Goal: Task Accomplishment & Management: Manage account settings

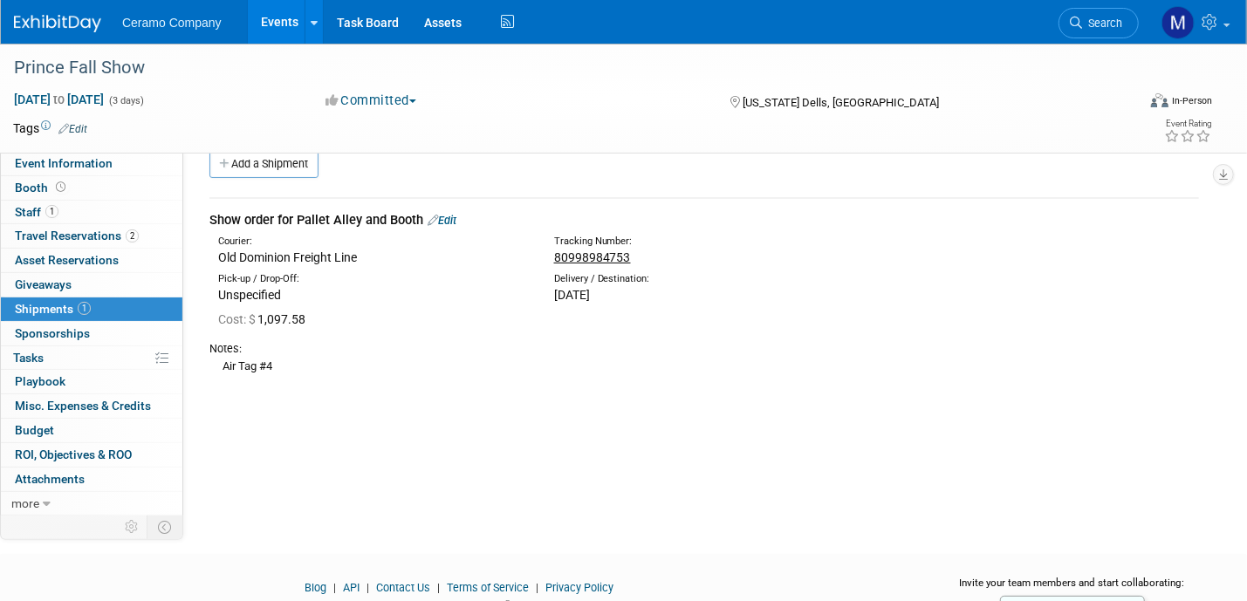
click at [285, 24] on link "Events" at bounding box center [280, 22] width 64 height 44
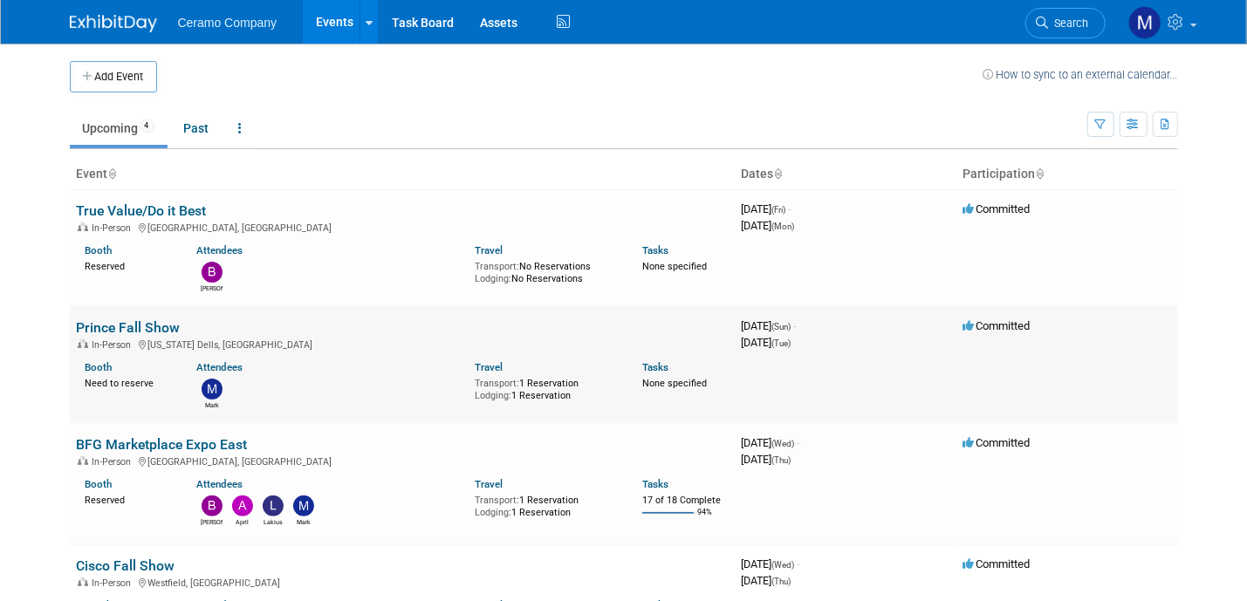
click at [369, 376] on div "Mark" at bounding box center [322, 392] width 278 height 36
click at [103, 367] on link "Booth" at bounding box center [99, 367] width 27 height 12
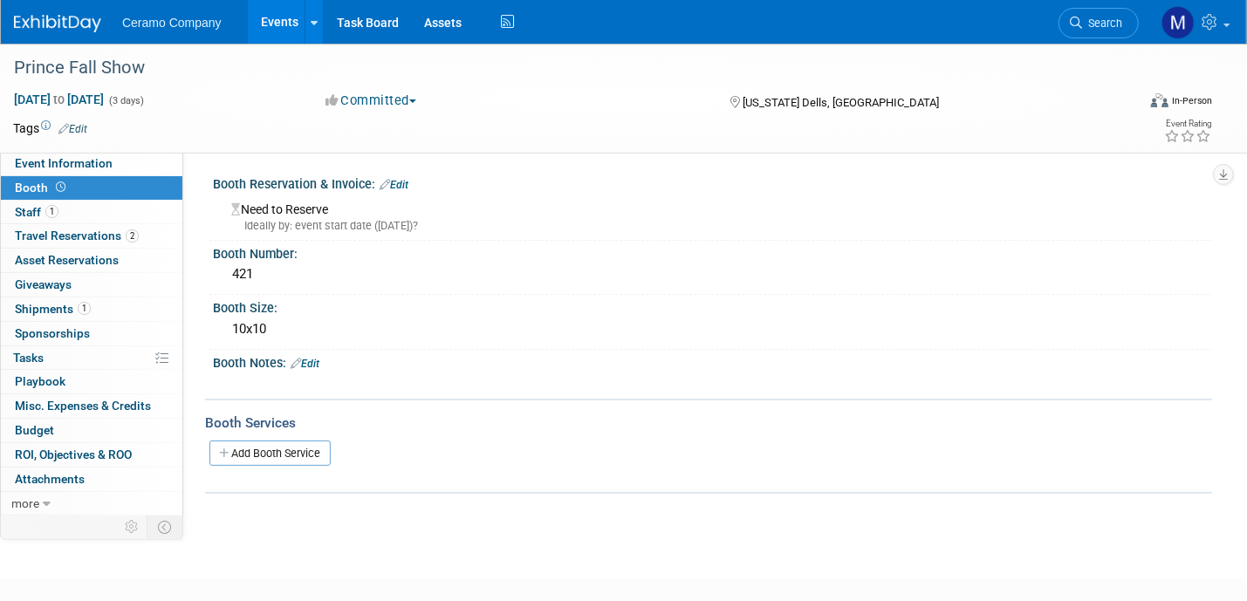
click at [408, 182] on link "Edit" at bounding box center [394, 185] width 29 height 12
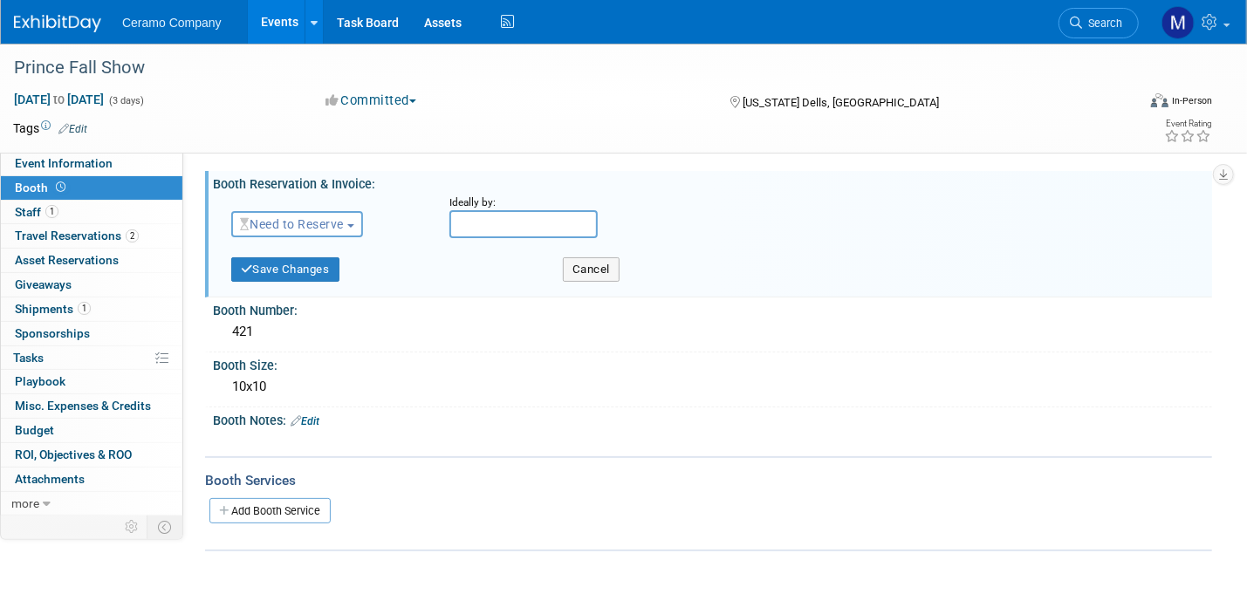
click at [344, 225] on span "Need to Reserve" at bounding box center [292, 224] width 104 height 14
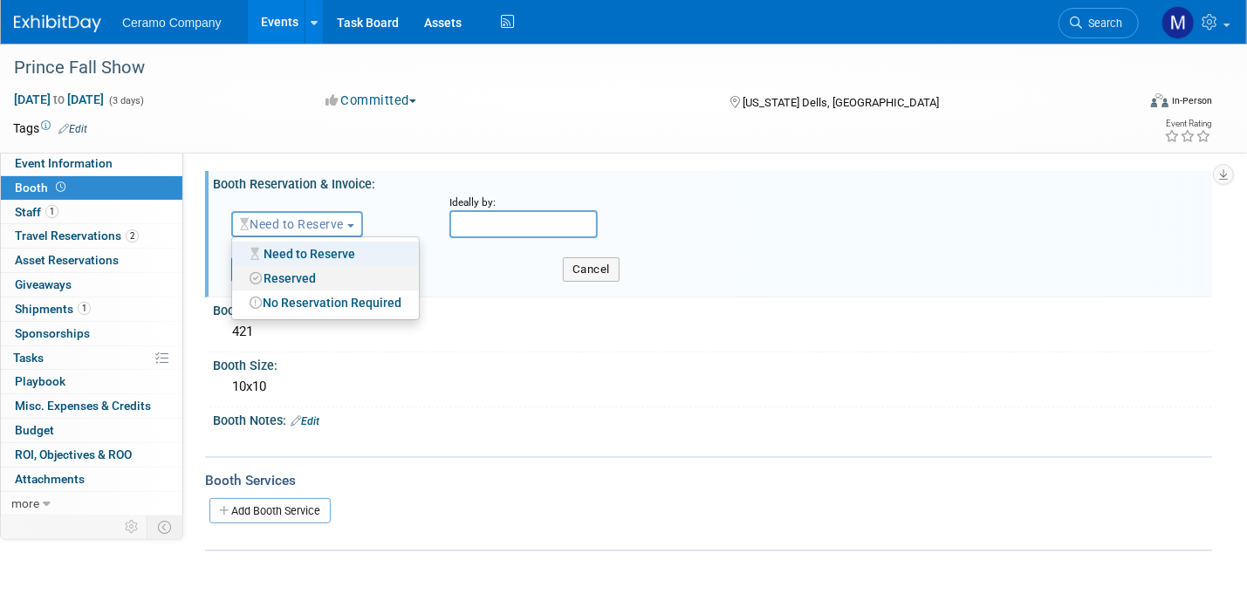
click at [309, 279] on link "Reserved" at bounding box center [325, 278] width 187 height 24
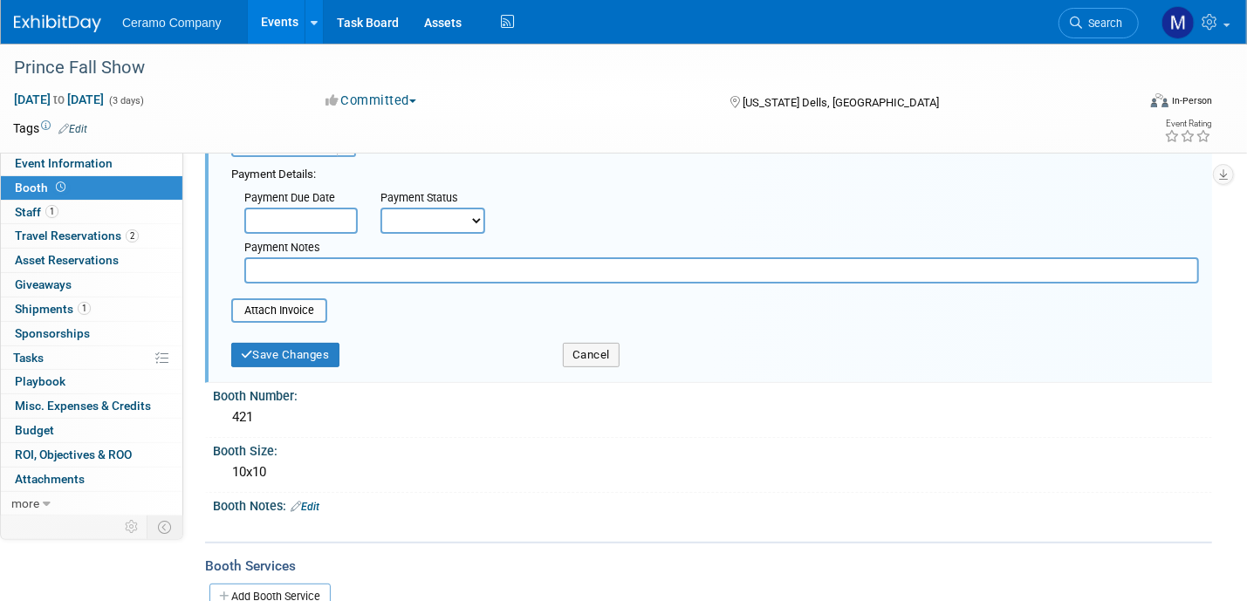
scroll to position [128, 0]
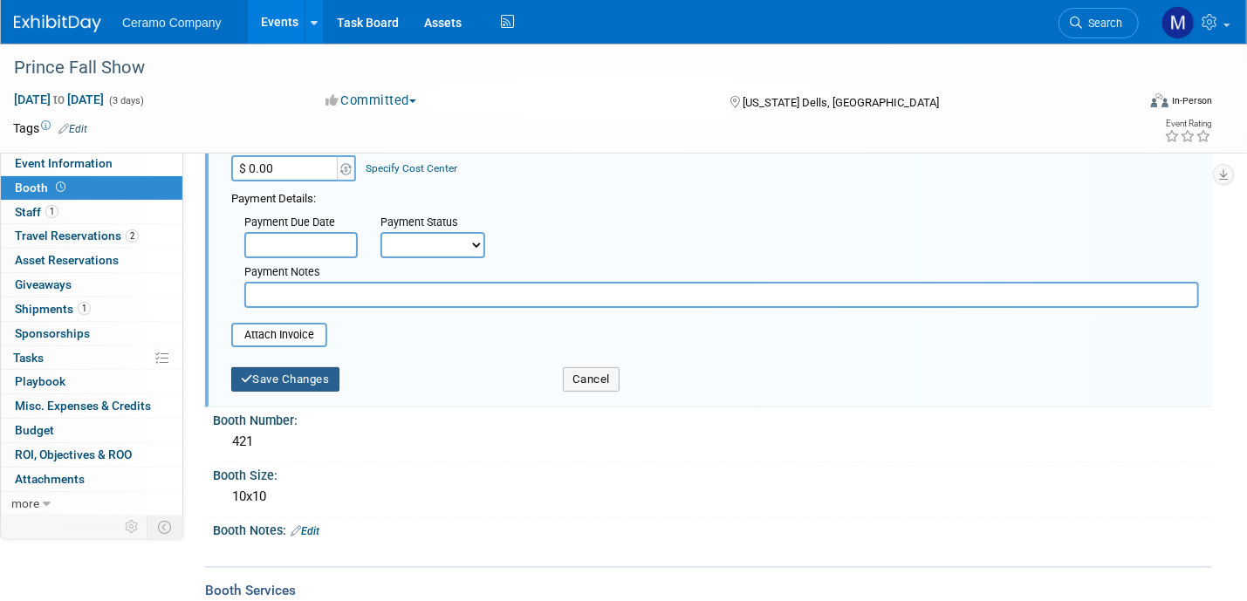
click at [280, 386] on button "Save Changes" at bounding box center [285, 379] width 108 height 24
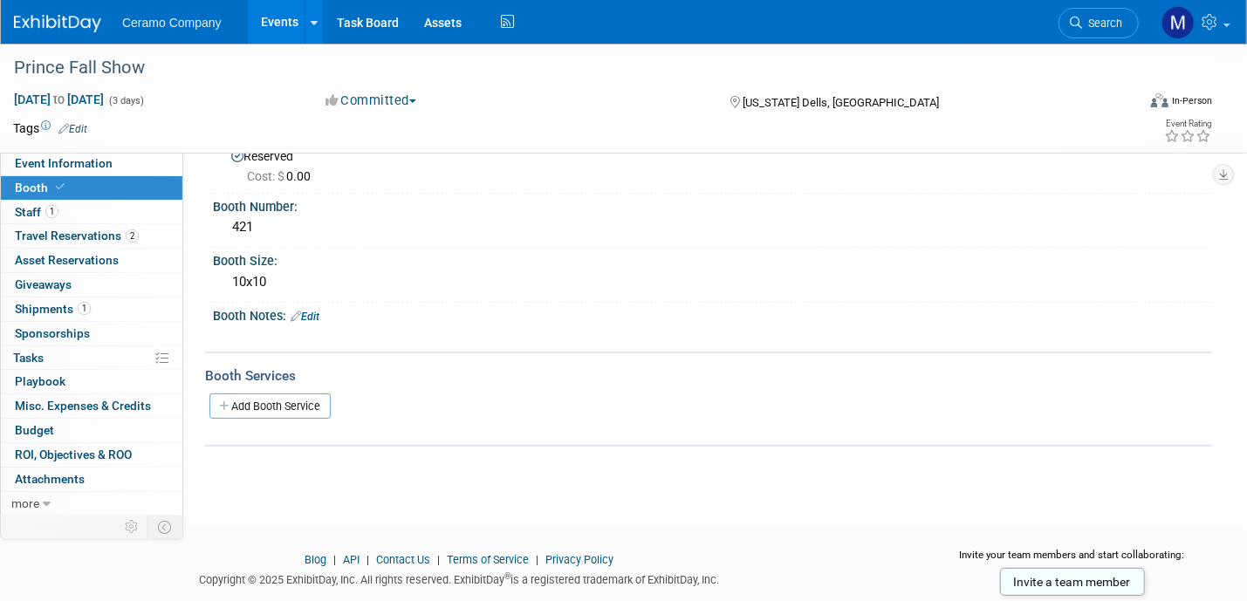
scroll to position [0, 0]
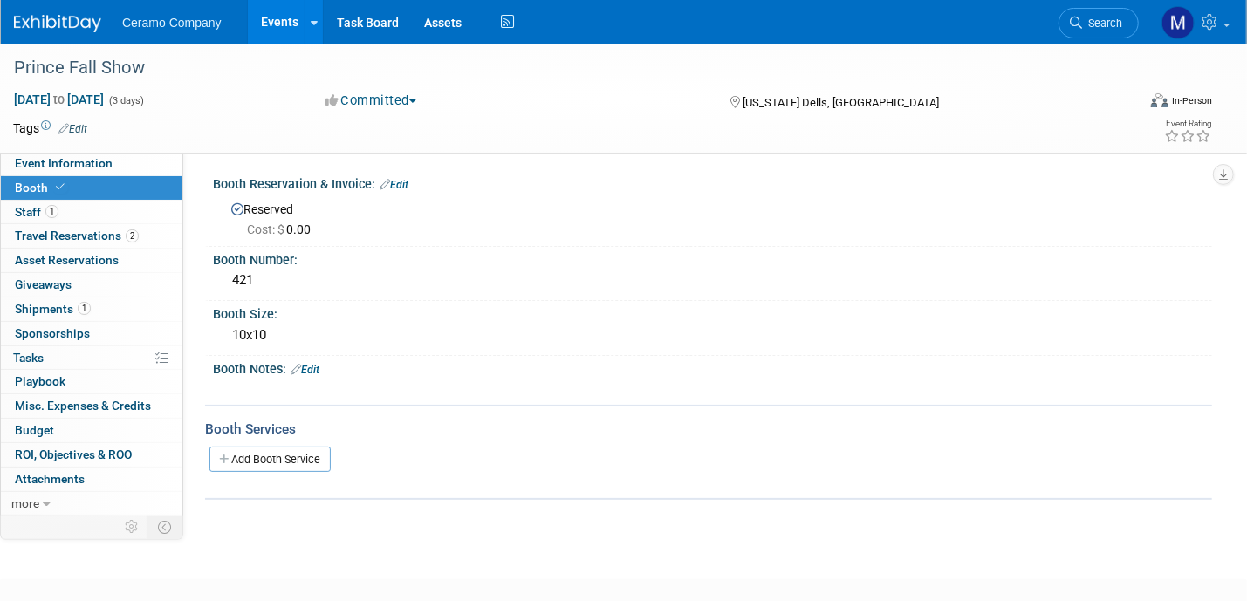
click at [261, 24] on link "Events" at bounding box center [280, 22] width 64 height 44
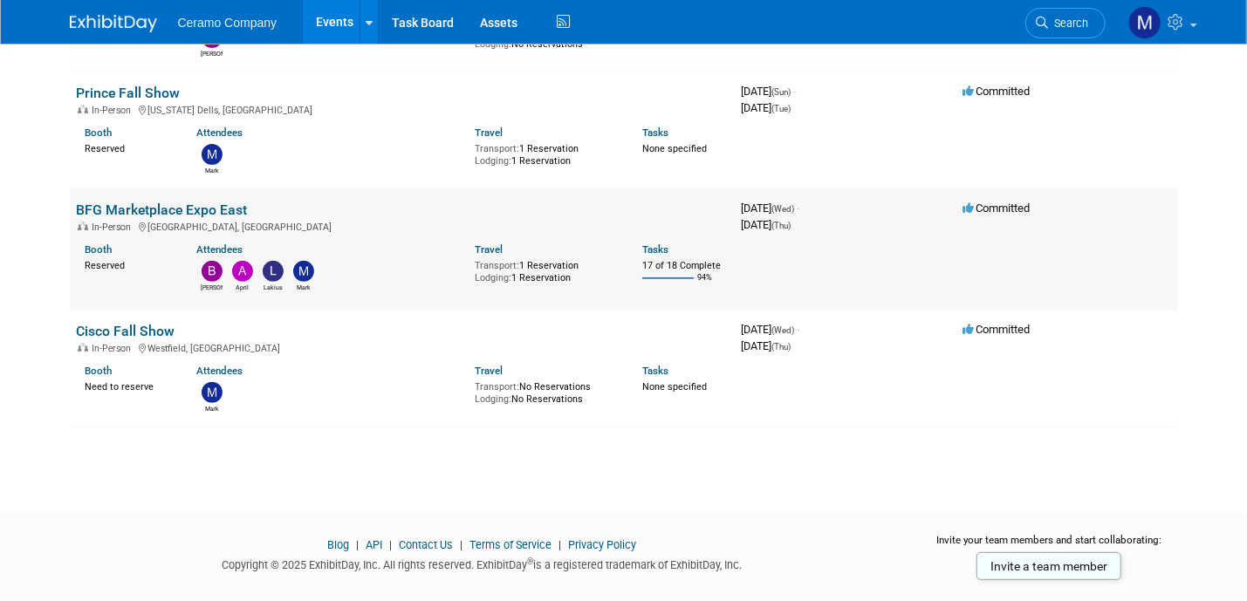
scroll to position [264, 0]
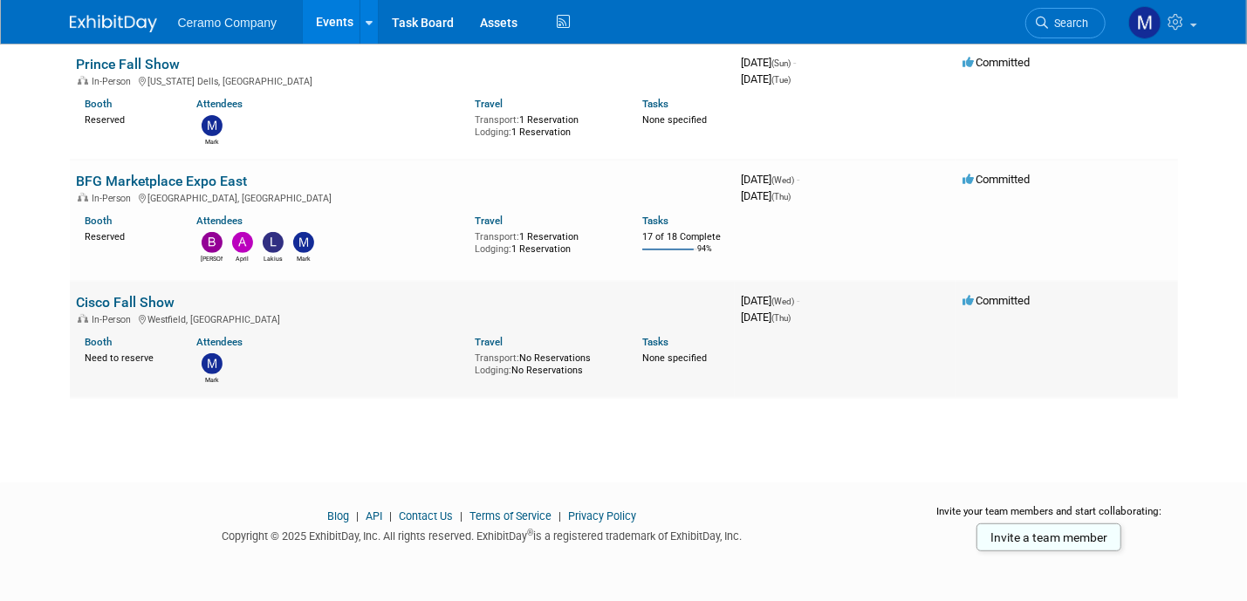
click at [137, 306] on link "Cisco Fall Show" at bounding box center [126, 302] width 99 height 17
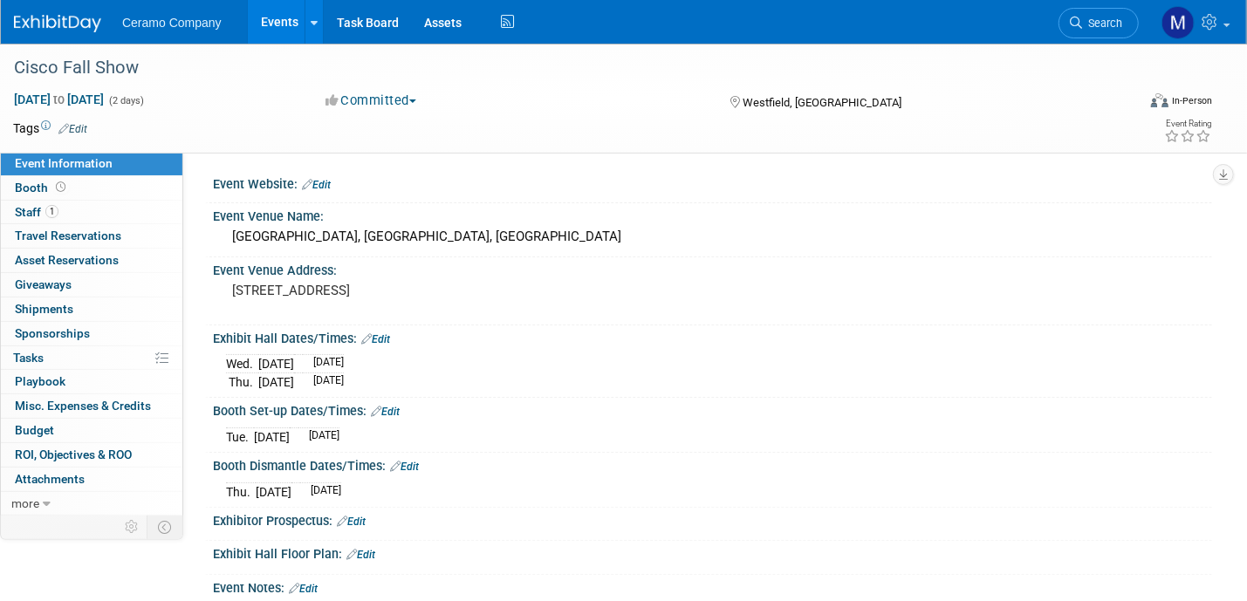
click at [87, 125] on link "Edit" at bounding box center [72, 129] width 29 height 12
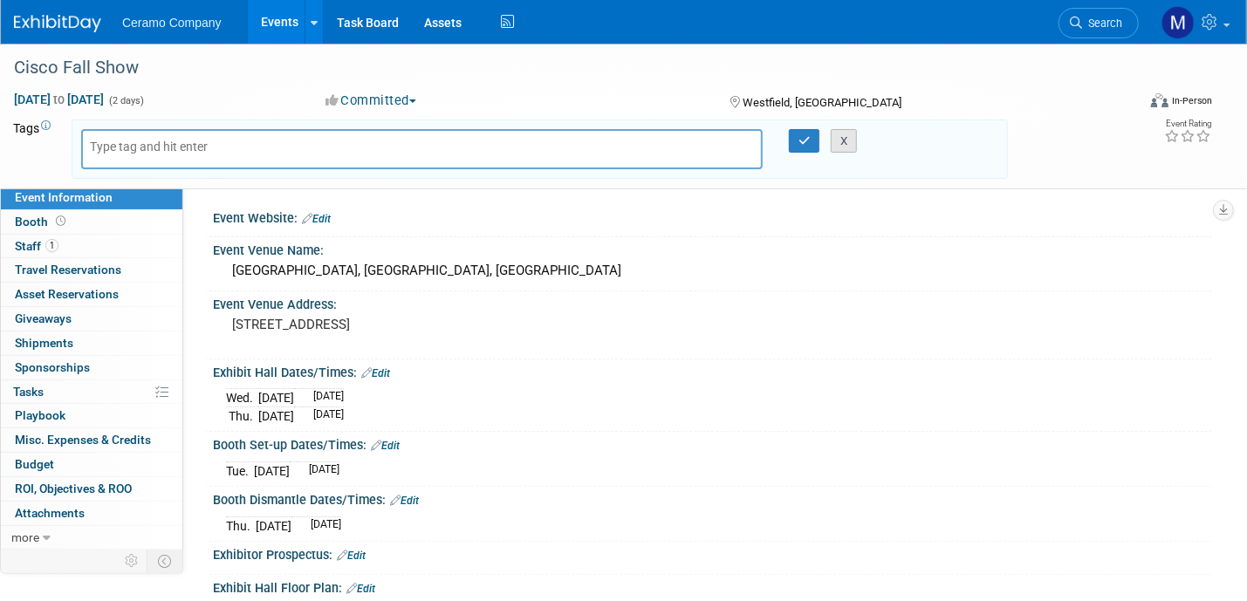
click at [845, 134] on button "X" at bounding box center [844, 141] width 27 height 24
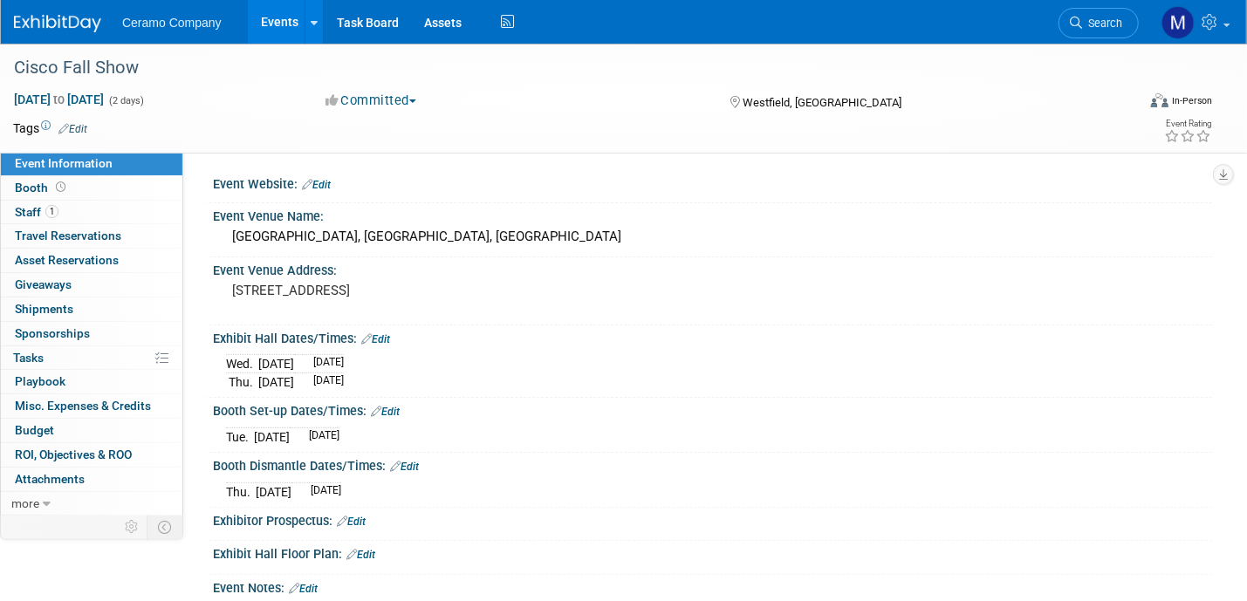
click at [382, 335] on link "Edit" at bounding box center [375, 339] width 29 height 12
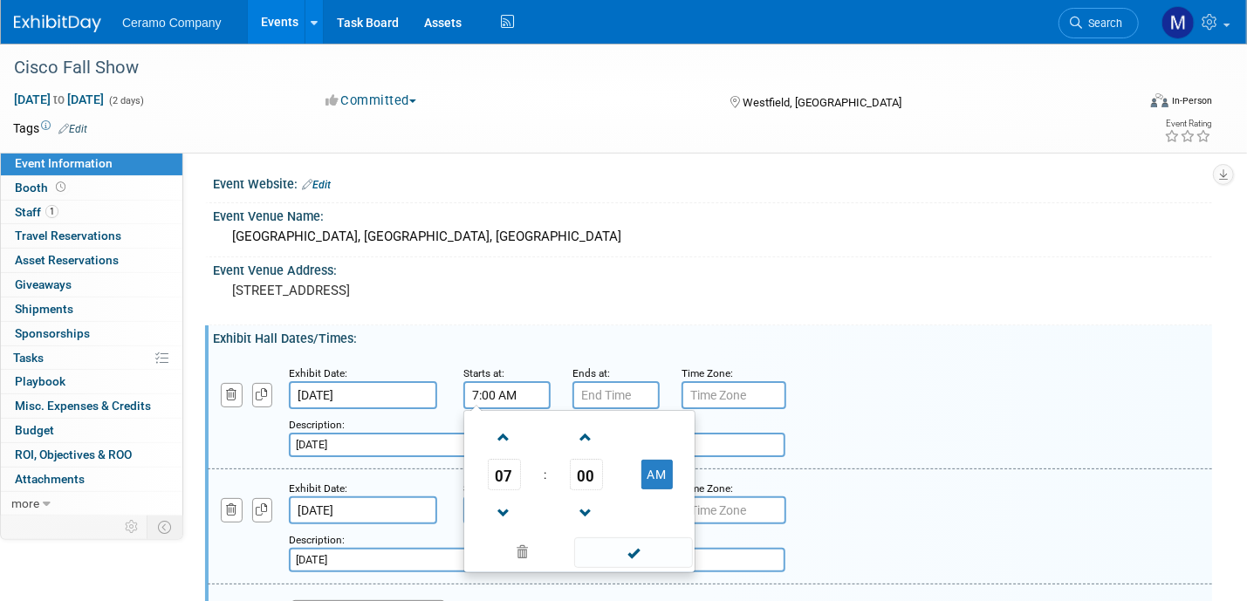
click at [494, 400] on input "7:00 AM" at bounding box center [506, 395] width 87 height 28
click at [502, 439] on span at bounding box center [504, 437] width 31 height 31
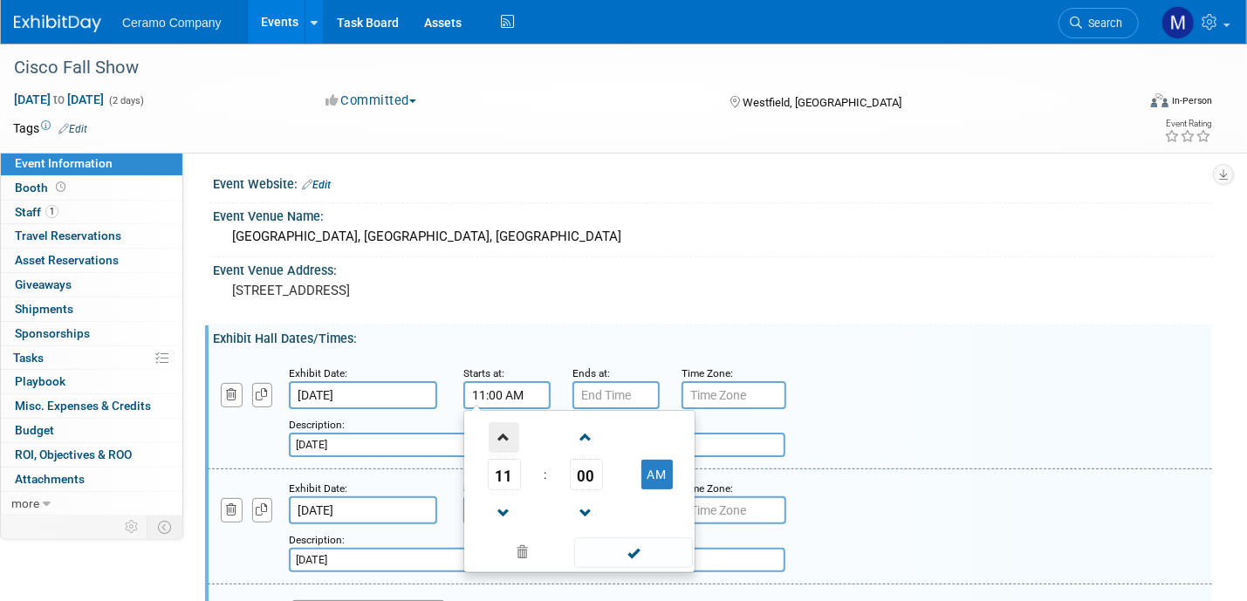
click at [502, 439] on span at bounding box center [504, 437] width 31 height 31
type input "1:00 PM"
click at [653, 558] on span at bounding box center [633, 553] width 118 height 31
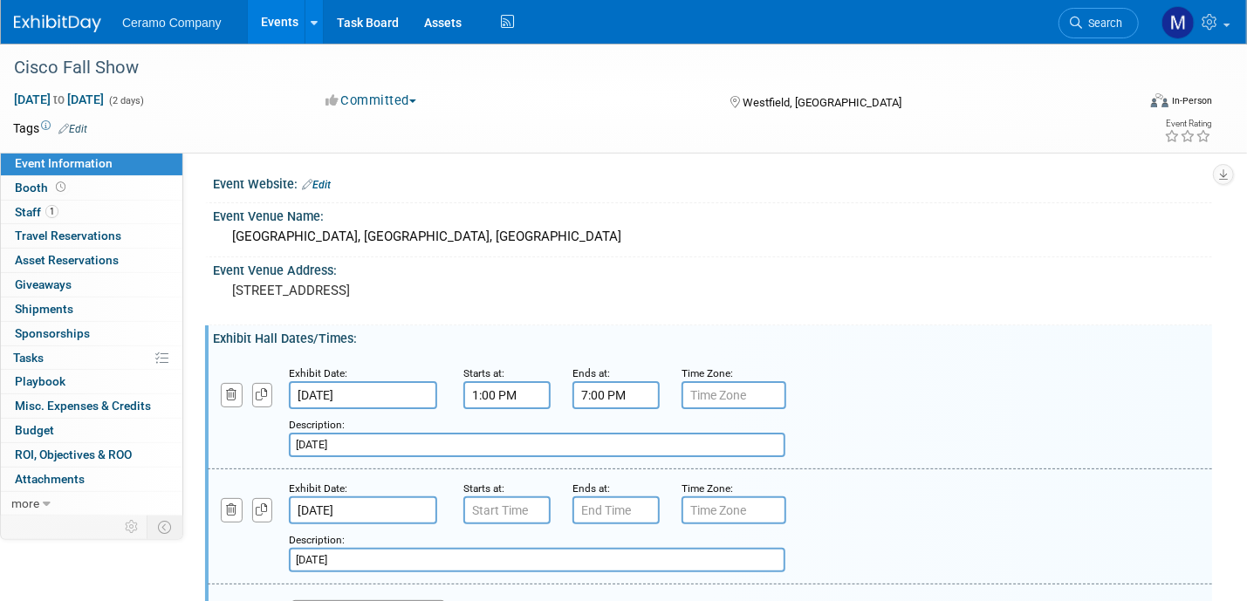
click at [617, 393] on input "7:00 PM" at bounding box center [616, 395] width 87 height 28
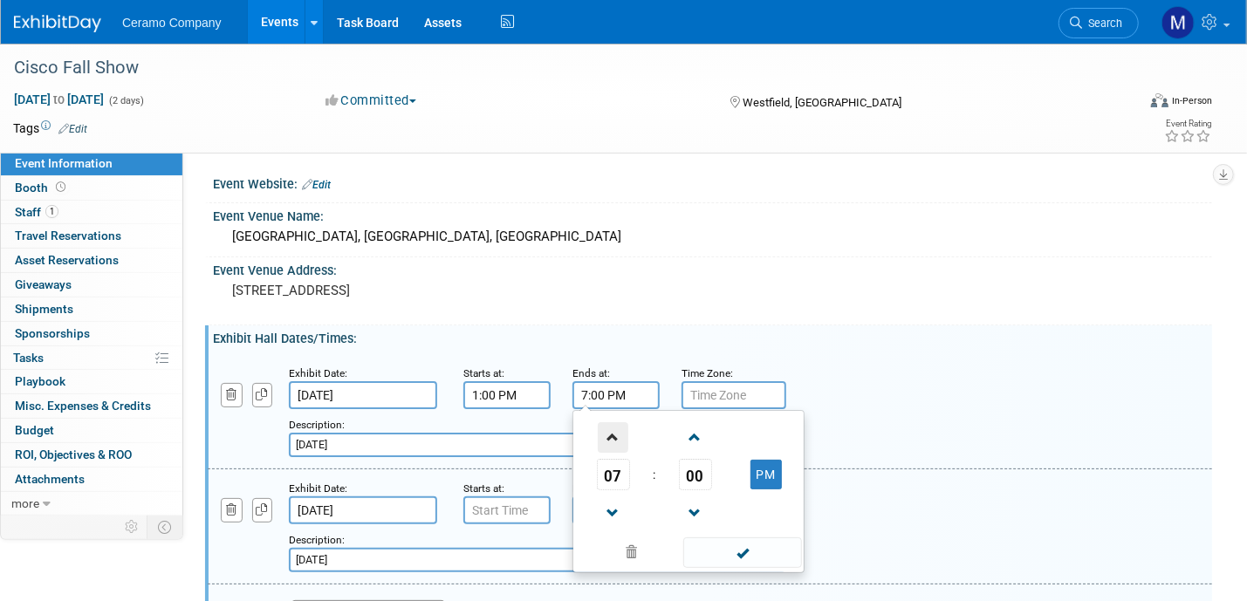
click at [609, 432] on span at bounding box center [613, 437] width 31 height 31
type input "8:00 PM"
click at [735, 556] on span at bounding box center [742, 553] width 118 height 31
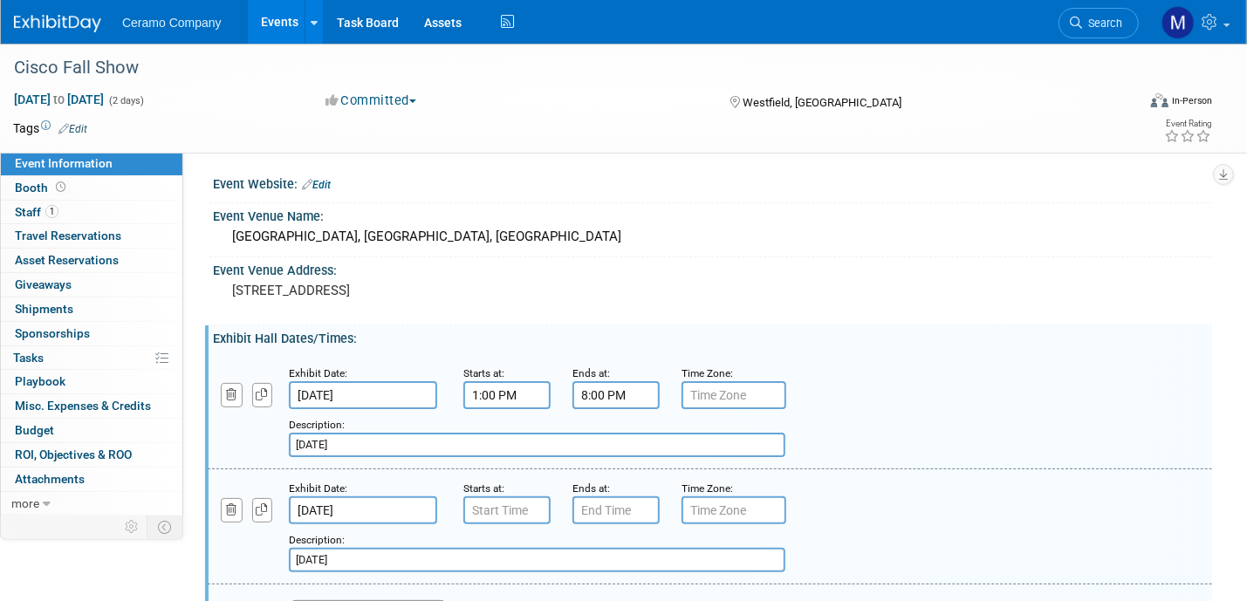
click at [712, 390] on input "text" at bounding box center [734, 395] width 105 height 28
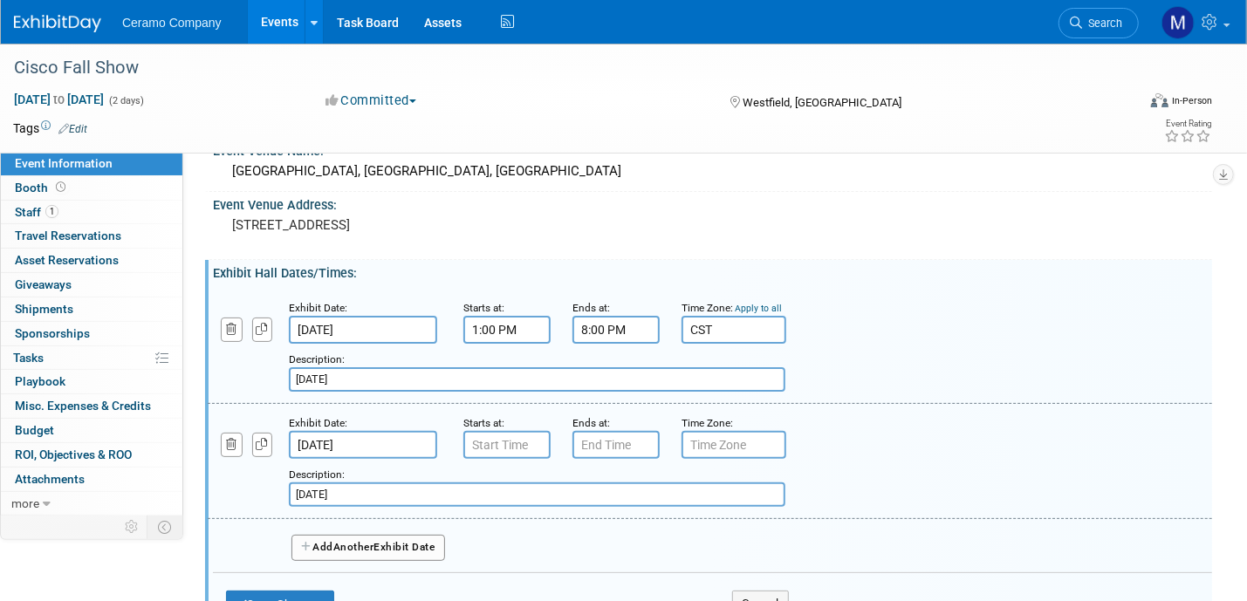
scroll to position [87, 0]
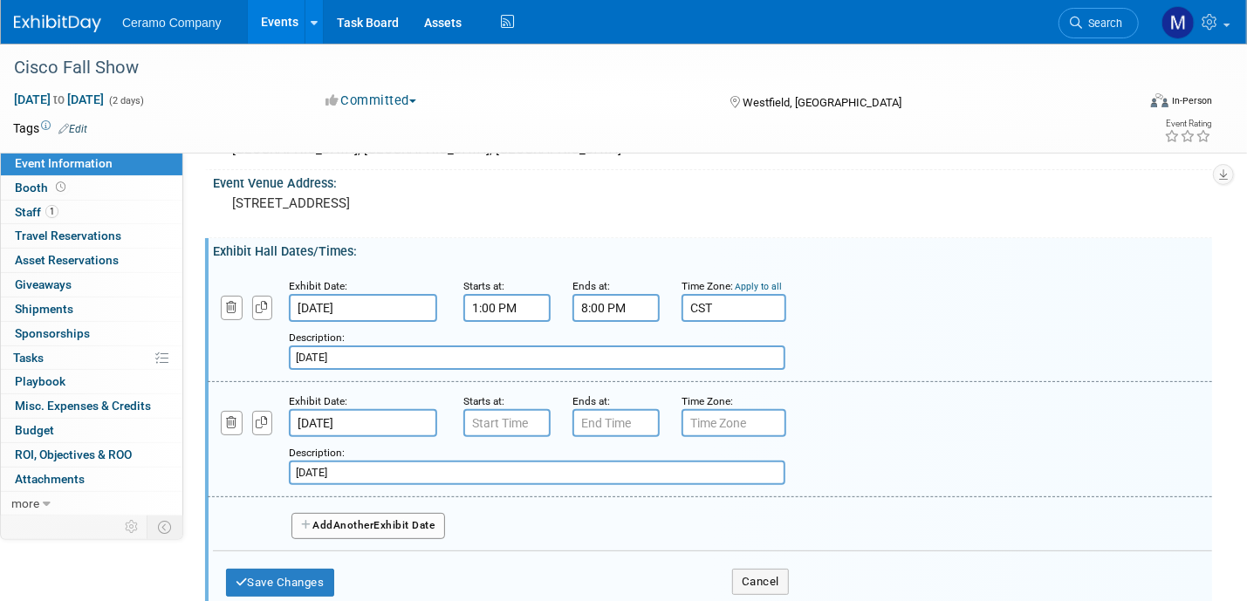
type input "CST"
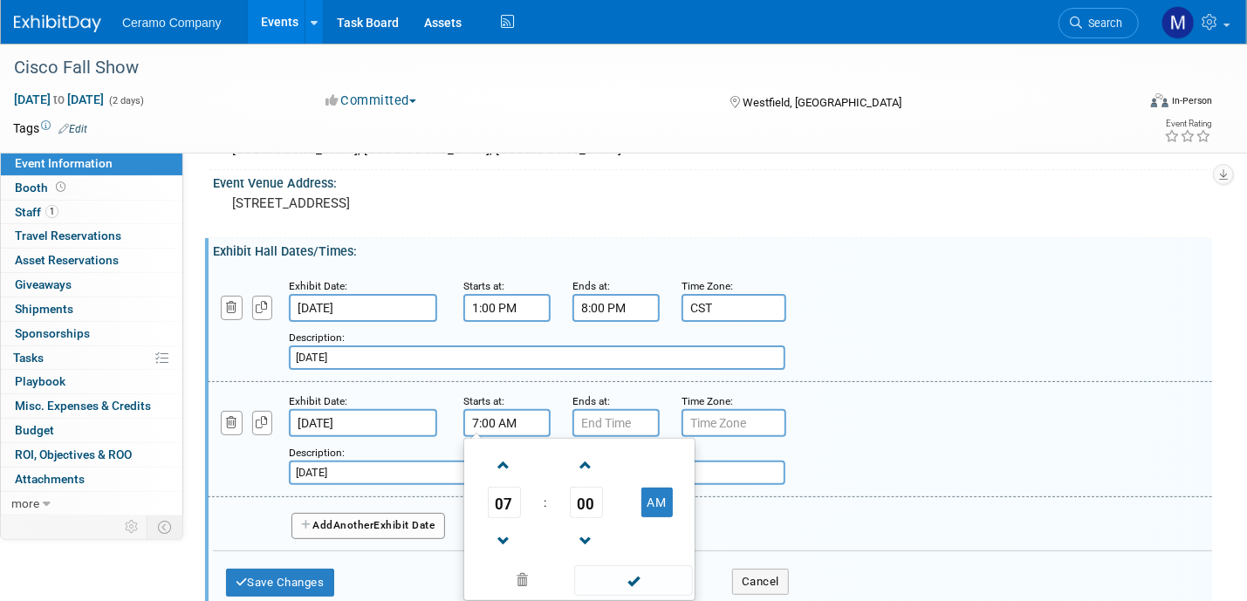
click at [507, 424] on input "7:00 AM" at bounding box center [506, 423] width 87 height 28
click at [504, 463] on span at bounding box center [504, 465] width 31 height 31
type input "9:00 AM"
click at [640, 572] on span at bounding box center [633, 581] width 118 height 31
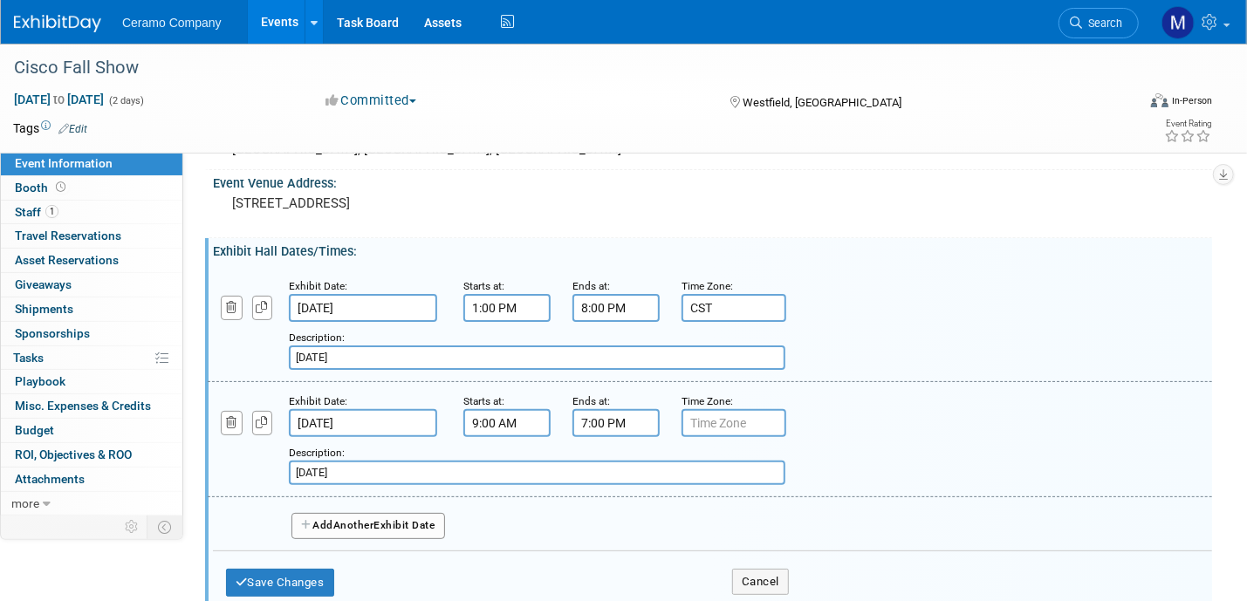
click at [611, 421] on input "7:00 PM" at bounding box center [616, 423] width 87 height 28
click at [627, 419] on input "7:00 PM" at bounding box center [616, 423] width 87 height 28
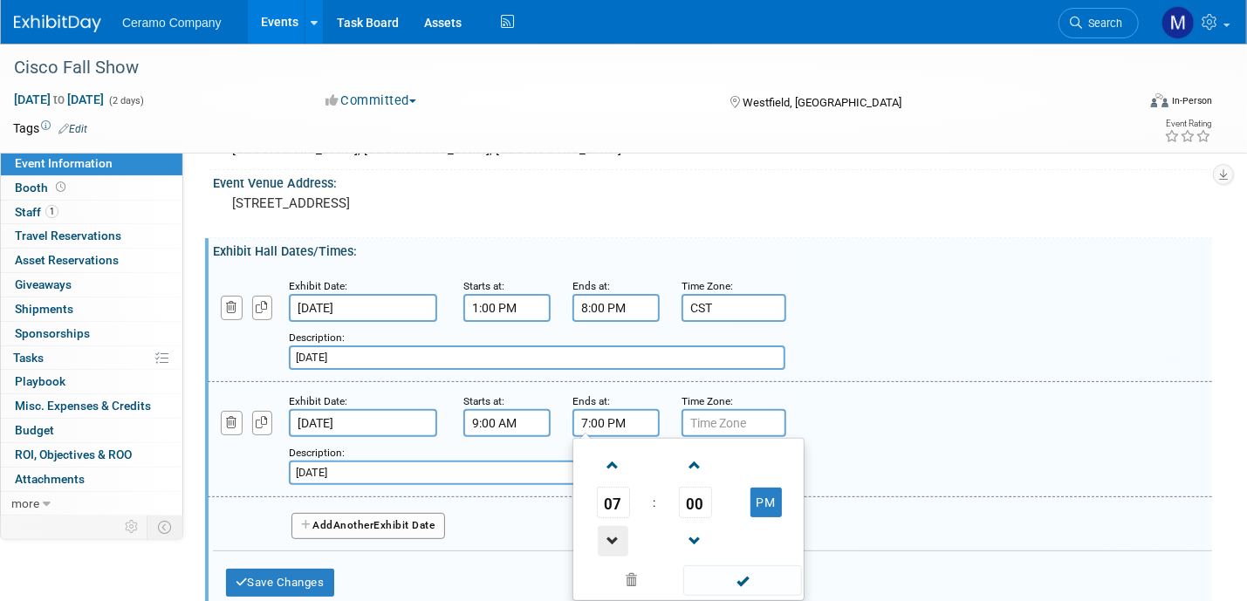
click at [616, 531] on span at bounding box center [613, 541] width 31 height 31
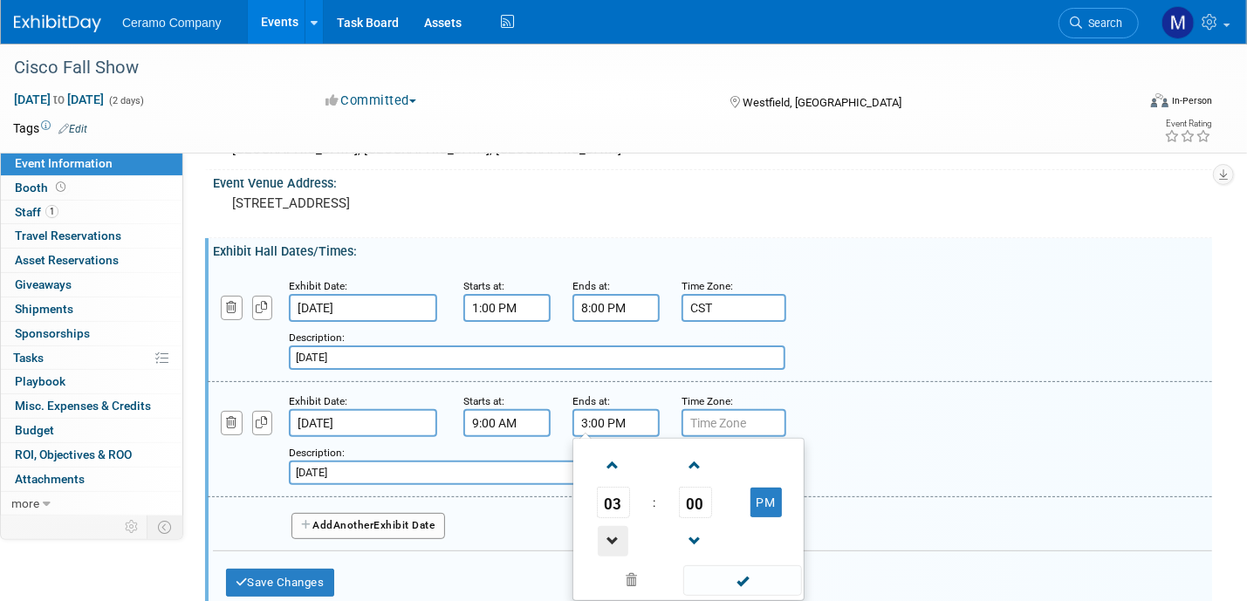
type input "2:00 PM"
click at [739, 567] on span at bounding box center [742, 581] width 118 height 31
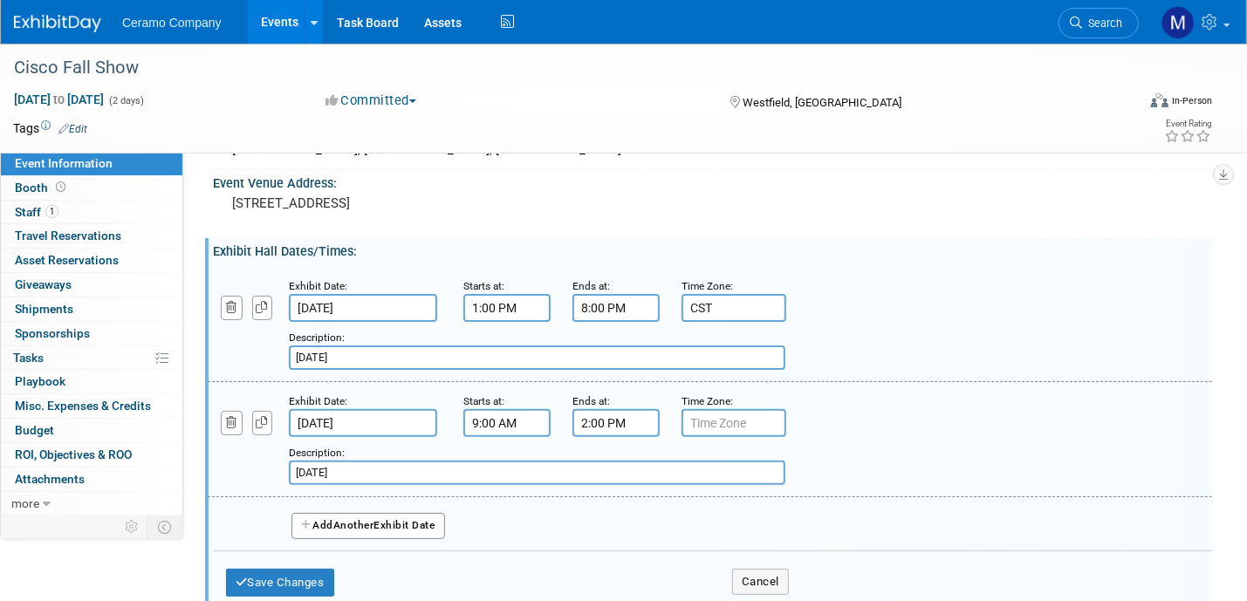
click at [690, 418] on input "text" at bounding box center [734, 423] width 105 height 28
click at [760, 420] on input "text" at bounding box center [734, 423] width 105 height 28
type input "CST"
click at [297, 571] on button "Save Changes" at bounding box center [280, 583] width 108 height 28
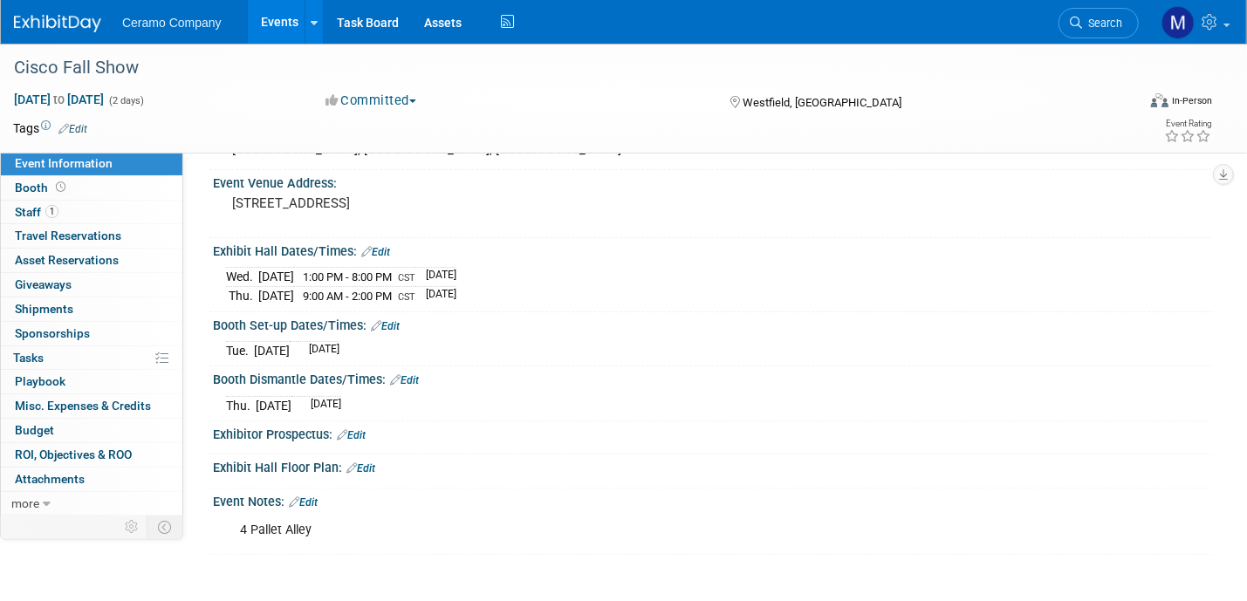
click at [419, 376] on link "Edit" at bounding box center [404, 380] width 29 height 12
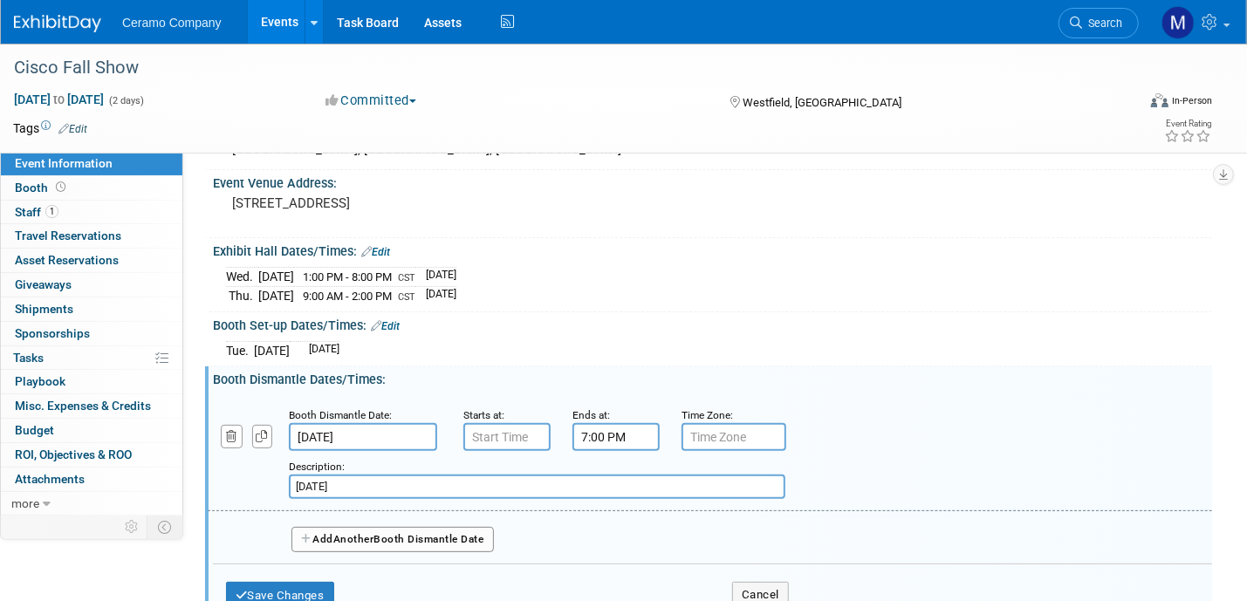
click at [598, 431] on input "7:00 PM" at bounding box center [616, 437] width 87 height 28
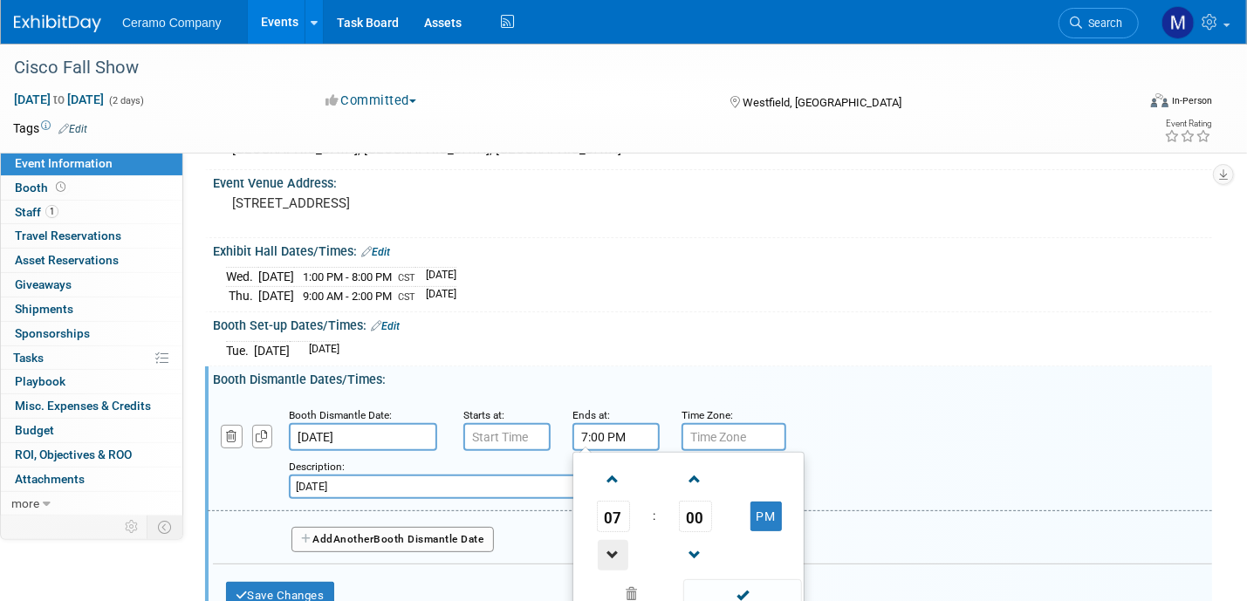
click at [617, 543] on span at bounding box center [613, 555] width 31 height 31
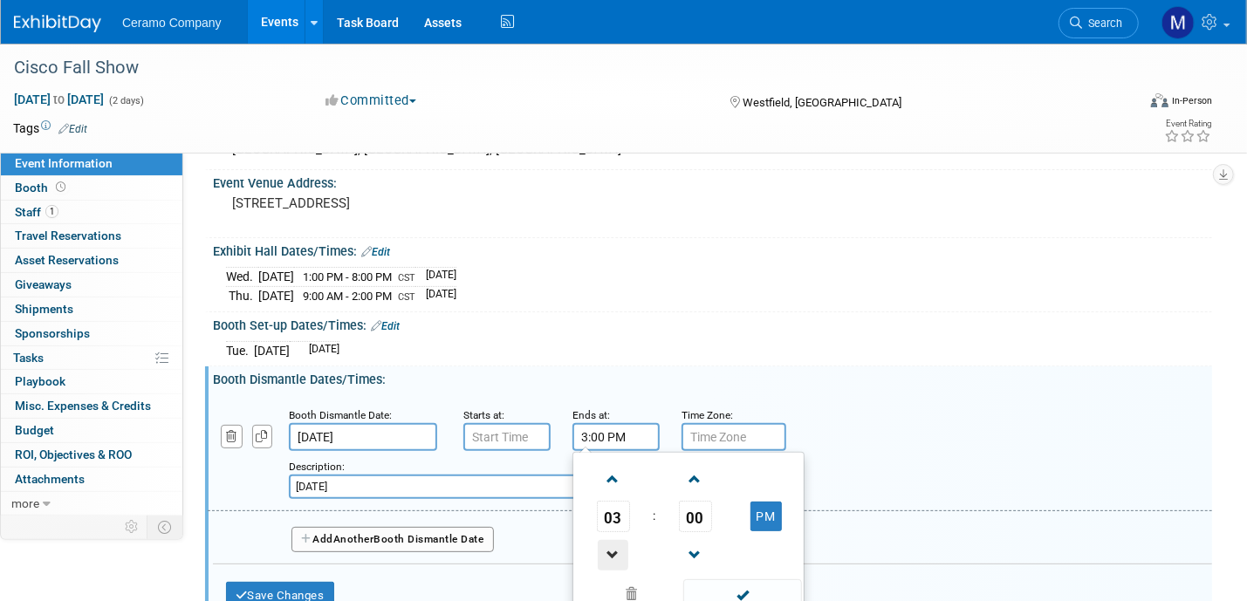
type input "2:00 PM"
click at [745, 581] on span at bounding box center [742, 595] width 118 height 31
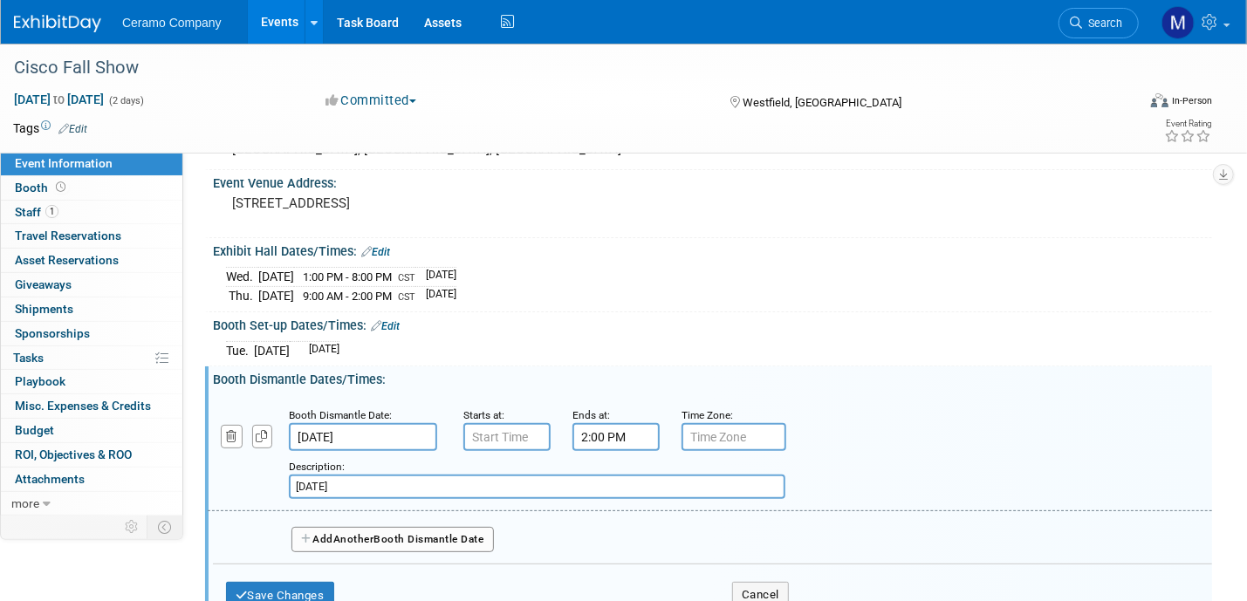
click at [732, 436] on input "text" at bounding box center [734, 437] width 105 height 28
click at [532, 433] on input "7:00 AM" at bounding box center [506, 437] width 87 height 28
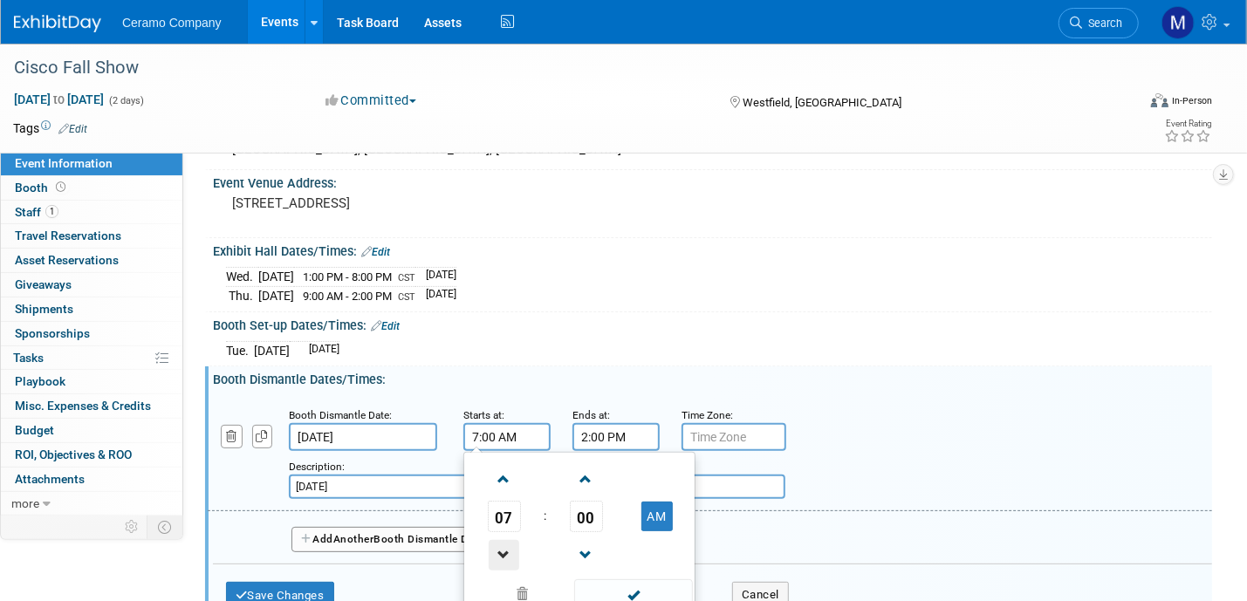
click at [498, 553] on span at bounding box center [504, 555] width 31 height 31
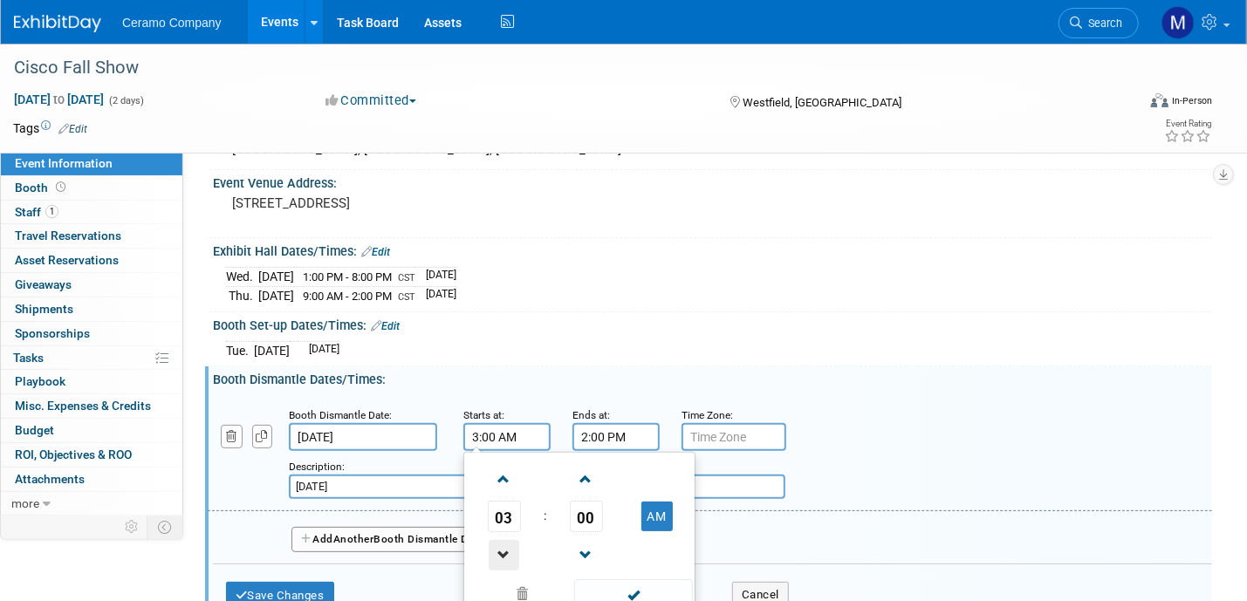
type input "2:00 AM"
click at [611, 436] on input "2:00 PM" at bounding box center [616, 437] width 87 height 28
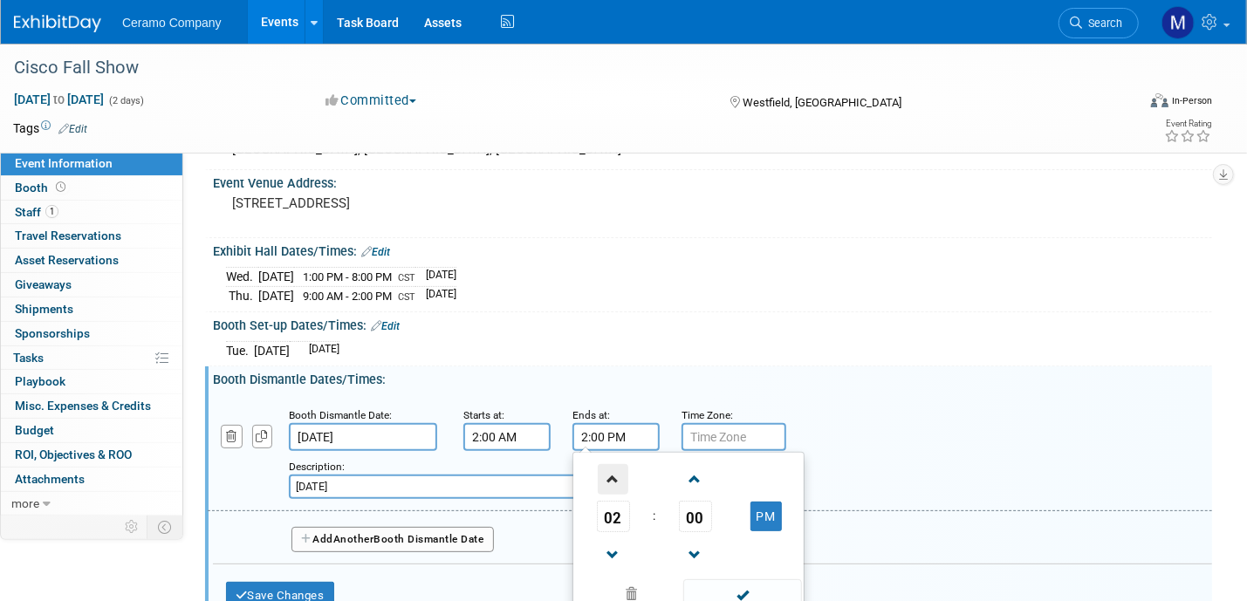
click at [614, 477] on span at bounding box center [613, 479] width 31 height 31
type input "5:00 PM"
click at [741, 587] on span at bounding box center [742, 595] width 118 height 31
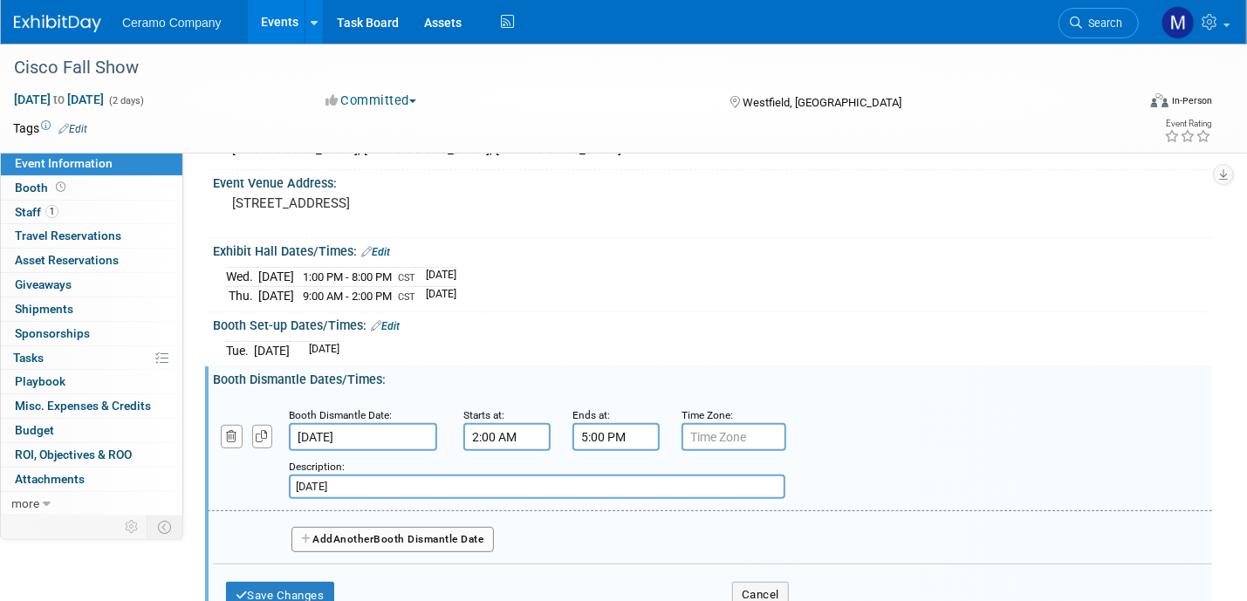
click at [738, 437] on input "text" at bounding box center [734, 437] width 105 height 28
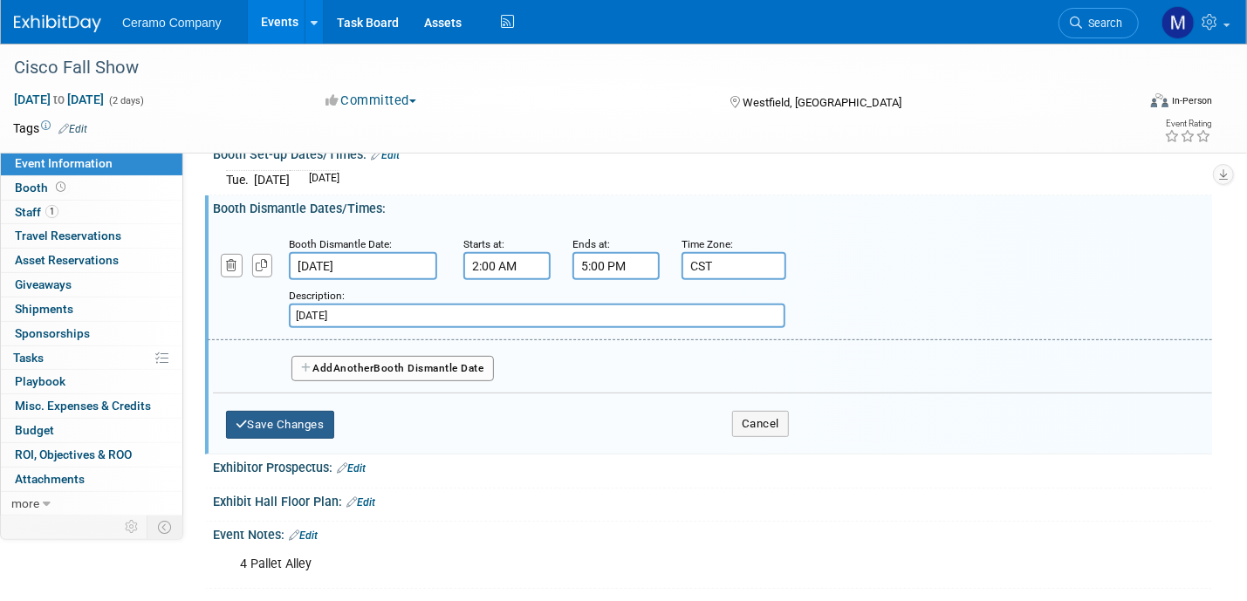
scroll to position [327, 0]
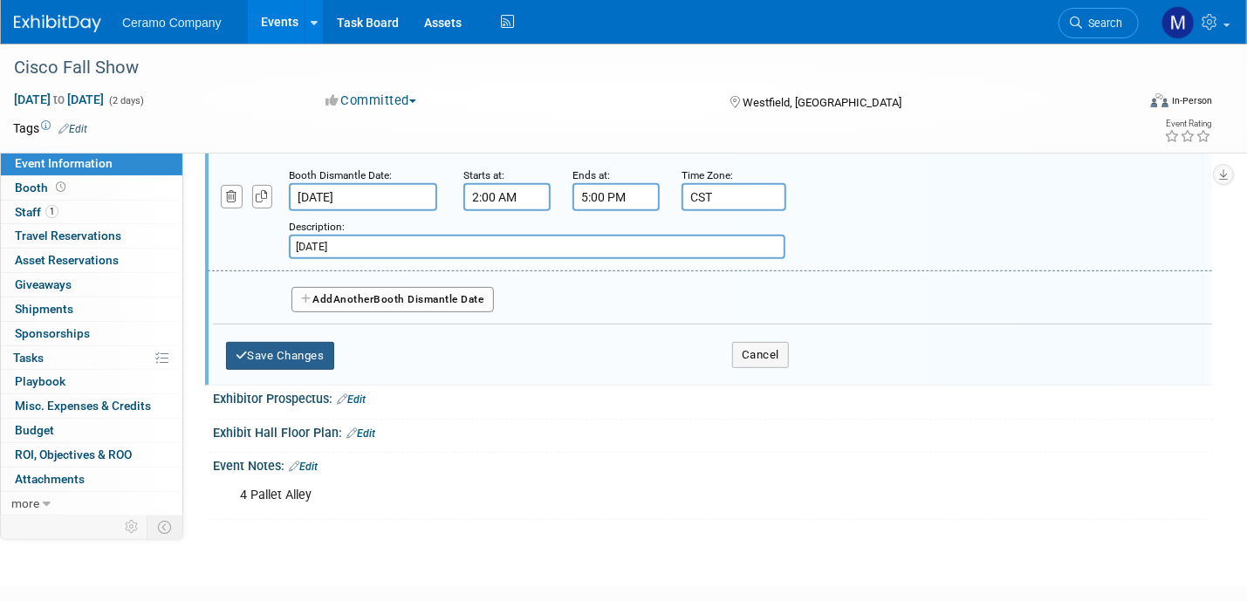
type input "CST"
click at [285, 352] on button "Save Changes" at bounding box center [280, 356] width 108 height 28
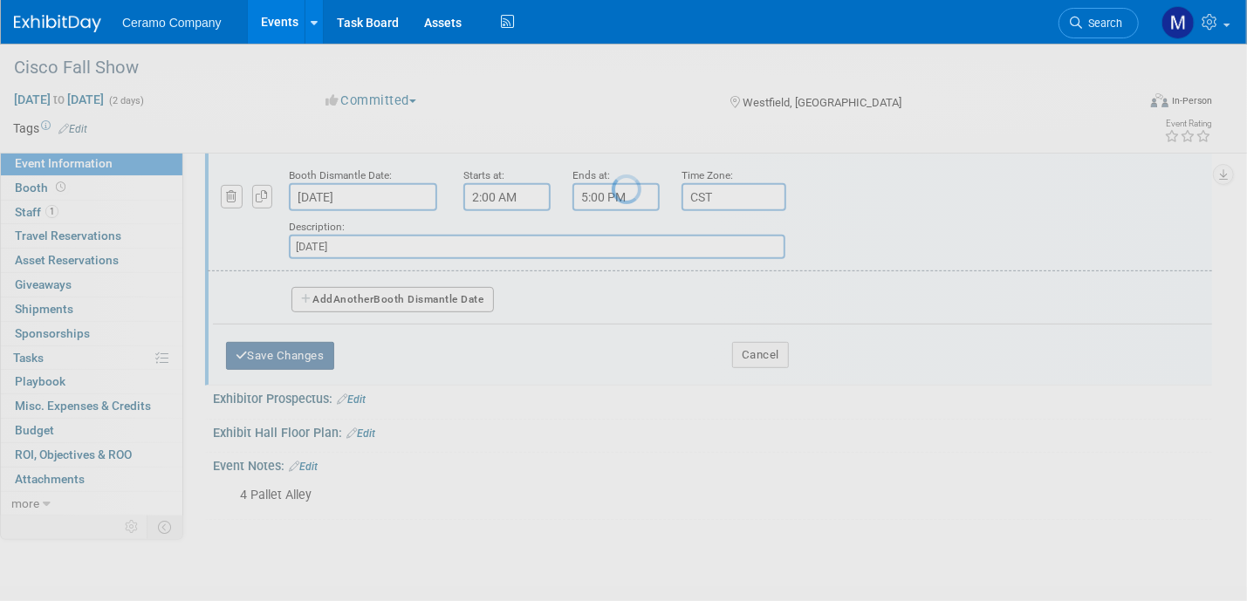
scroll to position [201, 0]
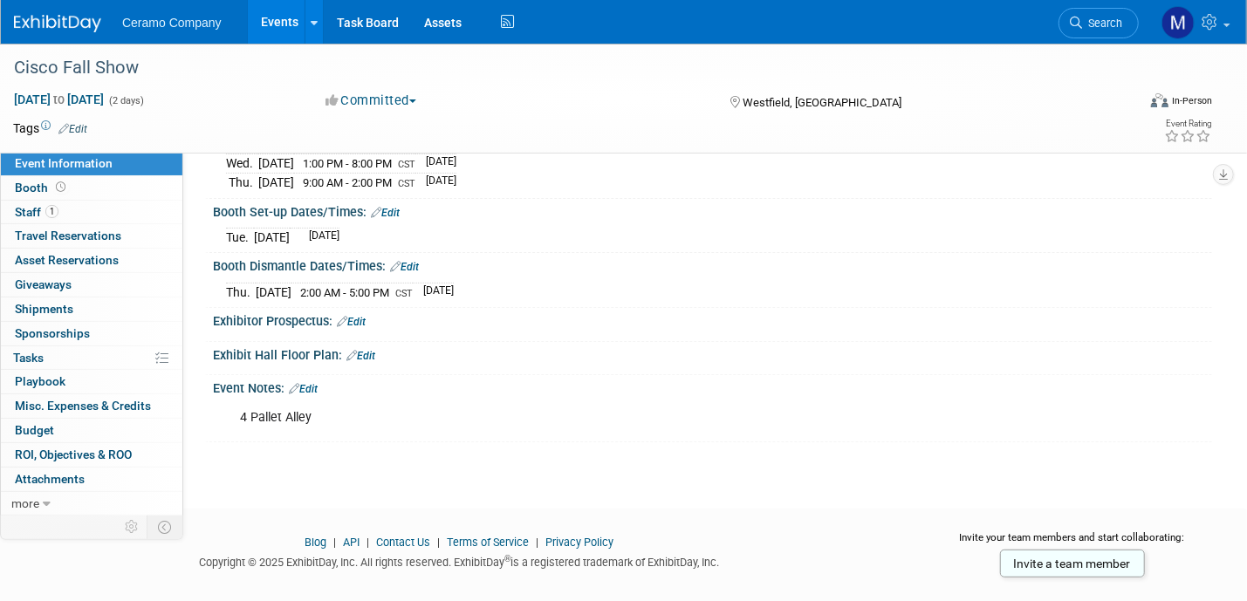
click at [392, 209] on link "Edit" at bounding box center [385, 213] width 29 height 12
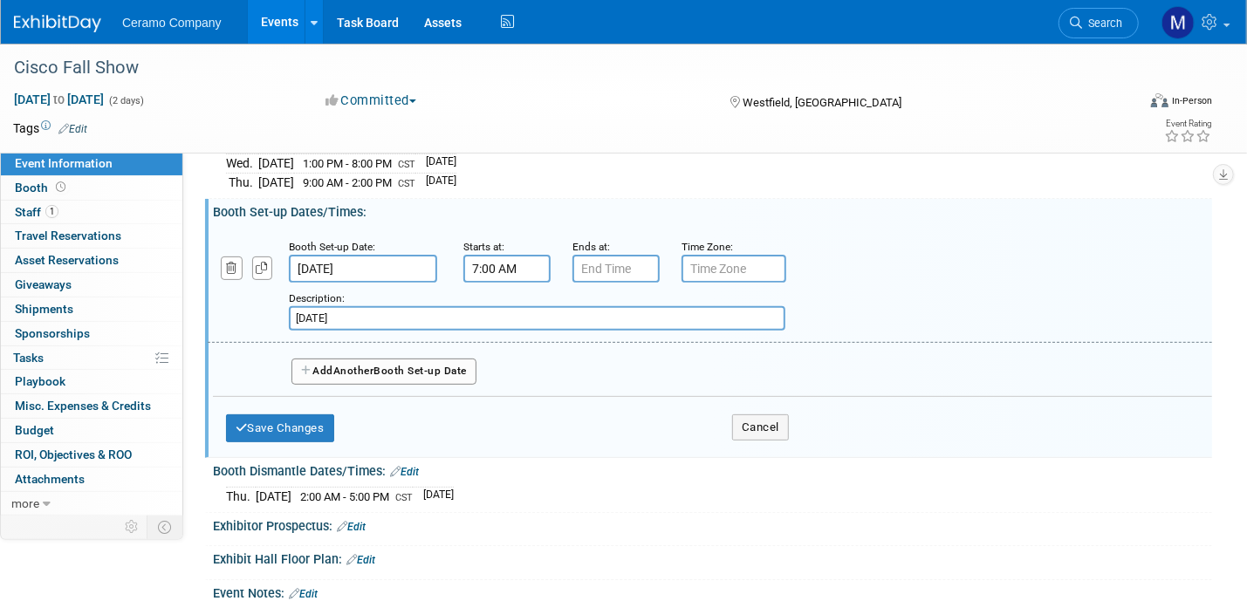
click at [494, 262] on input "7:00 AM" at bounding box center [506, 269] width 87 height 28
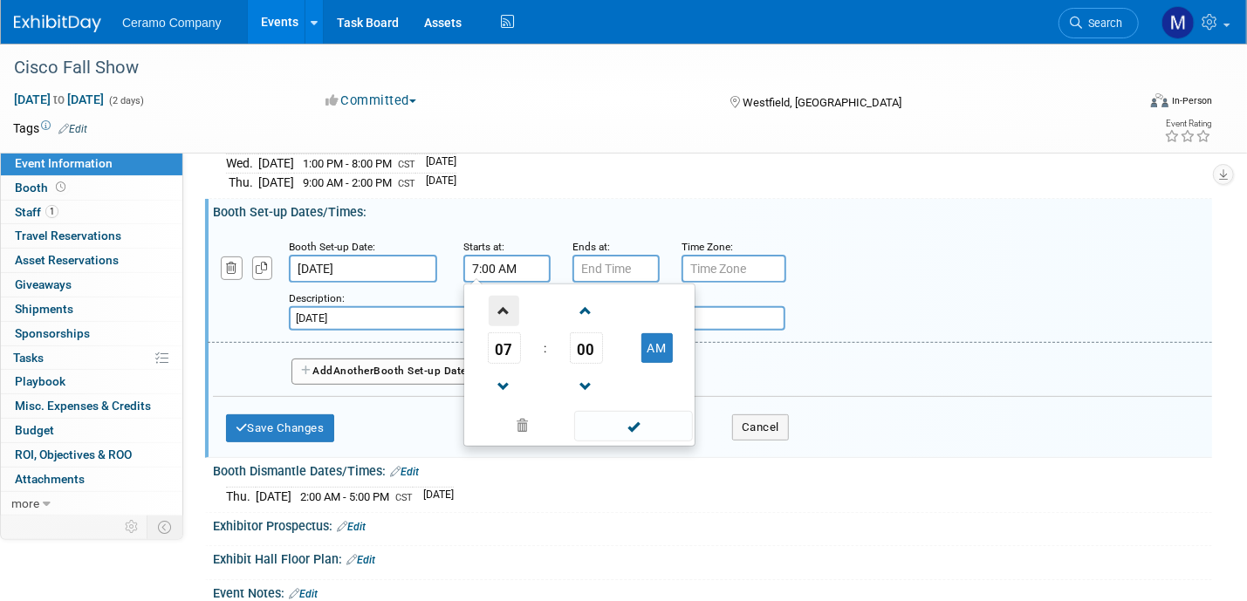
click at [496, 305] on span at bounding box center [504, 311] width 31 height 31
type input "8:00 AM"
click at [641, 425] on span at bounding box center [633, 426] width 118 height 31
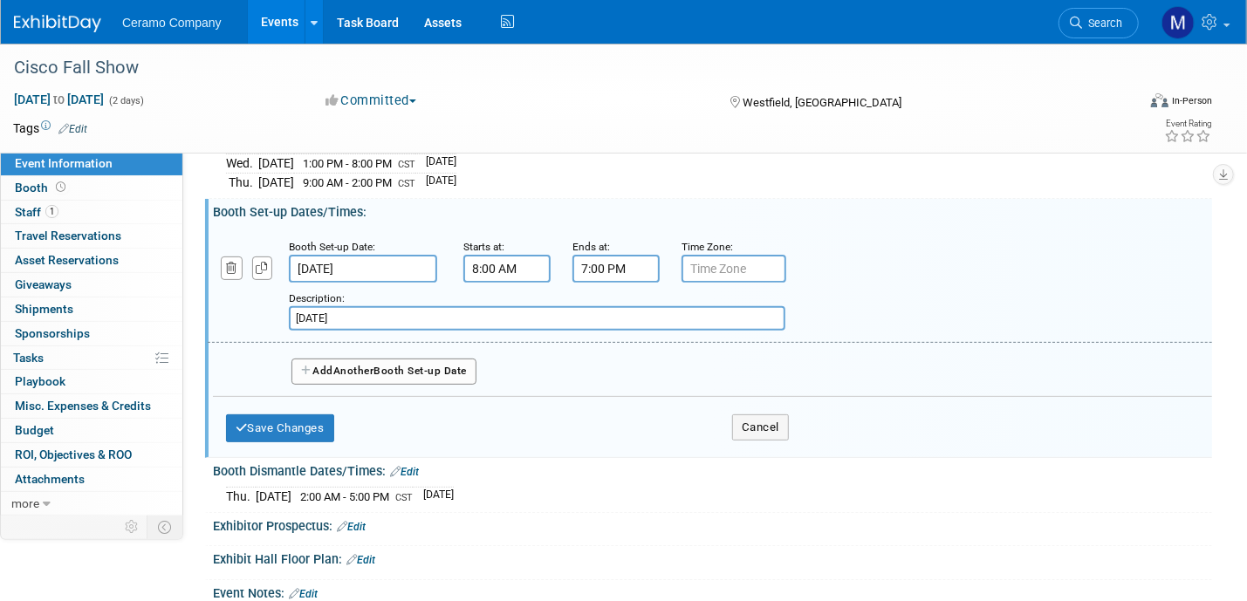
click at [616, 267] on input "7:00 PM" at bounding box center [616, 269] width 87 height 28
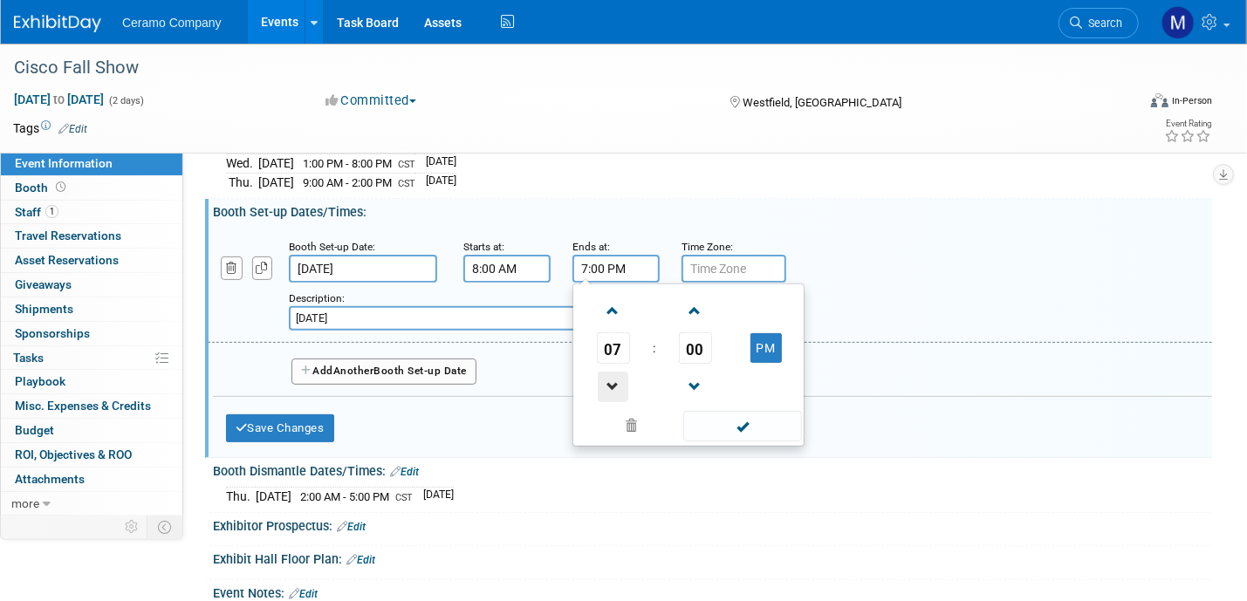
click at [610, 384] on span at bounding box center [613, 387] width 31 height 31
type input "5:00 PM"
click at [745, 423] on span at bounding box center [742, 426] width 118 height 31
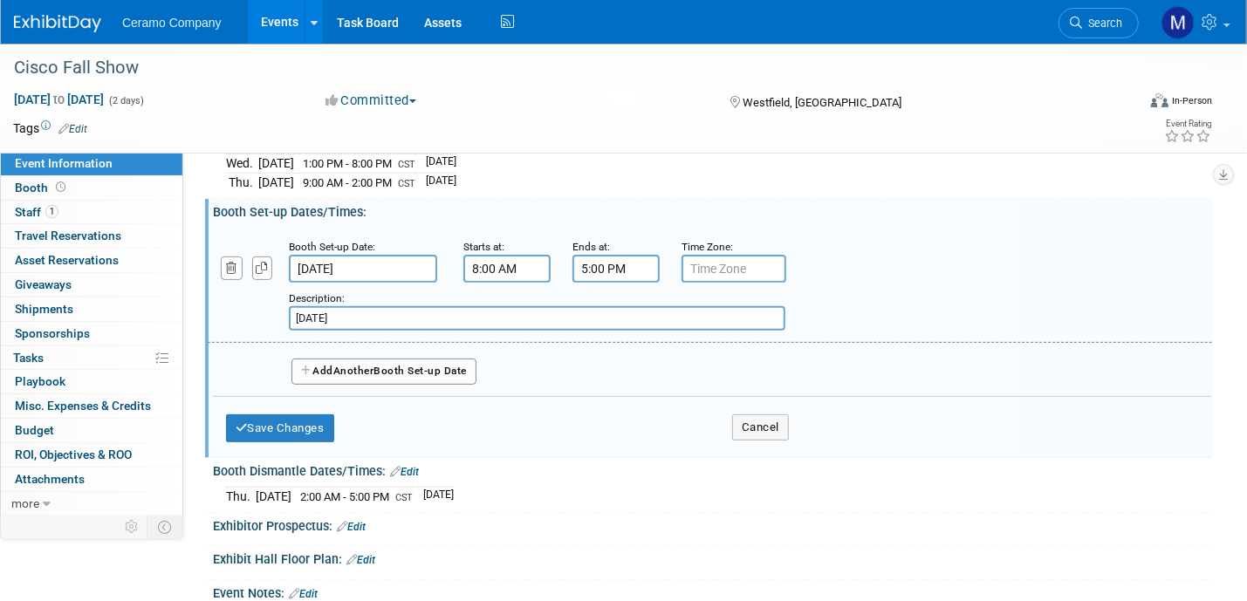
click at [356, 365] on span "Another" at bounding box center [353, 371] width 41 height 12
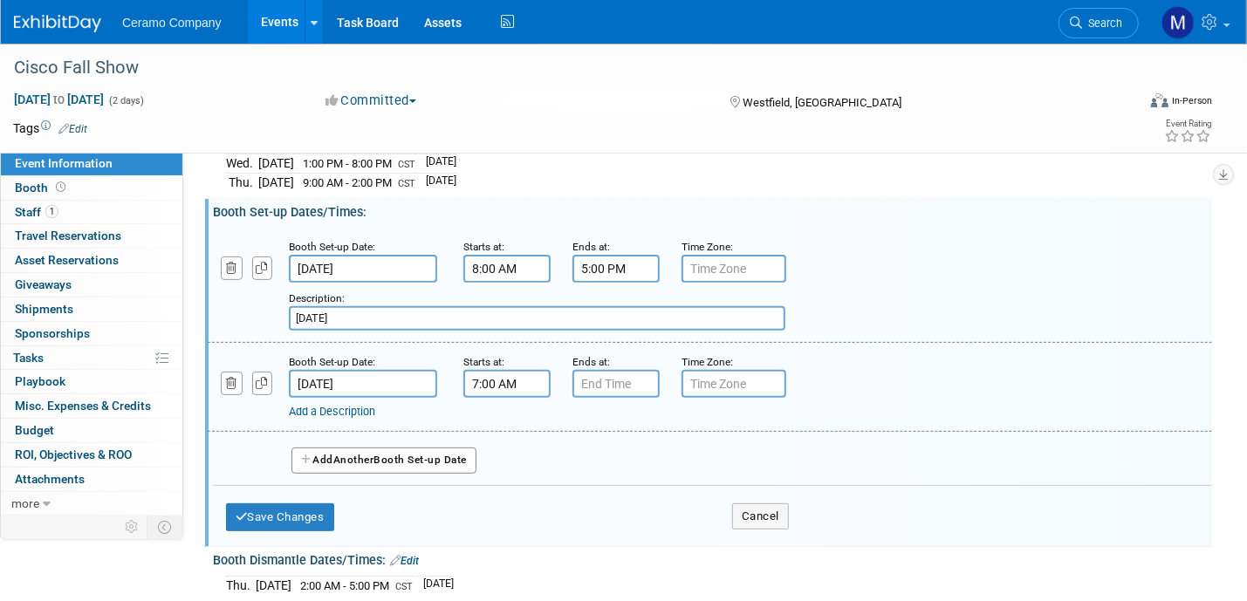
click at [527, 371] on input "7:00 AM" at bounding box center [506, 384] width 87 height 28
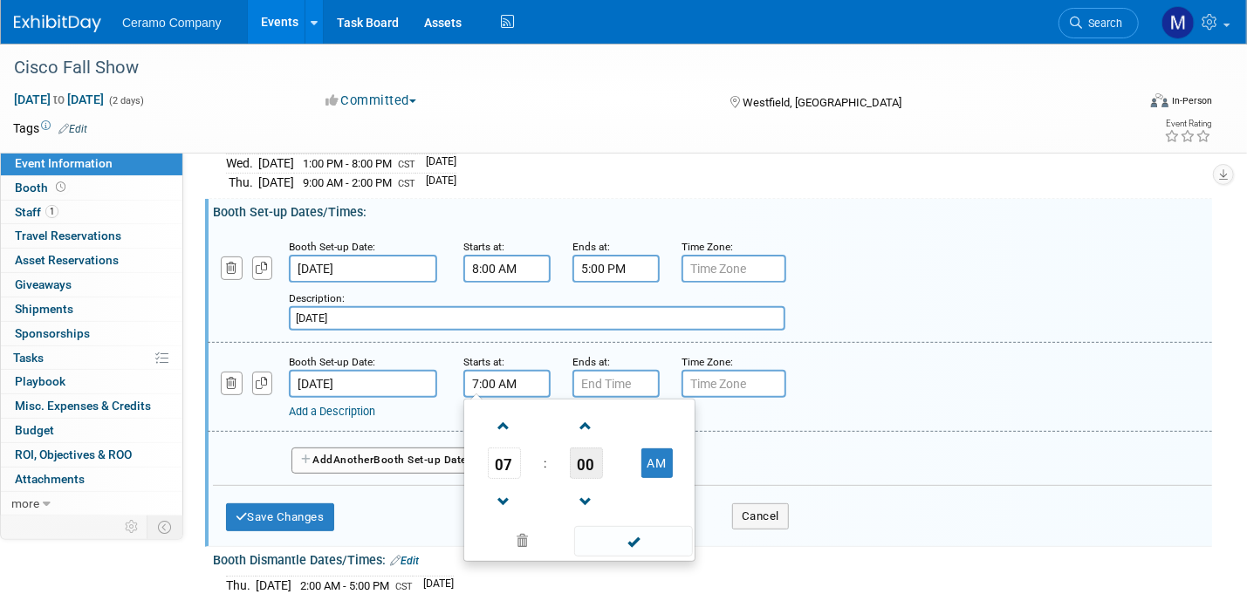
click at [582, 450] on span "00" at bounding box center [586, 463] width 33 height 31
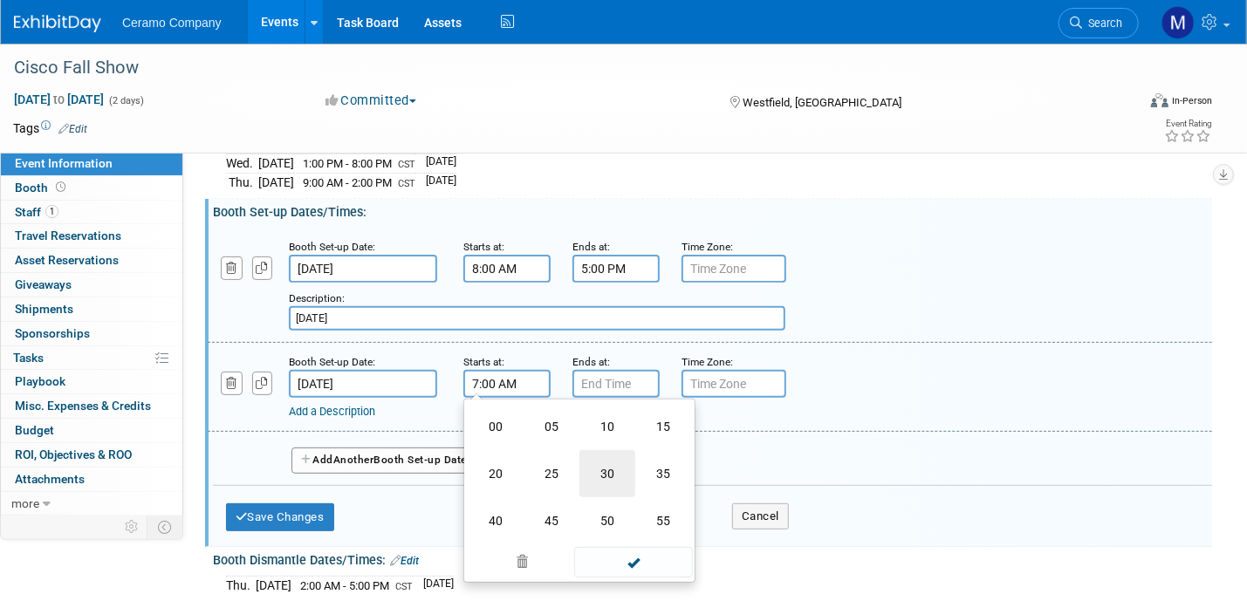
click at [606, 465] on td "30" at bounding box center [608, 473] width 56 height 47
type input "7:30 AM"
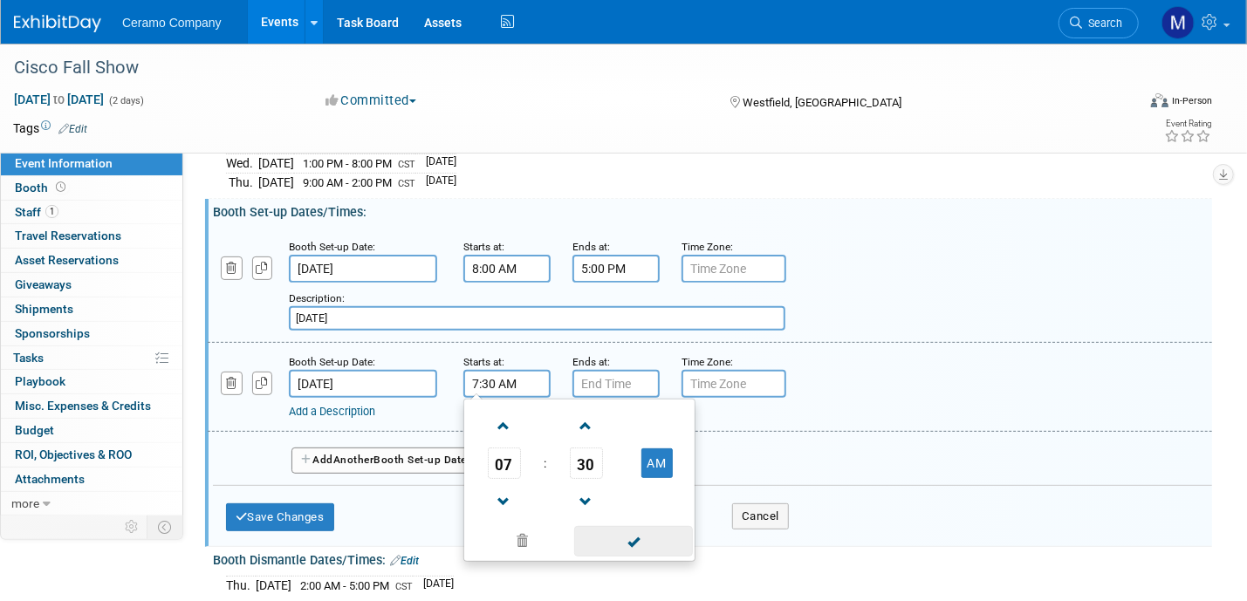
click at [638, 536] on span at bounding box center [633, 541] width 118 height 31
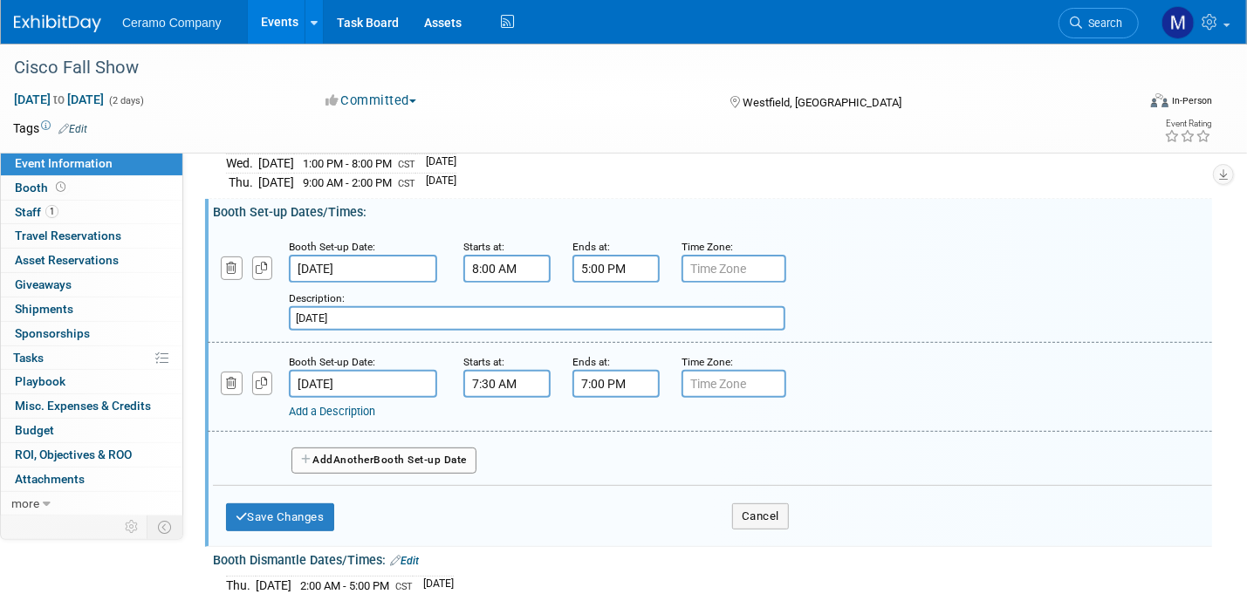
click at [608, 380] on input "7:00 PM" at bounding box center [616, 384] width 87 height 28
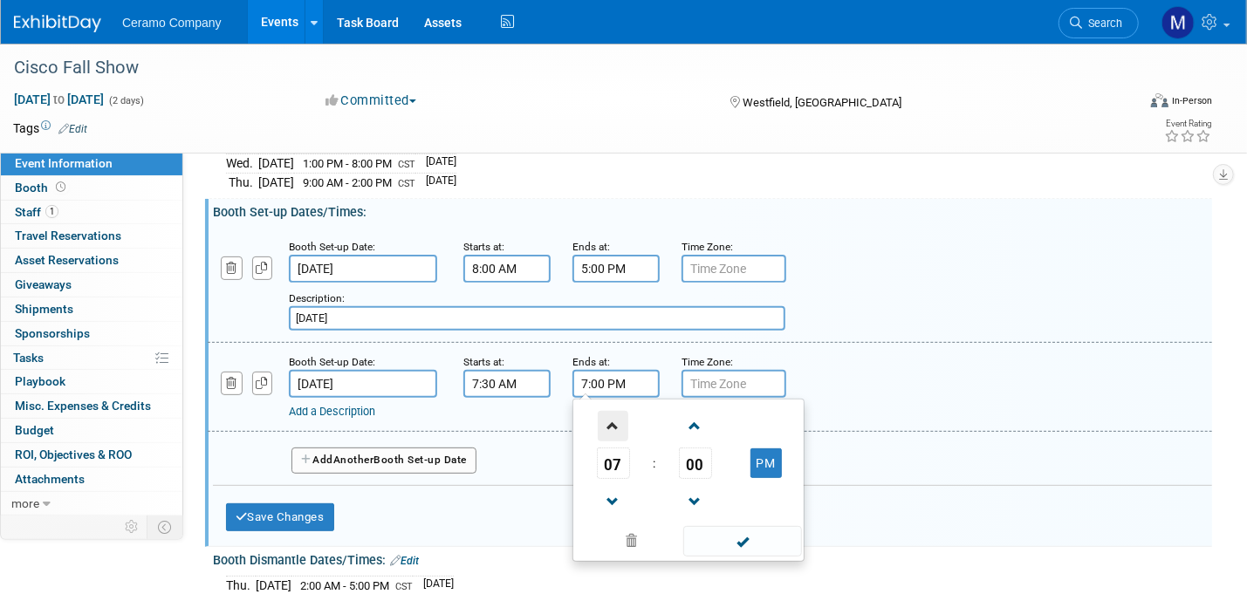
click at [613, 418] on span at bounding box center [613, 426] width 31 height 31
type input "11:00 PM"
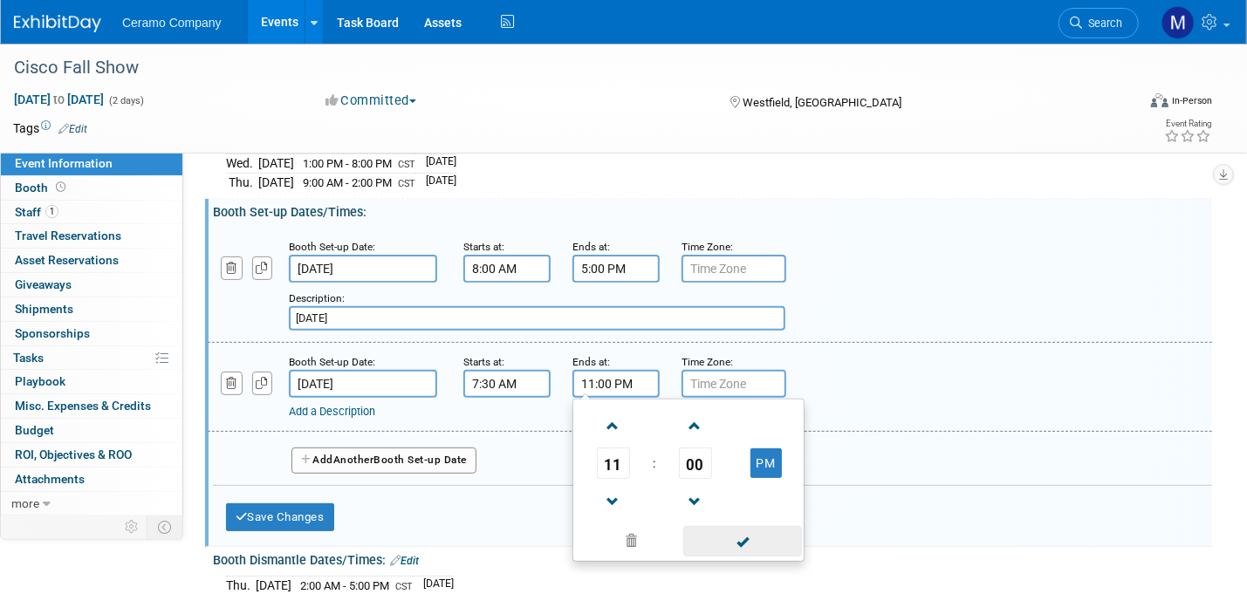
click at [759, 532] on span at bounding box center [742, 541] width 118 height 31
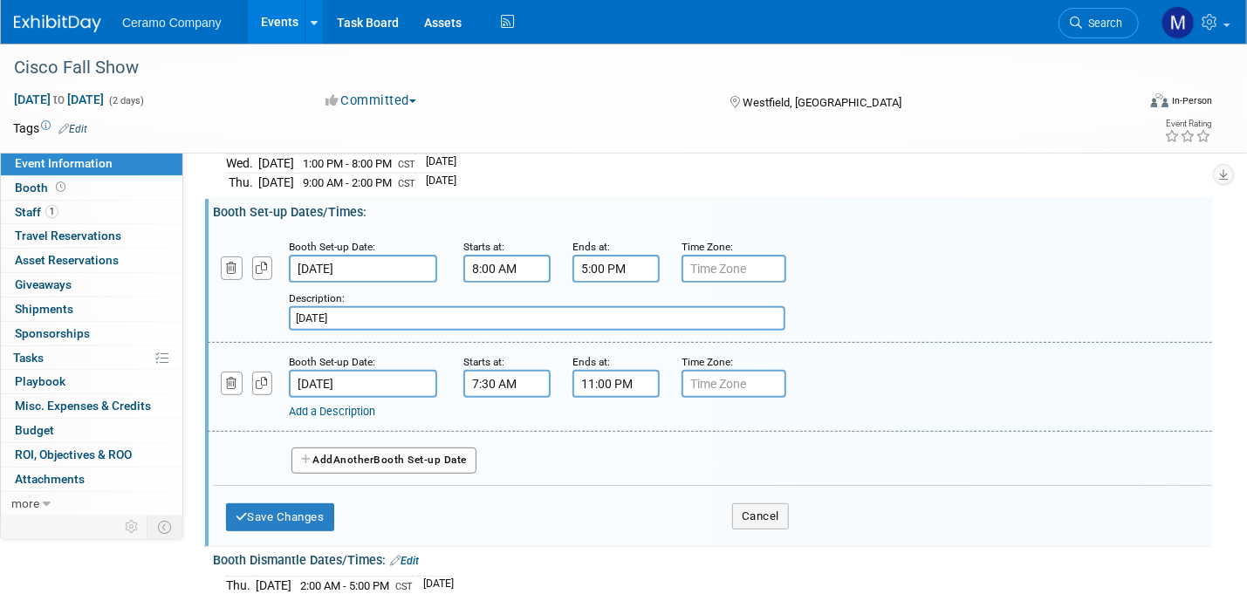
click at [714, 263] on input "text" at bounding box center [734, 269] width 105 height 28
type input "CST"
click at [736, 374] on input "text" at bounding box center [734, 384] width 105 height 28
type input "CST"
click at [263, 511] on button "Save Changes" at bounding box center [280, 518] width 108 height 28
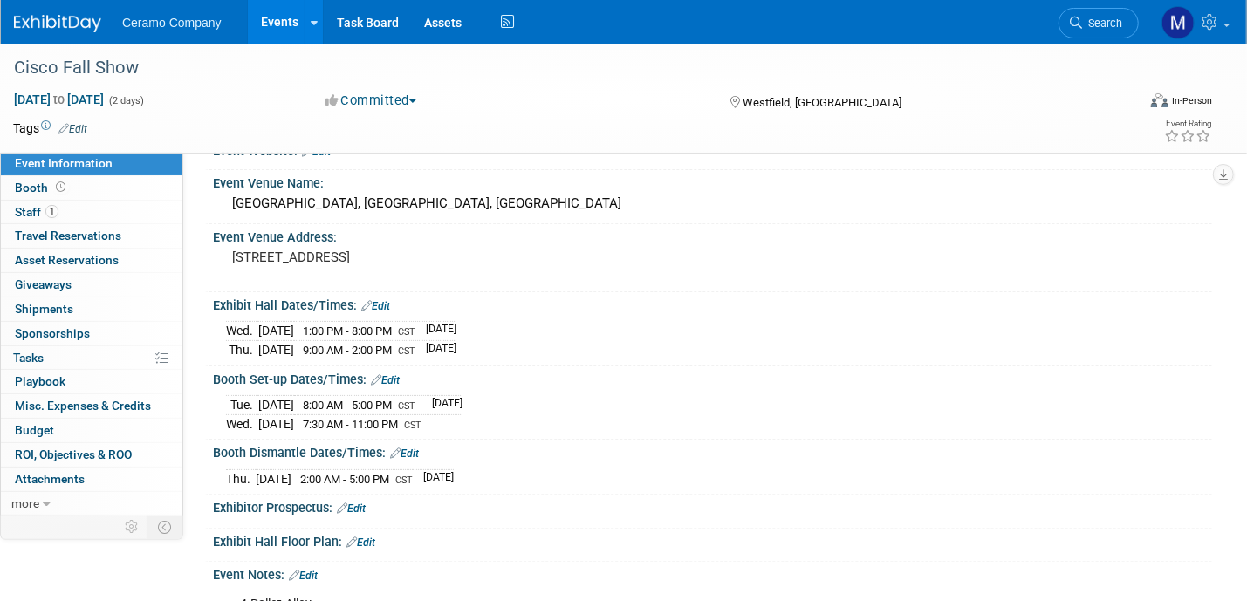
scroll to position [0, 0]
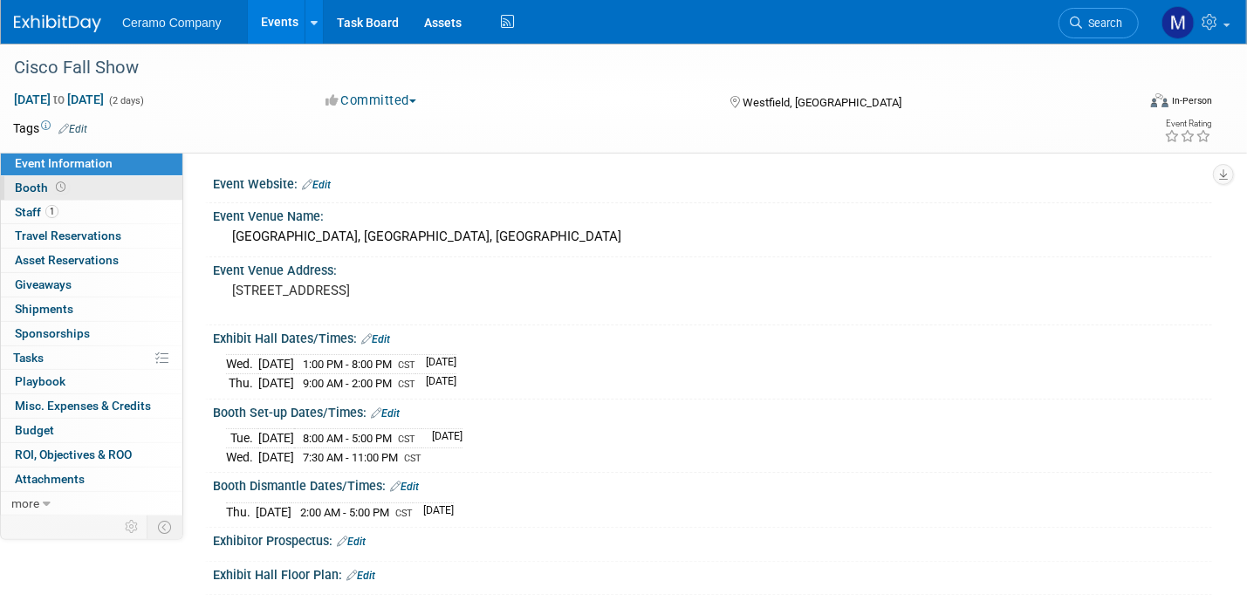
click at [82, 191] on link "Booth" at bounding box center [92, 188] width 182 height 24
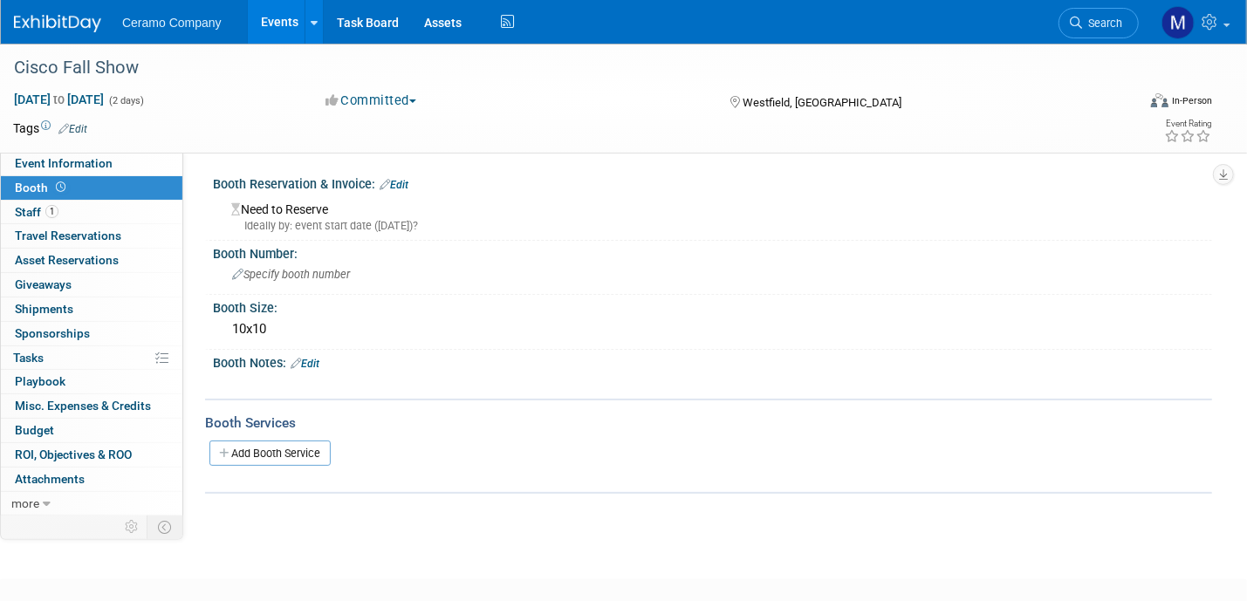
click at [409, 192] on div "Need to Reserve Ideally by: event start date (Wed. Oct 1, 2025)?" at bounding box center [712, 214] width 999 height 44
click at [400, 188] on link "Edit" at bounding box center [394, 185] width 29 height 12
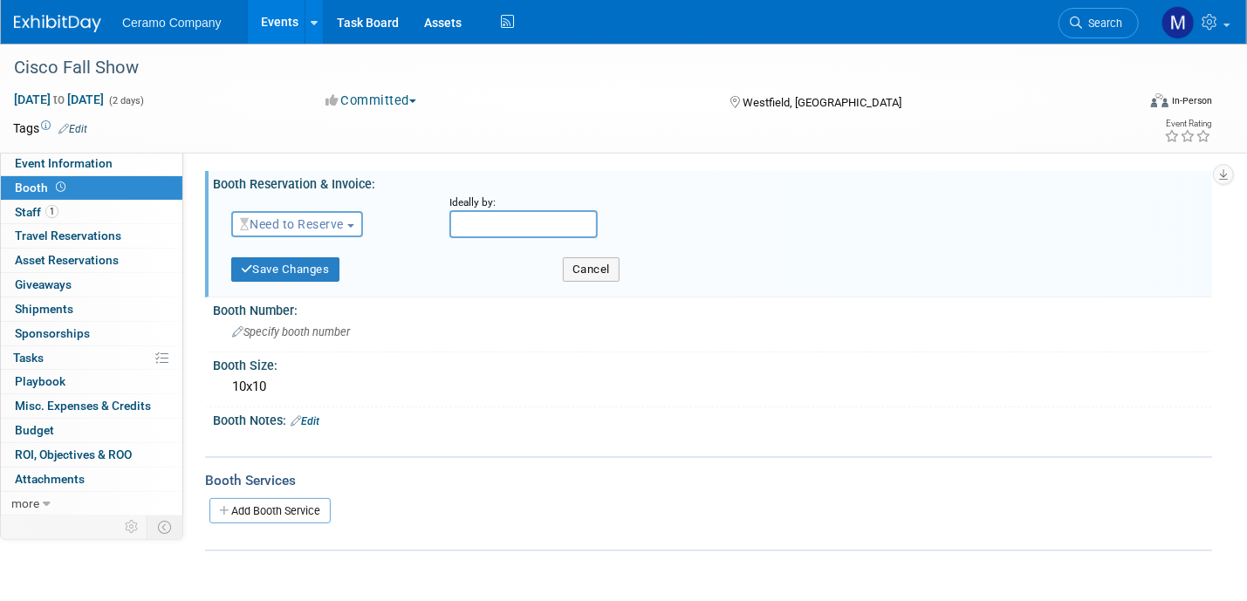
click at [301, 223] on span "Need to Reserve" at bounding box center [292, 224] width 104 height 14
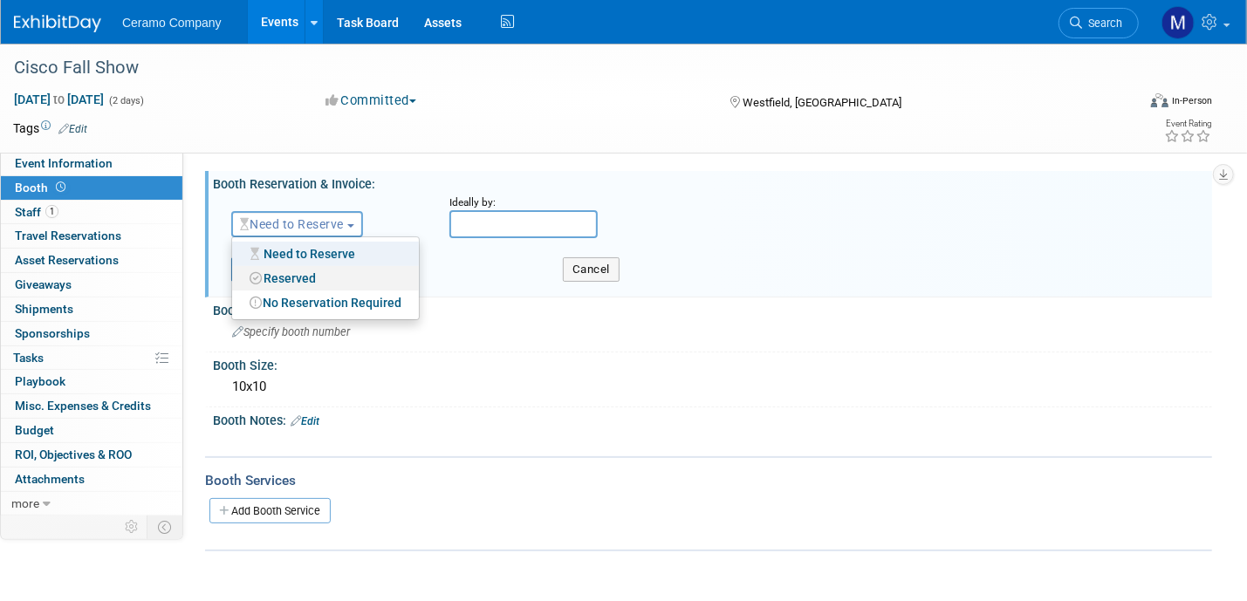
click at [294, 272] on link "Reserved" at bounding box center [325, 278] width 187 height 24
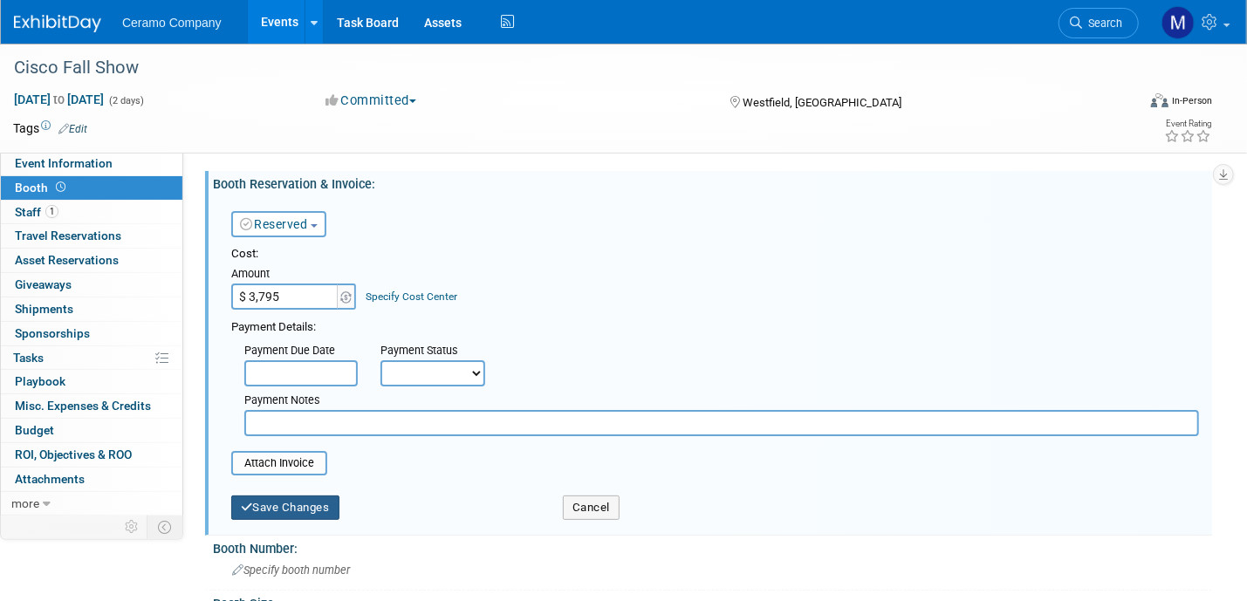
type input "$ 3,795.00"
click at [295, 510] on button "Save Changes" at bounding box center [285, 508] width 108 height 24
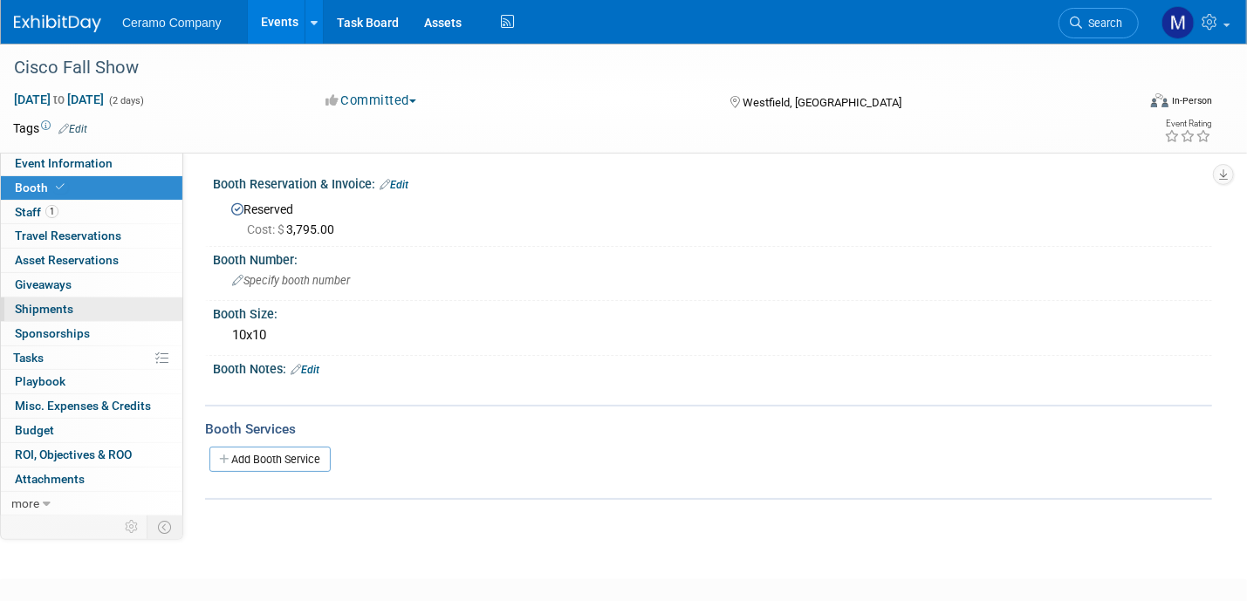
click at [77, 305] on link "0 Shipments 0" at bounding box center [92, 310] width 182 height 24
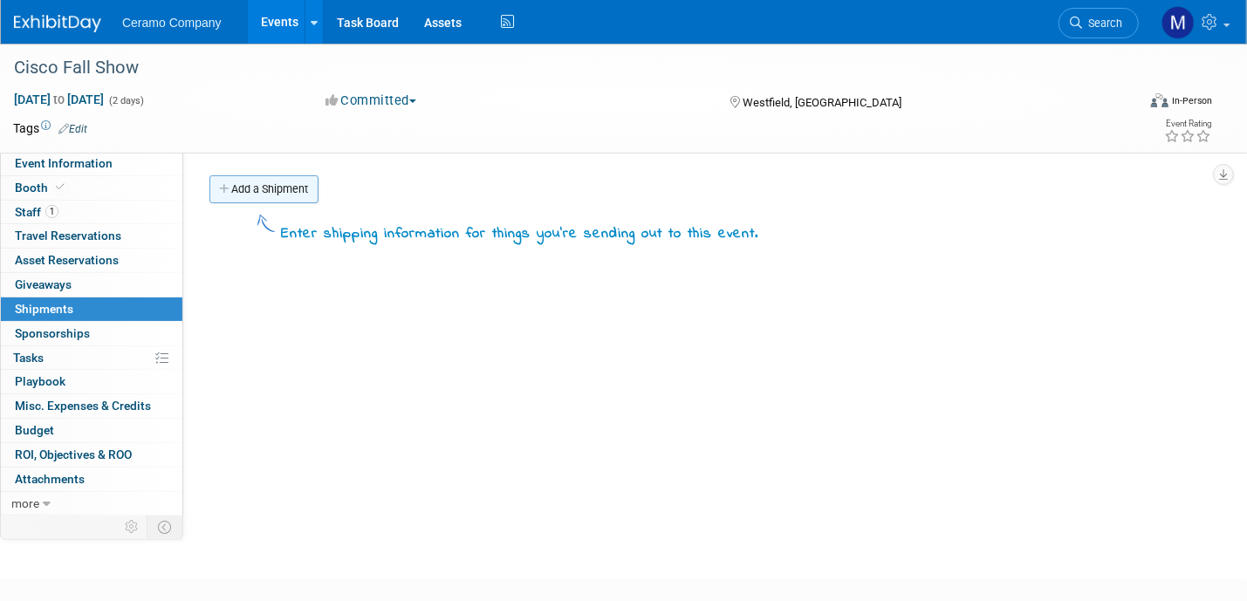
click at [232, 187] on link "Add a Shipment" at bounding box center [263, 189] width 109 height 28
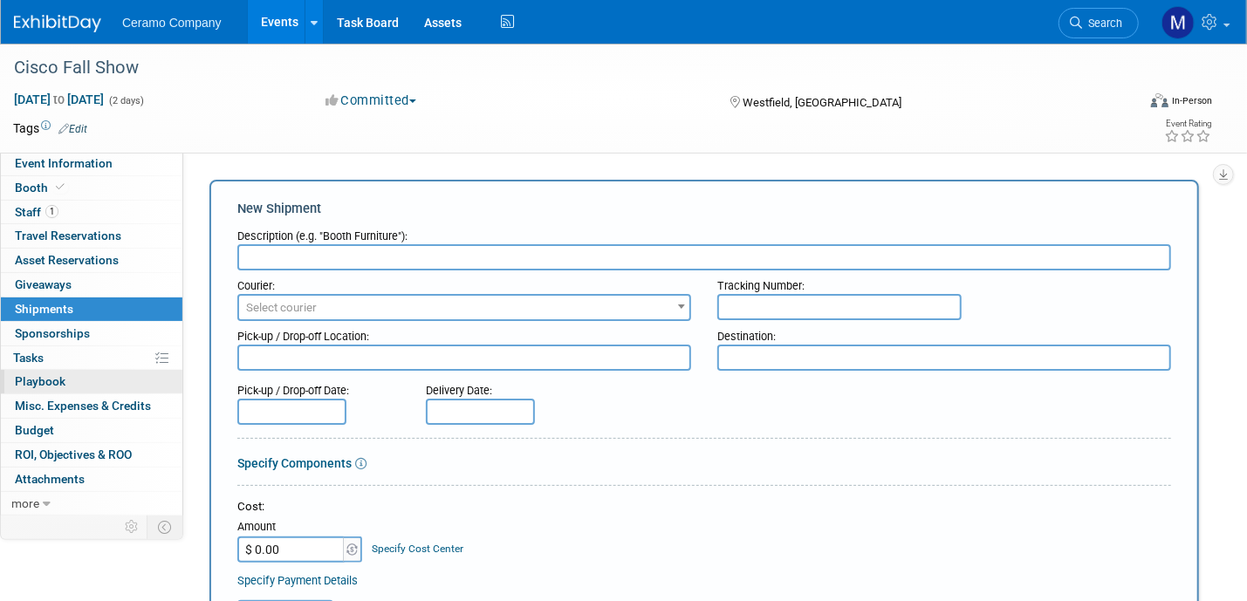
click at [54, 381] on span "Playbook 0" at bounding box center [40, 381] width 51 height 14
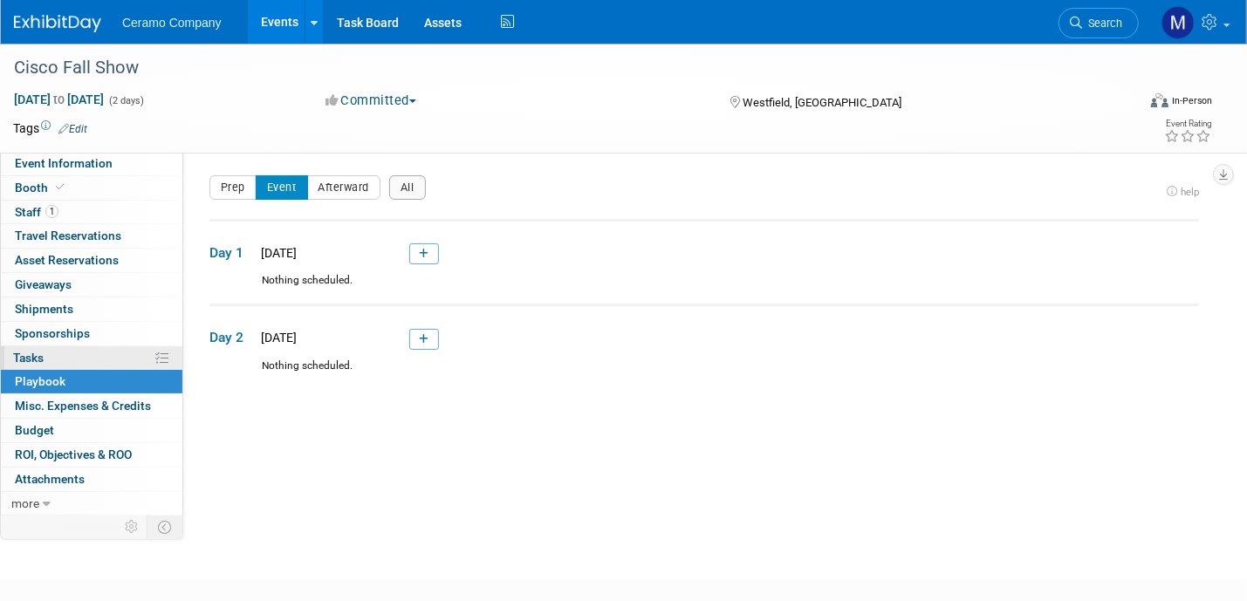
click at [52, 353] on link "0% Tasks 0%" at bounding box center [92, 359] width 182 height 24
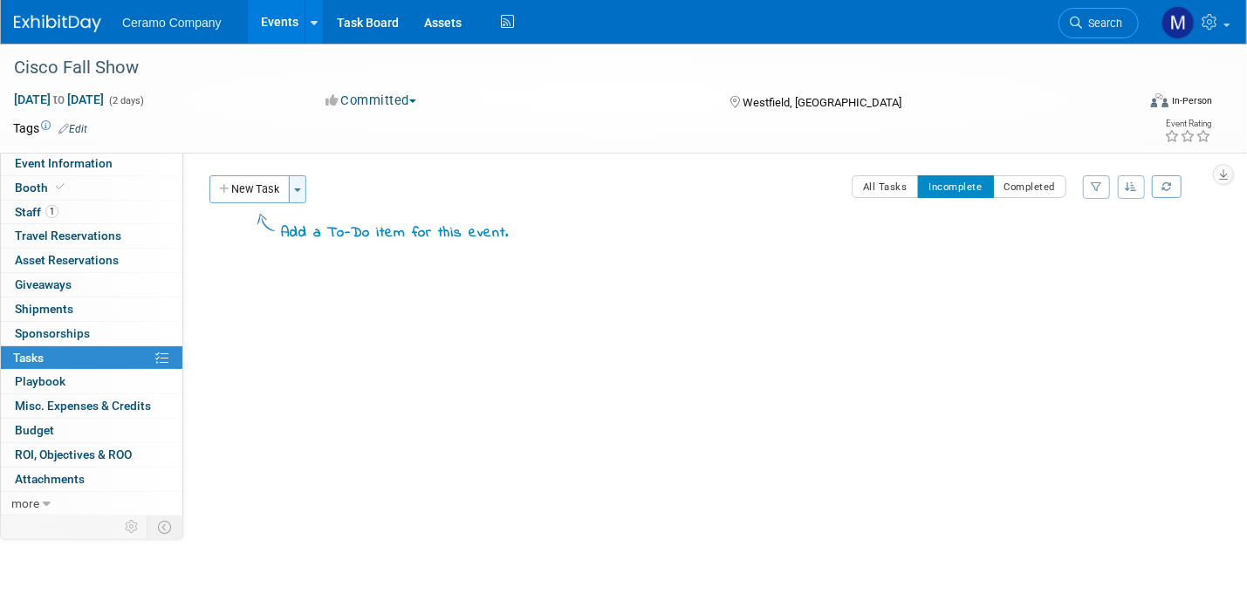
click at [301, 192] on button "Toggle Dropdown" at bounding box center [297, 189] width 17 height 28
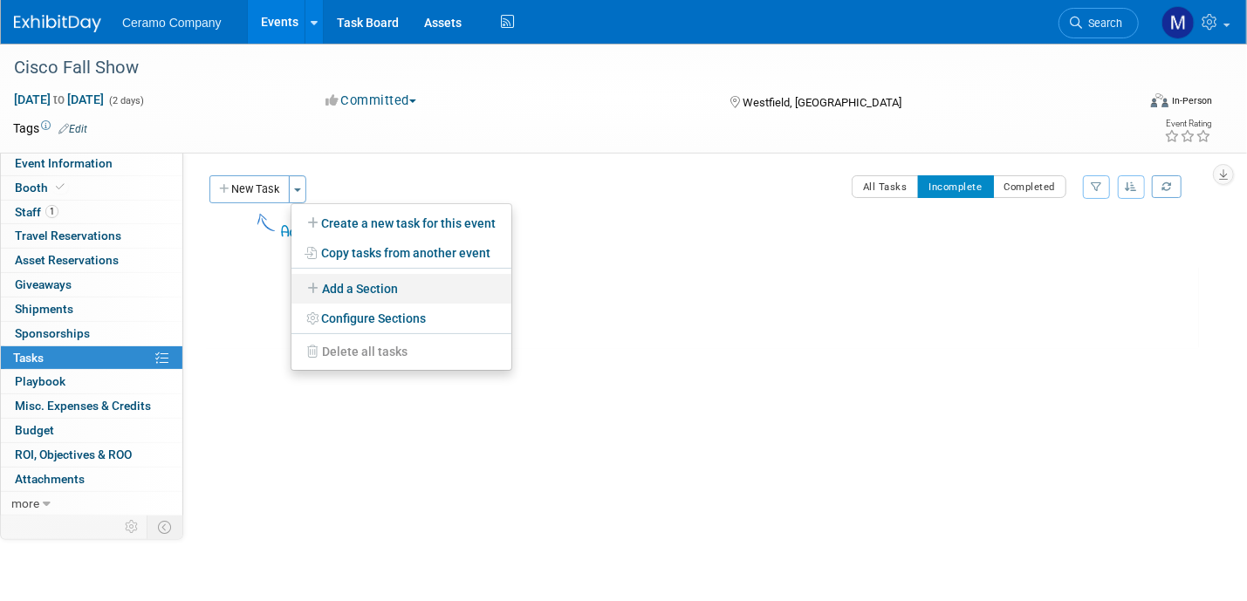
click at [365, 286] on link "Add a Section" at bounding box center [402, 289] width 220 height 30
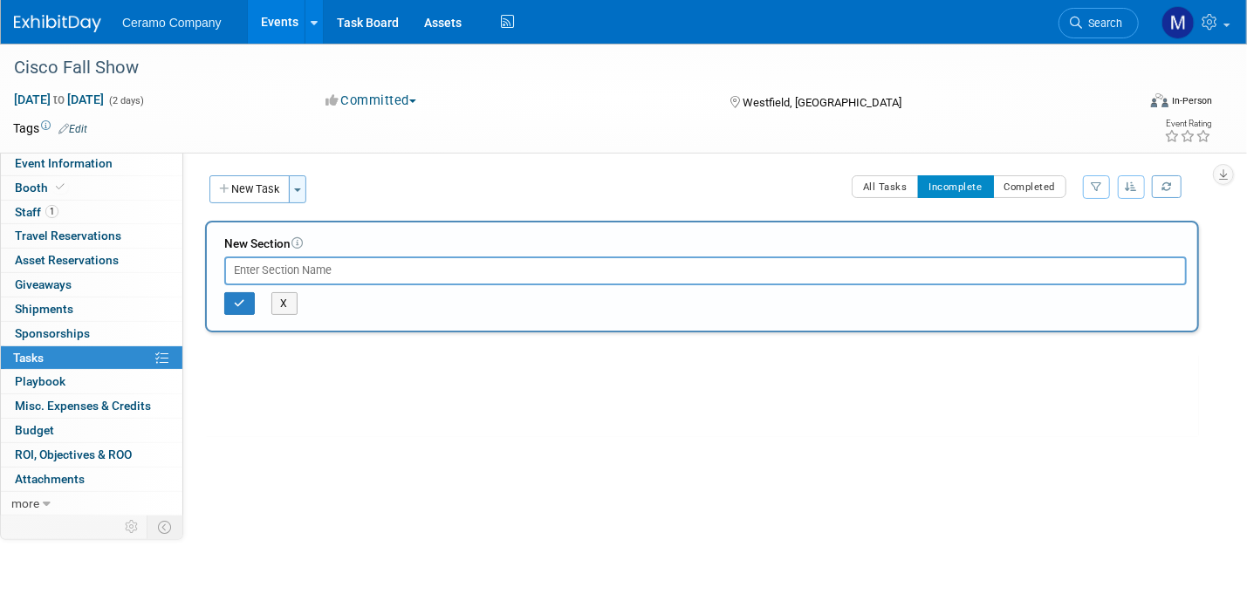
click at [299, 196] on button "Toggle Dropdown" at bounding box center [297, 189] width 17 height 28
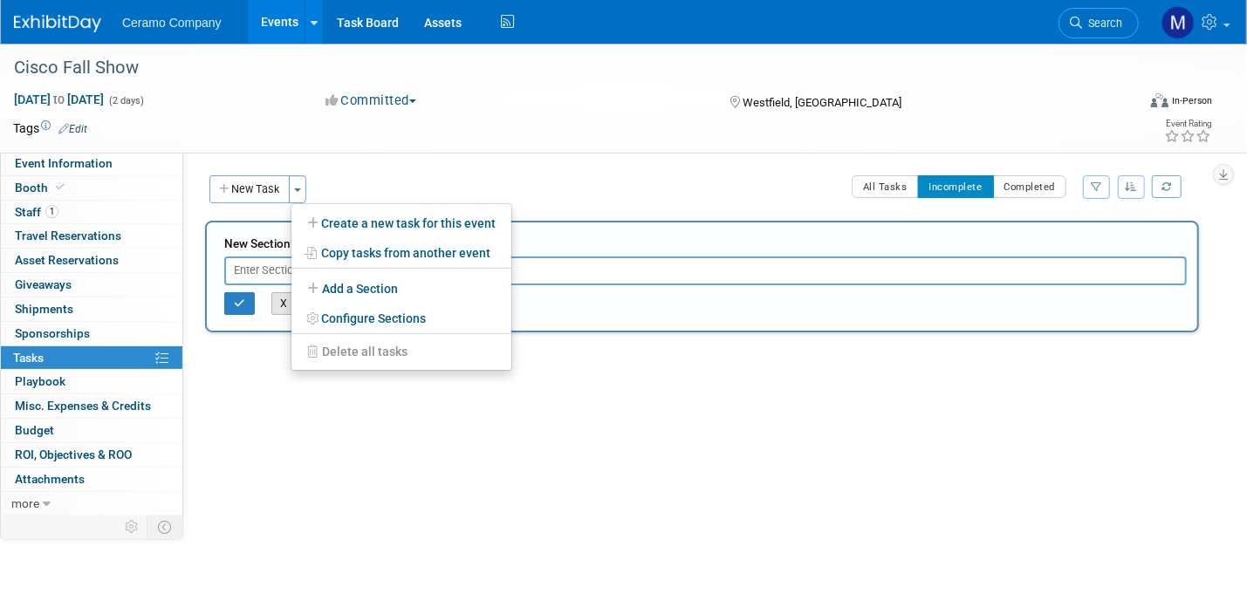
click at [281, 292] on button "X" at bounding box center [284, 303] width 27 height 23
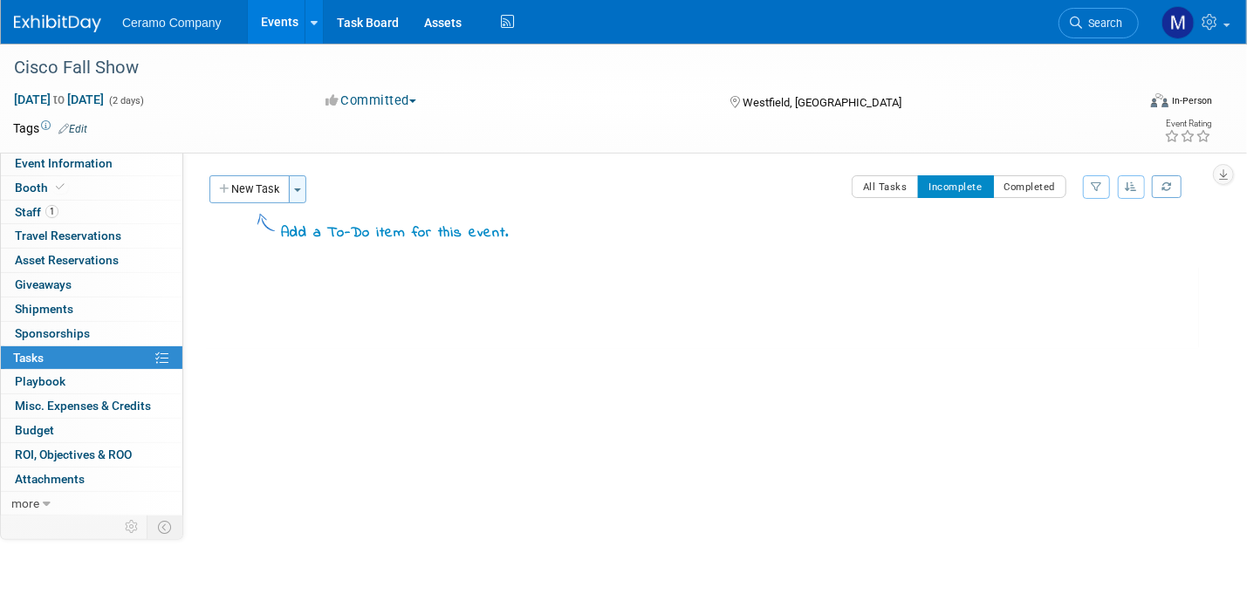
click at [306, 182] on button "Toggle Dropdown" at bounding box center [297, 189] width 17 height 28
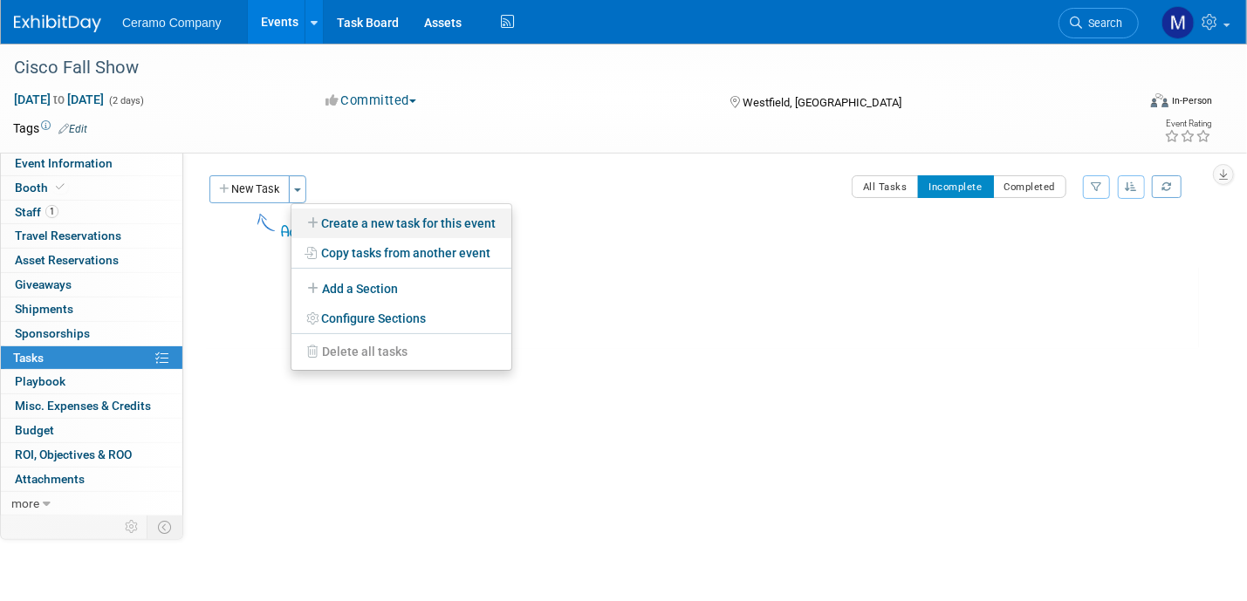
click at [370, 224] on link "Create a new task for this event" at bounding box center [402, 224] width 220 height 30
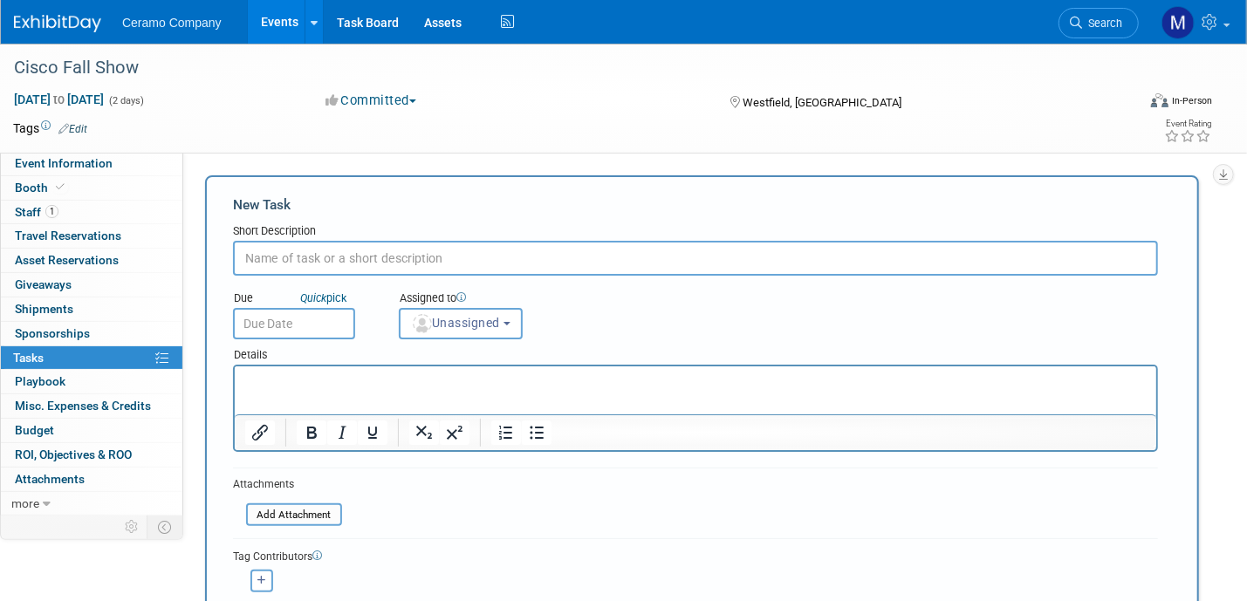
click at [330, 254] on input "text" at bounding box center [695, 258] width 925 height 35
type input "Trade Show Orders"
click at [283, 320] on input "text" at bounding box center [294, 323] width 122 height 31
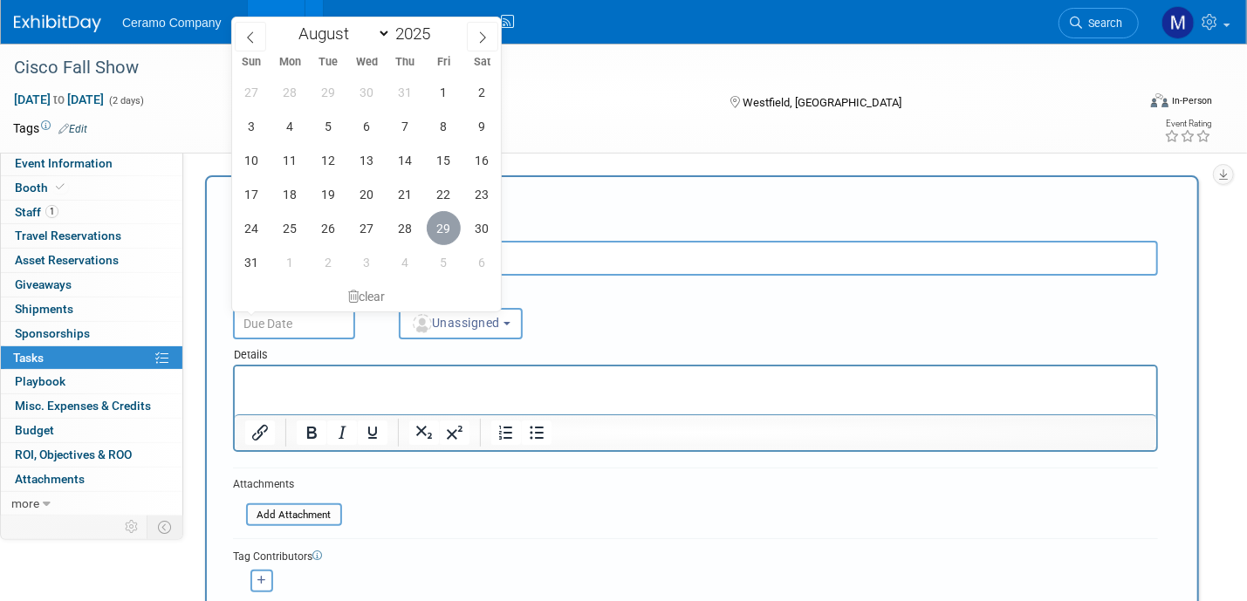
click at [450, 223] on span "29" at bounding box center [444, 228] width 34 height 34
type input "Aug 29, 2025"
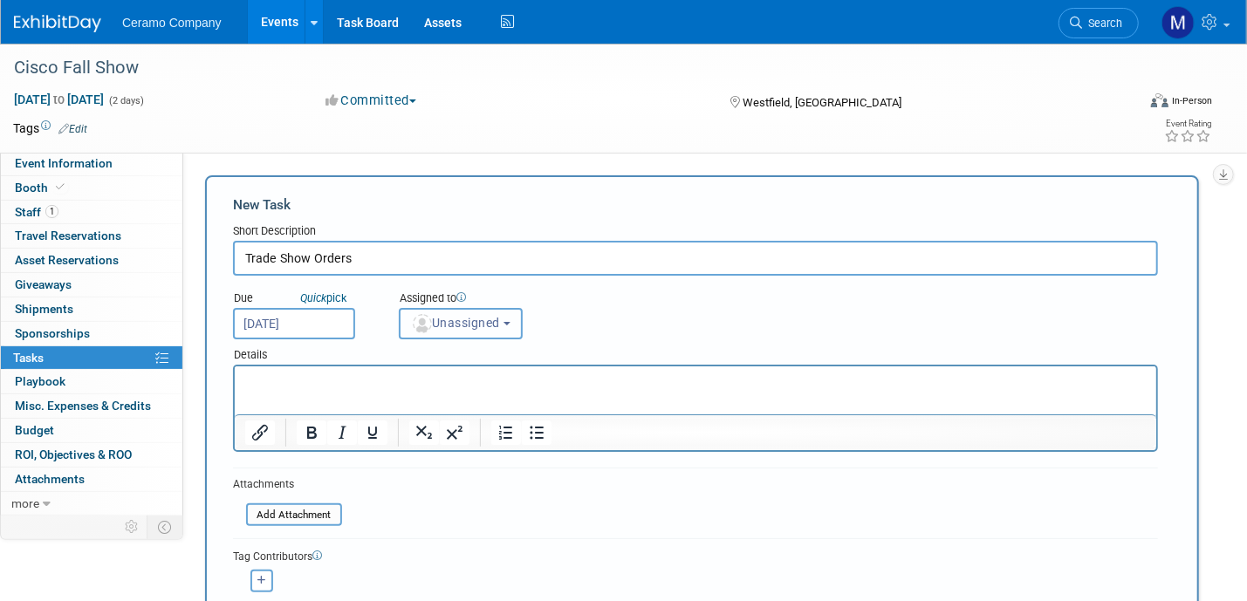
click at [473, 328] on button "Unassigned" at bounding box center [461, 323] width 124 height 31
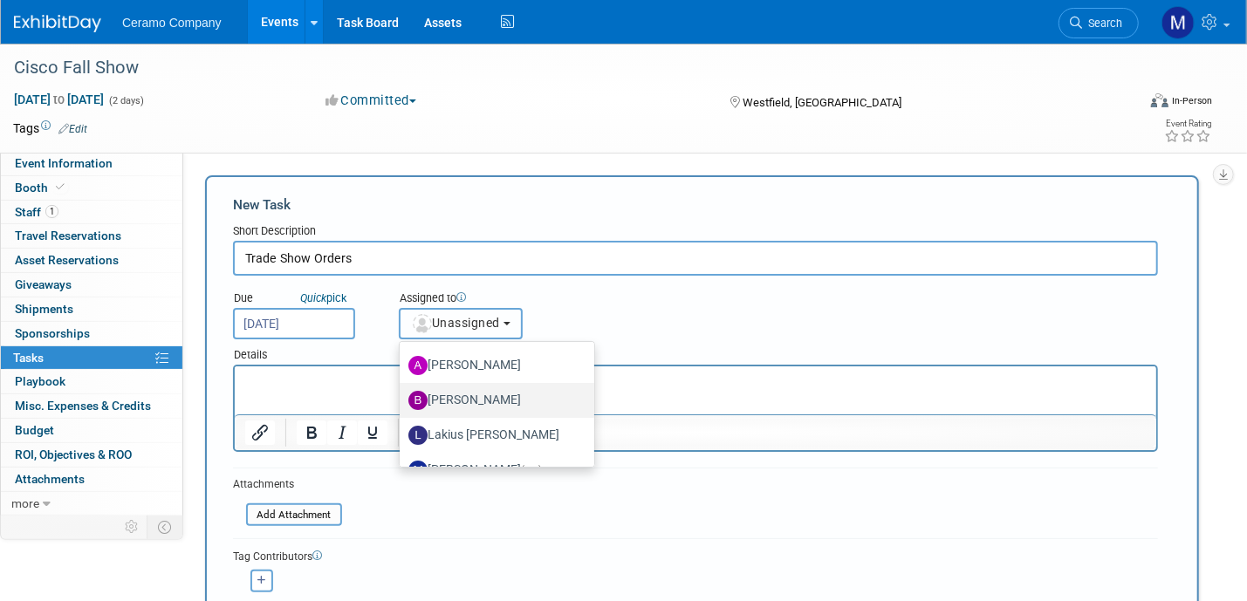
scroll to position [93, 0]
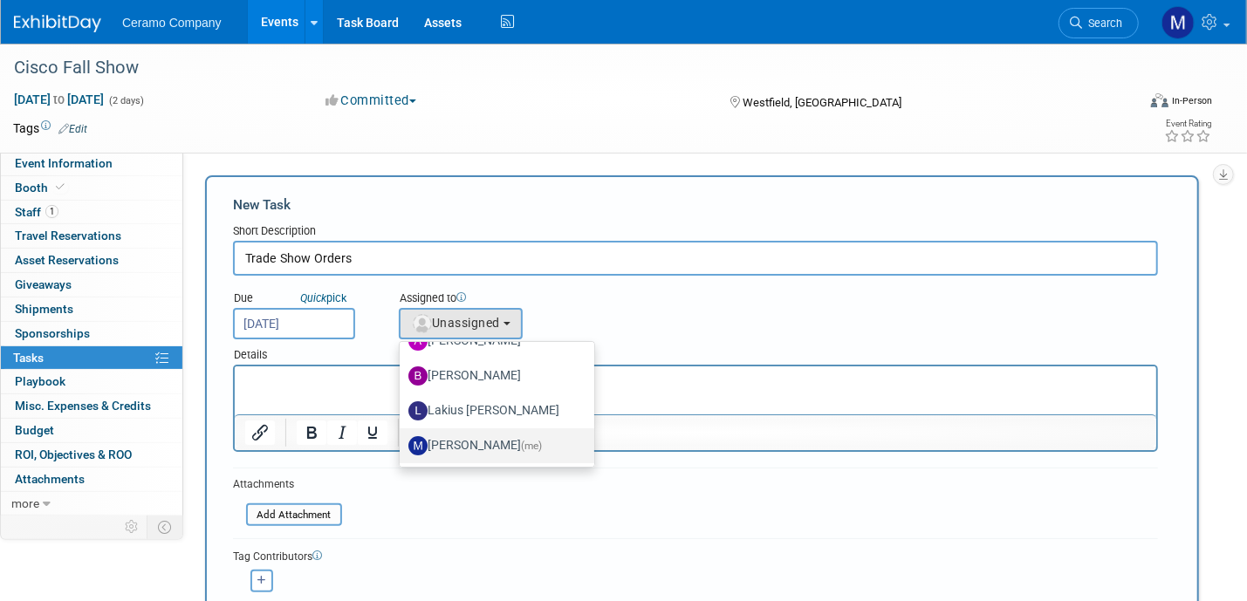
click at [472, 436] on label "Mark Ries (me)" at bounding box center [492, 446] width 168 height 28
click at [402, 438] on input "Mark Ries (me)" at bounding box center [396, 443] width 11 height 11
select select "a6319364-77be-4131-8167-e30478dcb100"
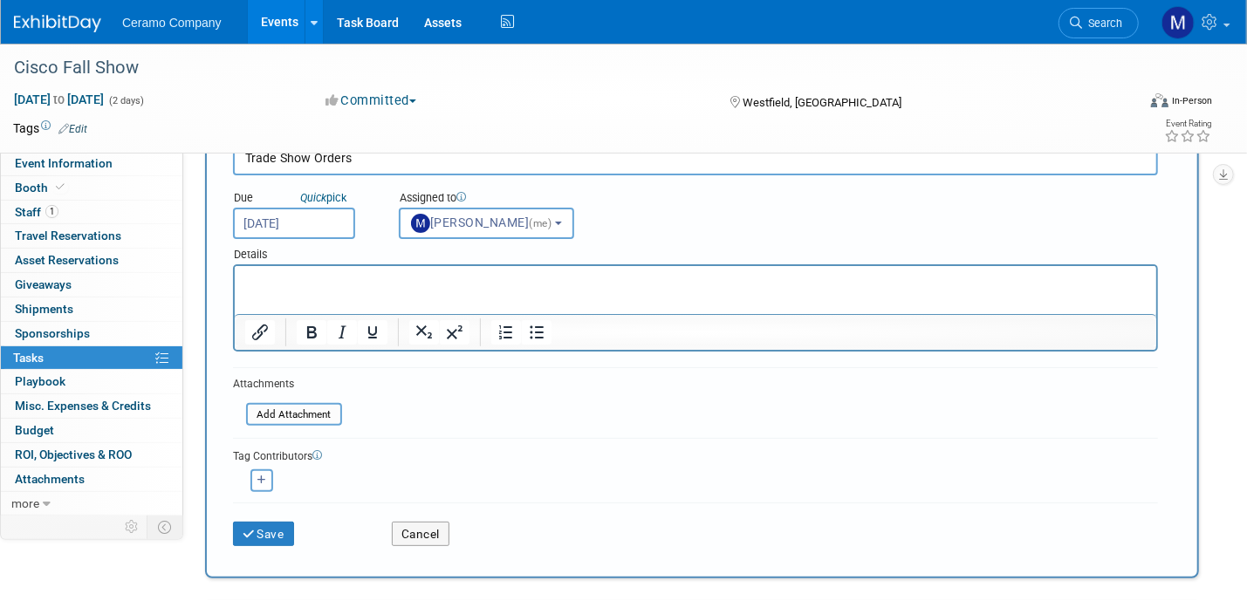
scroll to position [175, 0]
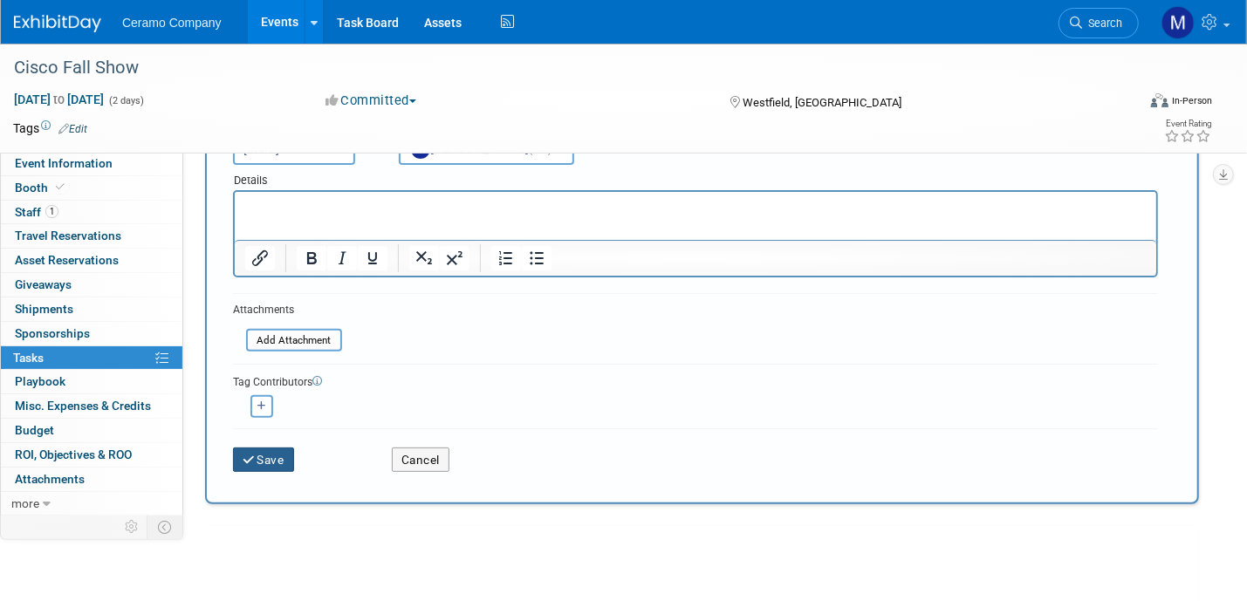
click at [278, 458] on button "Save" at bounding box center [263, 460] width 61 height 24
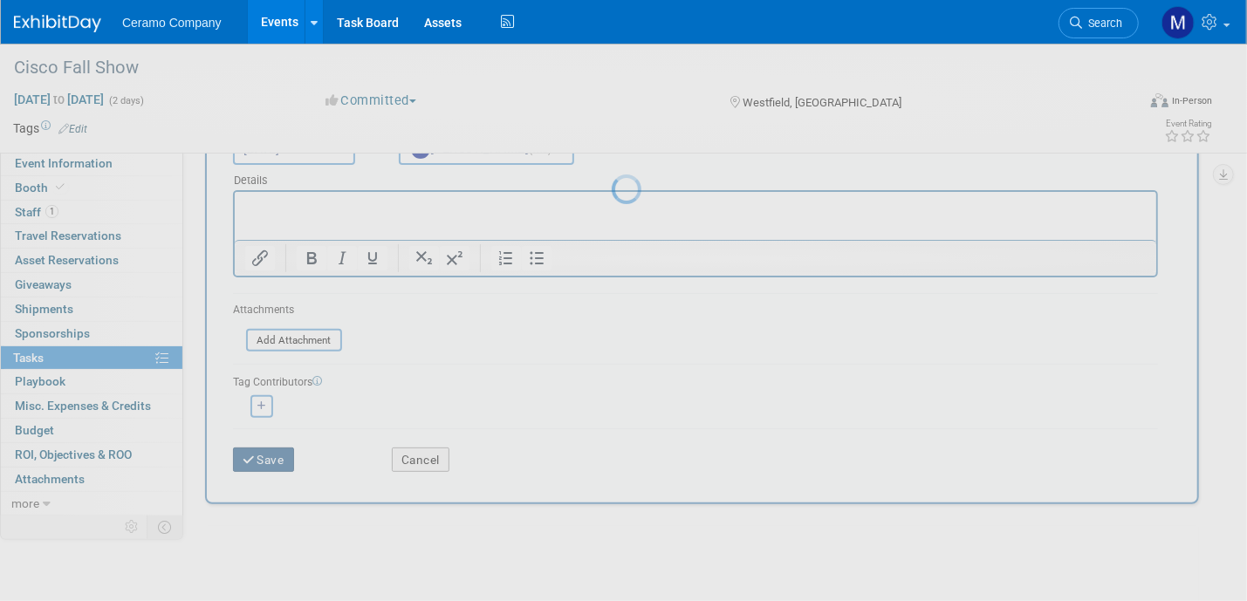
scroll to position [0, 0]
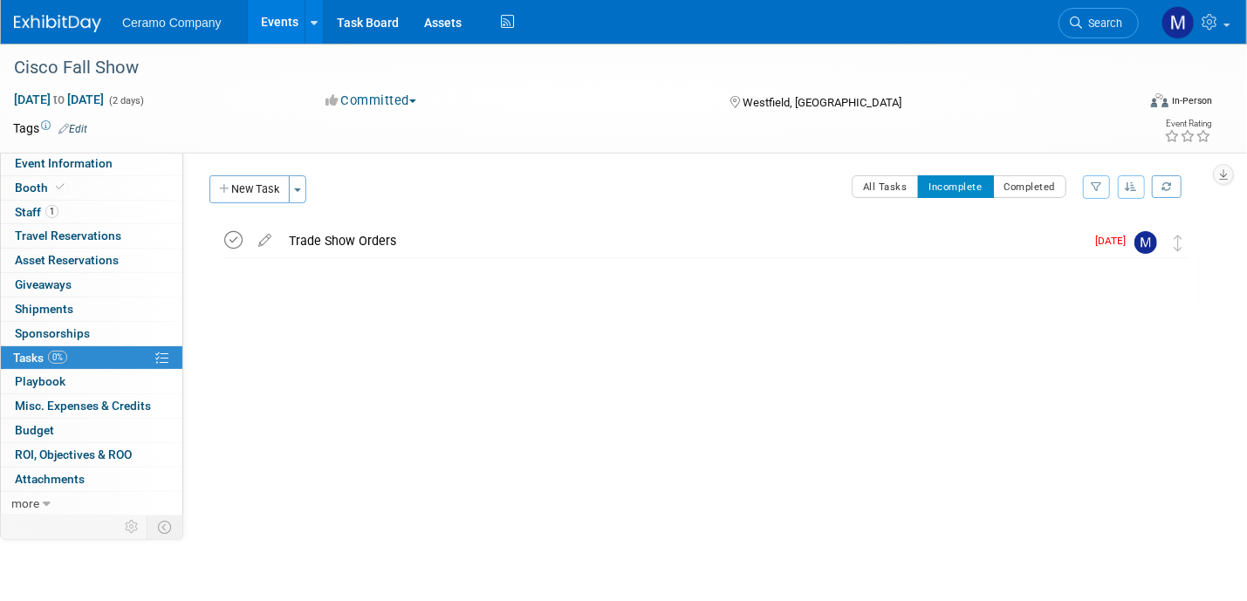
click at [237, 244] on icon at bounding box center [233, 240] width 18 height 18
click at [299, 193] on button "Toggle Dropdown" at bounding box center [297, 189] width 17 height 28
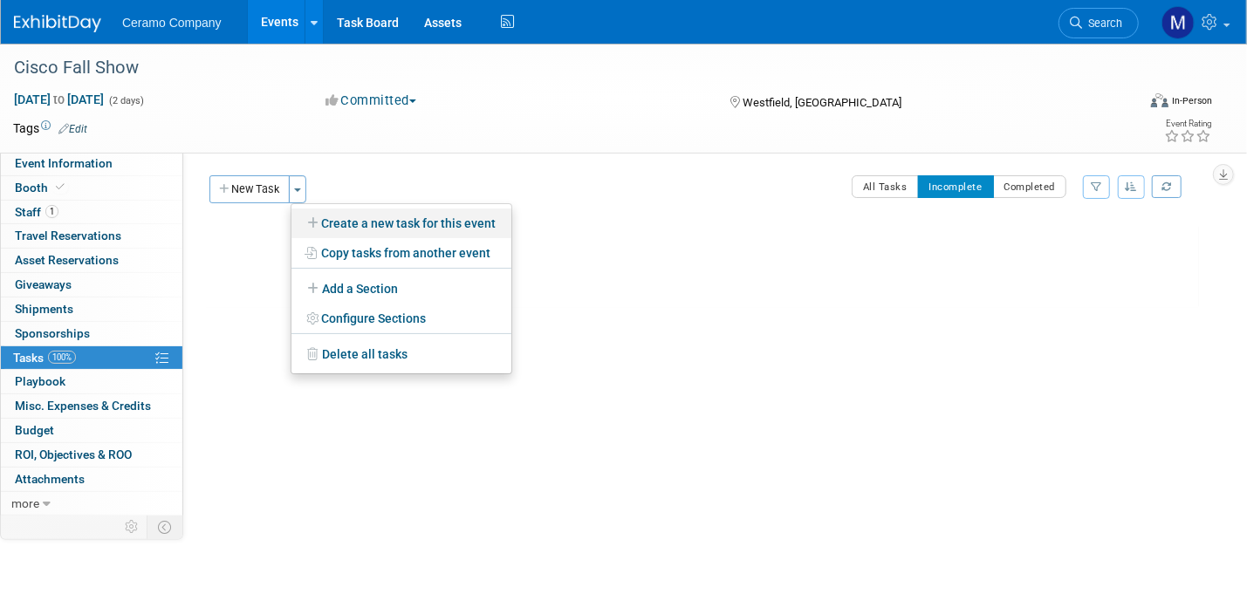
click at [386, 227] on link "Create a new task for this event" at bounding box center [402, 224] width 220 height 30
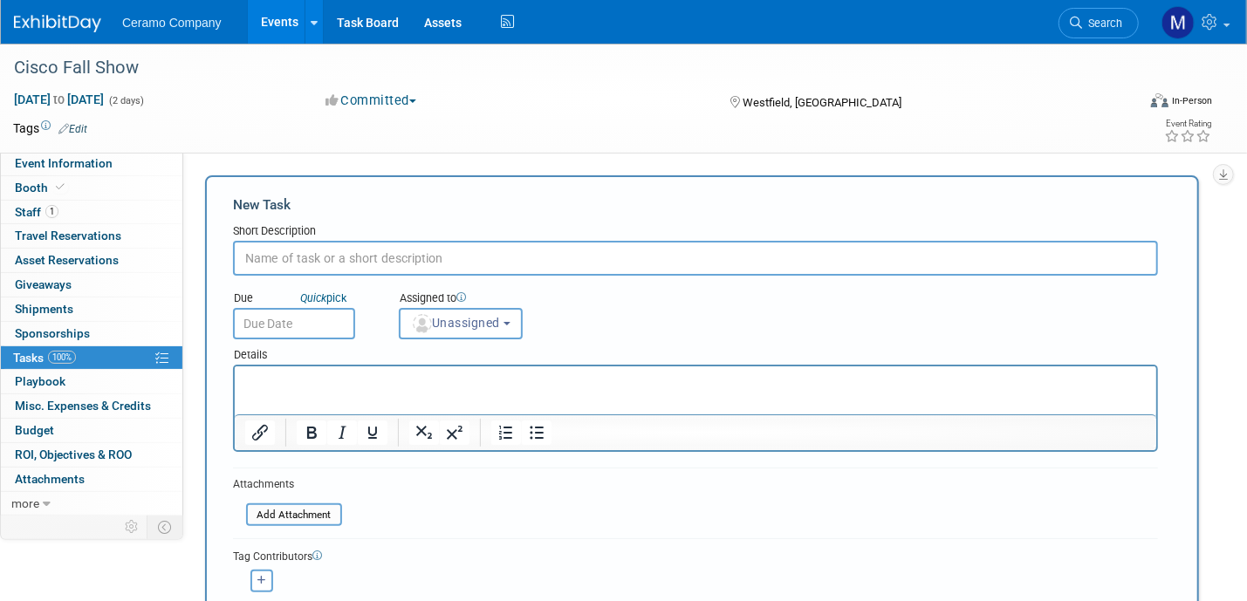
click at [343, 262] on input "text" at bounding box center [695, 258] width 925 height 35
drag, startPoint x: 284, startPoint y: 257, endPoint x: 240, endPoint y: 257, distance: 43.6
click at [240, 257] on input "Swag" at bounding box center [695, 258] width 925 height 35
click at [409, 257] on input "Swag" at bounding box center [695, 258] width 925 height 35
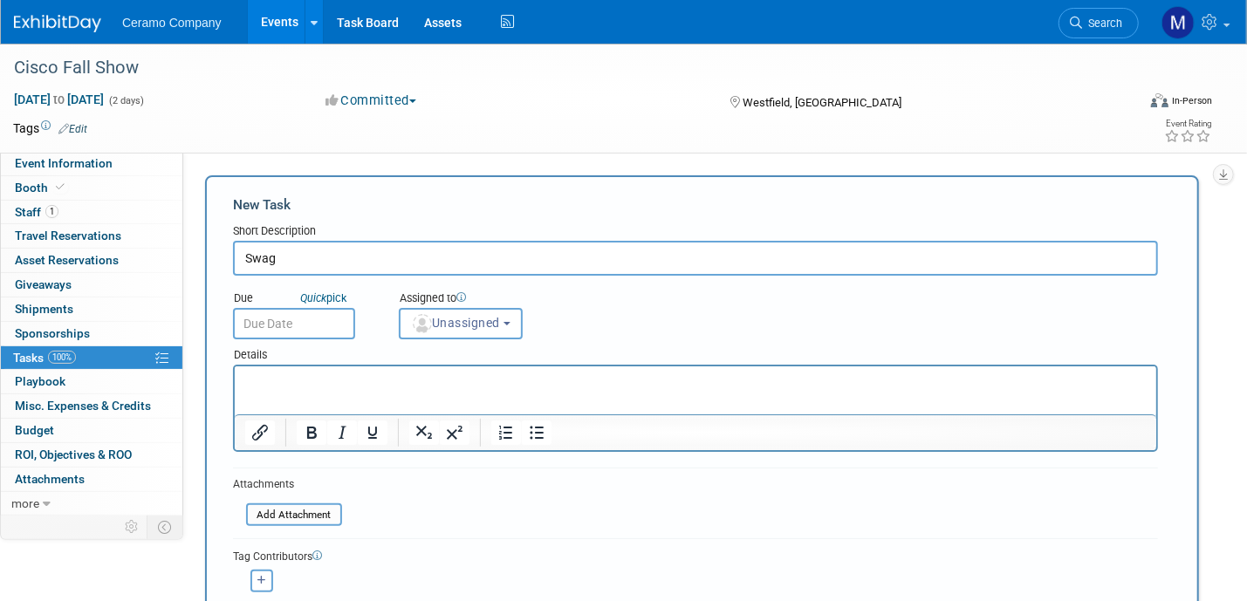
click at [409, 257] on input "Swag" at bounding box center [695, 258] width 925 height 35
type input "Shipment"
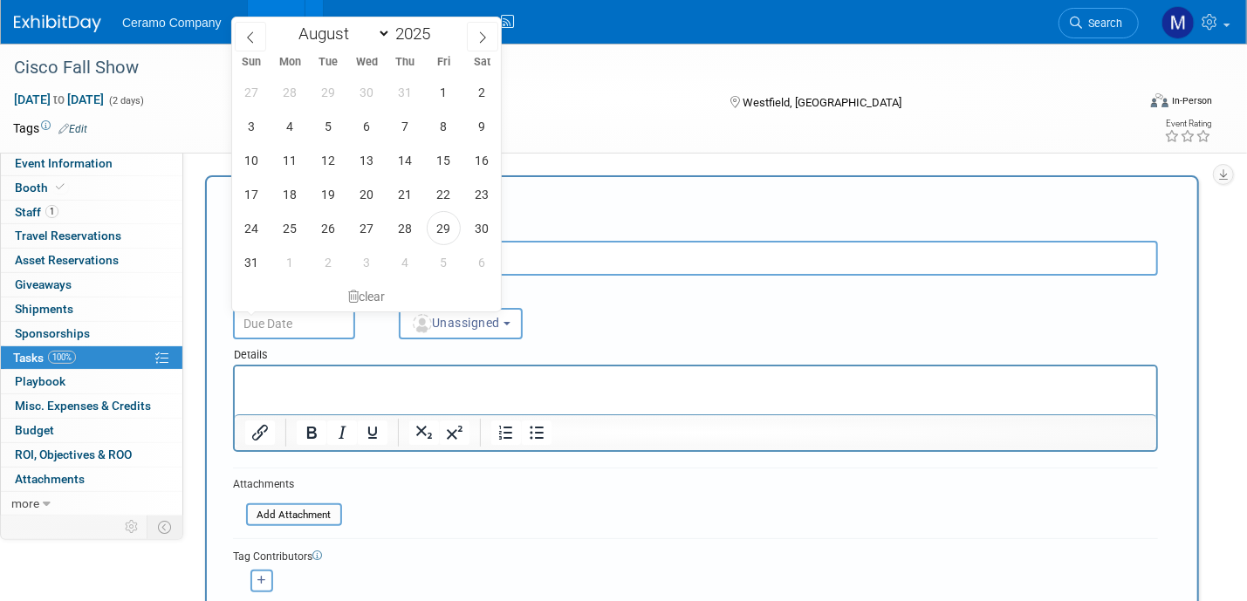
click at [299, 312] on input "text" at bounding box center [294, 323] width 122 height 31
click at [338, 191] on span "19" at bounding box center [329, 194] width 34 height 34
type input "Aug 19, 2025"
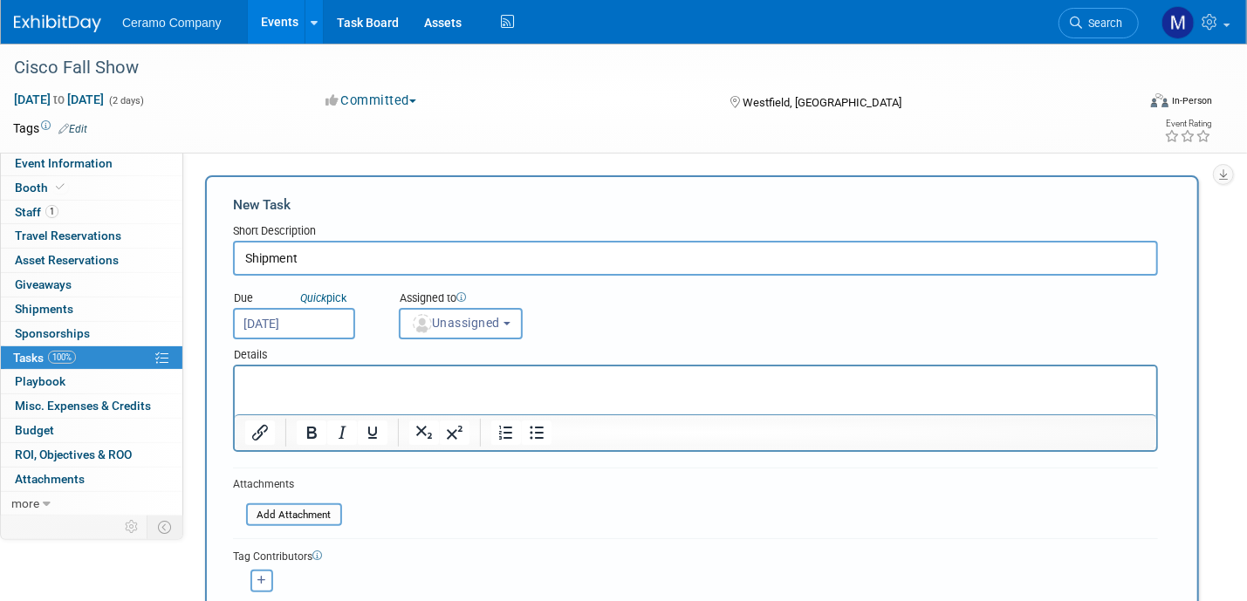
click at [333, 326] on input "Aug 19, 2025" at bounding box center [294, 323] width 122 height 31
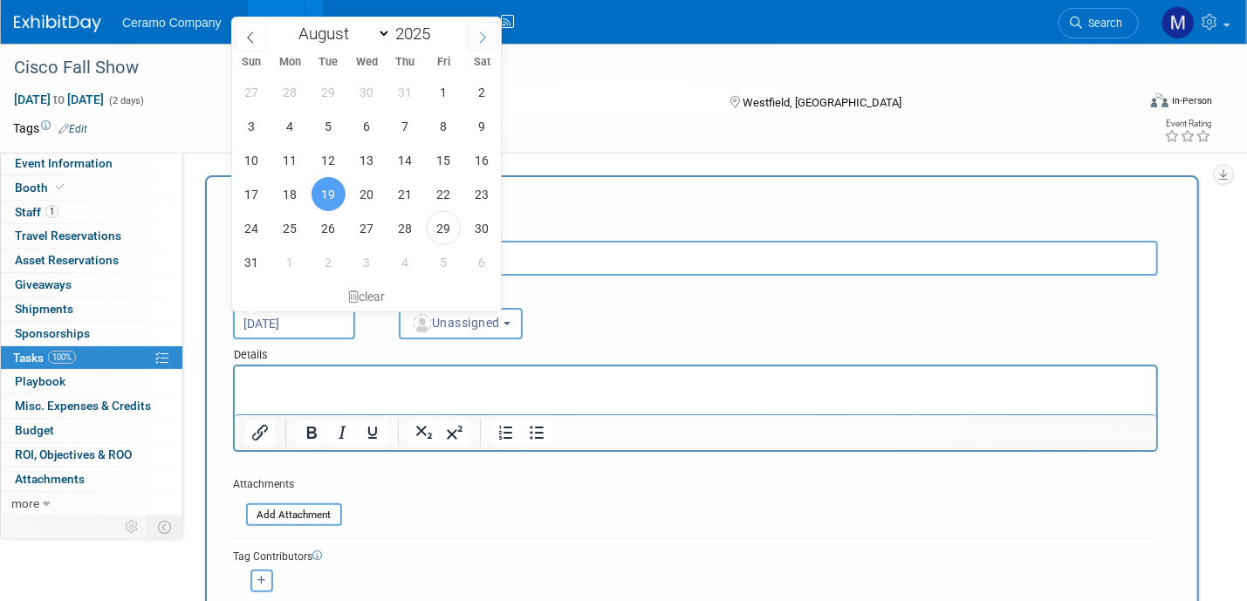
click at [482, 38] on icon at bounding box center [483, 37] width 12 height 12
select select "8"
click at [450, 154] on span "19" at bounding box center [444, 160] width 34 height 34
type input "Sep 19, 2025"
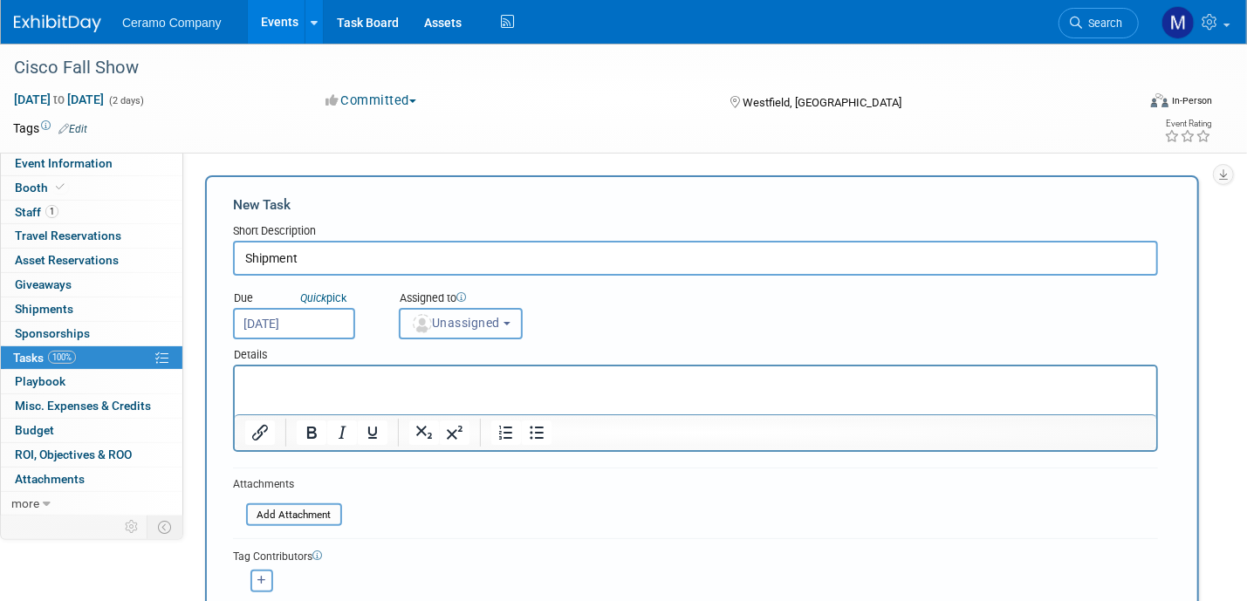
click at [445, 326] on span "Unassigned" at bounding box center [455, 323] width 89 height 14
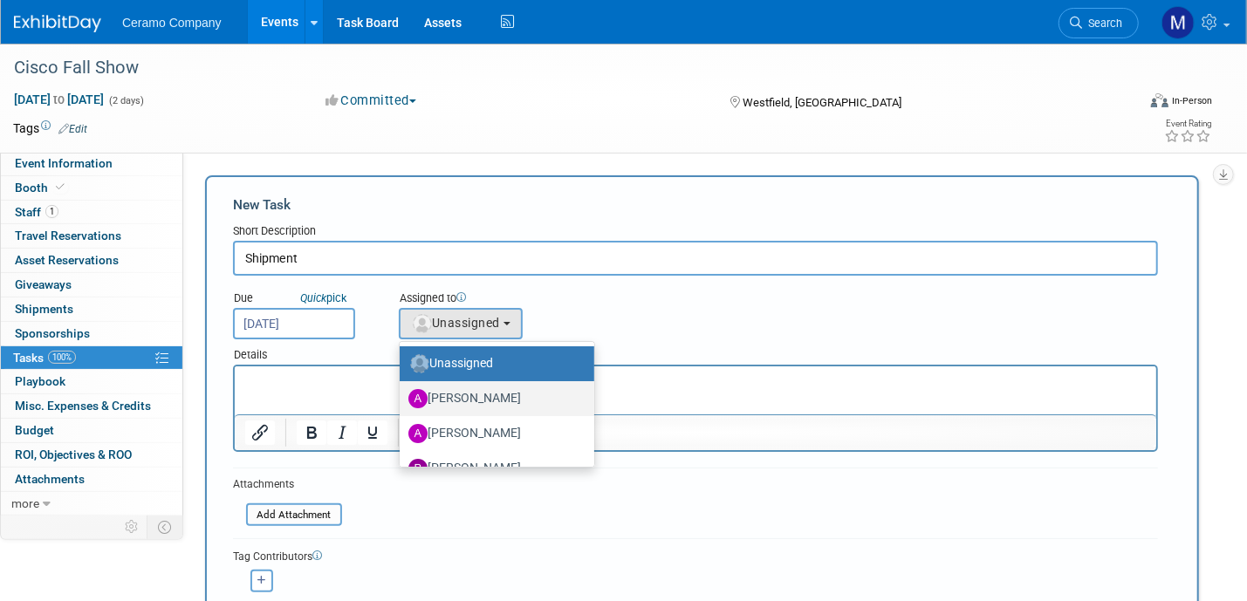
click at [457, 397] on label "April Rockett" at bounding box center [492, 399] width 168 height 28
click at [402, 397] on input "April Rockett" at bounding box center [396, 396] width 11 height 11
select select "5a03e15d-1254-4c6c-aadf-5ec0ec23b8e0"
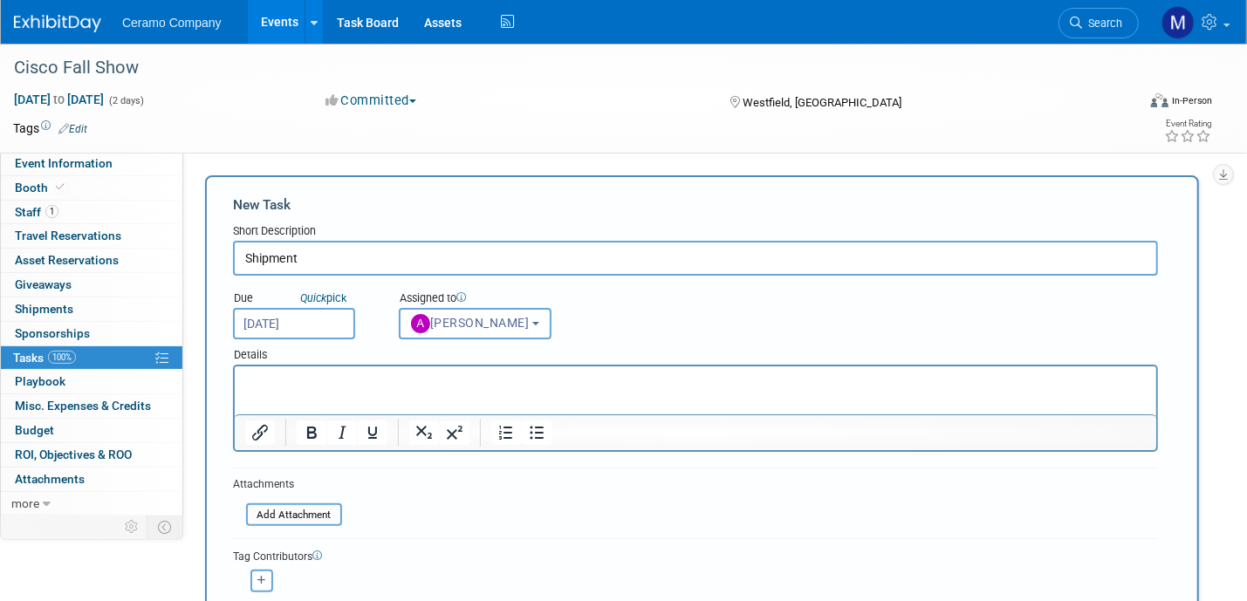
click at [412, 391] on html at bounding box center [695, 379] width 922 height 24
click at [279, 391] on html at bounding box center [695, 379] width 922 height 24
drag, startPoint x: 279, startPoint y: 395, endPoint x: 258, endPoint y: 369, distance: 32.9
drag, startPoint x: 532, startPoint y: 370, endPoint x: 437, endPoint y: 391, distance: 96.6
drag, startPoint x: 437, startPoint y: 391, endPoint x: 388, endPoint y: 401, distance: 49.8
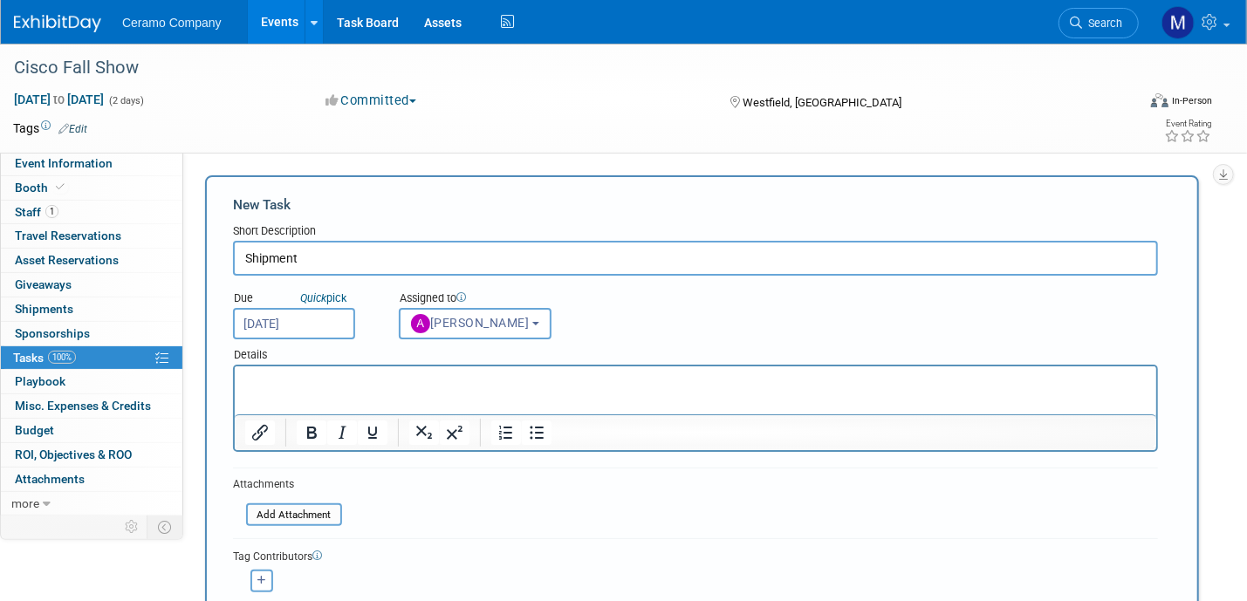
click at [388, 391] on html at bounding box center [695, 379] width 922 height 24
drag, startPoint x: 41, startPoint y: 33, endPoint x: 258, endPoint y: 436, distance: 458.1
click at [258, 436] on icon "Insert/edit link" at bounding box center [260, 432] width 21 height 21
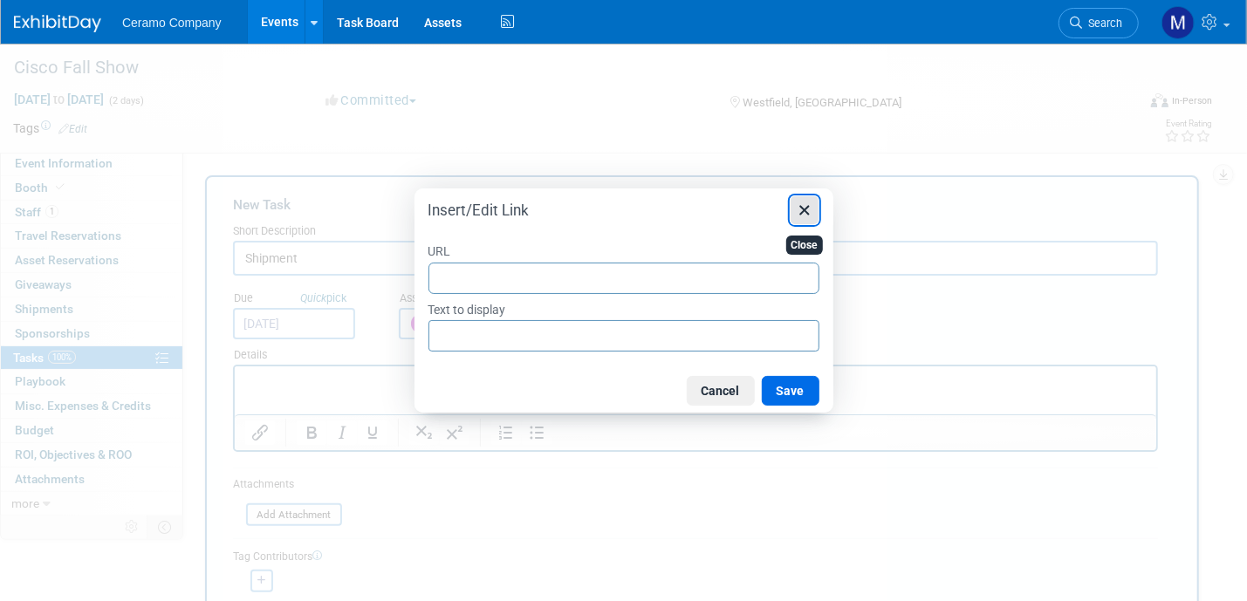
click at [792, 221] on button "Close" at bounding box center [805, 211] width 30 height 30
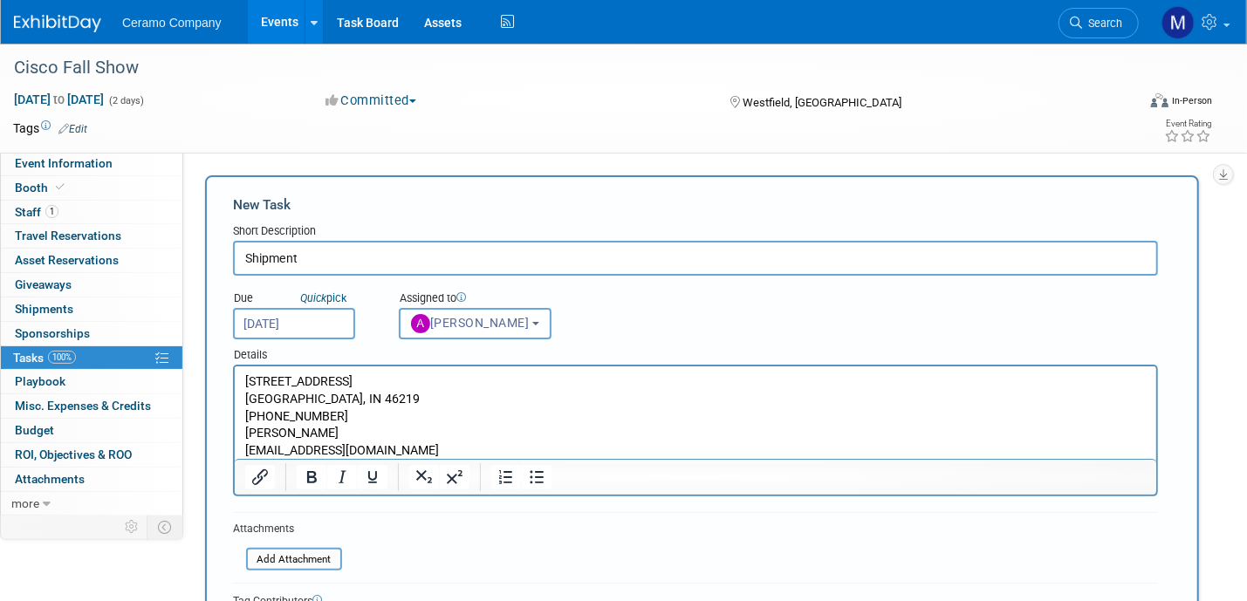
click at [365, 257] on input "Shipment" at bounding box center [695, 258] width 925 height 35
click at [236, 255] on input "Shipment - needs to be received by 09-19-25" at bounding box center [695, 258] width 925 height 35
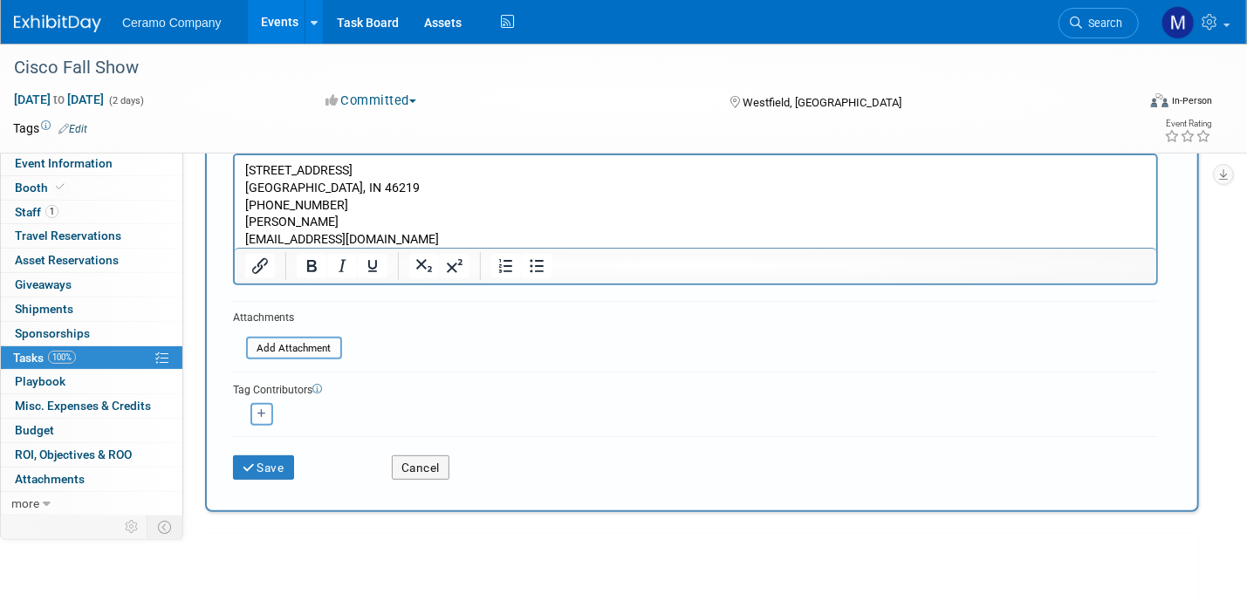
scroll to position [218, 0]
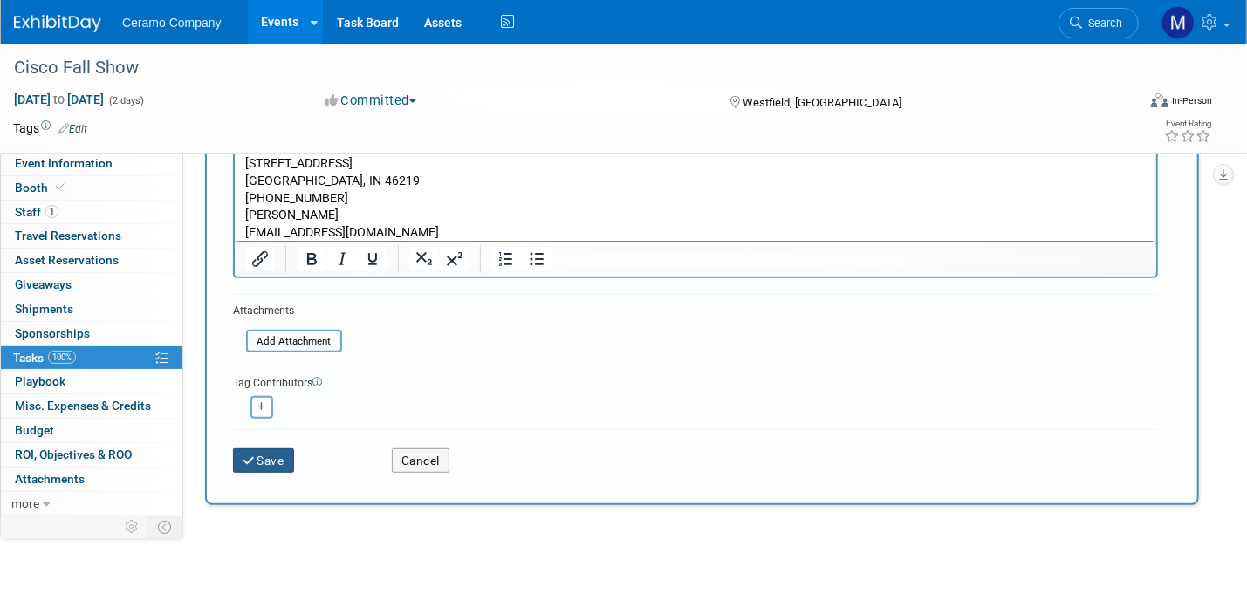
type input "Advance Shipment - needs to be received by 09-19-25"
click at [264, 452] on button "Save" at bounding box center [263, 461] width 61 height 24
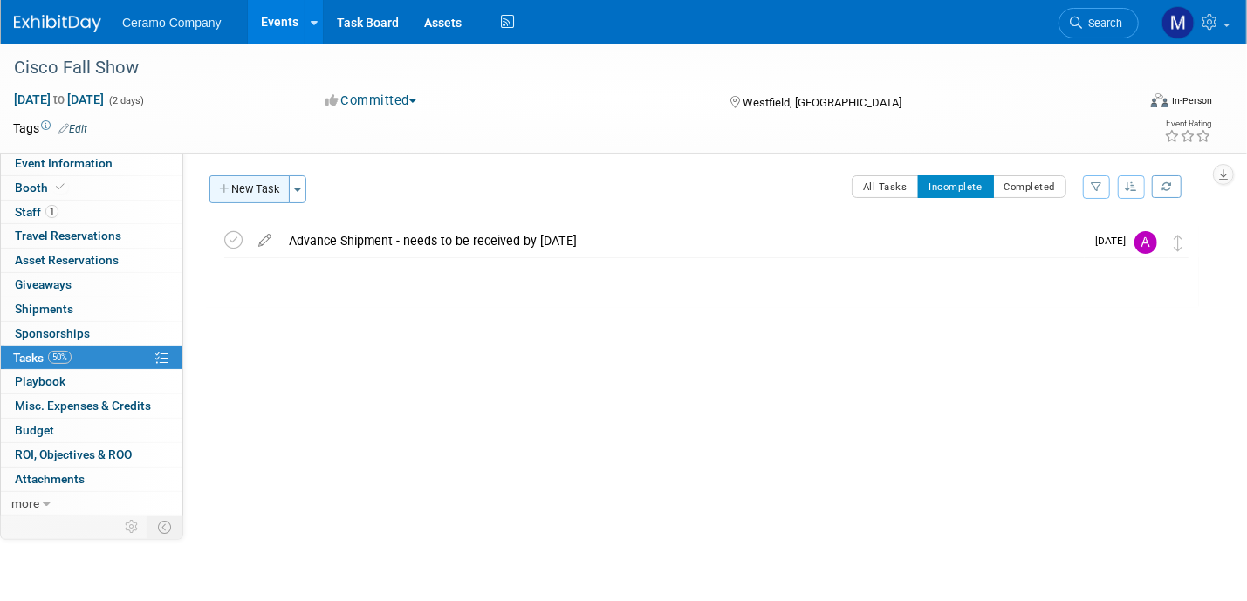
click at [237, 182] on button "New Task" at bounding box center [249, 189] width 80 height 28
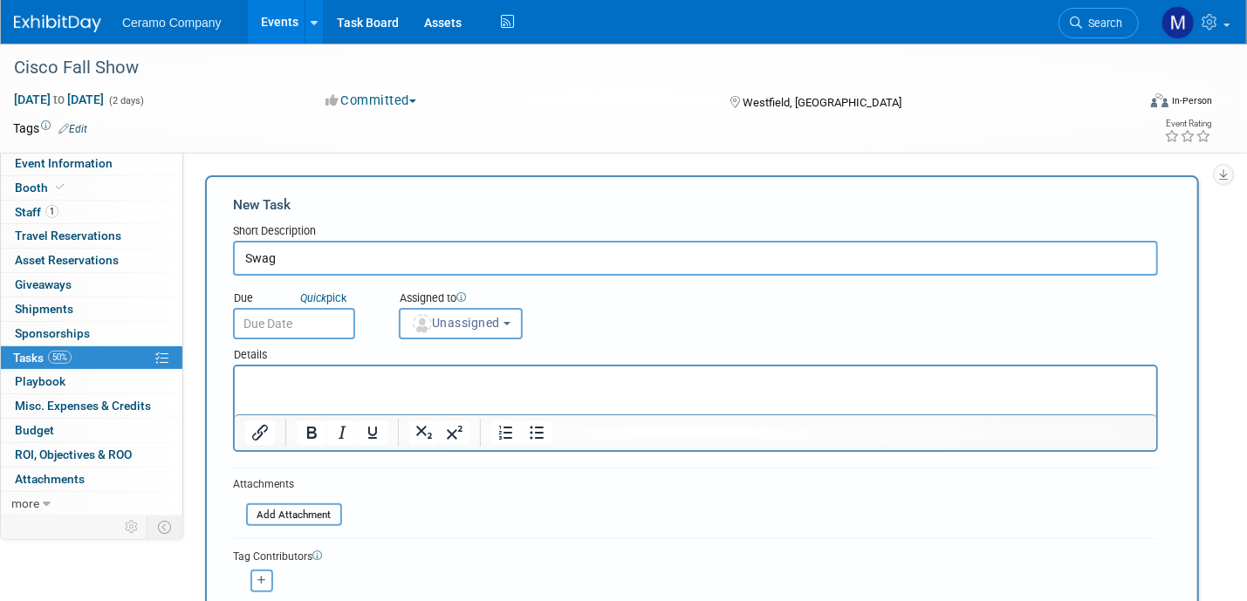
type input "Swag"
click at [322, 316] on input "text" at bounding box center [294, 323] width 122 height 31
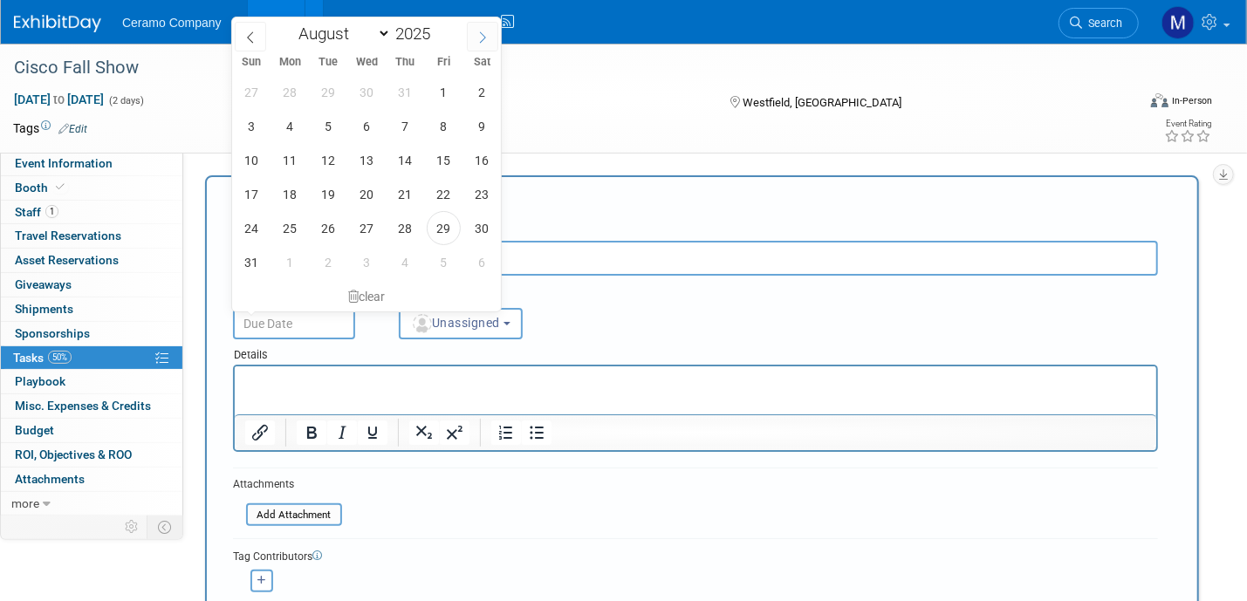
click at [483, 43] on span at bounding box center [482, 37] width 31 height 30
select select "8"
click at [592, 263] on input "Swag" at bounding box center [695, 258] width 925 height 35
click at [284, 328] on input "text" at bounding box center [294, 323] width 122 height 31
click at [438, 128] on span "12" at bounding box center [444, 126] width 34 height 34
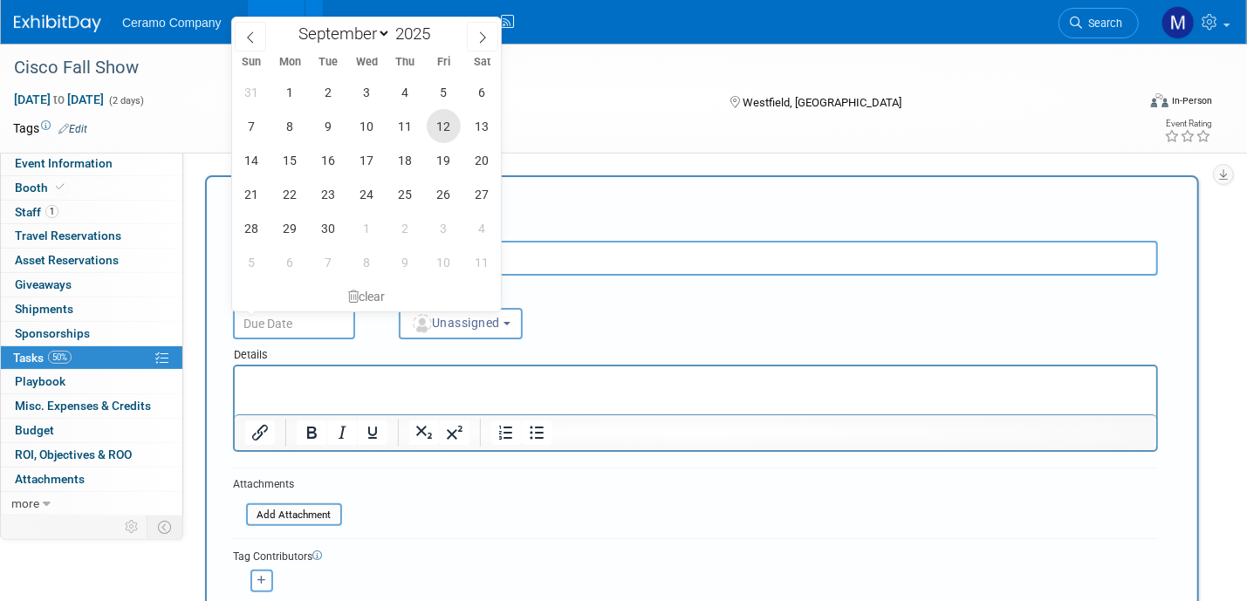
type input "Sep 12, 2025"
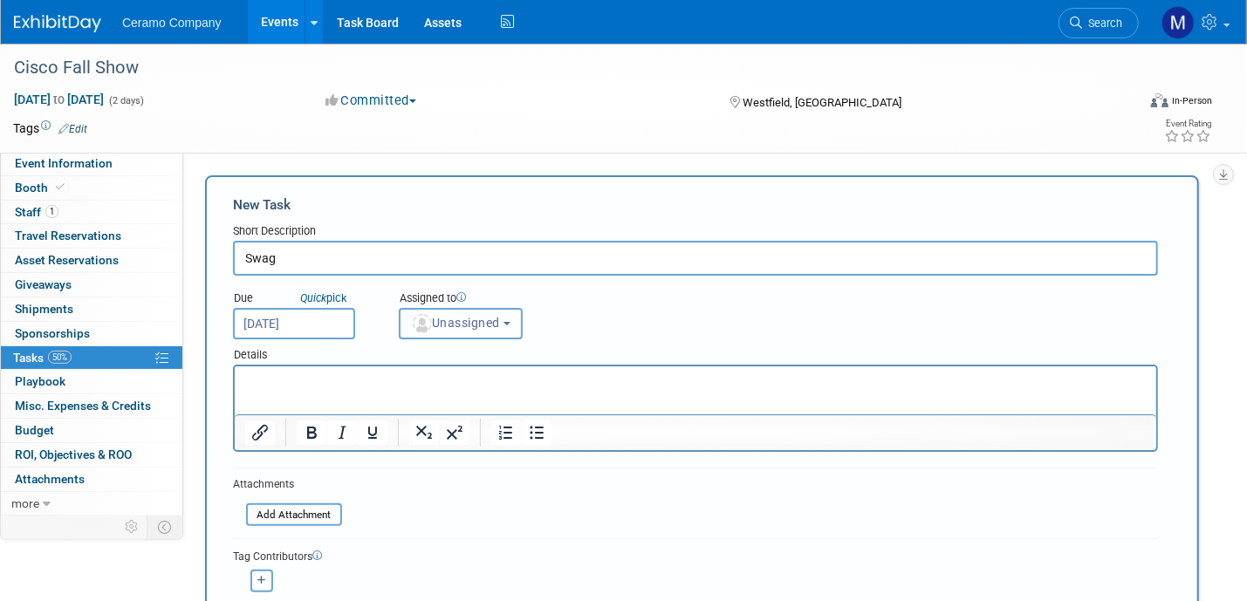
click at [462, 322] on span "Unassigned" at bounding box center [455, 323] width 89 height 14
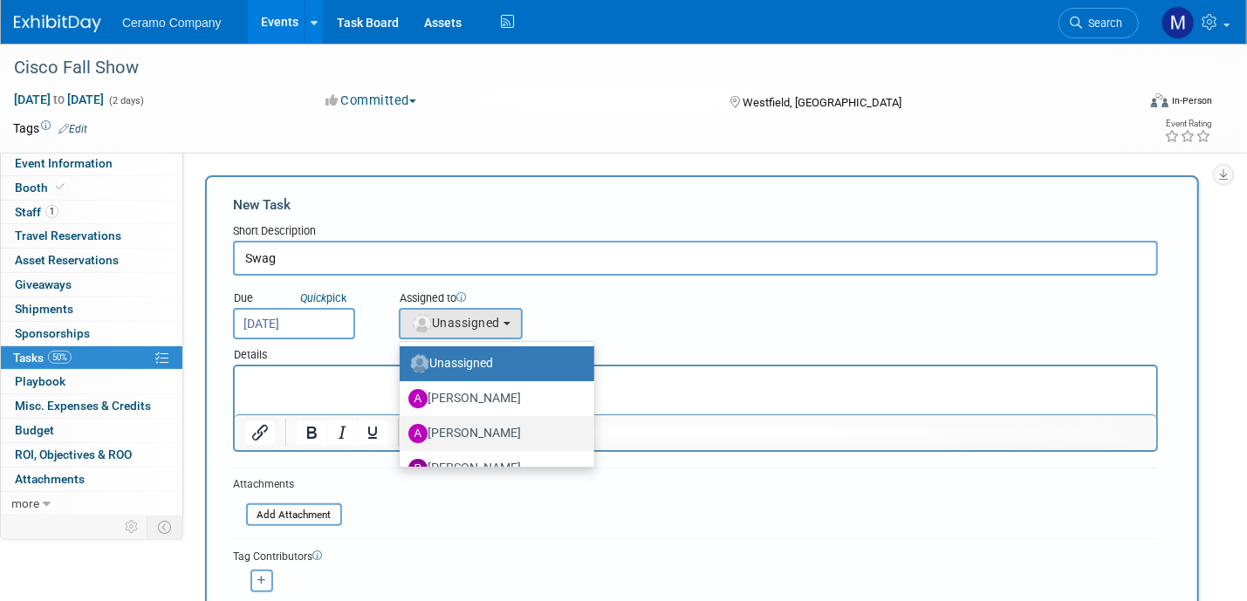
click at [470, 433] on label "Ayesha Begum" at bounding box center [492, 434] width 168 height 28
click at [402, 433] on input "Ayesha Begum" at bounding box center [396, 431] width 11 height 11
select select "2fecf801-a06e-44e8-afae-ad748351f1a0"
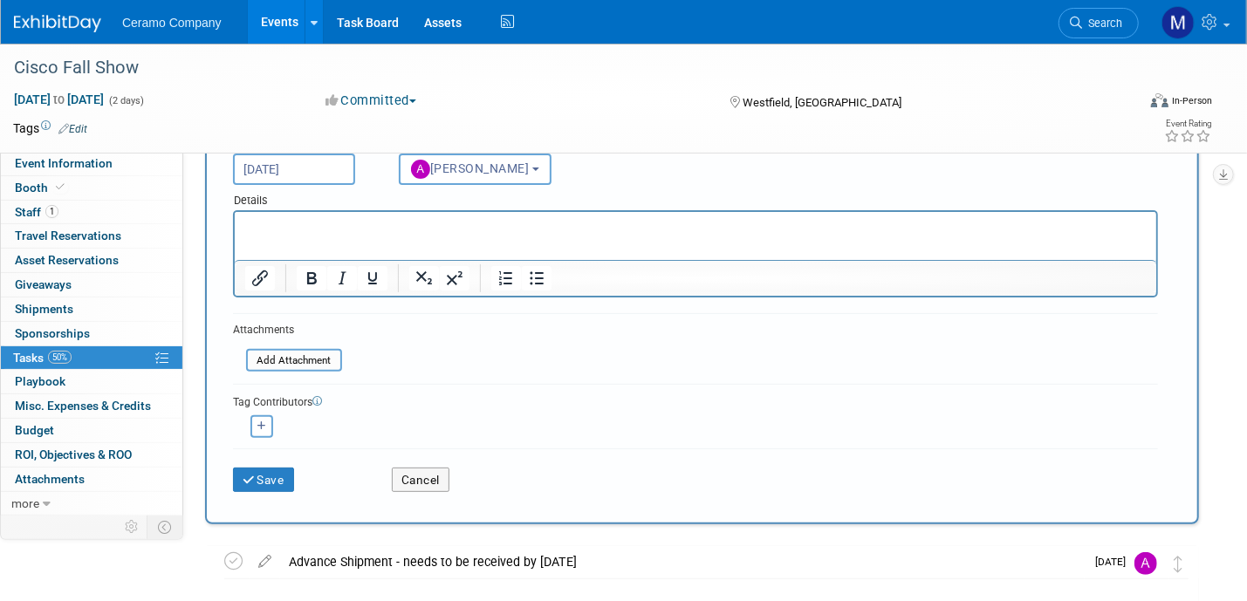
scroll to position [196, 0]
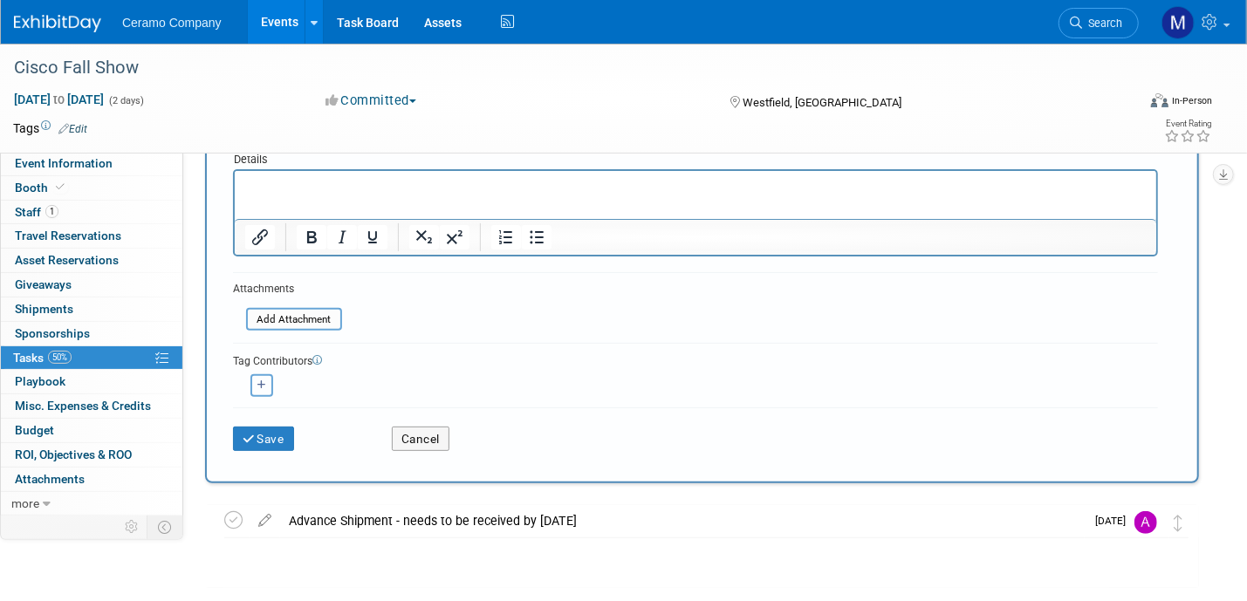
click at [257, 386] on button "button" at bounding box center [262, 385] width 23 height 23
select select
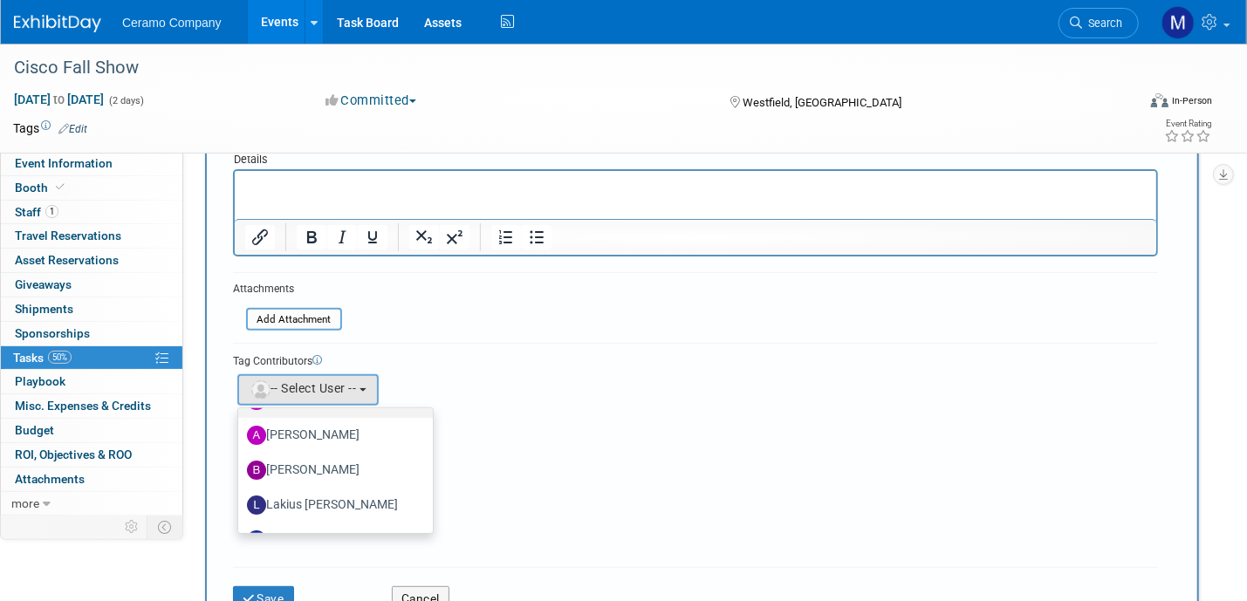
scroll to position [65, 0]
click at [315, 491] on label "Lakius Mccoy" at bounding box center [331, 505] width 168 height 28
click at [241, 497] on input "Lakius Mccoy" at bounding box center [235, 502] width 11 height 11
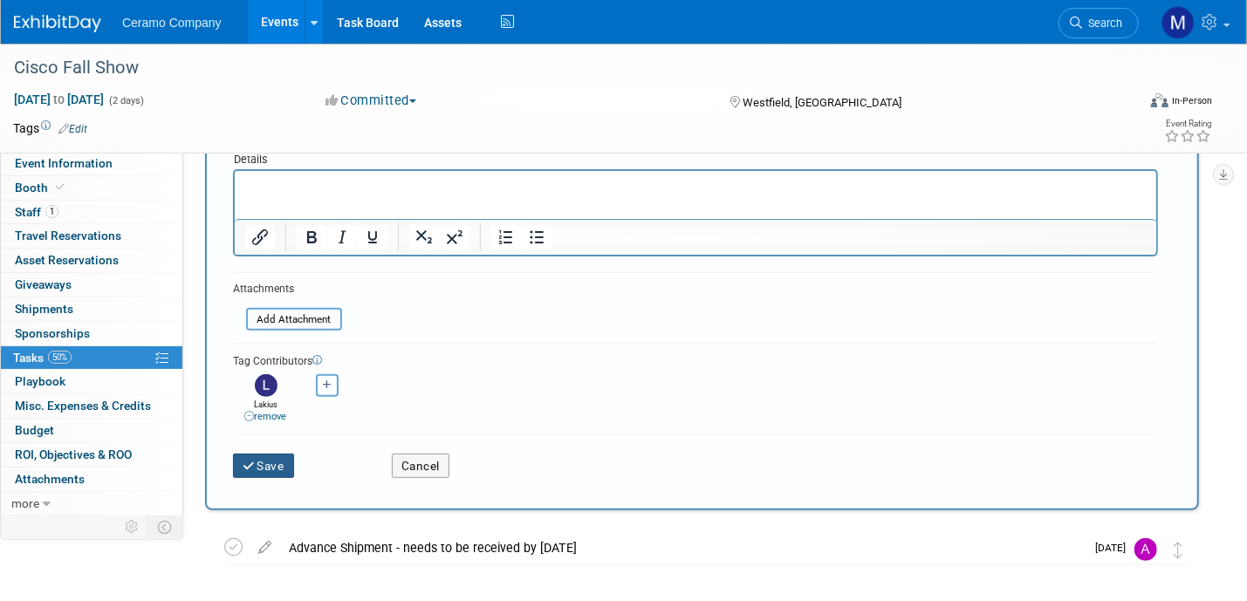
click at [279, 463] on button "Save" at bounding box center [263, 466] width 61 height 24
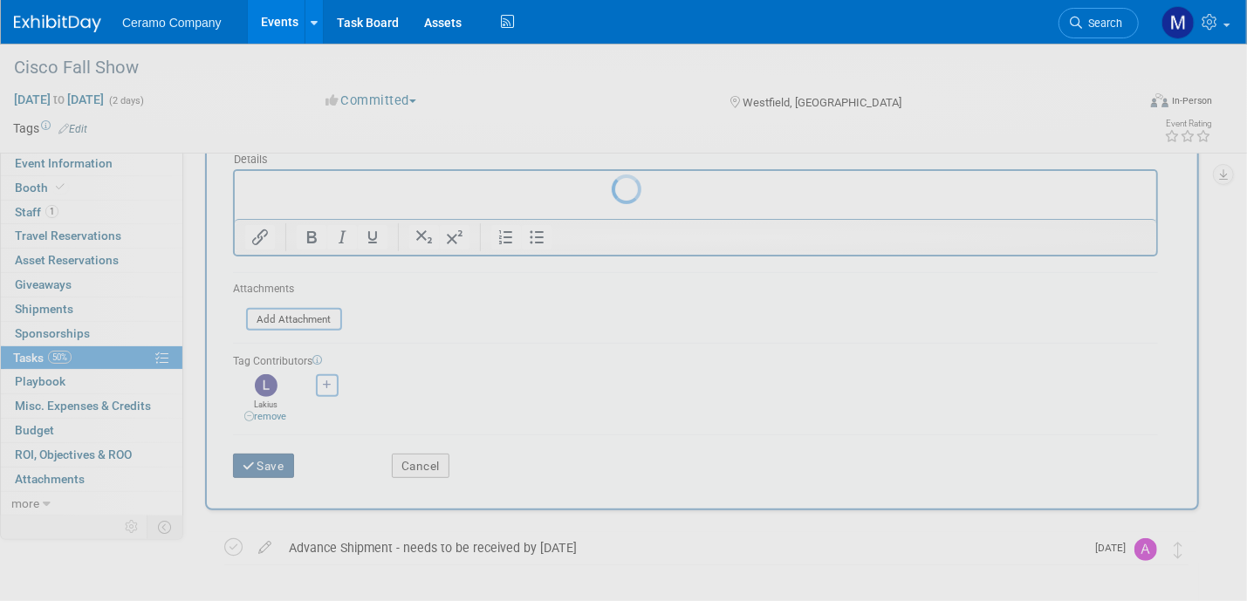
scroll to position [0, 0]
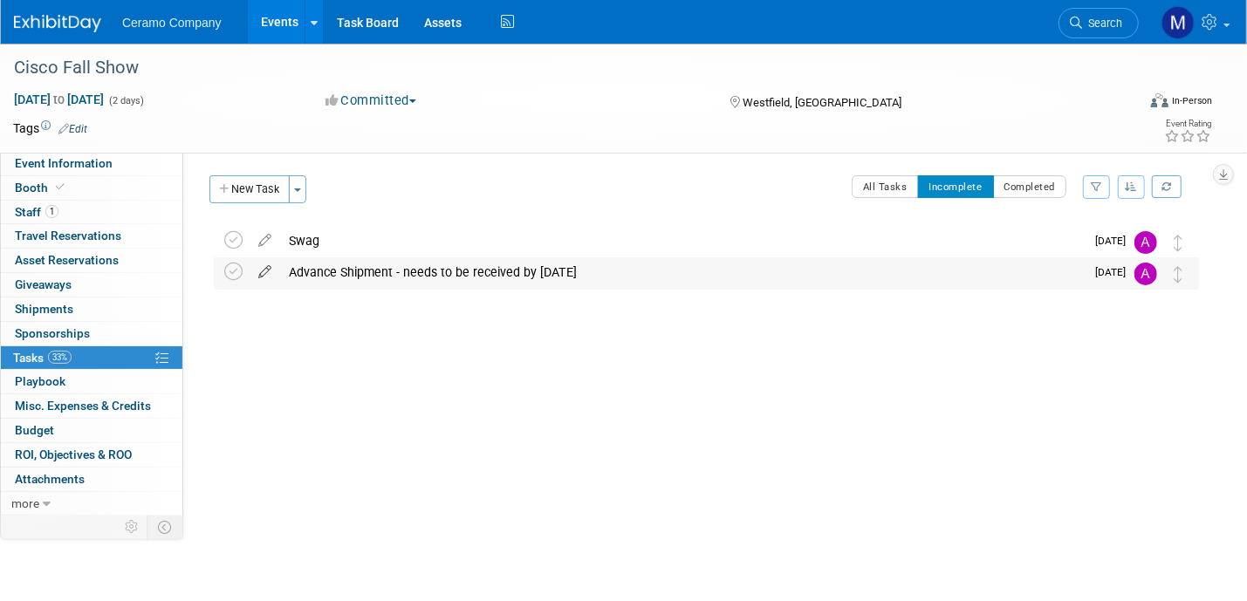
click at [267, 271] on icon at bounding box center [265, 268] width 31 height 22
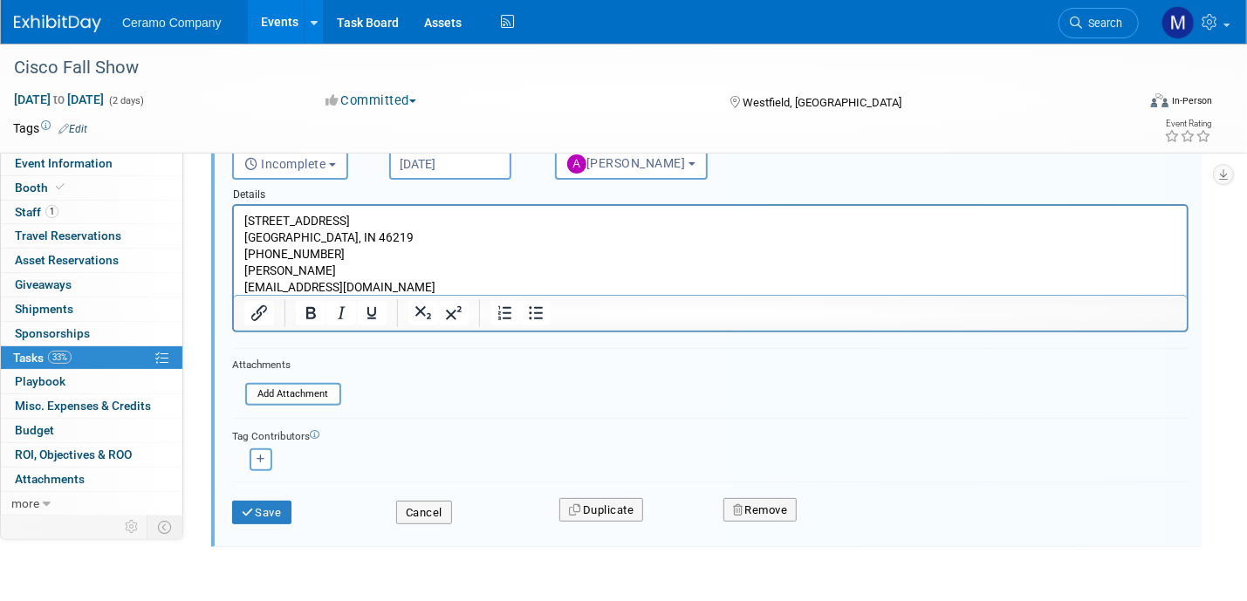
scroll to position [253, 0]
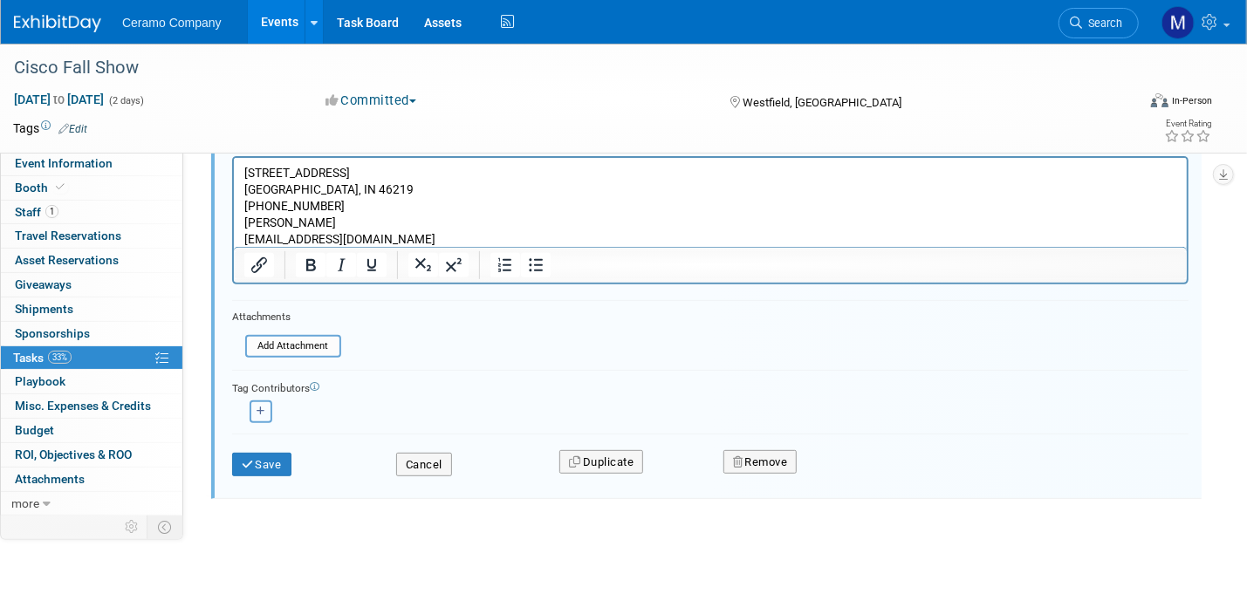
click at [262, 407] on icon "button" at bounding box center [261, 412] width 9 height 10
select select
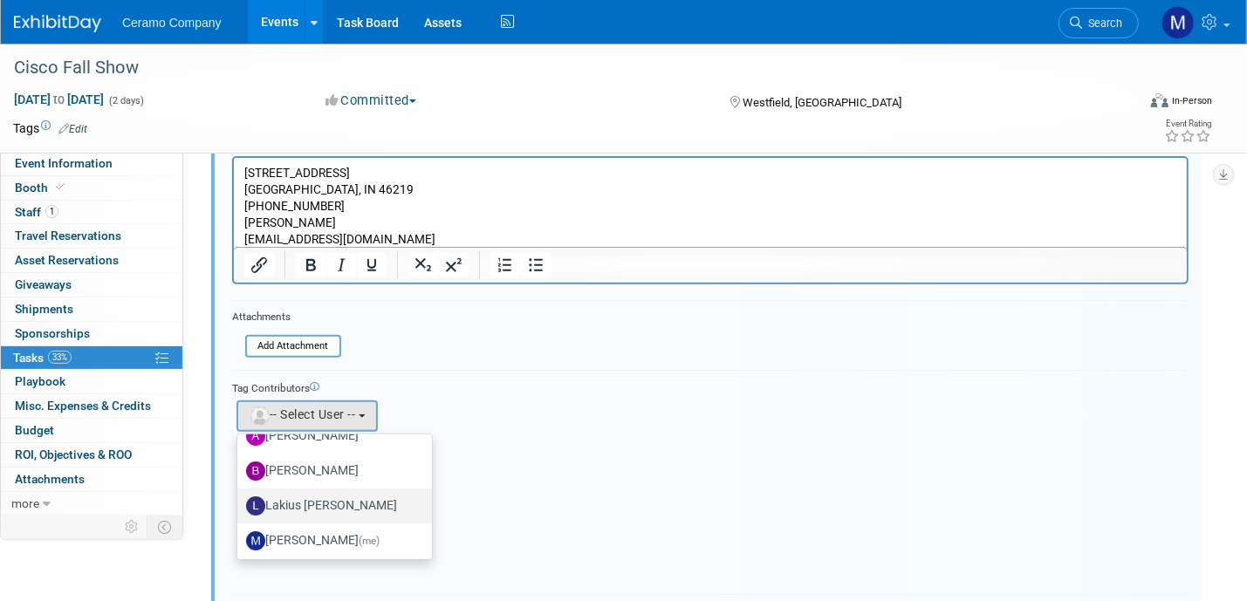
scroll to position [93, 0]
click at [304, 490] on label "Lakius Mccoy" at bounding box center [330, 504] width 168 height 28
click at [240, 496] on input "Lakius Mccoy" at bounding box center [234, 501] width 11 height 11
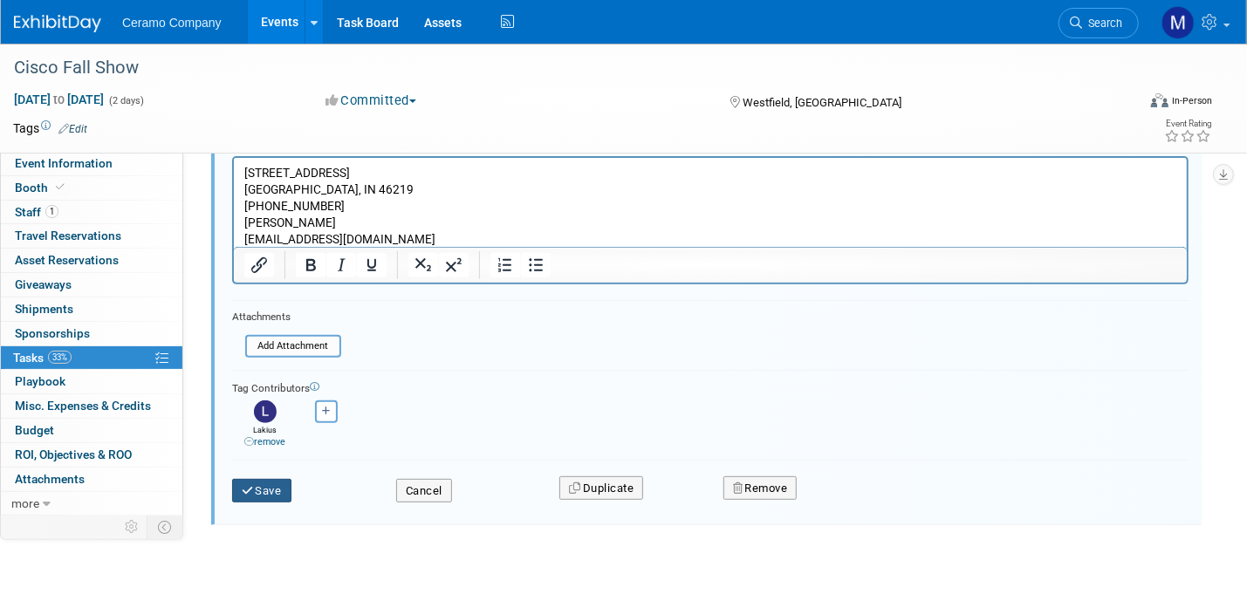
click at [258, 489] on button "Save" at bounding box center [261, 491] width 59 height 24
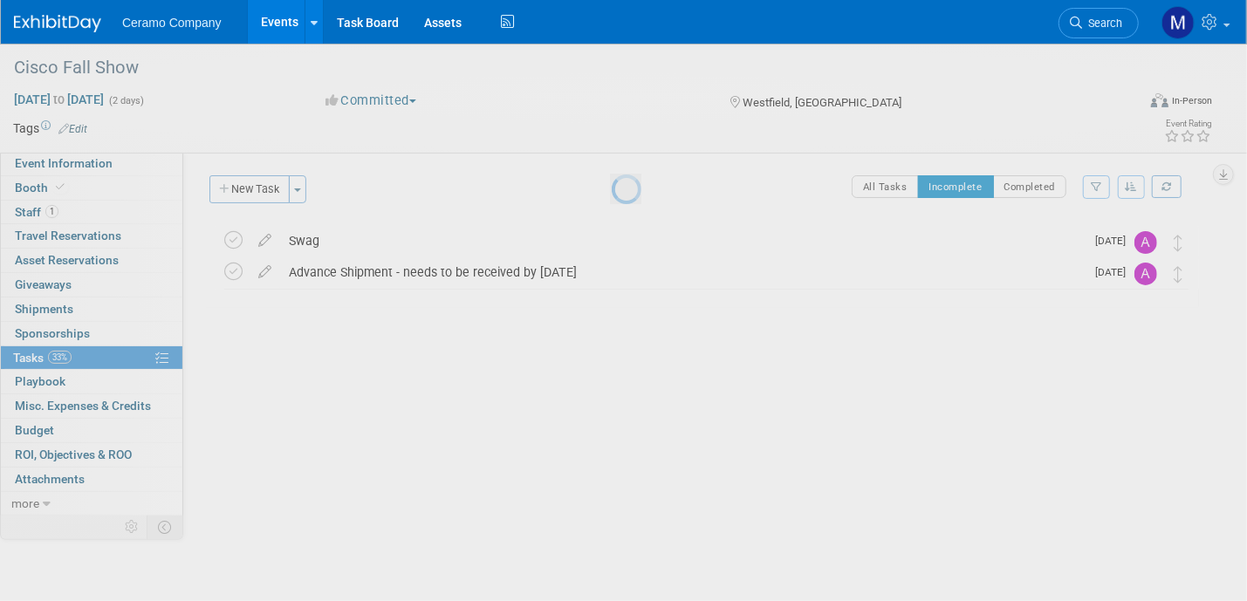
scroll to position [0, 0]
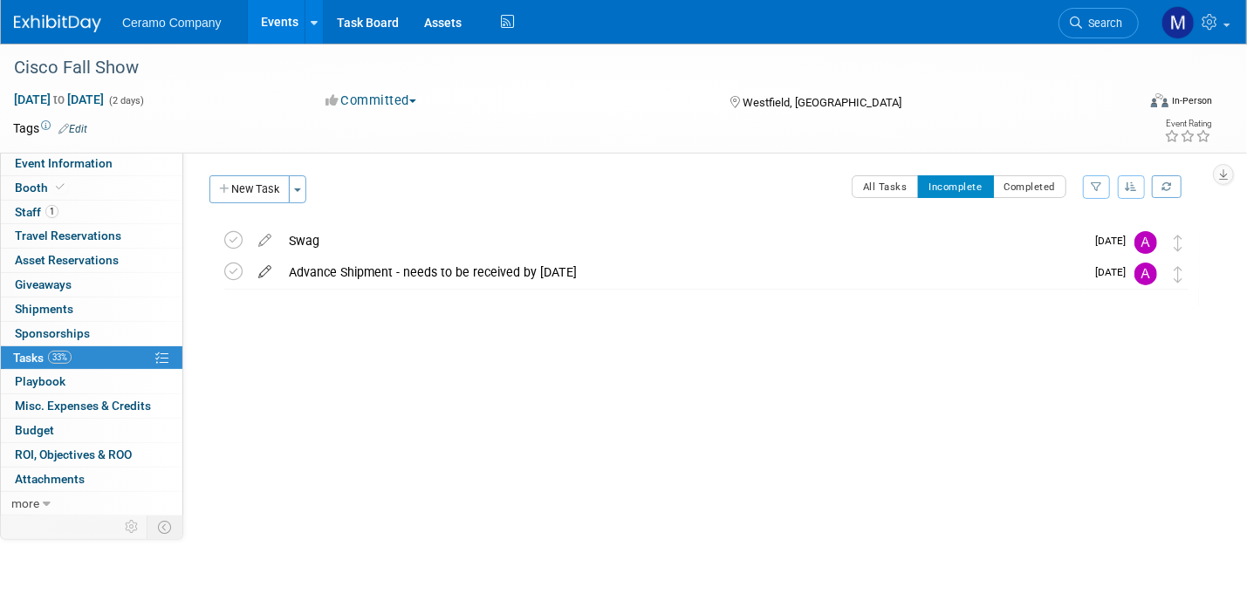
click at [260, 278] on icon at bounding box center [265, 268] width 31 height 22
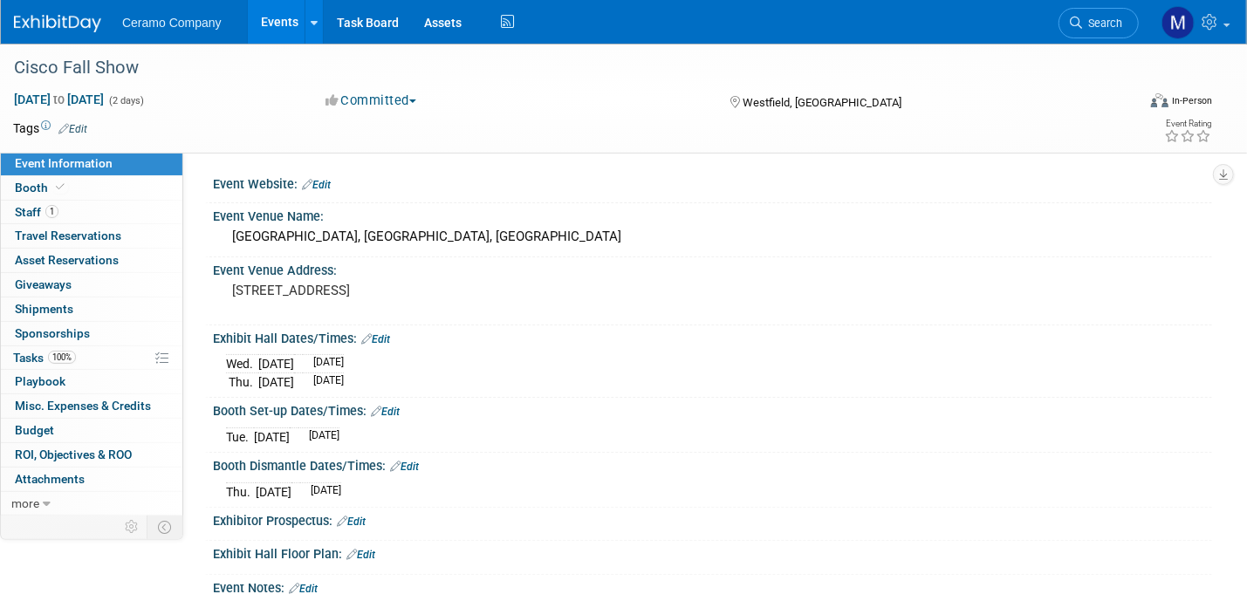
click at [274, 30] on link "Events" at bounding box center [280, 22] width 64 height 44
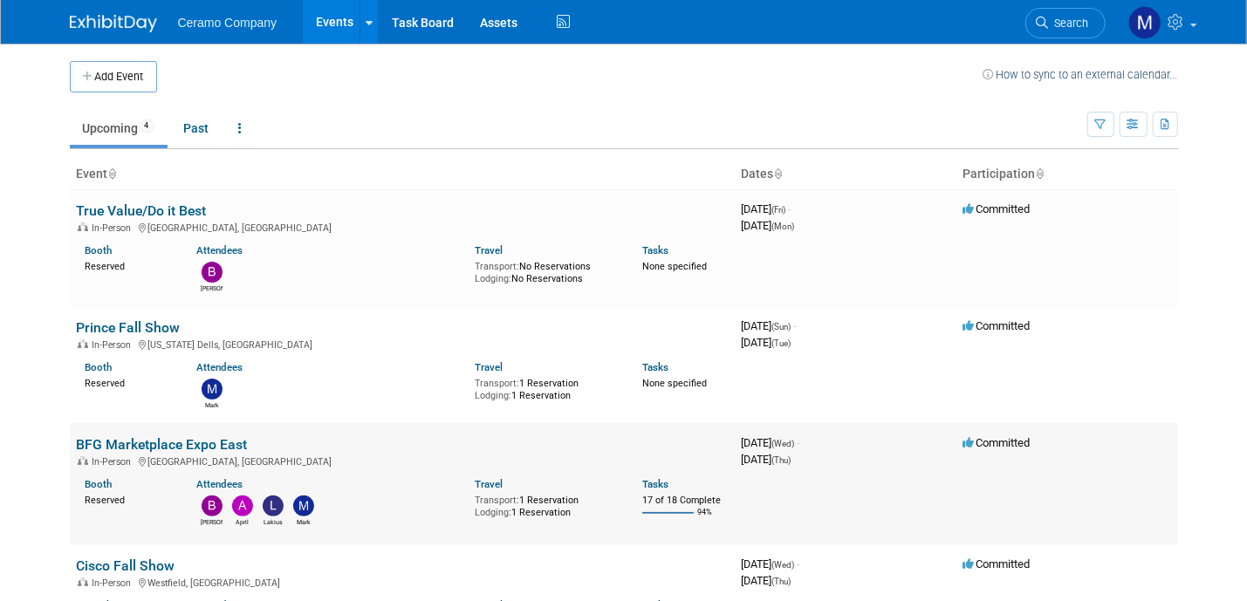
click at [140, 442] on link "BFG Marketplace Expo East" at bounding box center [162, 444] width 171 height 17
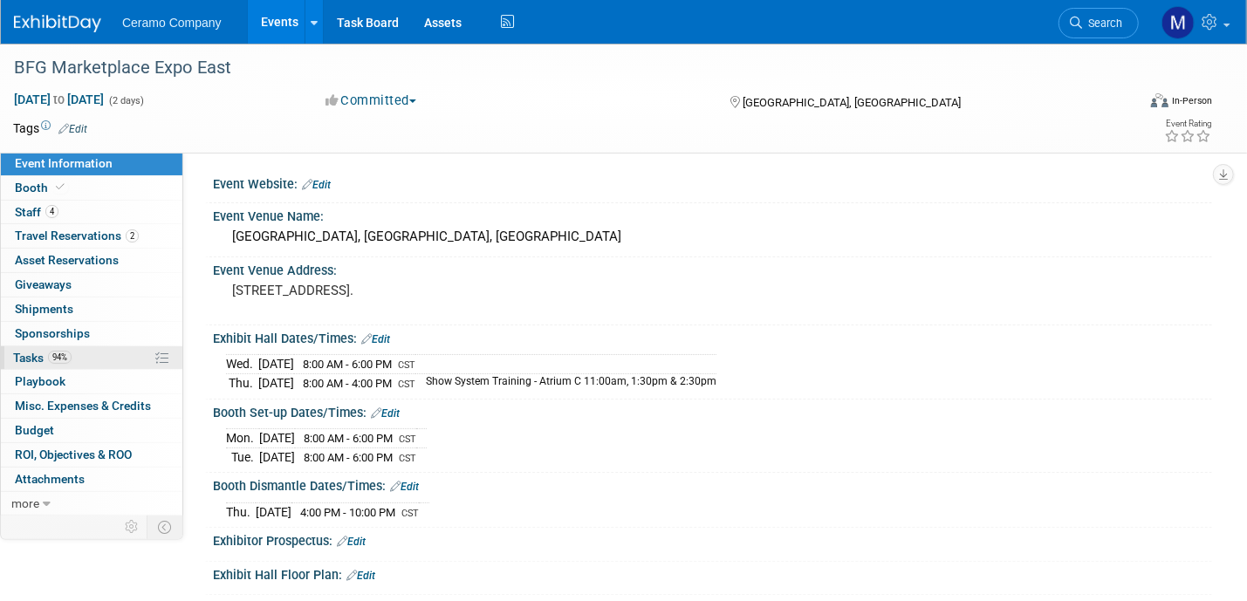
click at [47, 360] on span "Tasks 94%" at bounding box center [42, 358] width 58 height 14
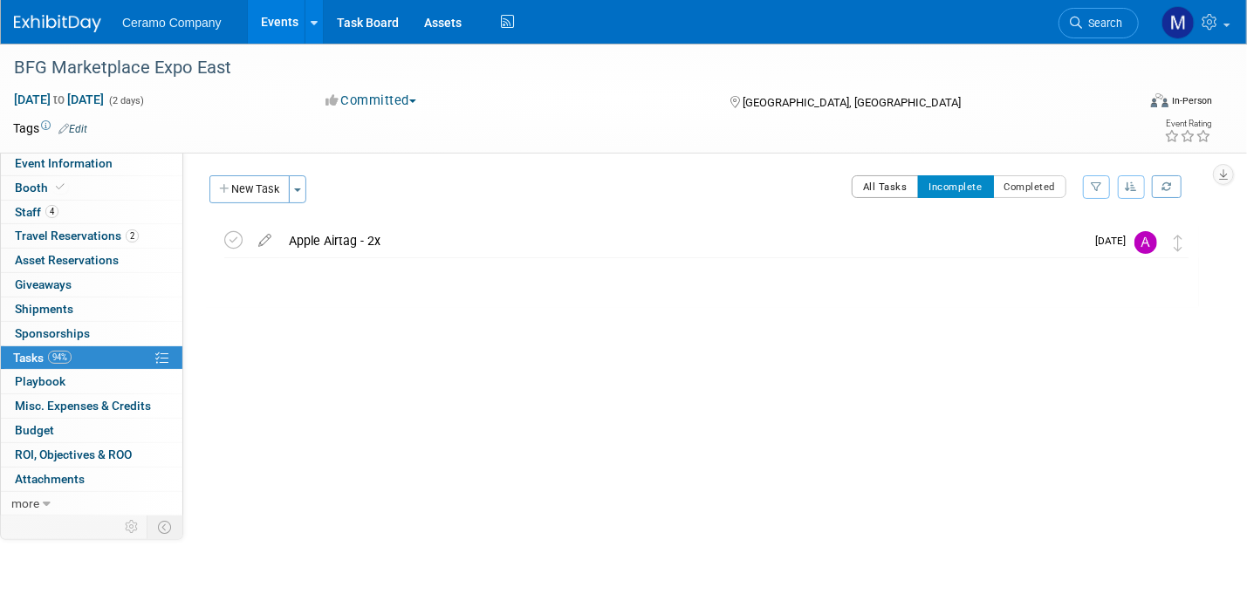
click at [891, 187] on button "All Tasks" at bounding box center [885, 186] width 67 height 23
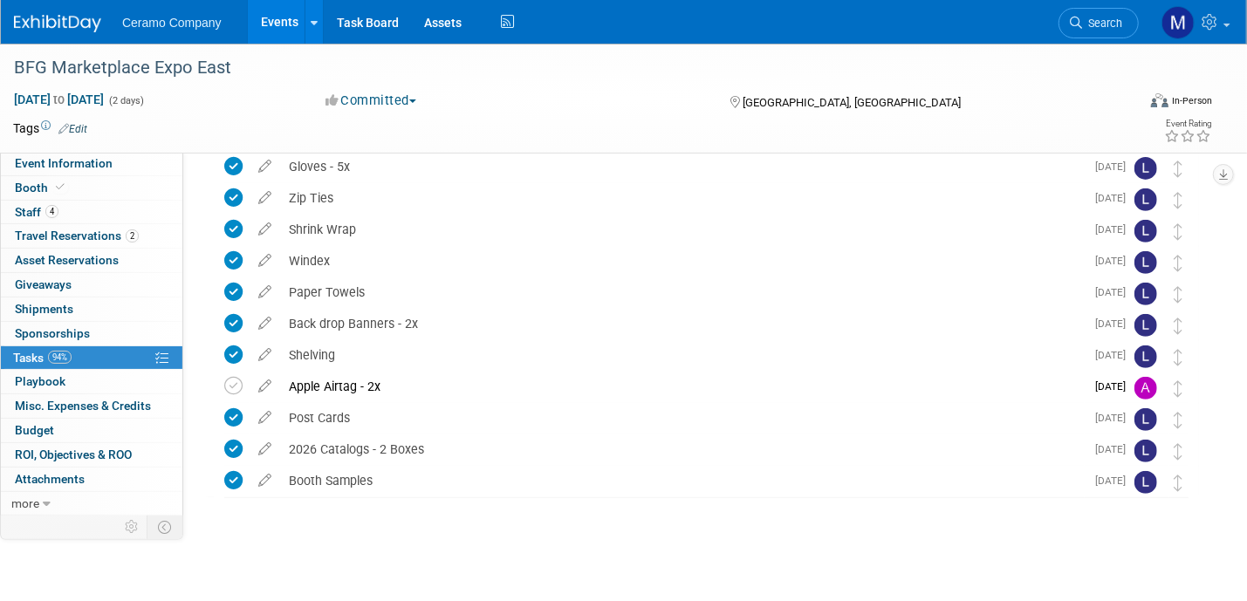
scroll to position [296, 0]
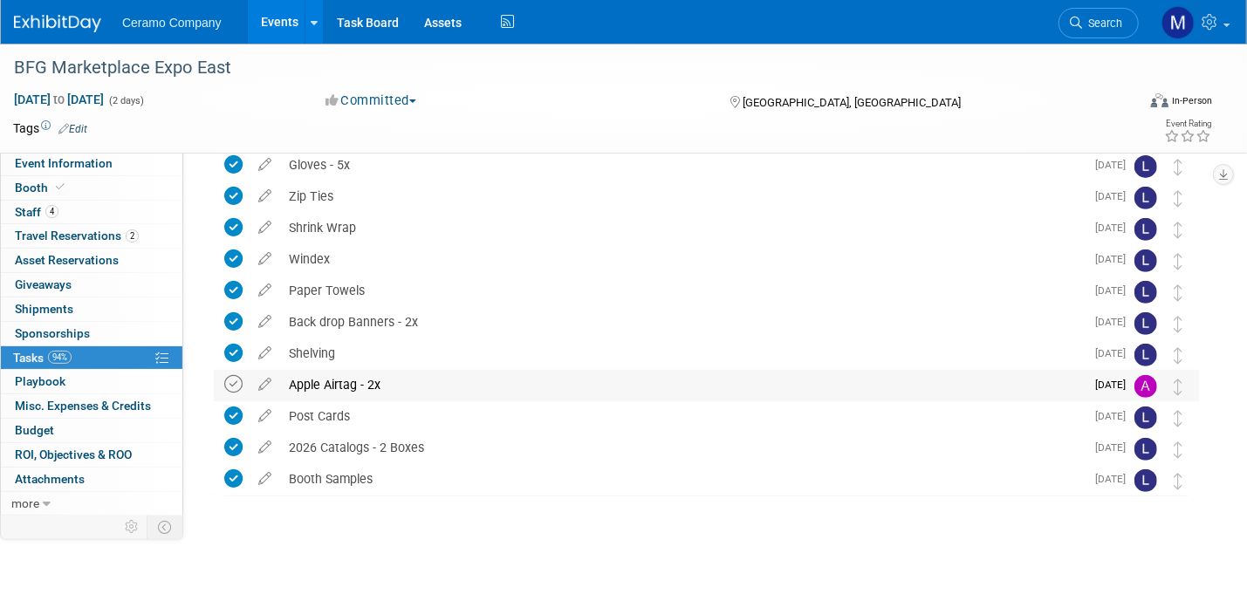
click at [230, 380] on icon at bounding box center [233, 384] width 18 height 18
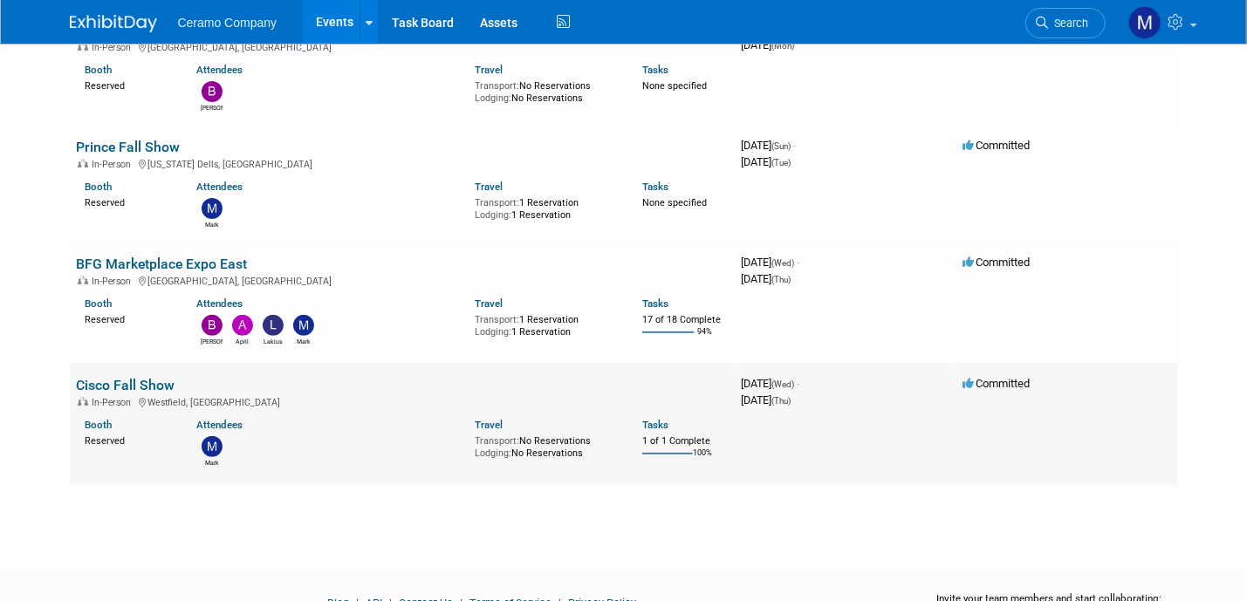
scroll to position [196, 0]
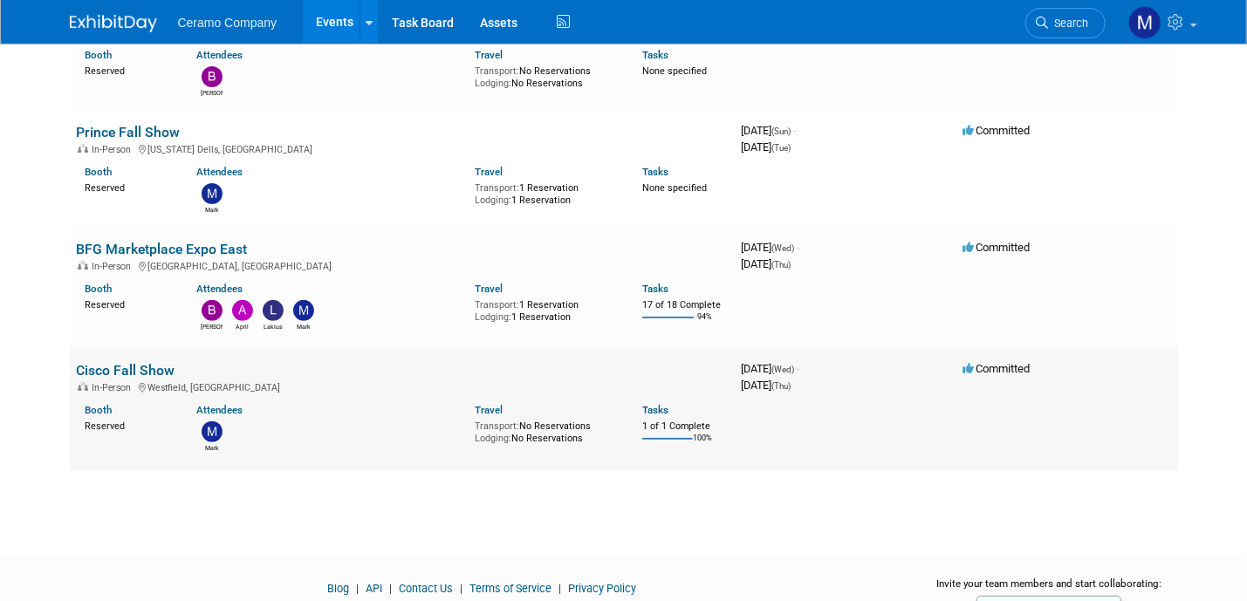
click at [148, 363] on link "Cisco Fall Show" at bounding box center [126, 370] width 99 height 17
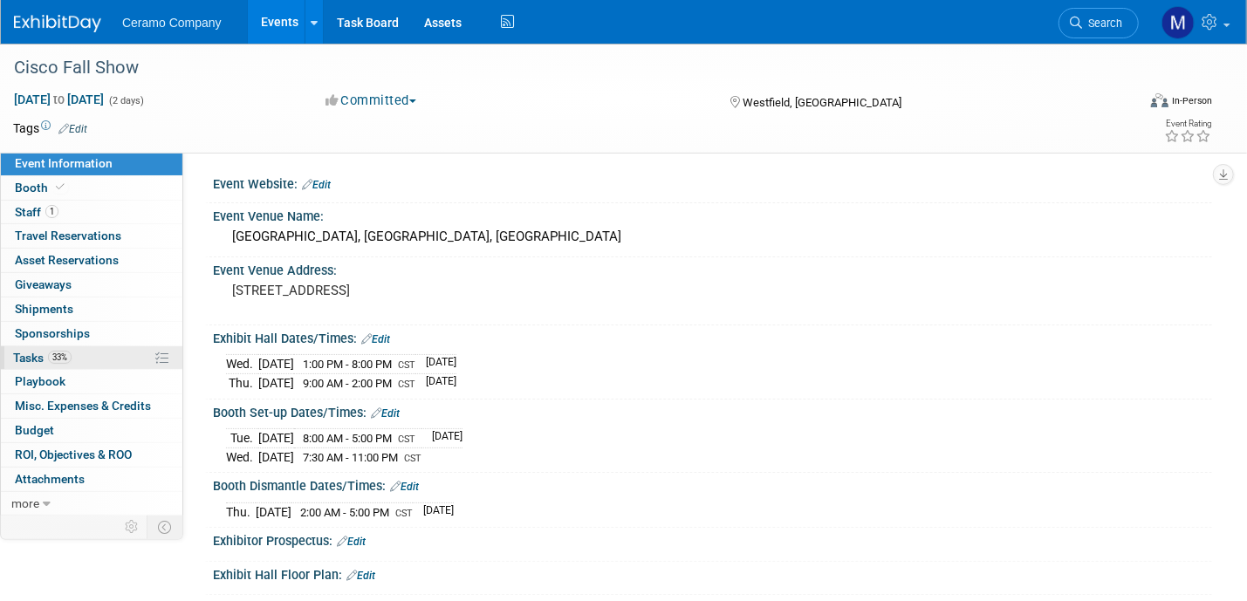
click at [55, 354] on span "33%" at bounding box center [60, 357] width 24 height 13
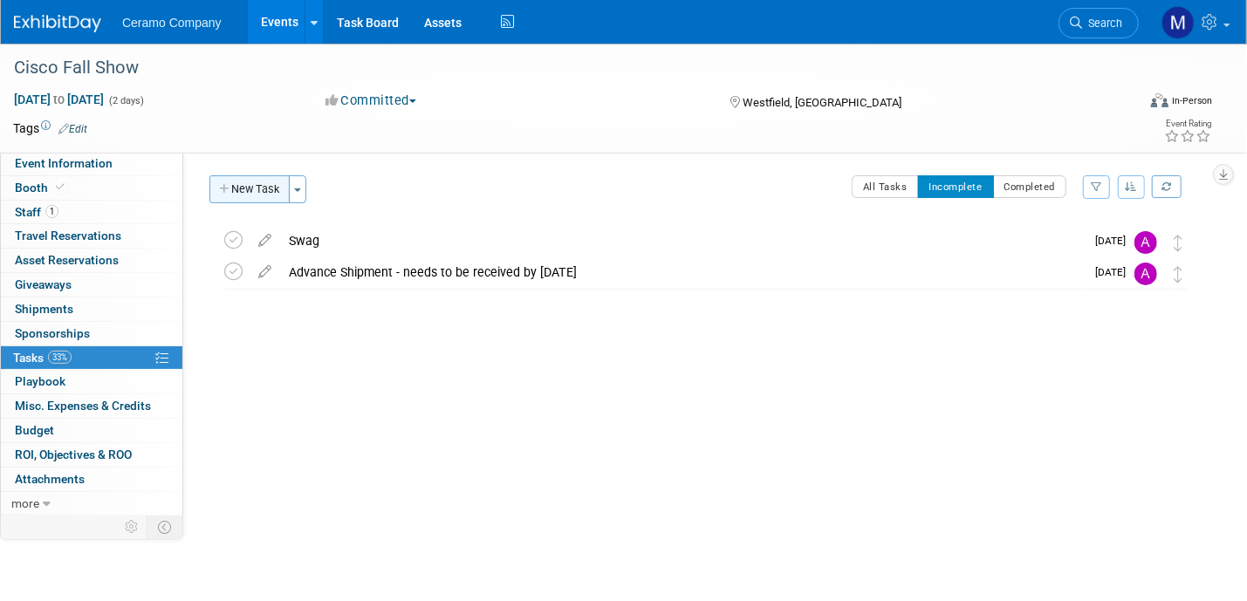
click at [244, 194] on button "New Task" at bounding box center [249, 189] width 80 height 28
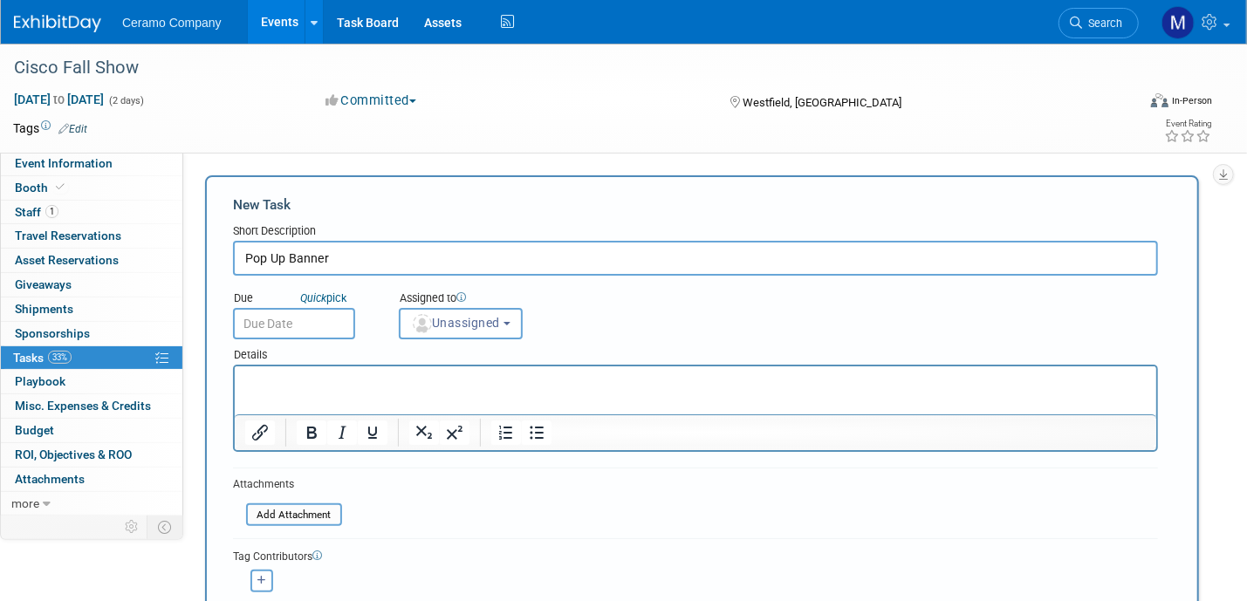
type input "Pop Up Banner"
click at [302, 320] on input "text" at bounding box center [294, 323] width 122 height 31
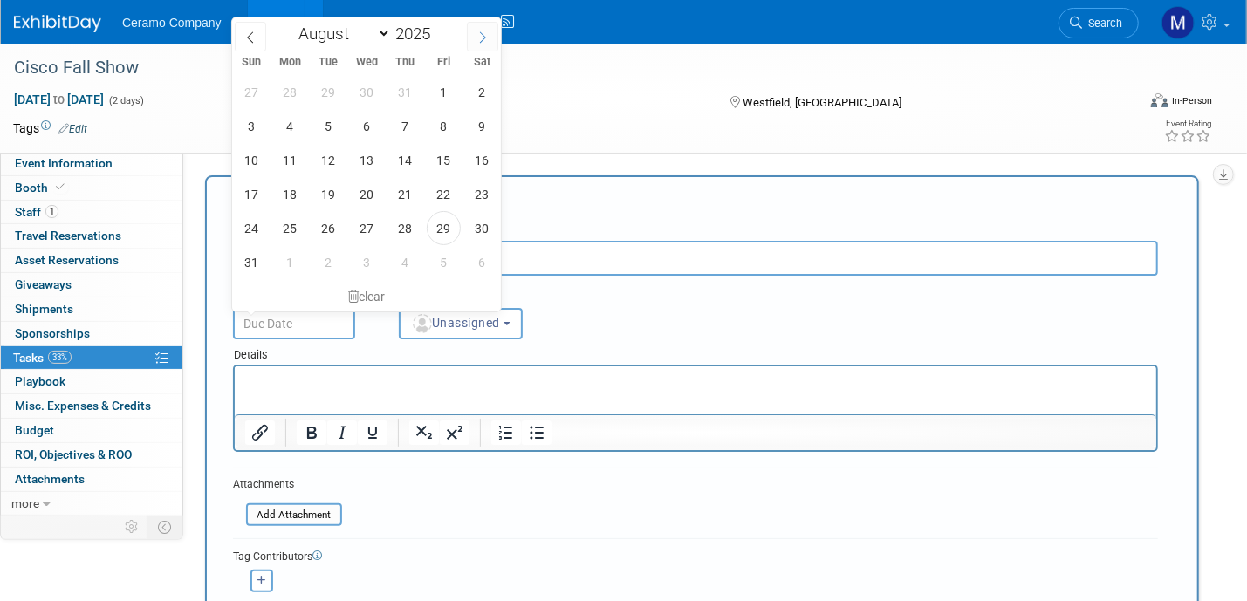
click at [486, 34] on icon at bounding box center [483, 37] width 12 height 12
select select "8"
click at [450, 122] on span "12" at bounding box center [444, 126] width 34 height 34
type input "Sep 12, 2025"
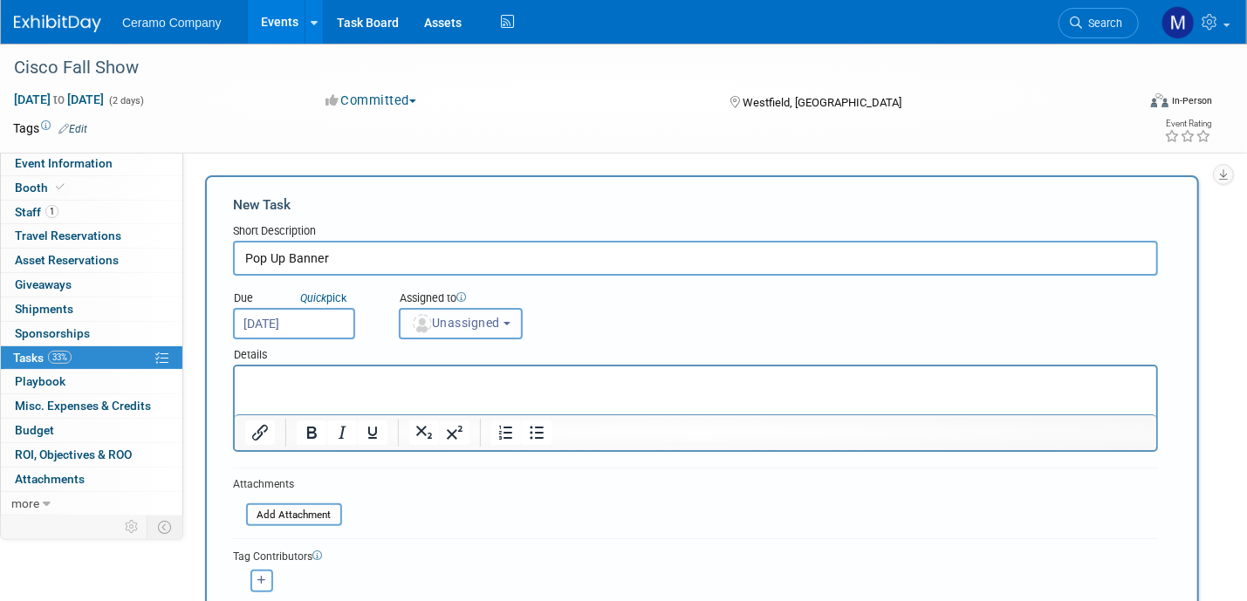
click at [452, 322] on span "Unassigned" at bounding box center [455, 323] width 89 height 14
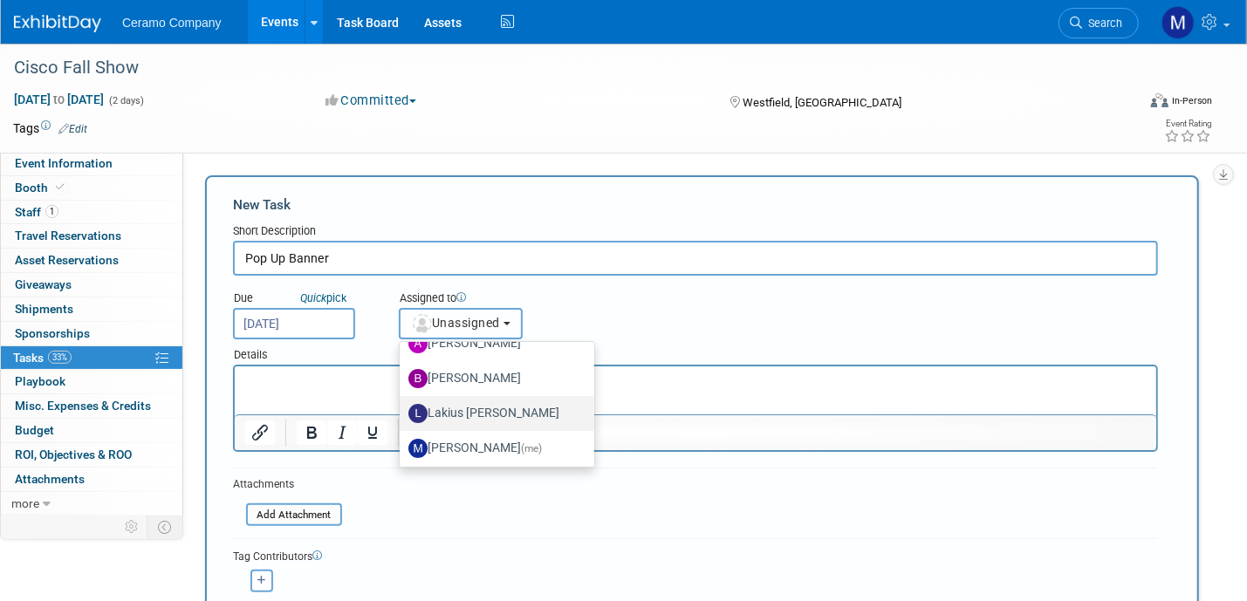
scroll to position [93, 0]
click at [468, 410] on label "Lakius Mccoy" at bounding box center [492, 411] width 168 height 28
click at [402, 410] on input "Lakius Mccoy" at bounding box center [396, 408] width 11 height 11
select select "576f5d8b-444d-4631-83f0-fcbec8c04a54"
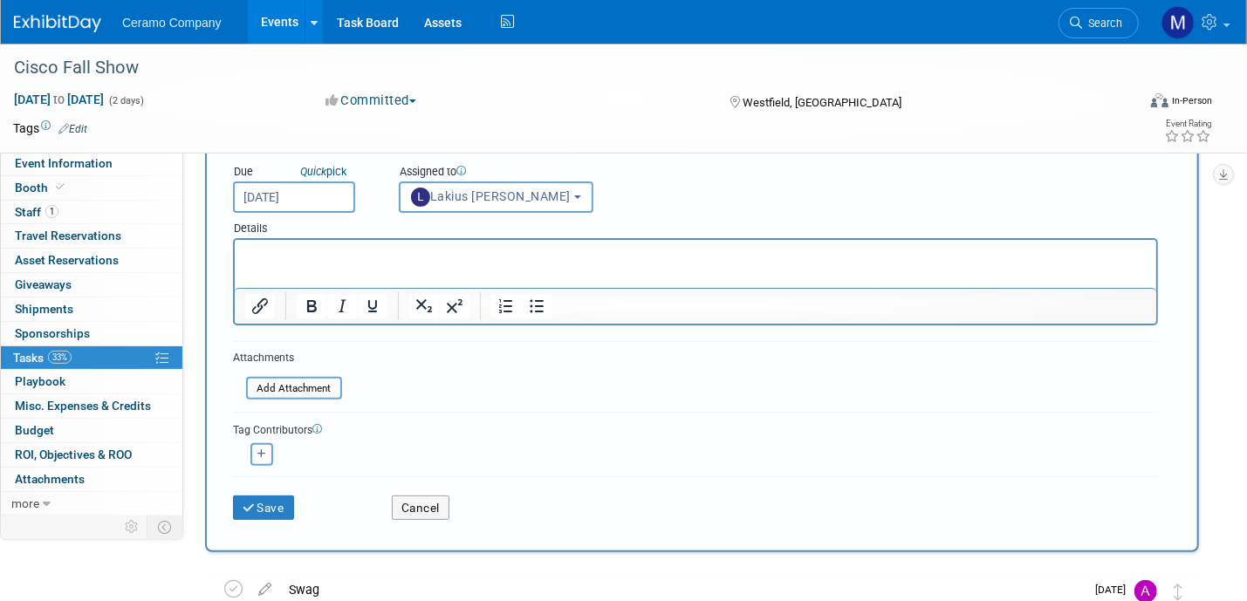
scroll to position [153, 0]
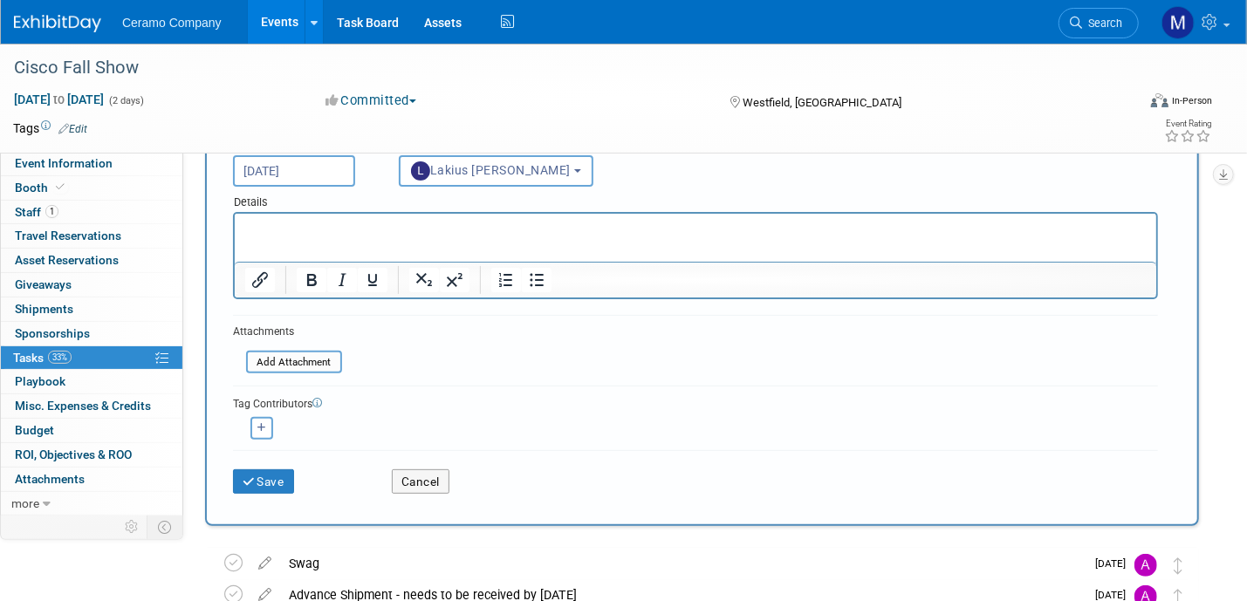
click at [286, 235] on p "Rich Text Area. Press ALT-0 for help." at bounding box center [695, 229] width 902 height 17
click at [271, 472] on button "Save" at bounding box center [263, 482] width 61 height 24
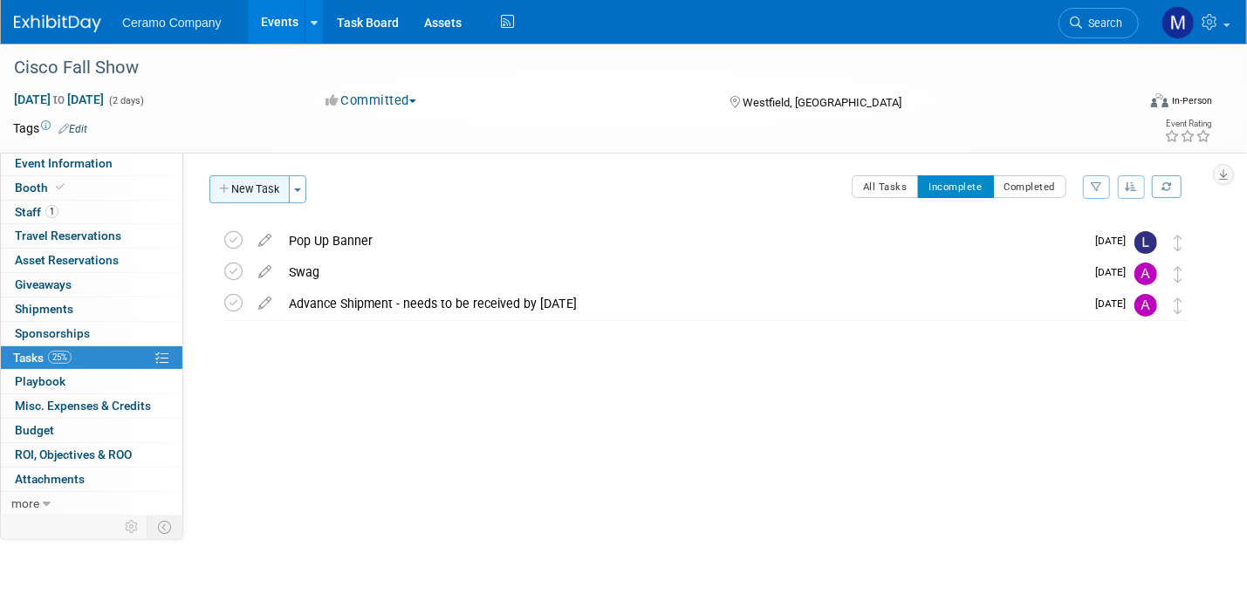
click at [231, 191] on button "New Task" at bounding box center [249, 189] width 80 height 28
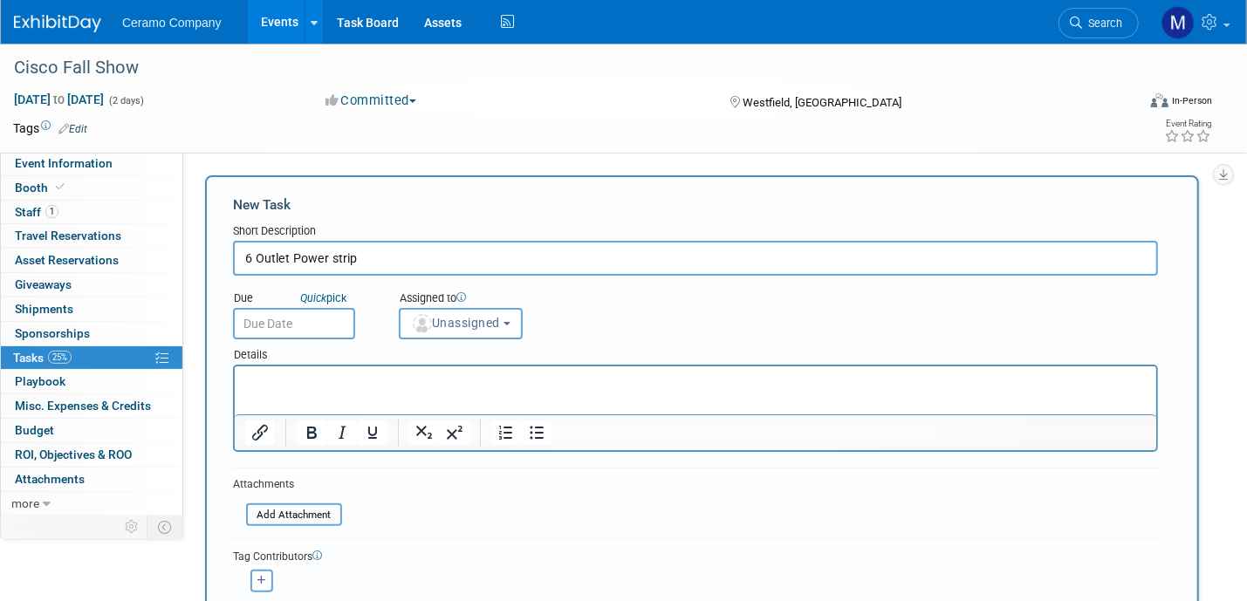
type input "6 Outlet Power strip"
click at [306, 327] on input "text" at bounding box center [294, 323] width 122 height 31
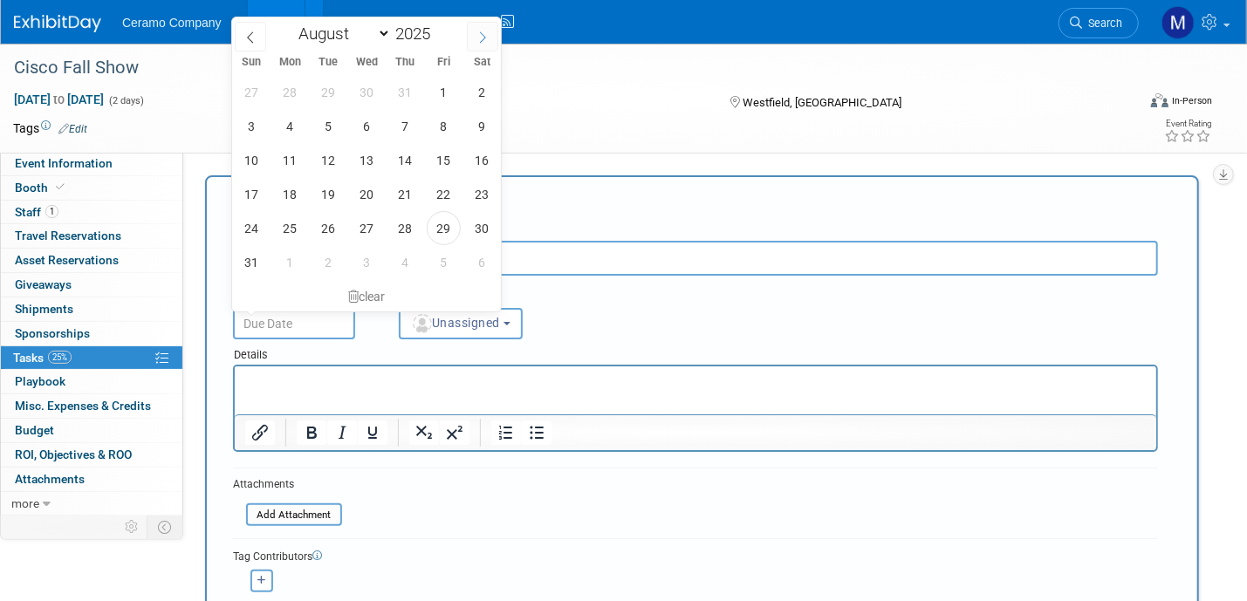
click at [478, 39] on icon at bounding box center [483, 37] width 12 height 12
select select "8"
click at [452, 134] on span "12" at bounding box center [444, 126] width 34 height 34
type input "Sep 12, 2025"
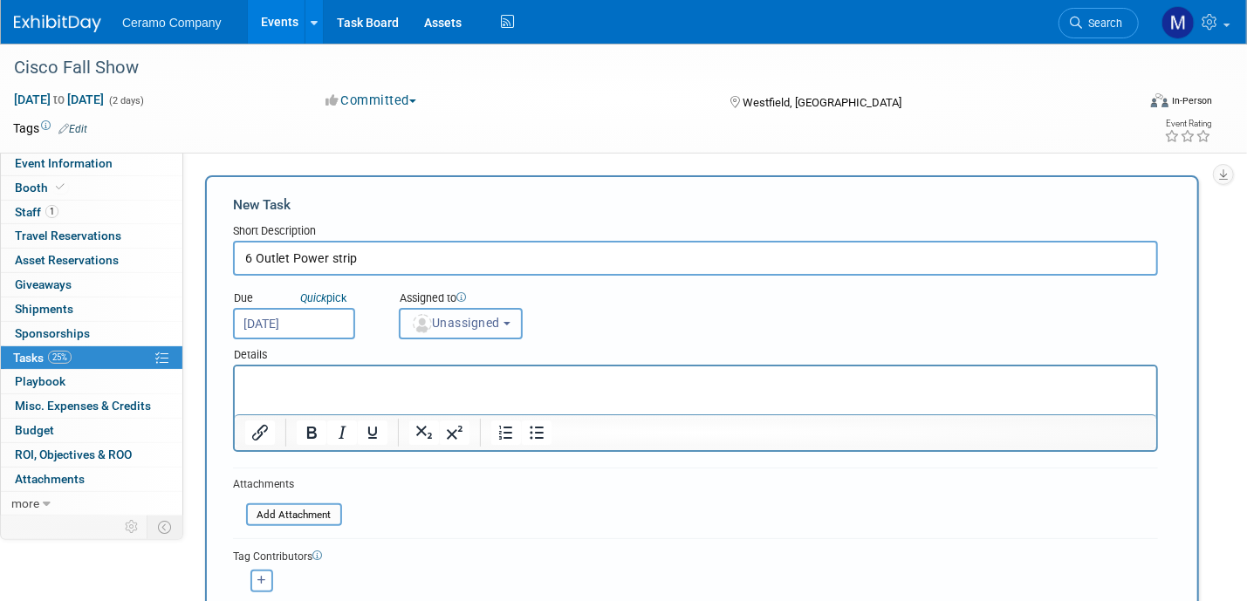
click at [476, 328] on span "Unassigned" at bounding box center [455, 323] width 89 height 14
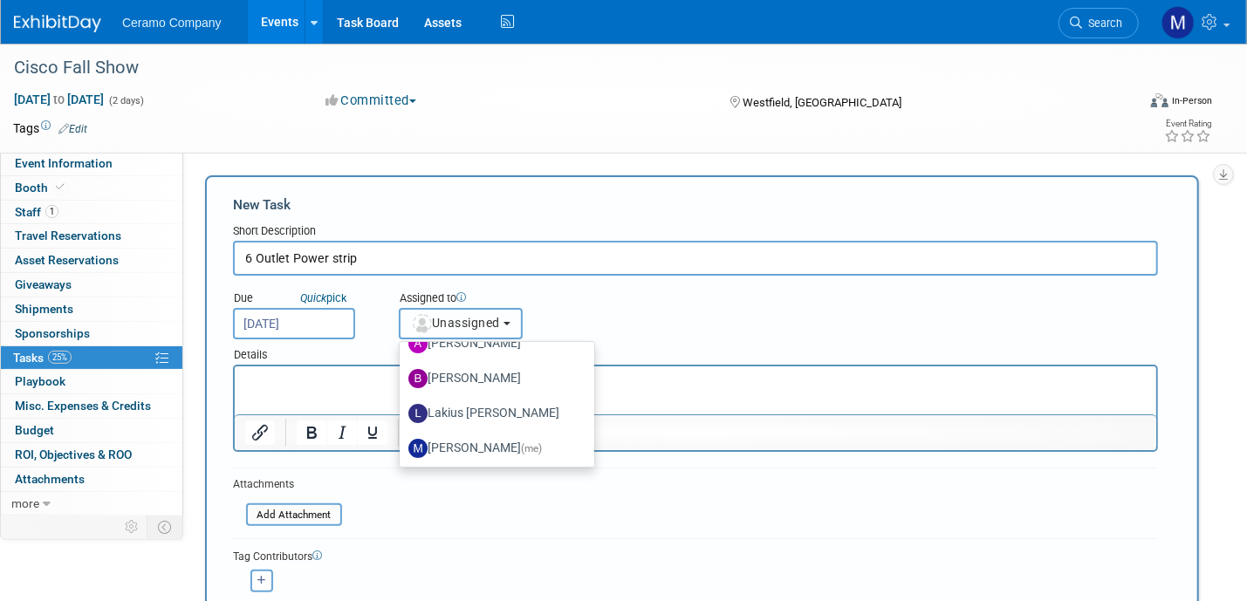
scroll to position [93, 0]
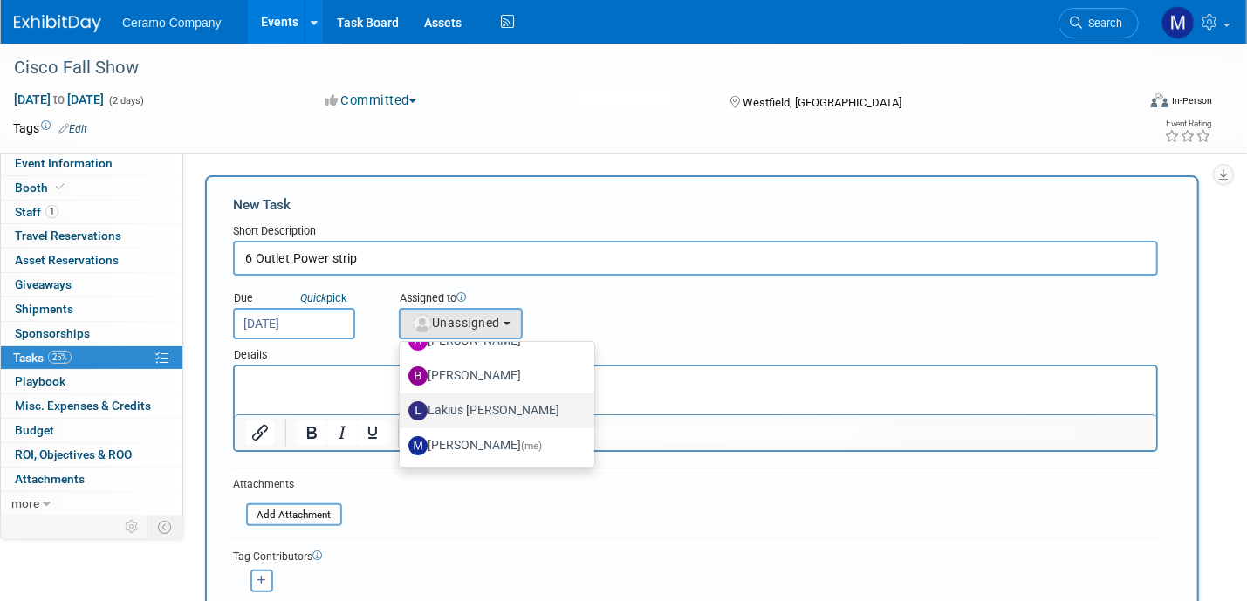
click at [463, 406] on label "Lakius [PERSON_NAME]" at bounding box center [492, 411] width 168 height 28
click at [402, 406] on input "Lakius [PERSON_NAME]" at bounding box center [396, 408] width 11 height 11
select select "576f5d8b-444d-4631-83f0-fcbec8c04a54"
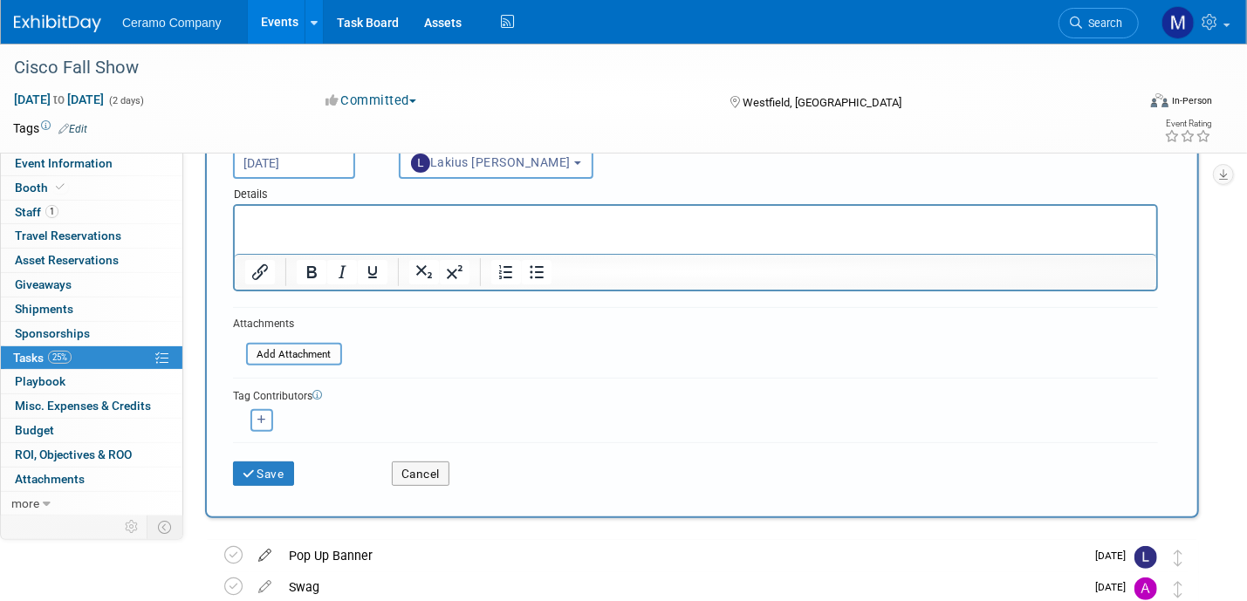
scroll to position [196, 0]
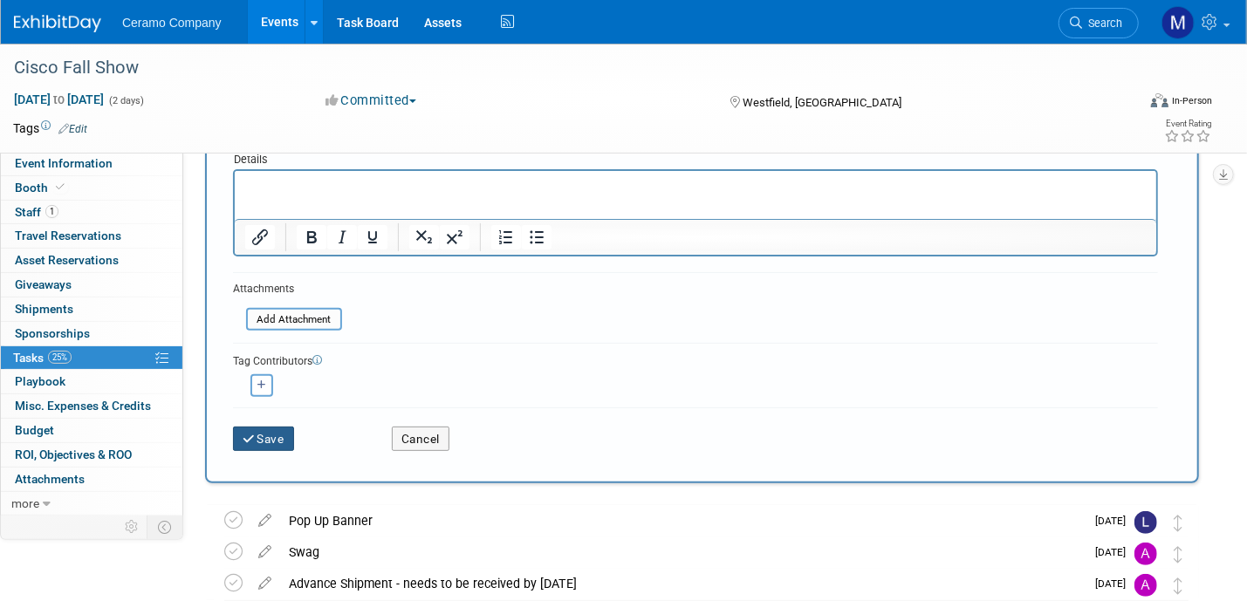
click at [265, 440] on button "Save" at bounding box center [263, 439] width 61 height 24
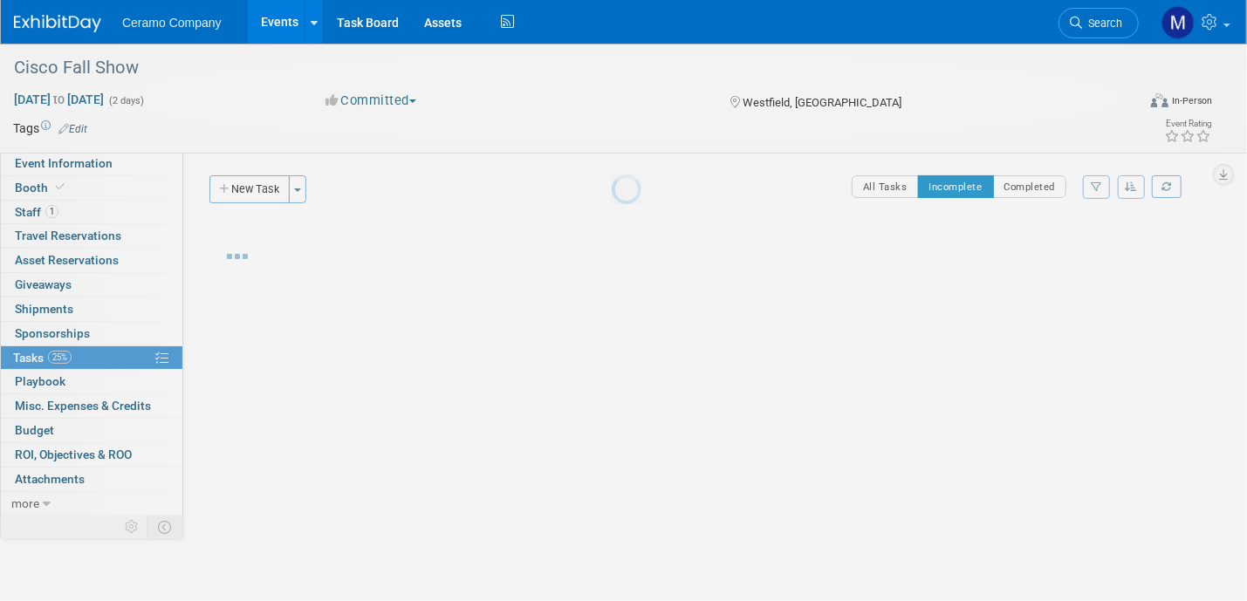
scroll to position [0, 0]
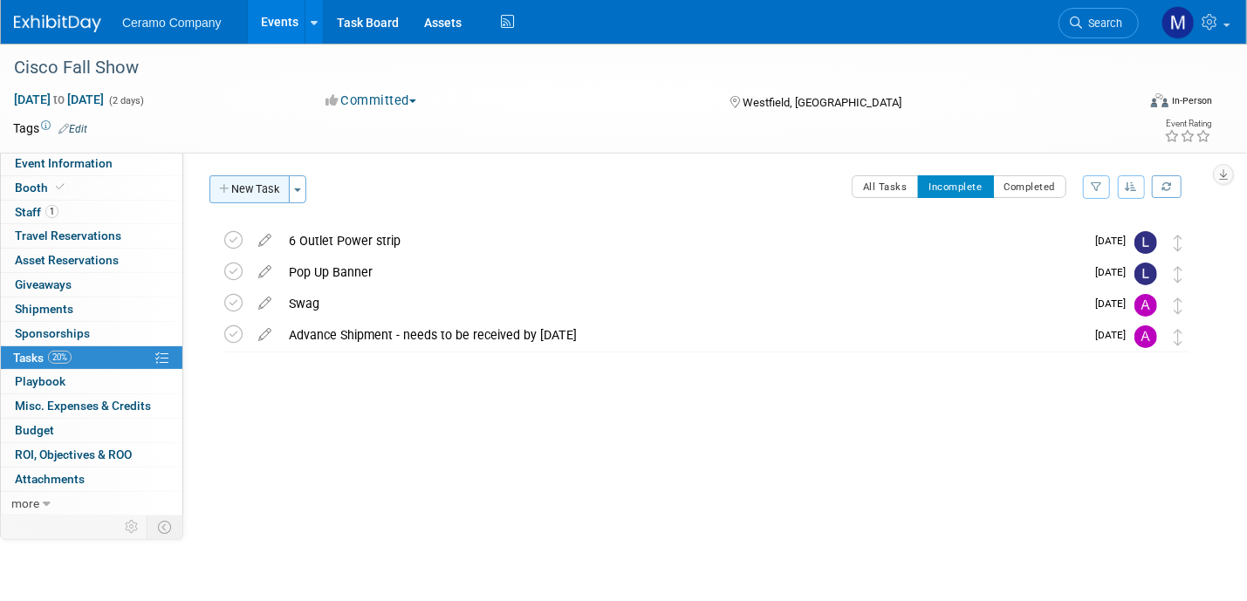
click at [244, 182] on button "New Task" at bounding box center [249, 189] width 80 height 28
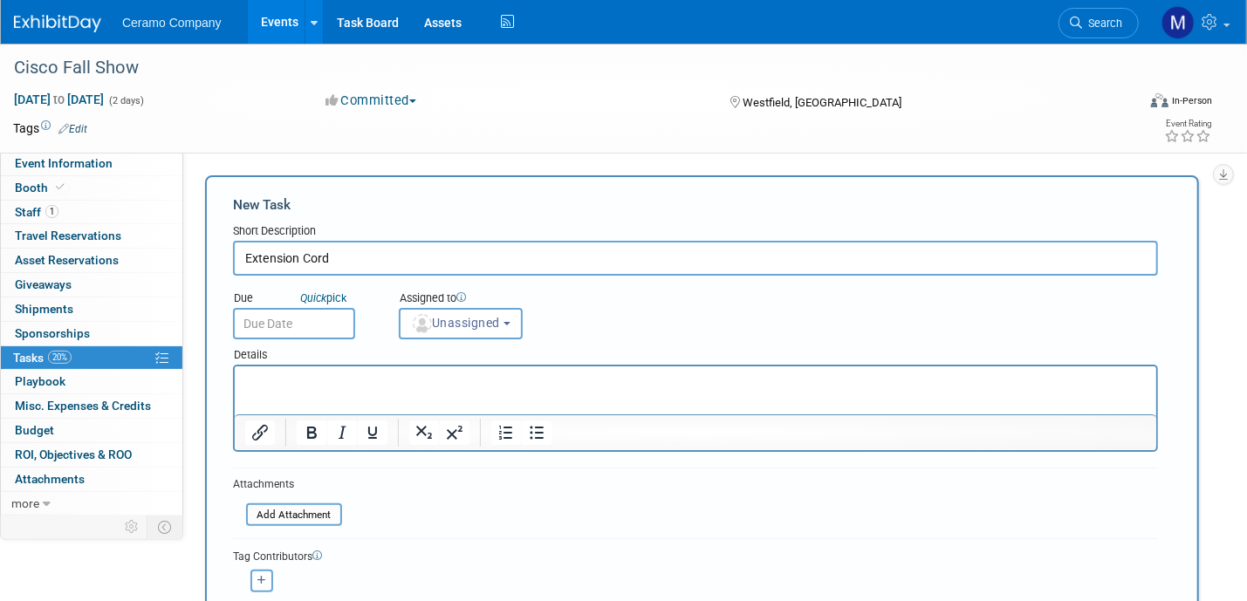
type input "Extension Cord"
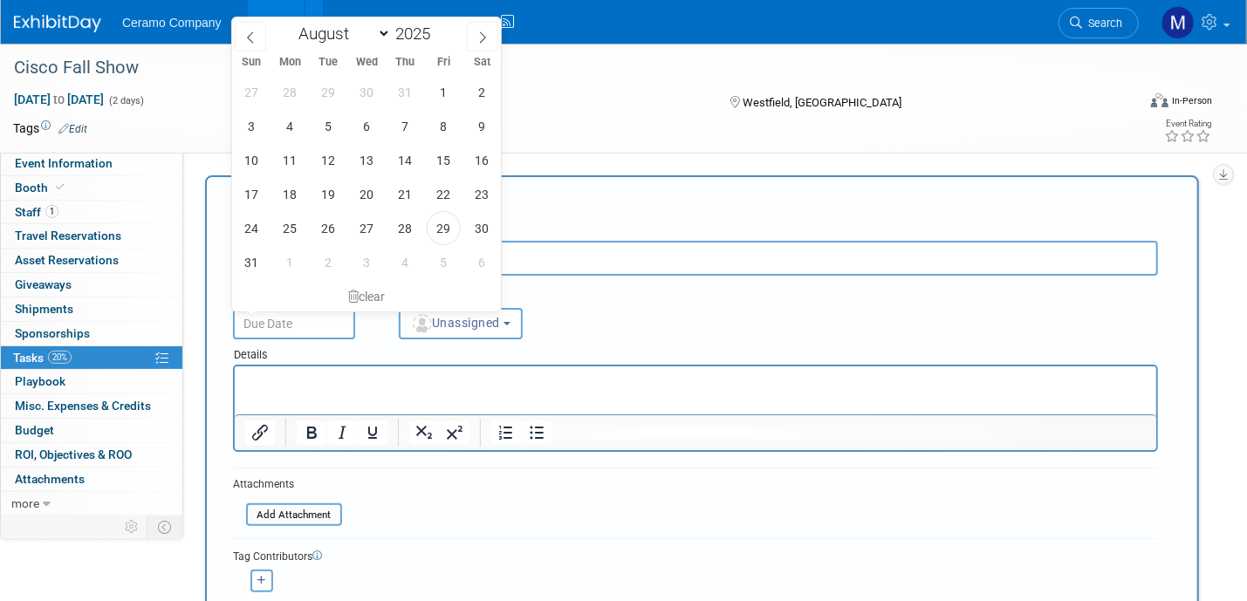
click at [299, 319] on input "text" at bounding box center [294, 323] width 122 height 31
click at [481, 36] on icon at bounding box center [483, 37] width 12 height 12
select select "8"
click at [442, 127] on span "12" at bounding box center [444, 126] width 34 height 34
type input "Sep 12, 2025"
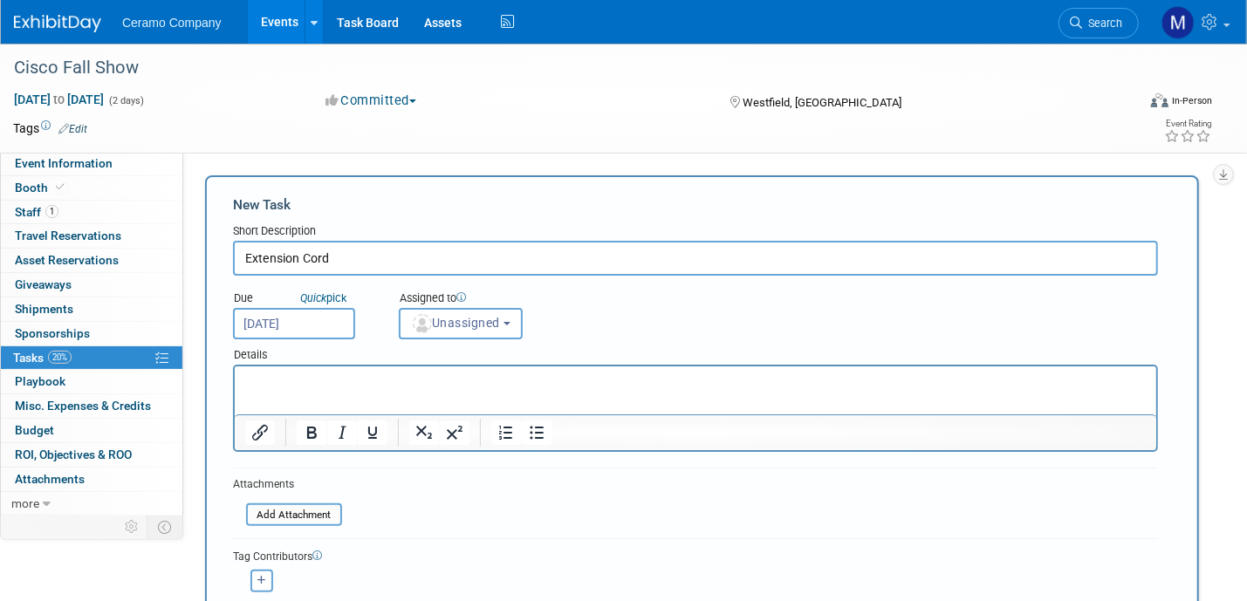
click at [457, 340] on div "Details" at bounding box center [695, 352] width 925 height 25
click at [457, 328] on span "Unassigned" at bounding box center [455, 323] width 89 height 14
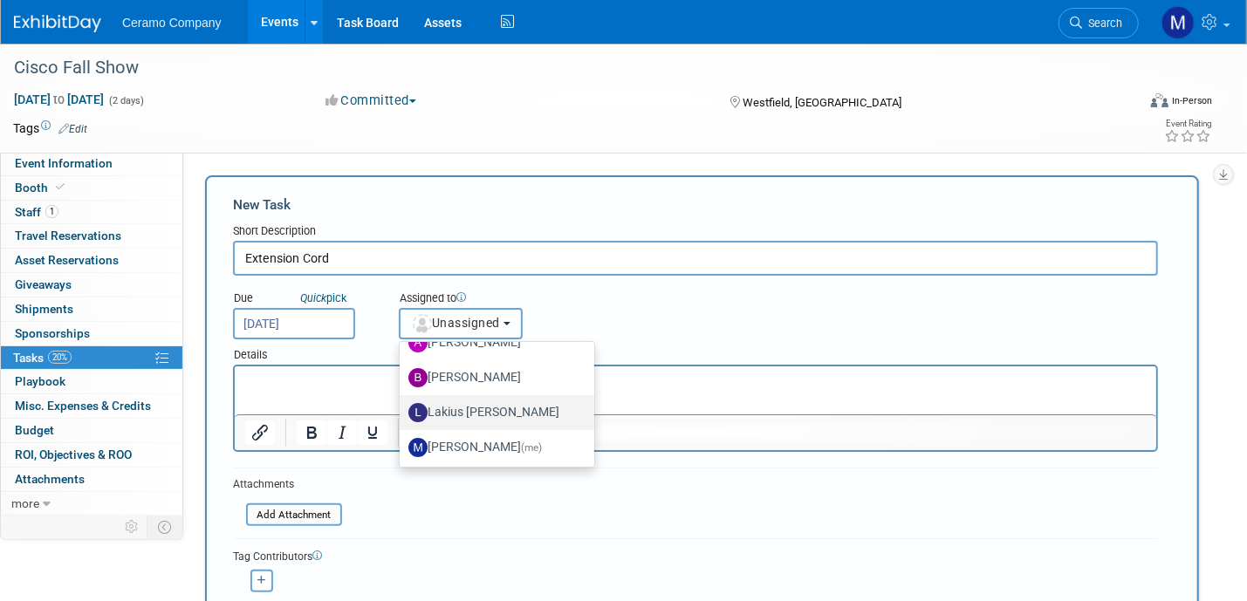
scroll to position [93, 0]
click at [467, 404] on label "Lakius Mccoy" at bounding box center [492, 411] width 168 height 28
click at [402, 404] on input "Lakius Mccoy" at bounding box center [396, 408] width 11 height 11
select select "576f5d8b-444d-4631-83f0-fcbec8c04a54"
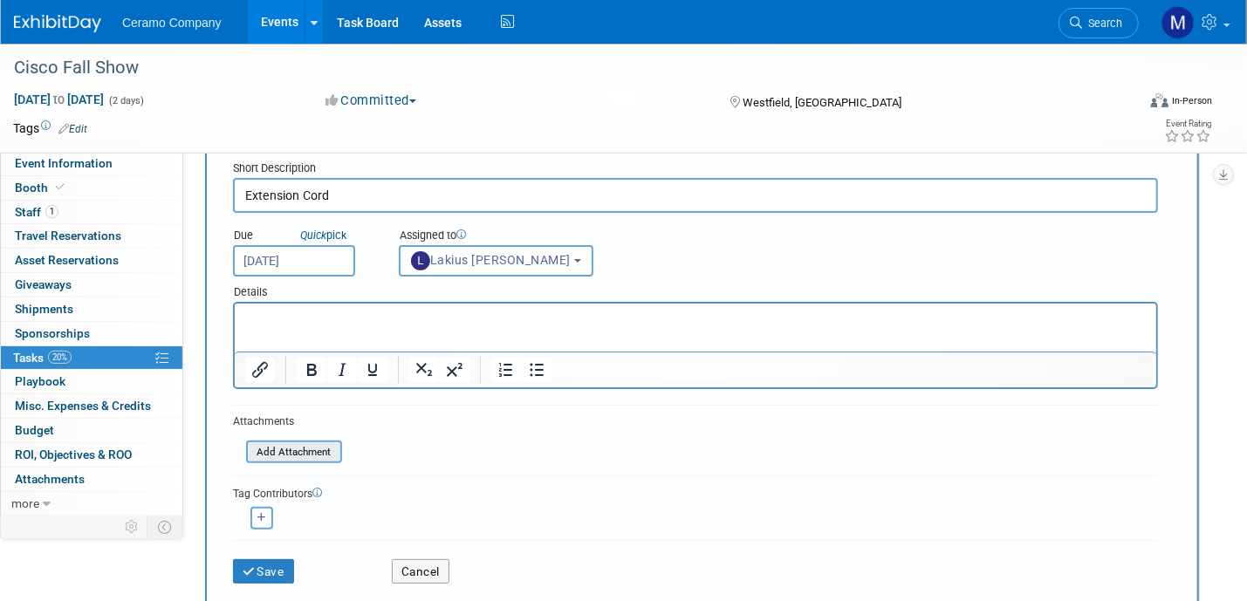
scroll to position [196, 0]
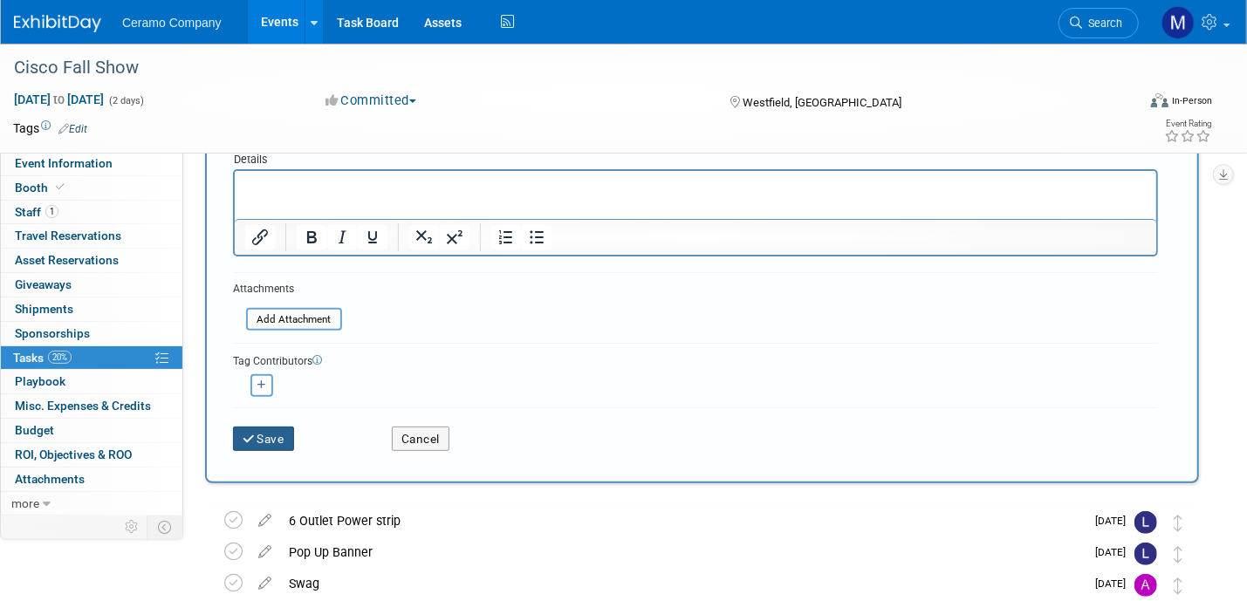
click at [261, 431] on button "Save" at bounding box center [263, 439] width 61 height 24
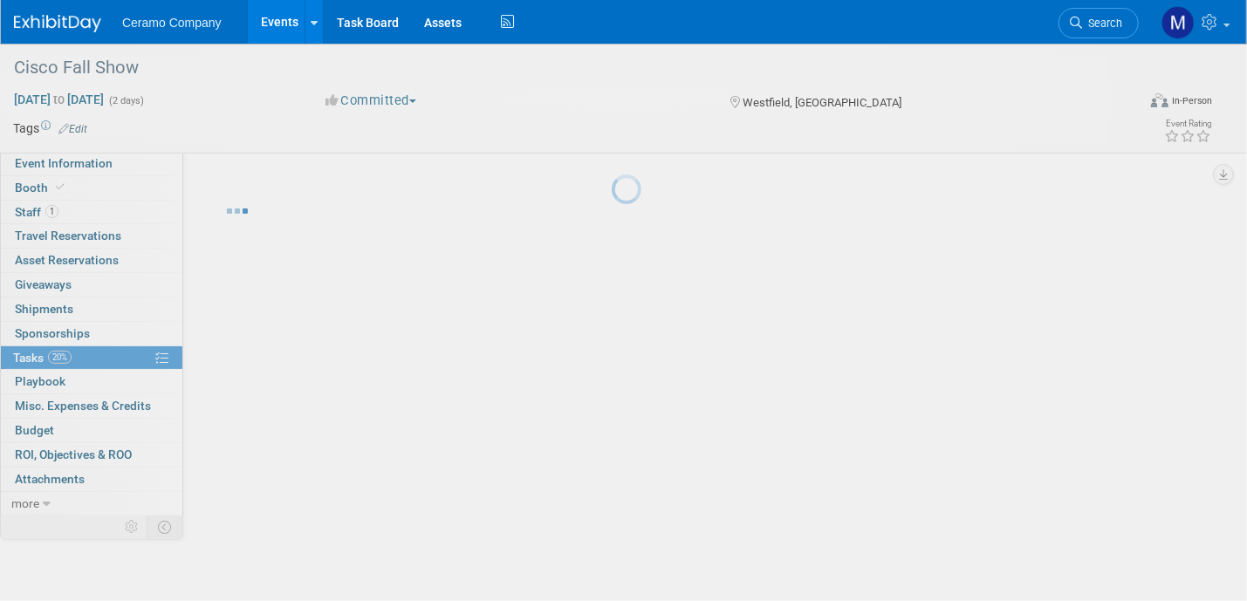
scroll to position [0, 0]
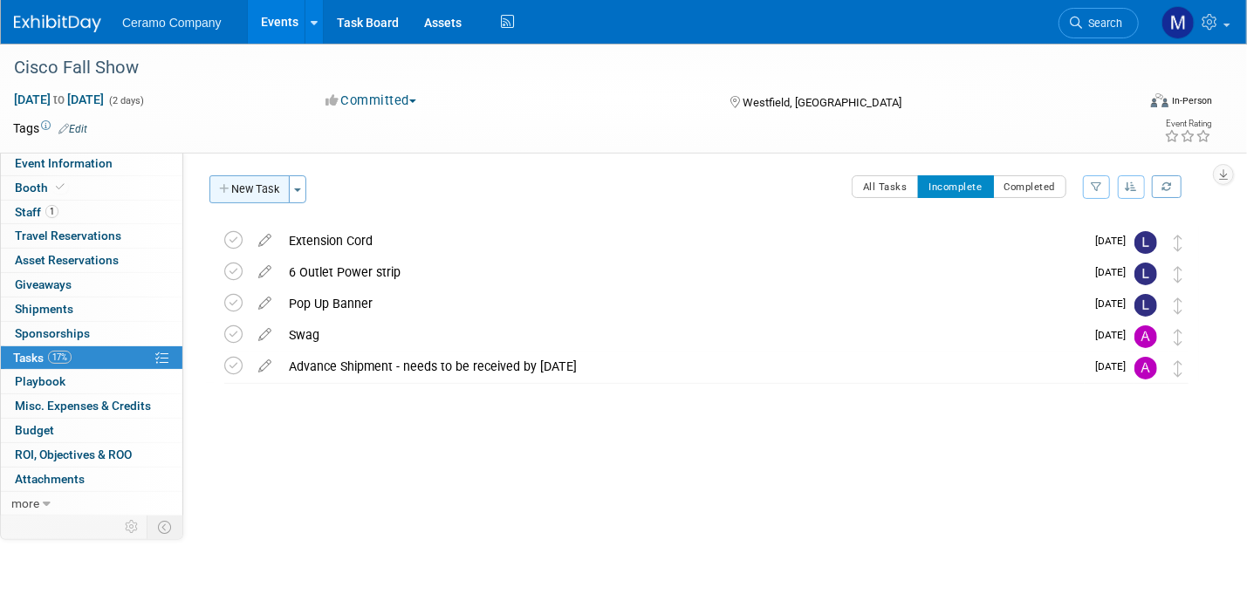
click at [256, 182] on button "New Task" at bounding box center [249, 189] width 80 height 28
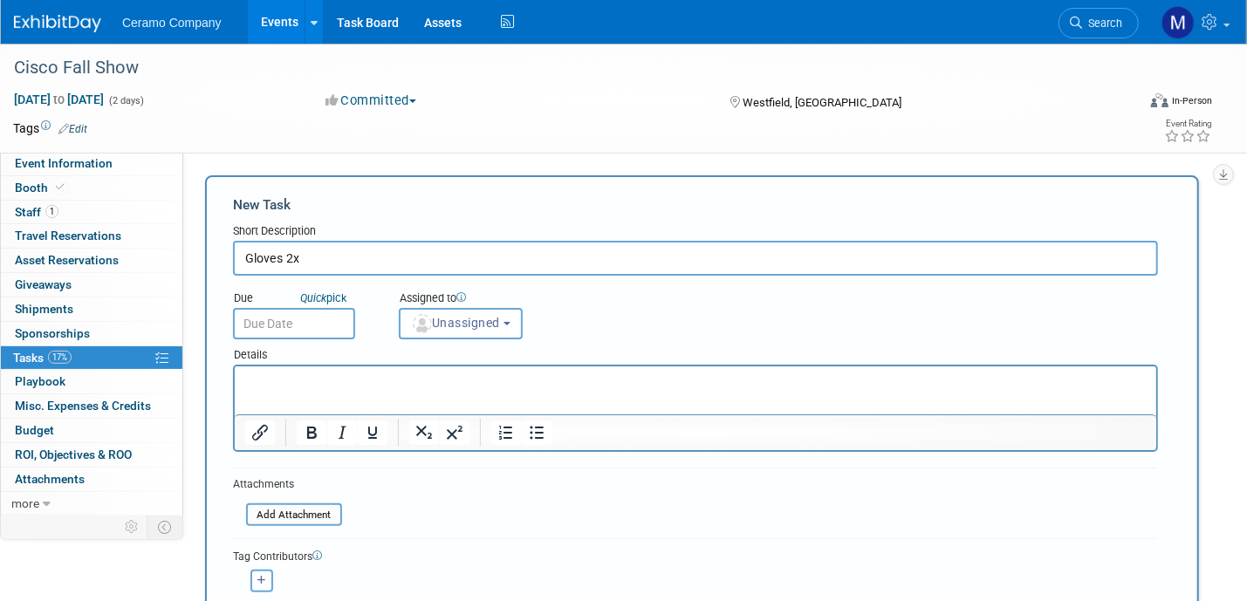
type input "Gloves 2x"
click at [347, 319] on input "text" at bounding box center [294, 323] width 122 height 31
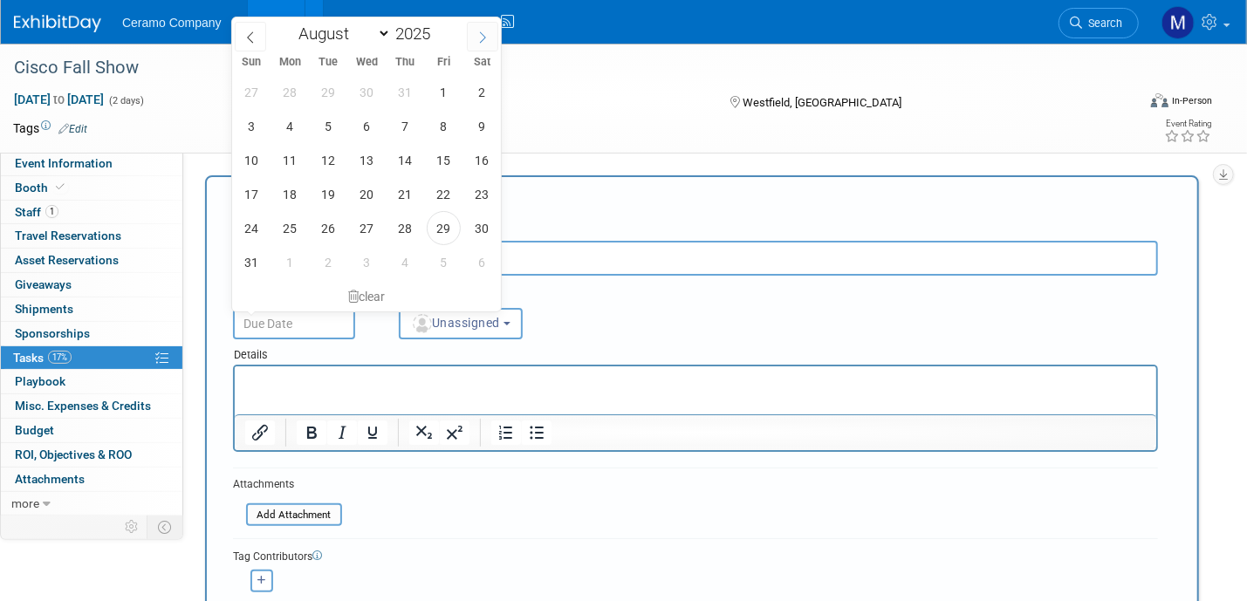
click at [486, 40] on icon at bounding box center [483, 37] width 12 height 12
select select "8"
click at [452, 122] on span "12" at bounding box center [444, 126] width 34 height 34
type input "Sep 12, 2025"
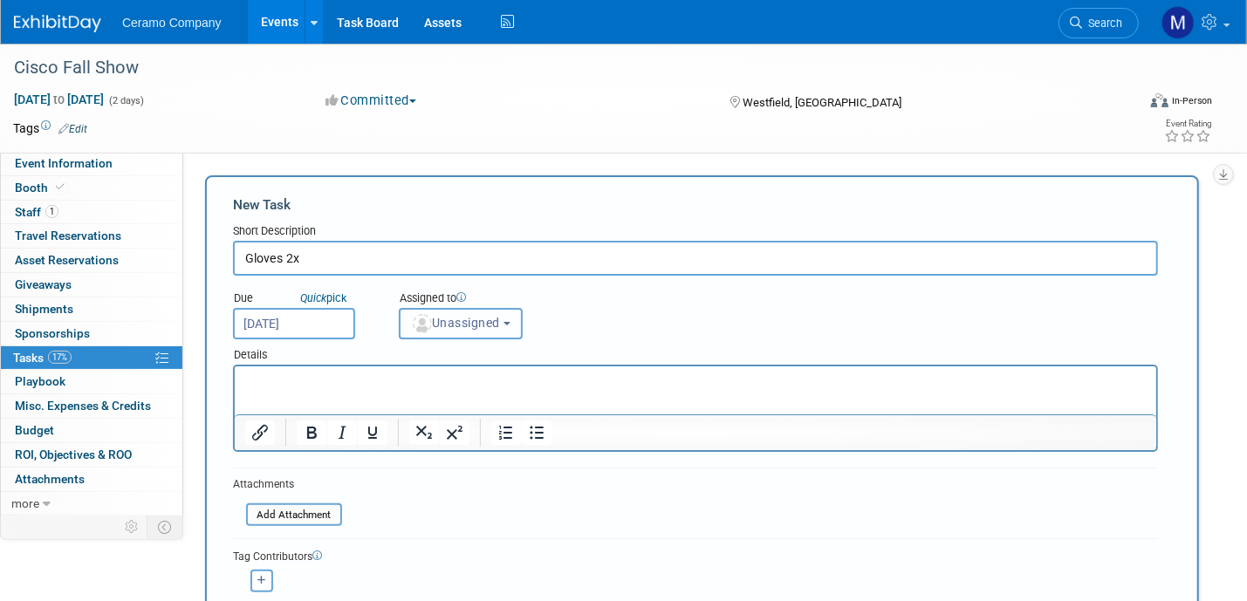
click at [468, 316] on span "Unassigned" at bounding box center [455, 323] width 89 height 14
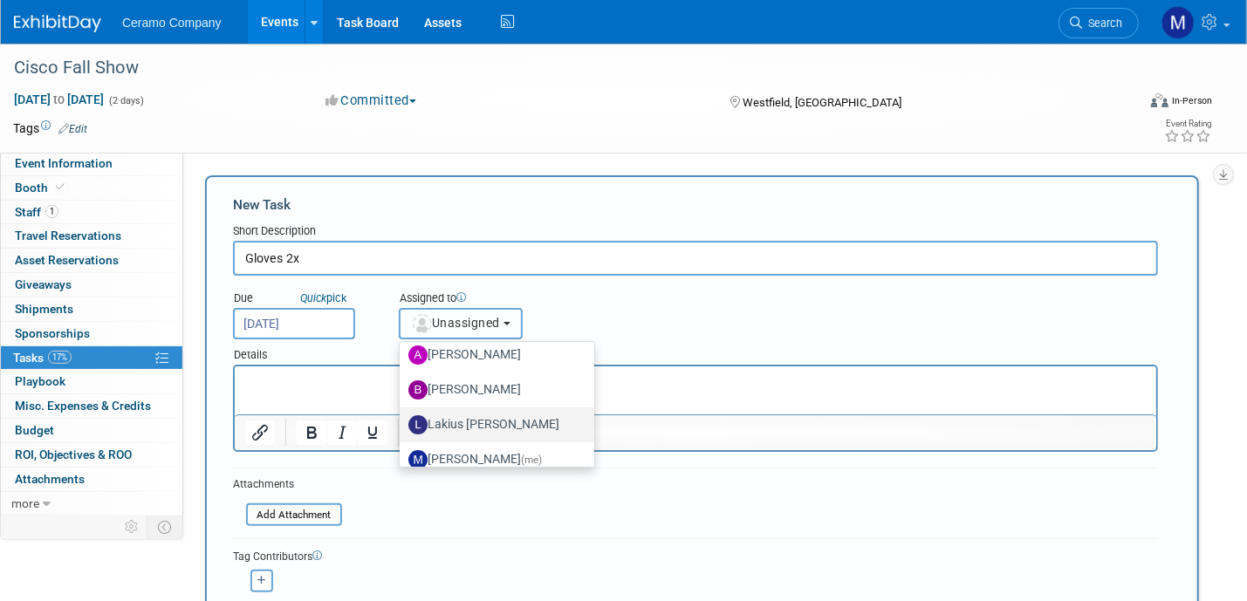
scroll to position [93, 0]
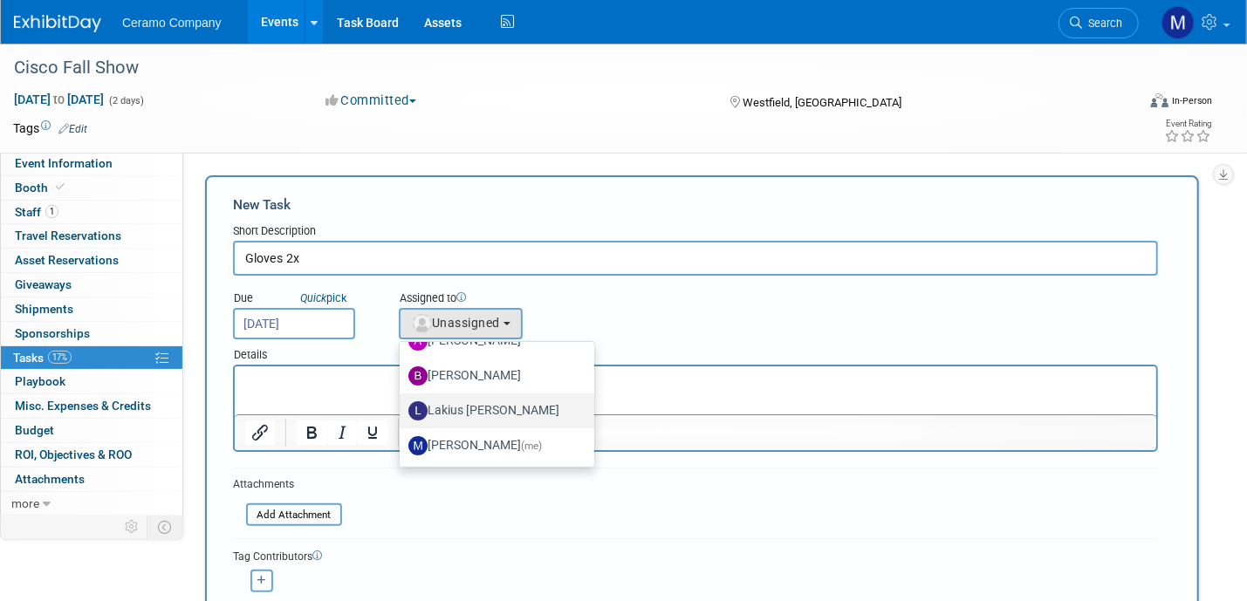
click at [468, 411] on label "Lakius Mccoy" at bounding box center [492, 411] width 168 height 28
click at [402, 411] on input "Lakius Mccoy" at bounding box center [396, 408] width 11 height 11
select select "576f5d8b-444d-4631-83f0-fcbec8c04a54"
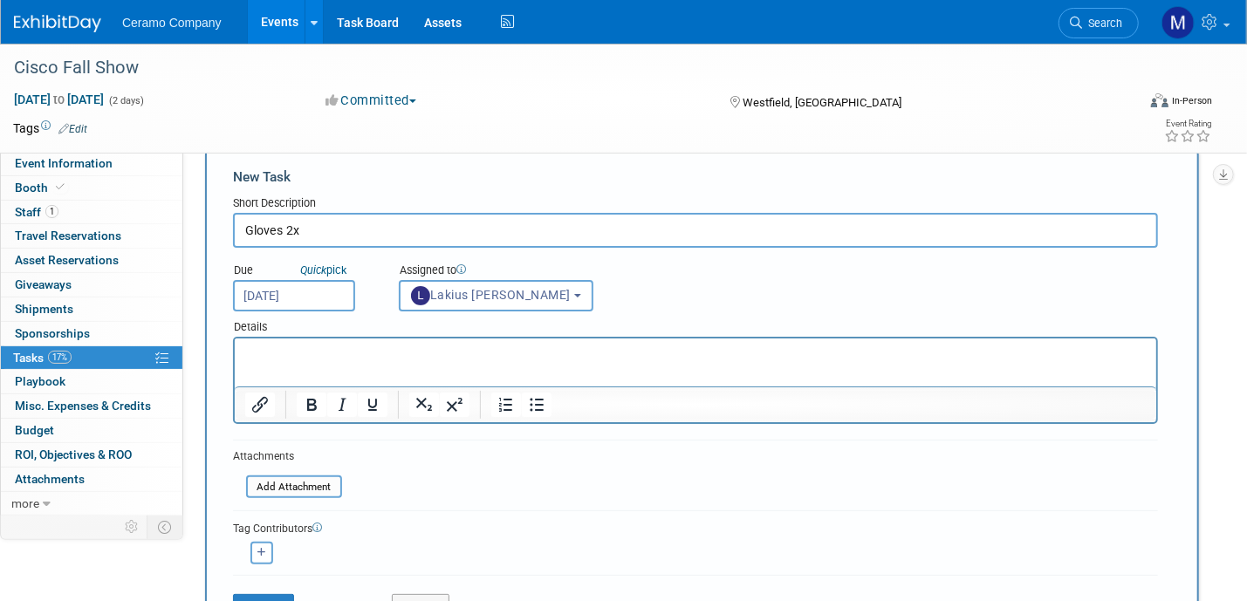
scroll to position [153, 0]
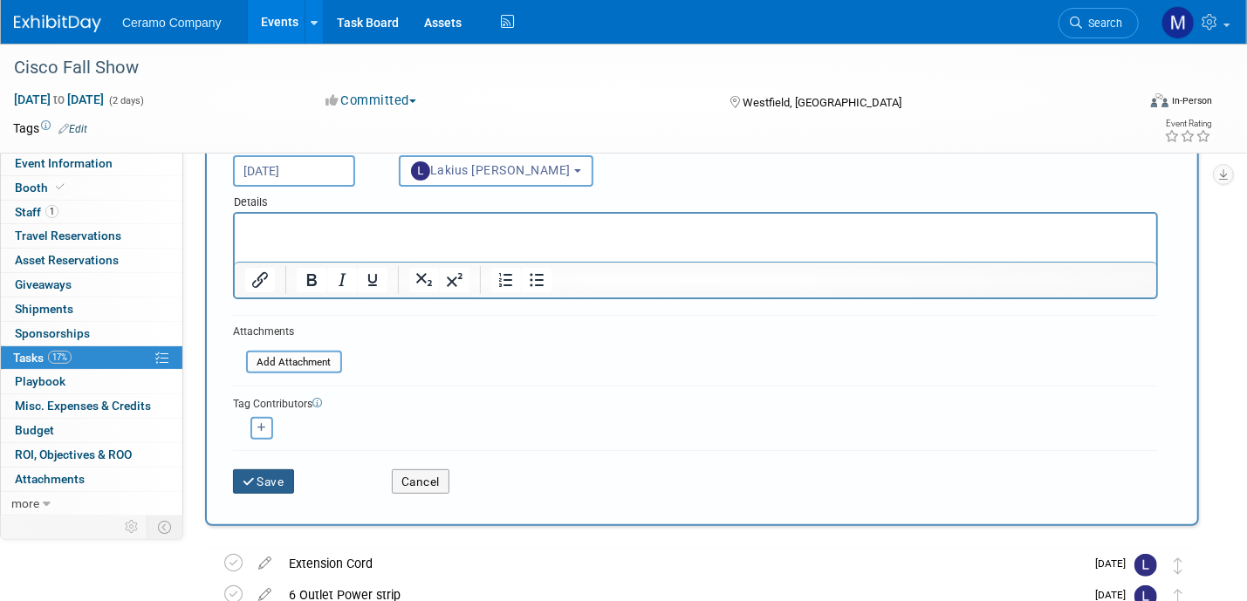
click at [265, 473] on button "Save" at bounding box center [263, 482] width 61 height 24
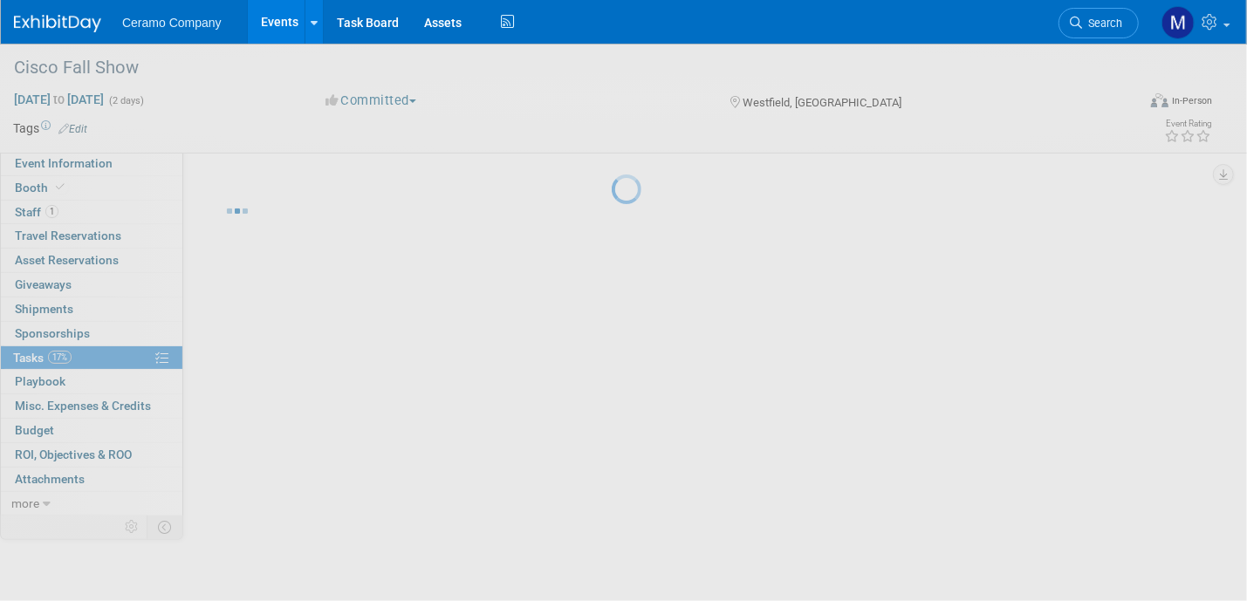
scroll to position [0, 0]
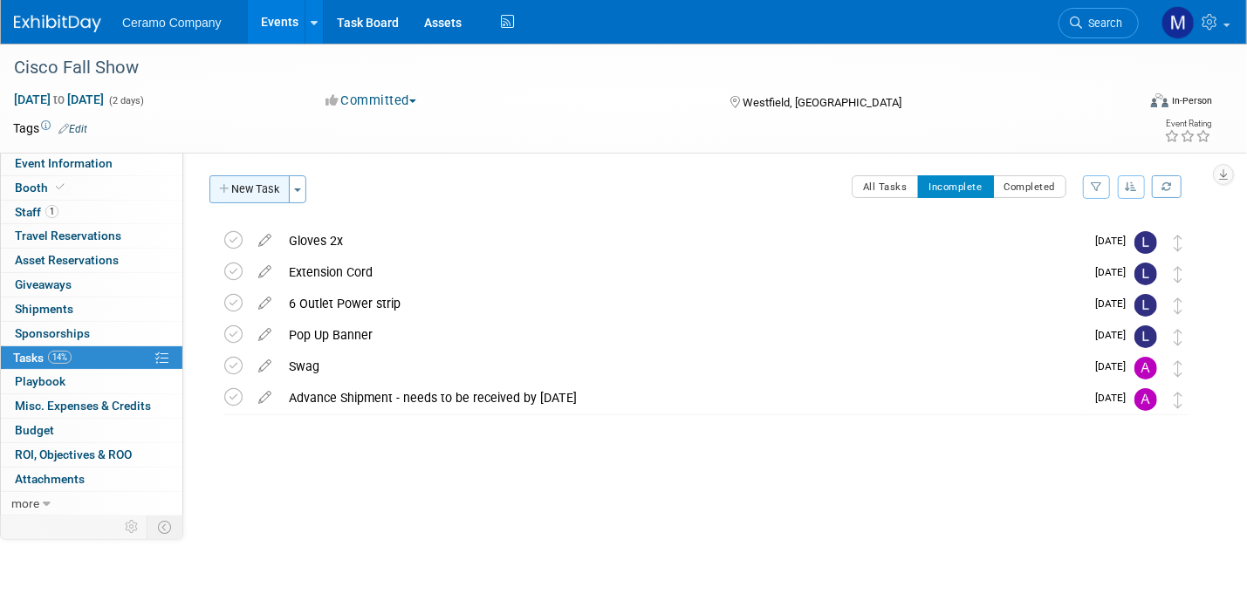
click at [257, 185] on button "New Task" at bounding box center [249, 189] width 80 height 28
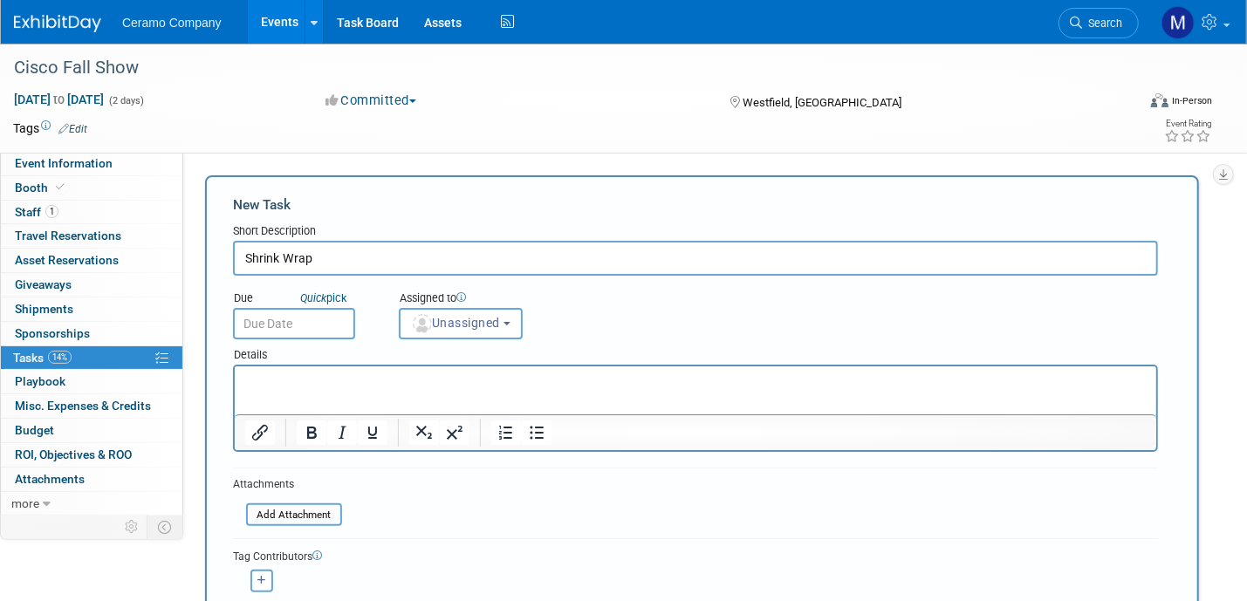
click at [337, 264] on input "Shrink Wrap" at bounding box center [695, 258] width 925 height 35
type input "Shrink Wrap - Small Roll"
click at [285, 326] on input "text" at bounding box center [294, 323] width 122 height 31
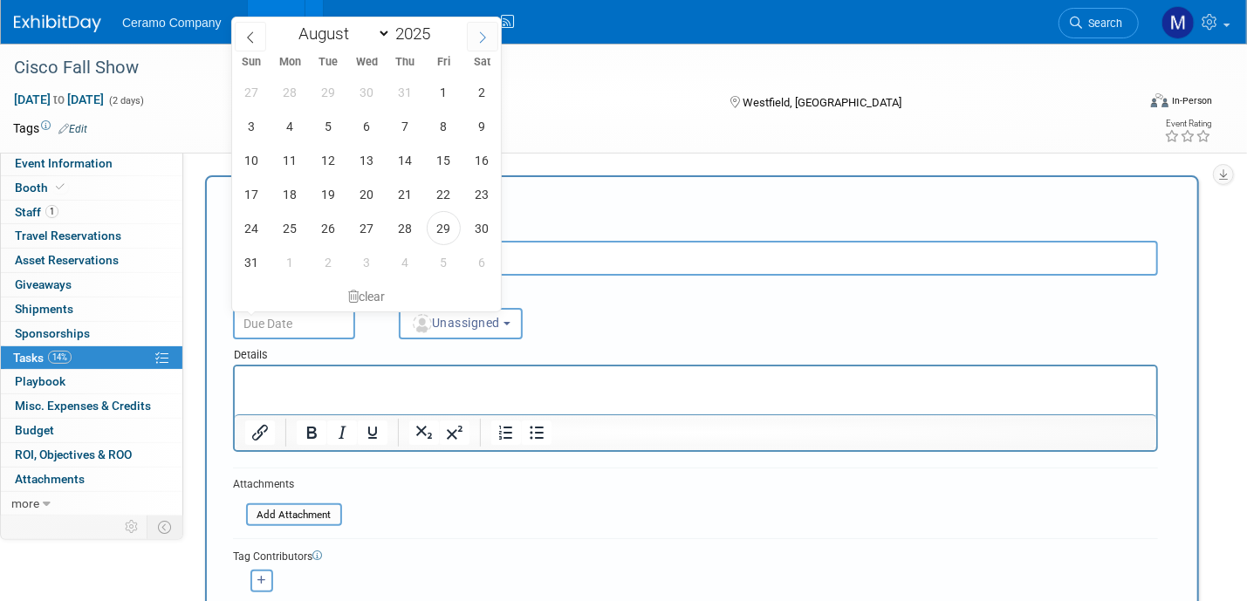
click at [481, 38] on icon at bounding box center [483, 37] width 12 height 12
click at [251, 39] on icon at bounding box center [250, 37] width 12 height 12
select select "8"
click at [443, 127] on span "12" at bounding box center [444, 126] width 34 height 34
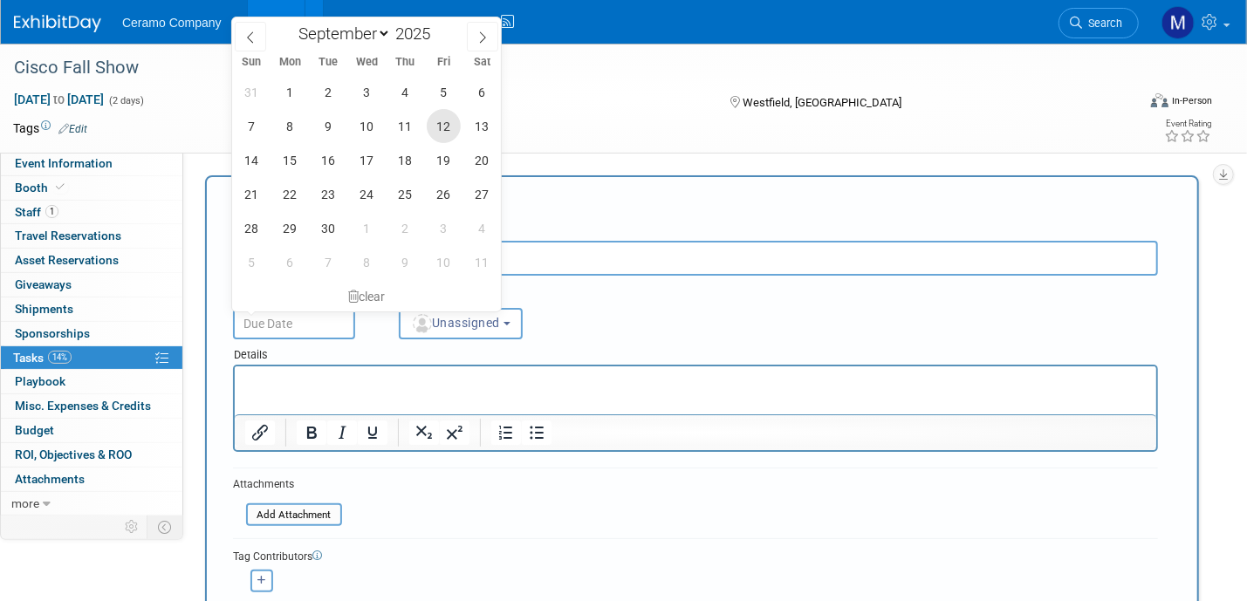
type input "Sep 12, 2025"
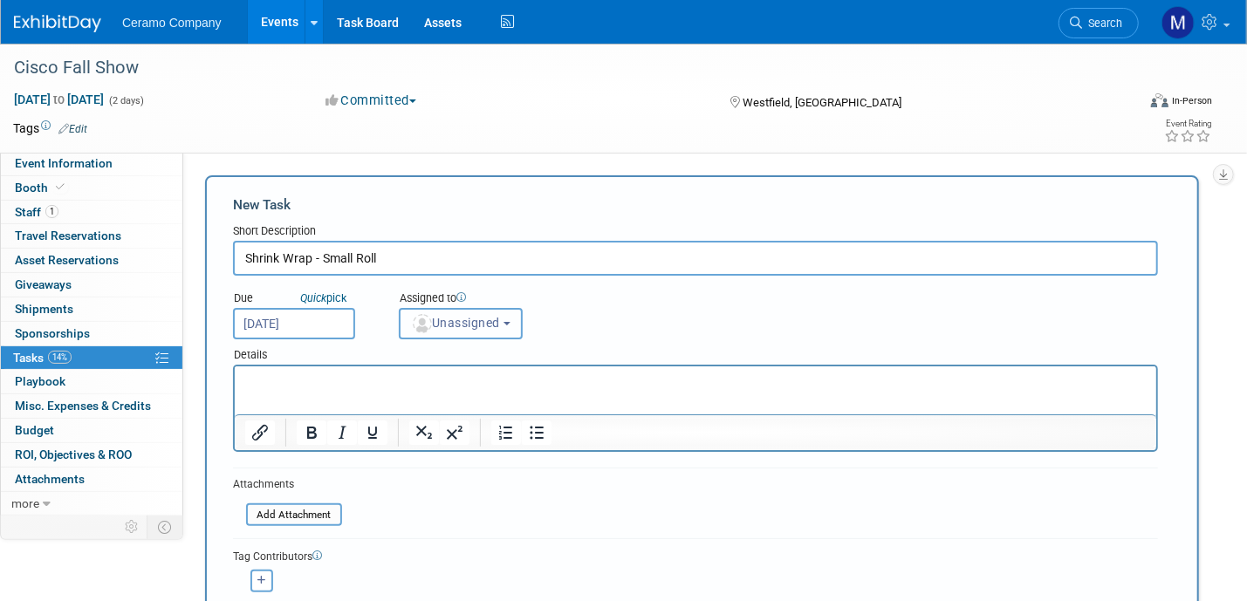
click at [465, 326] on span "Unassigned" at bounding box center [455, 323] width 89 height 14
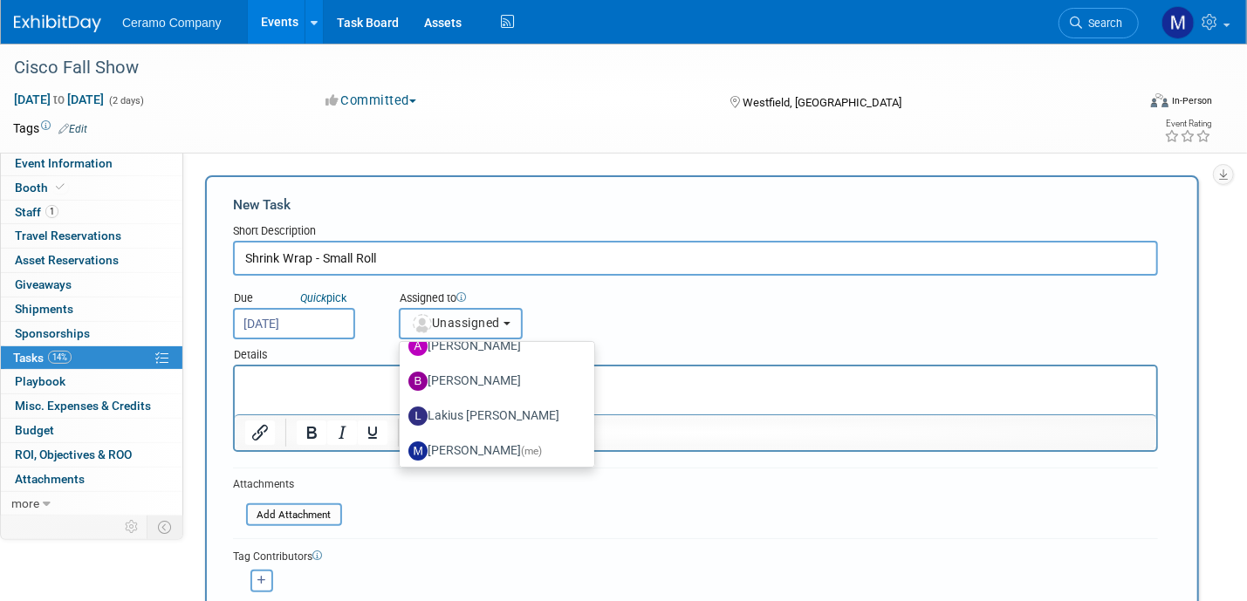
scroll to position [93, 0]
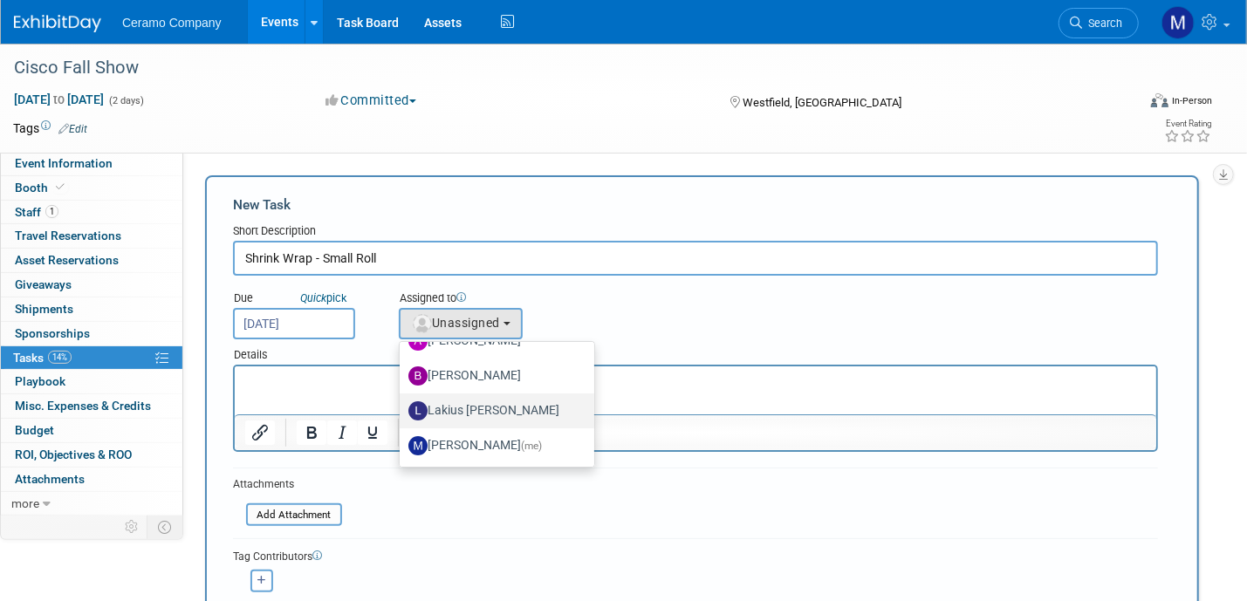
click at [470, 407] on label "Lakius Mccoy" at bounding box center [492, 411] width 168 height 28
click at [402, 407] on input "Lakius Mccoy" at bounding box center [396, 408] width 11 height 11
select select "576f5d8b-444d-4631-83f0-fcbec8c04a54"
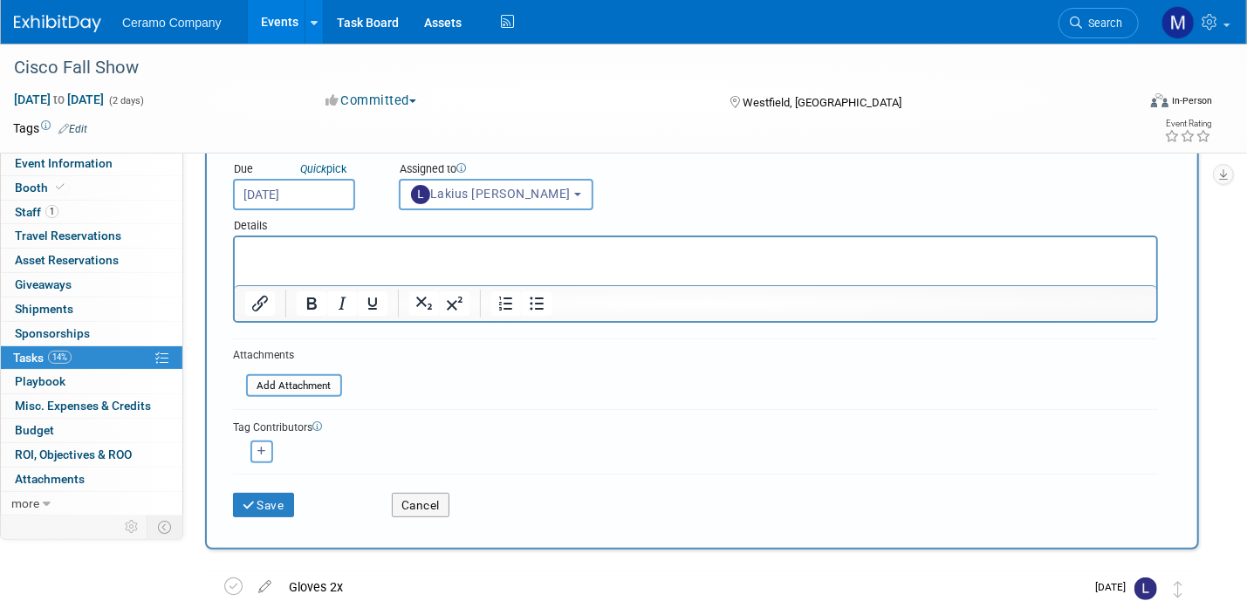
scroll to position [153, 0]
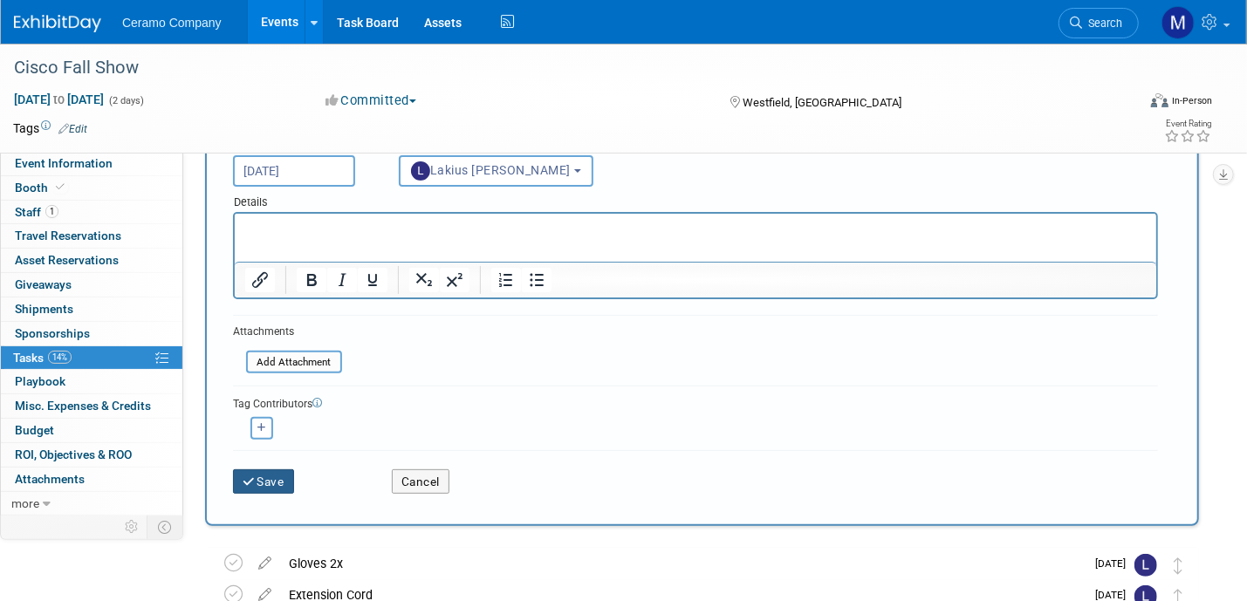
click at [267, 480] on button "Save" at bounding box center [263, 482] width 61 height 24
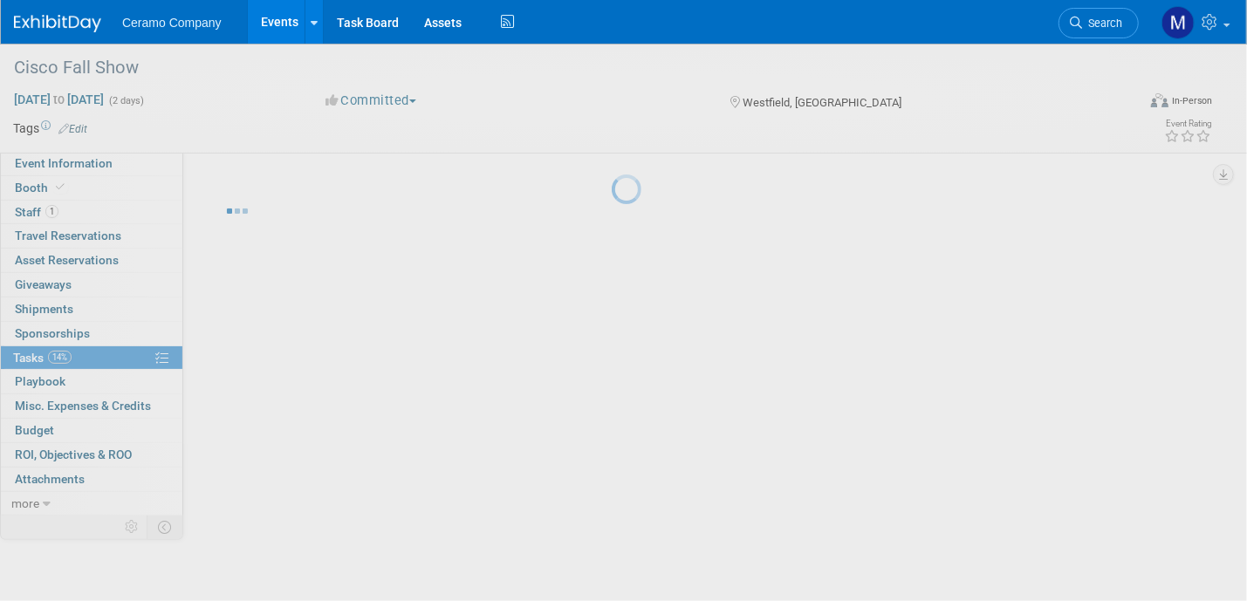
scroll to position [0, 0]
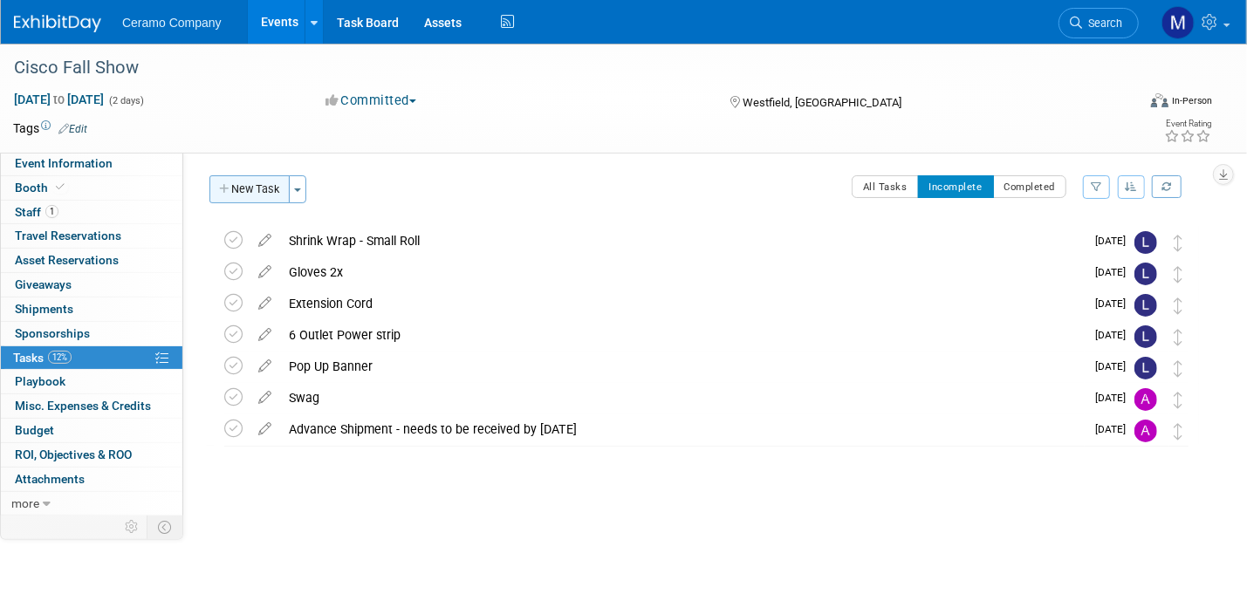
click at [247, 185] on button "New Task" at bounding box center [249, 189] width 80 height 28
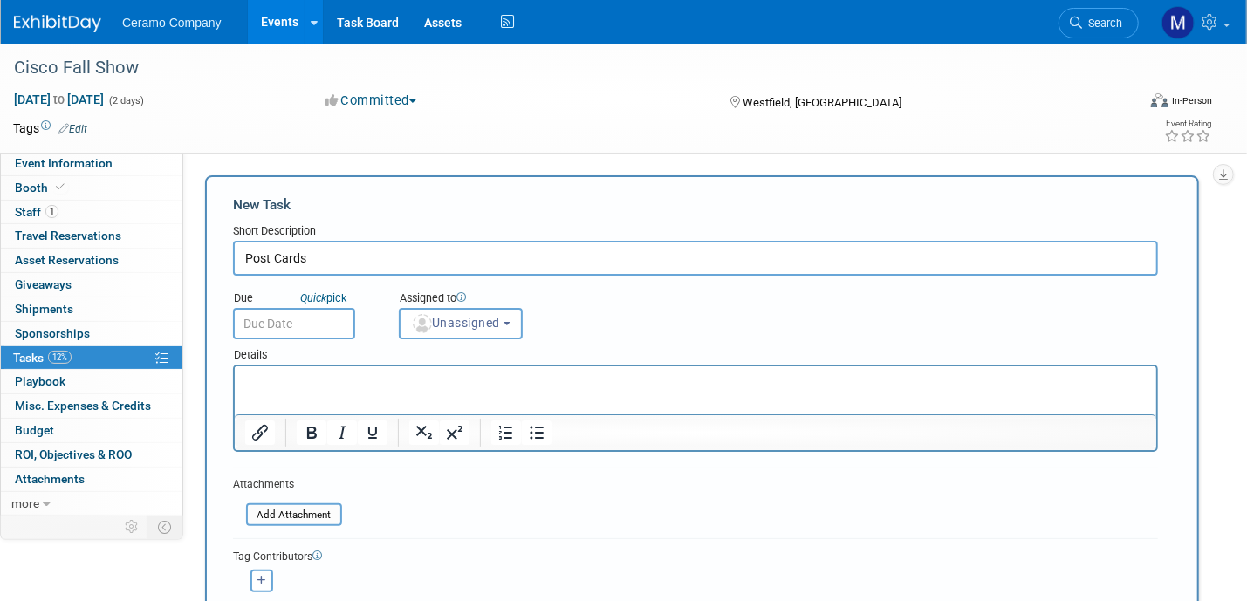
type input "Post Cards"
click at [305, 326] on input "text" at bounding box center [294, 323] width 122 height 31
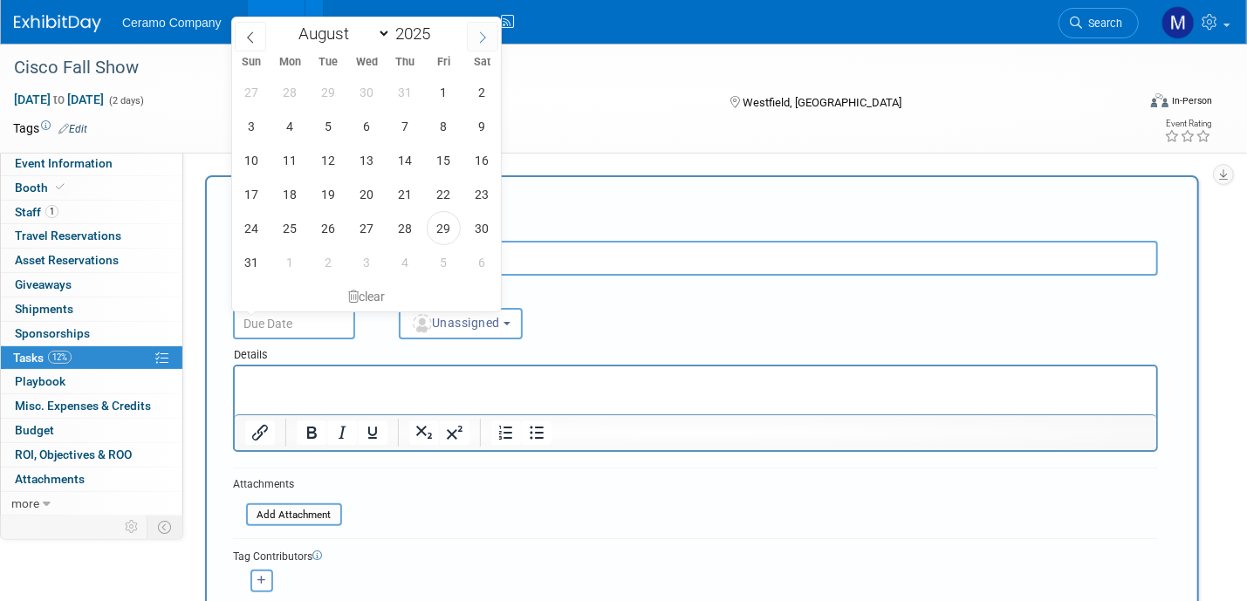
click at [479, 38] on icon at bounding box center [483, 37] width 12 height 12
select select "8"
click at [449, 123] on span "12" at bounding box center [444, 126] width 34 height 34
type input "Sep 12, 2025"
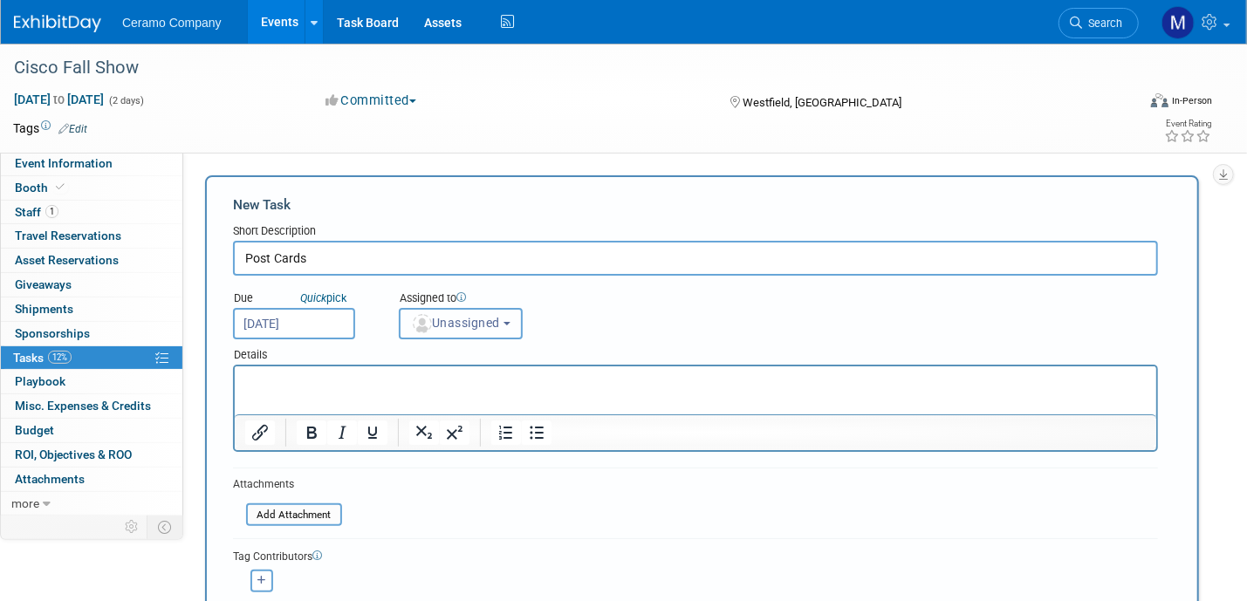
click at [463, 319] on span "Unassigned" at bounding box center [455, 323] width 89 height 14
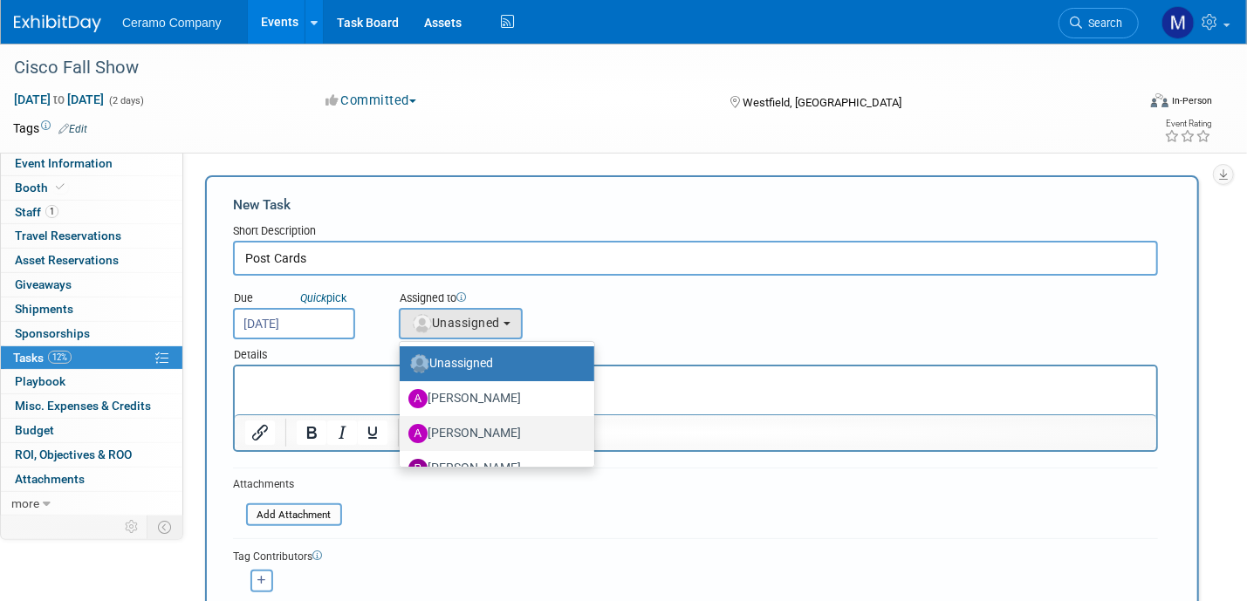
click at [475, 422] on label "Ayesha Begum" at bounding box center [492, 434] width 168 height 28
click at [402, 426] on input "Ayesha Begum" at bounding box center [396, 431] width 11 height 11
select select "2fecf801-a06e-44e8-afae-ad748351f1a0"
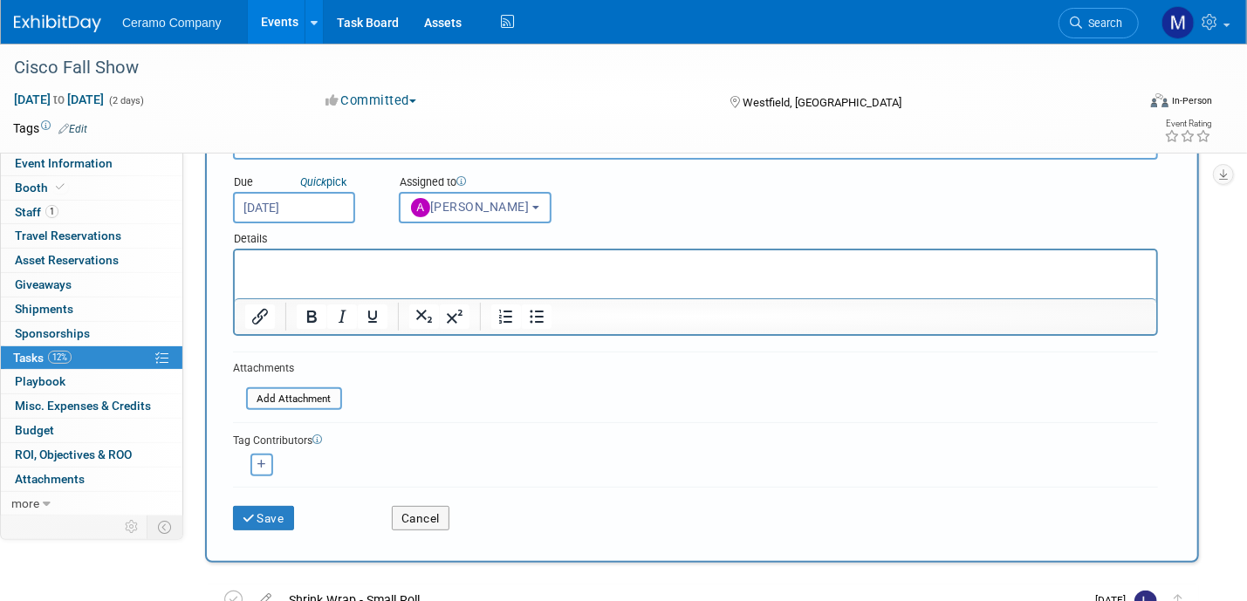
scroll to position [196, 0]
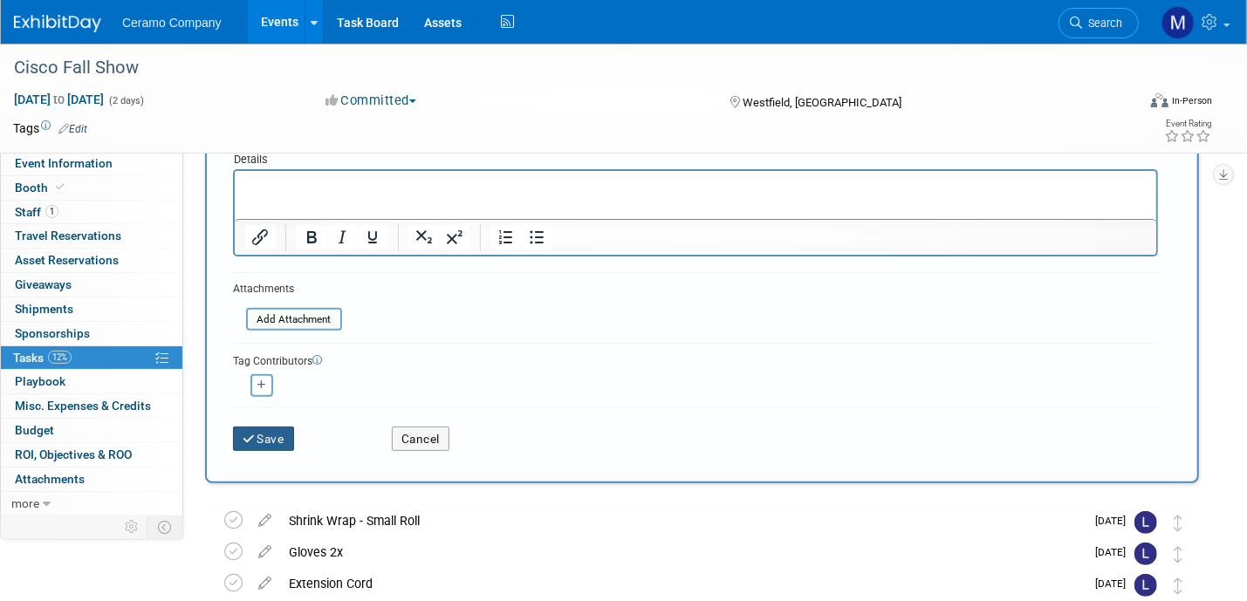
drag, startPoint x: 279, startPoint y: 437, endPoint x: 302, endPoint y: 381, distance: 60.3
click at [306, 381] on form "New Task Short Description Post Cards Due Quick pick Sep 12, 2025 Unassigned (m…" at bounding box center [702, 231] width 938 height 463
click at [261, 381] on icon "button" at bounding box center [261, 386] width 9 height 10
select select
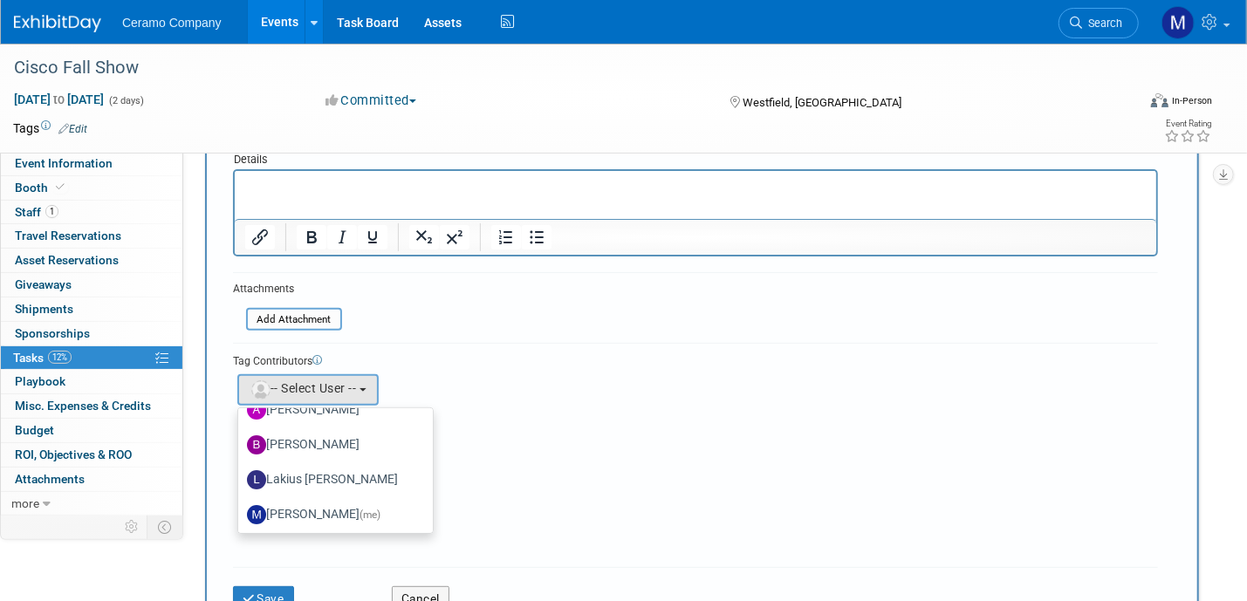
scroll to position [93, 0]
click at [307, 470] on label "Lakius Mccoy" at bounding box center [331, 477] width 168 height 28
click at [241, 470] on input "Lakius Mccoy" at bounding box center [235, 475] width 11 height 11
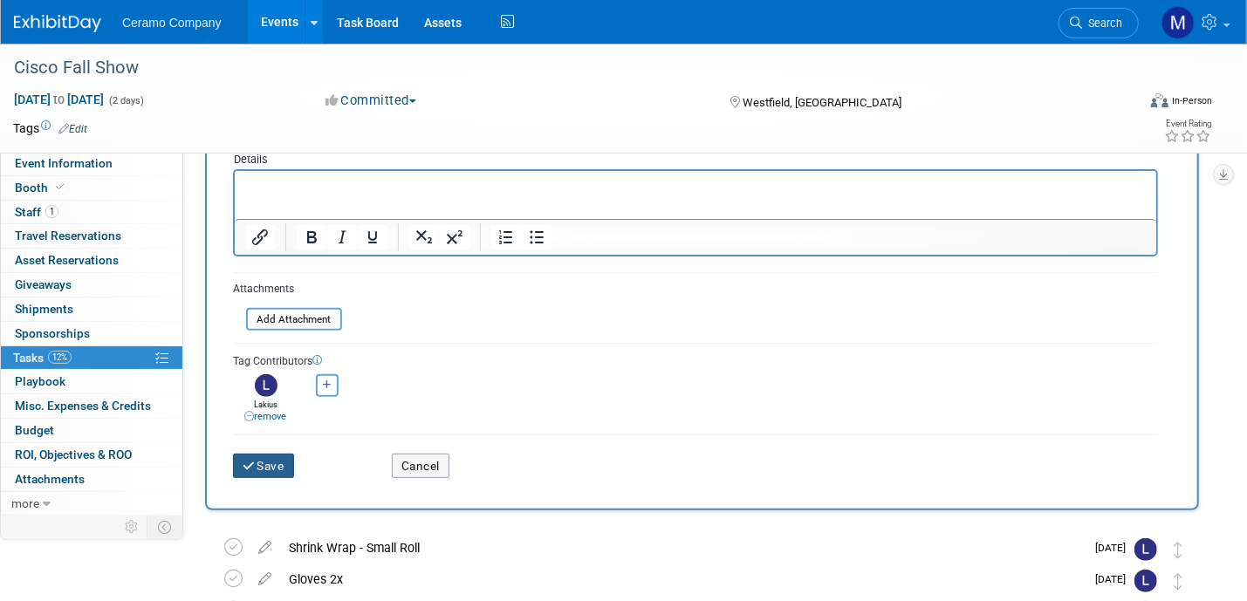
click at [271, 463] on button "Save" at bounding box center [263, 466] width 61 height 24
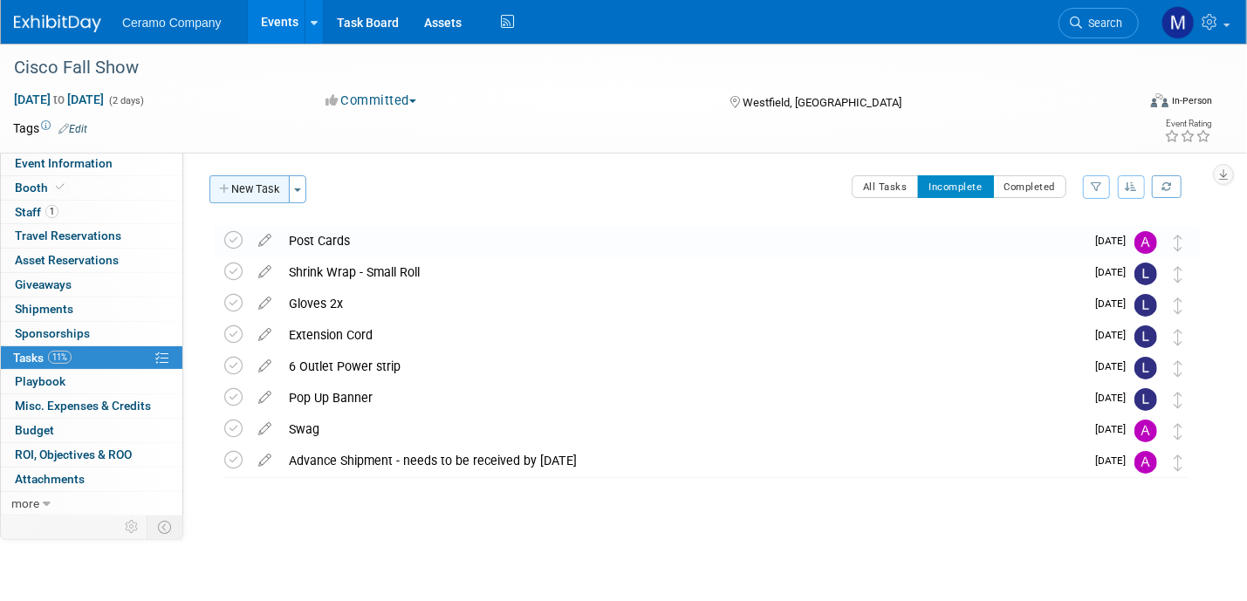
click at [237, 189] on button "New Task" at bounding box center [249, 189] width 80 height 28
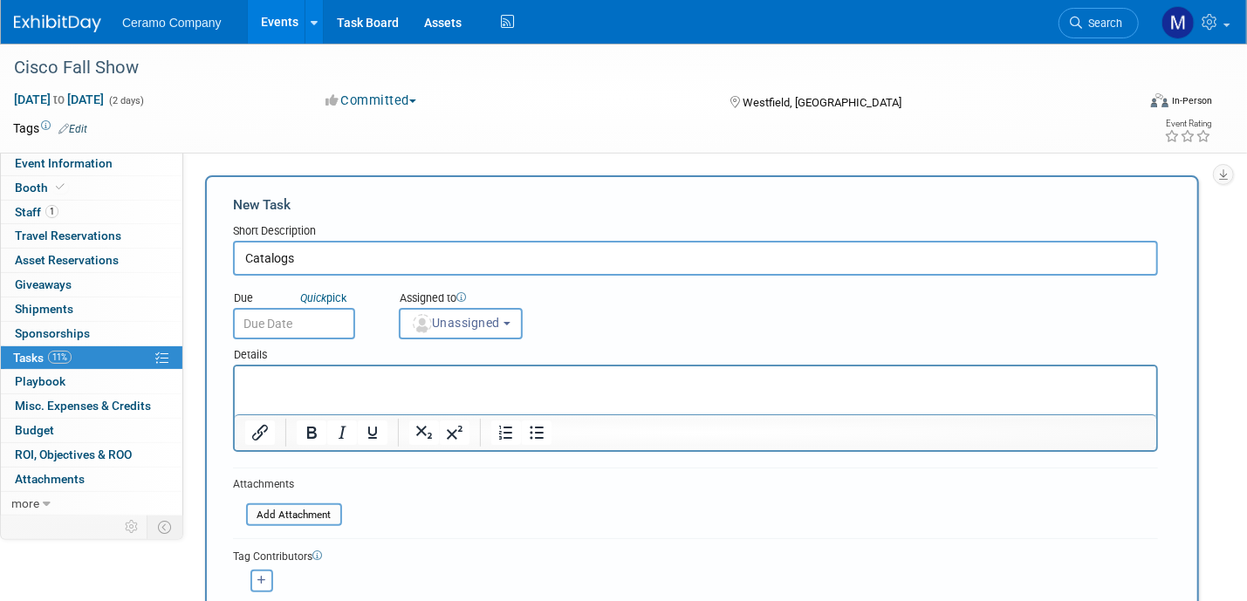
type input "Catalogs"
click at [312, 320] on input "text" at bounding box center [294, 323] width 122 height 31
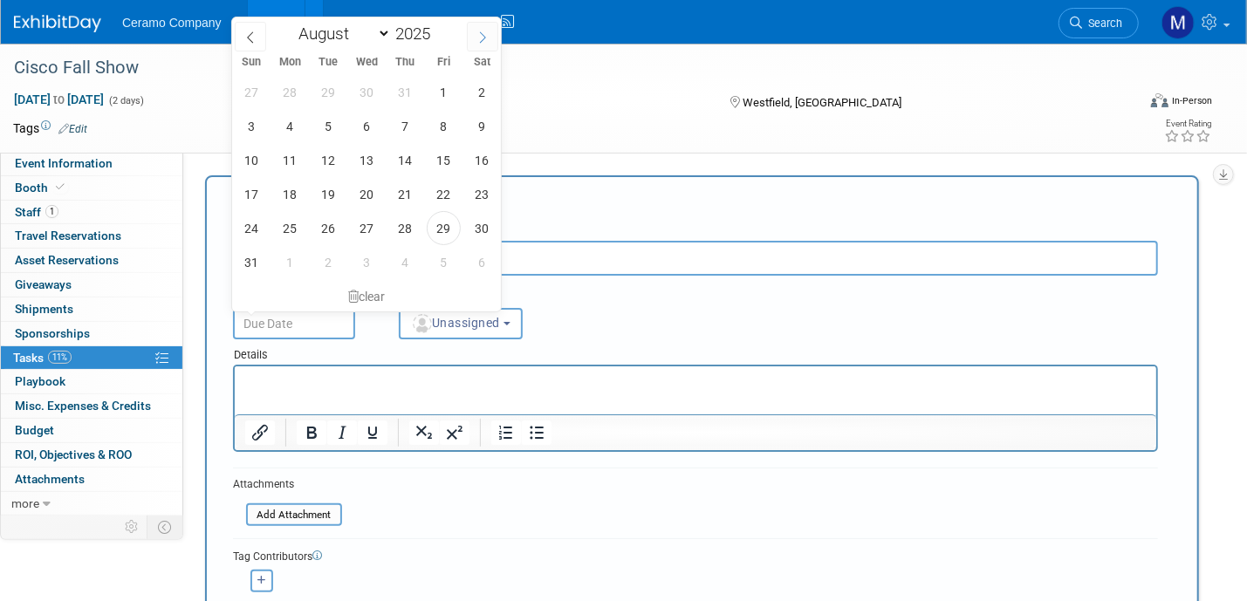
click at [481, 40] on icon at bounding box center [483, 37] width 12 height 12
select select "8"
click at [447, 126] on span "12" at bounding box center [444, 126] width 34 height 34
type input "Sep 12, 2025"
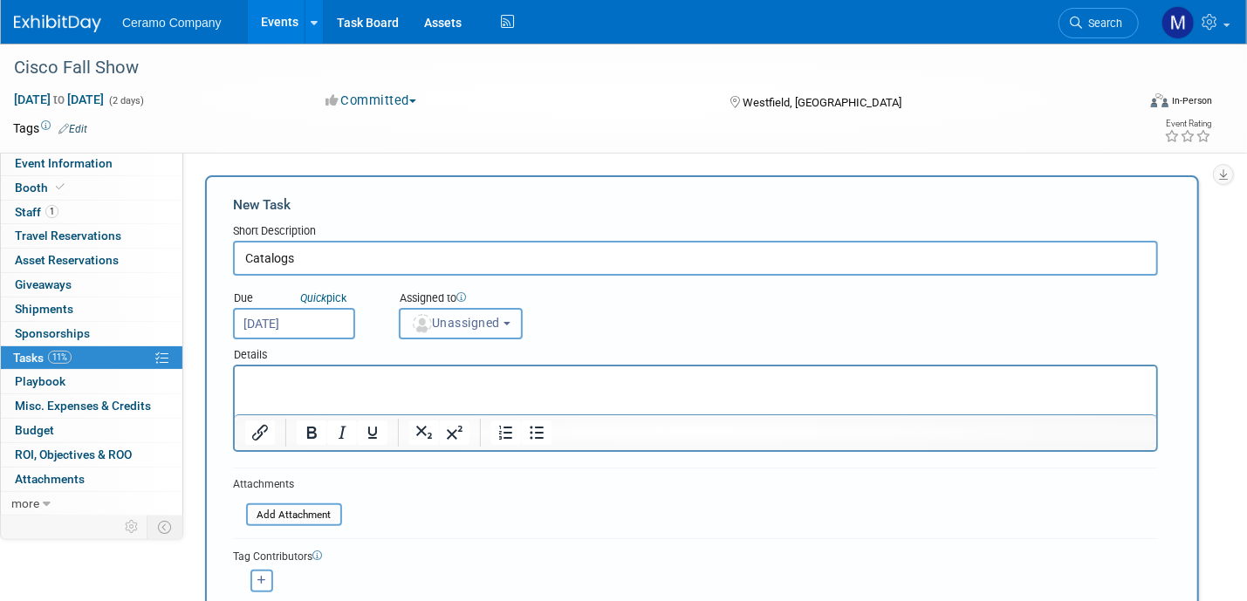
click at [463, 318] on span "Unassigned" at bounding box center [455, 323] width 89 height 14
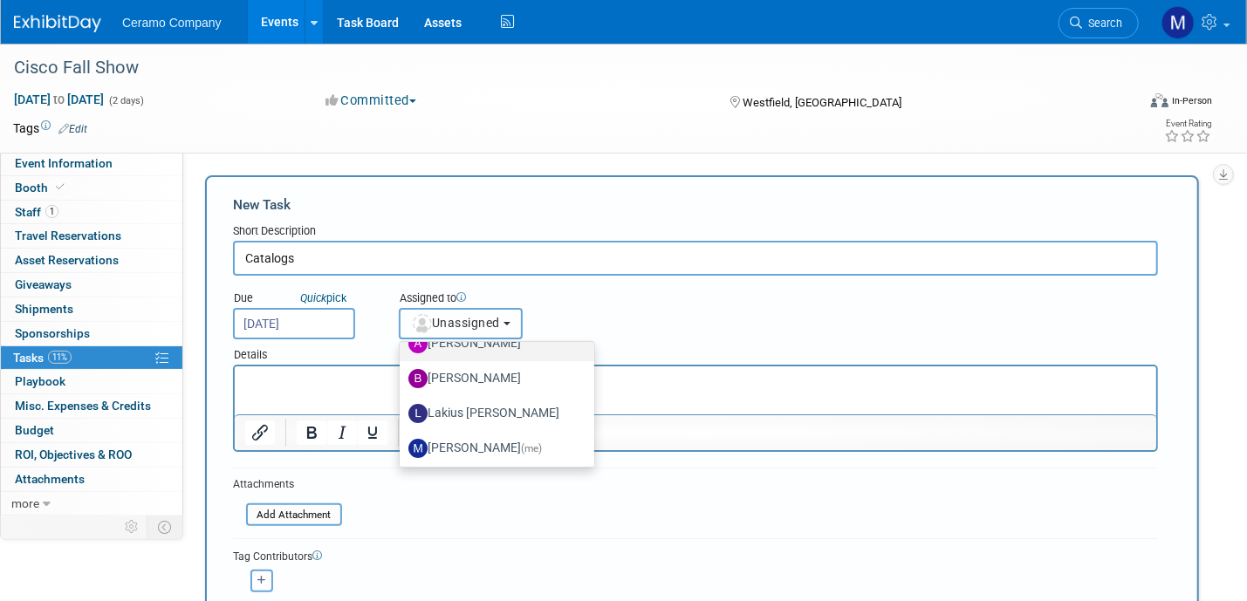
scroll to position [93, 0]
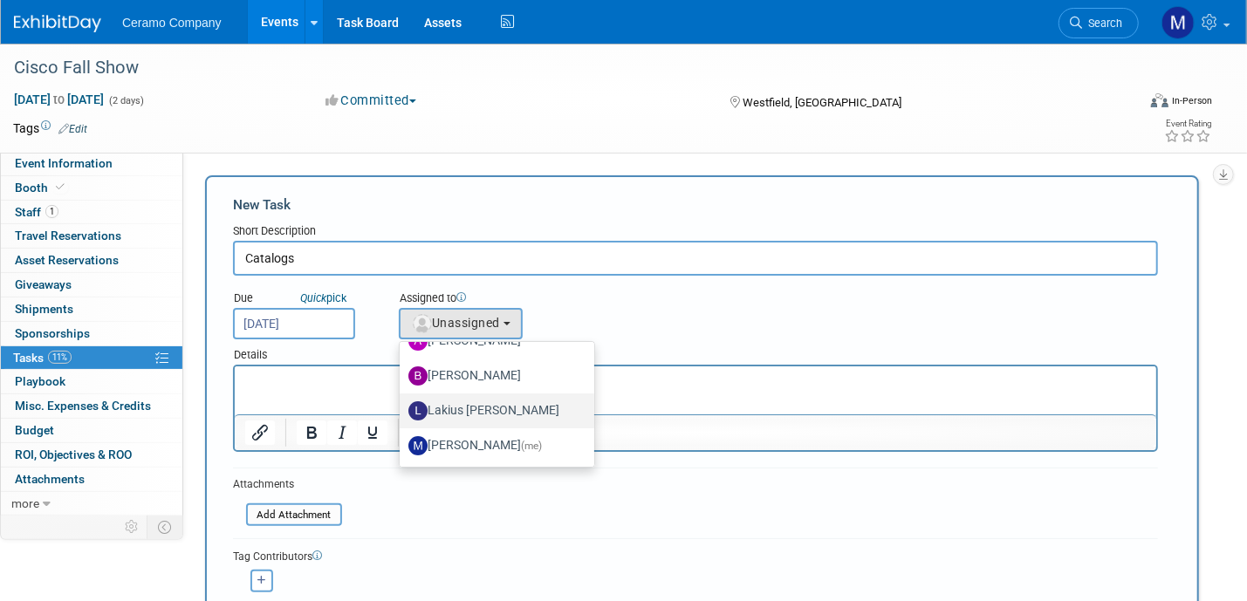
click at [473, 415] on label "Lakius Mccoy" at bounding box center [492, 411] width 168 height 28
click at [402, 415] on input "Lakius Mccoy" at bounding box center [396, 408] width 11 height 11
select select "576f5d8b-444d-4631-83f0-fcbec8c04a54"
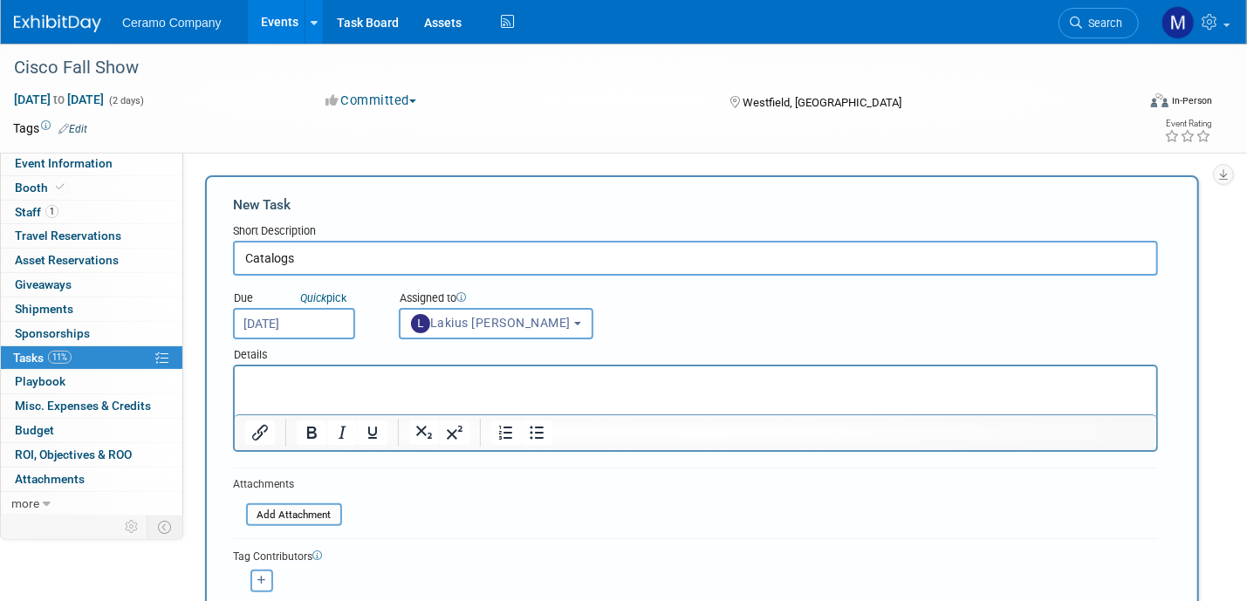
click at [338, 267] on input "Catalogs" at bounding box center [695, 258] width 925 height 35
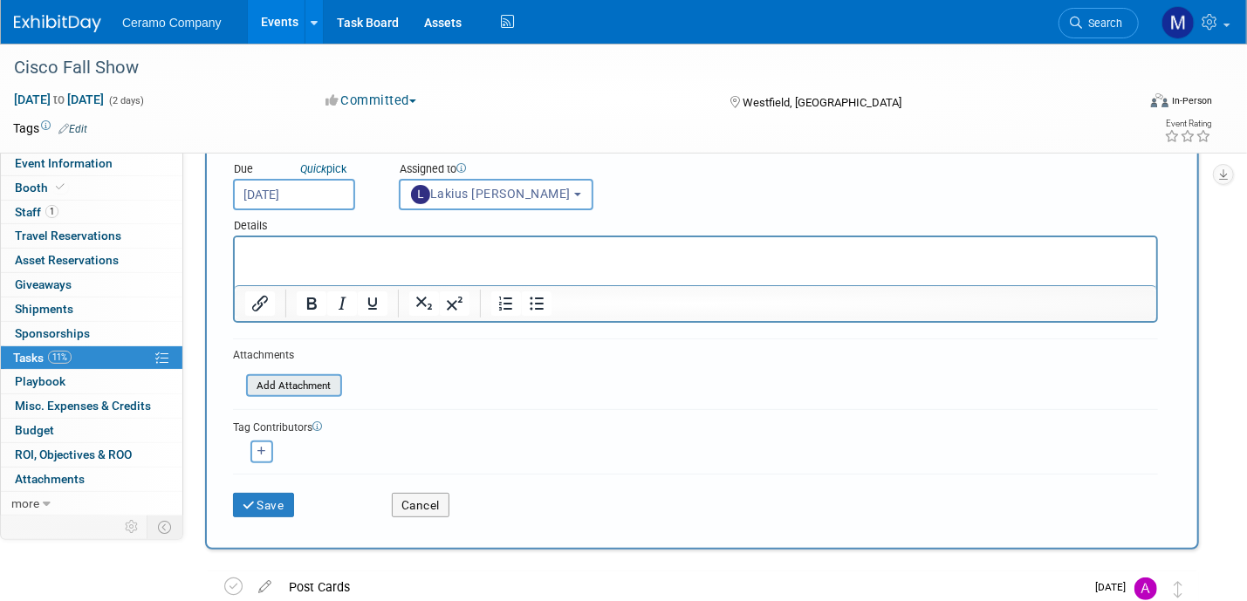
scroll to position [131, 0]
type input "Catalogs 2x"
click at [278, 492] on button "Save" at bounding box center [263, 503] width 61 height 24
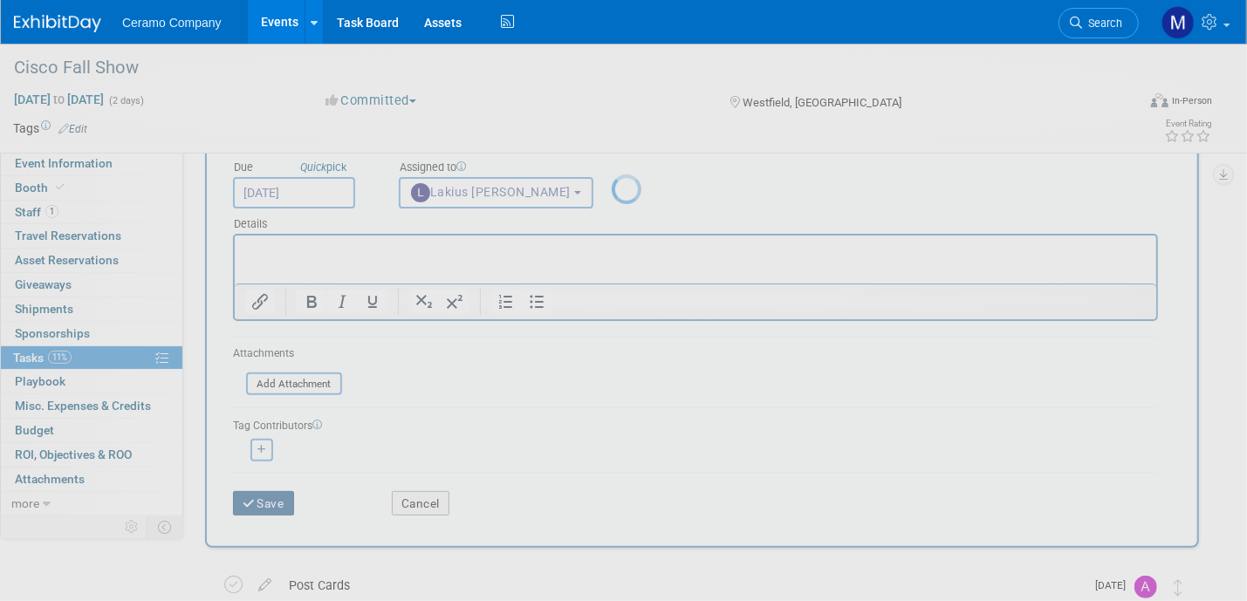
scroll to position [0, 0]
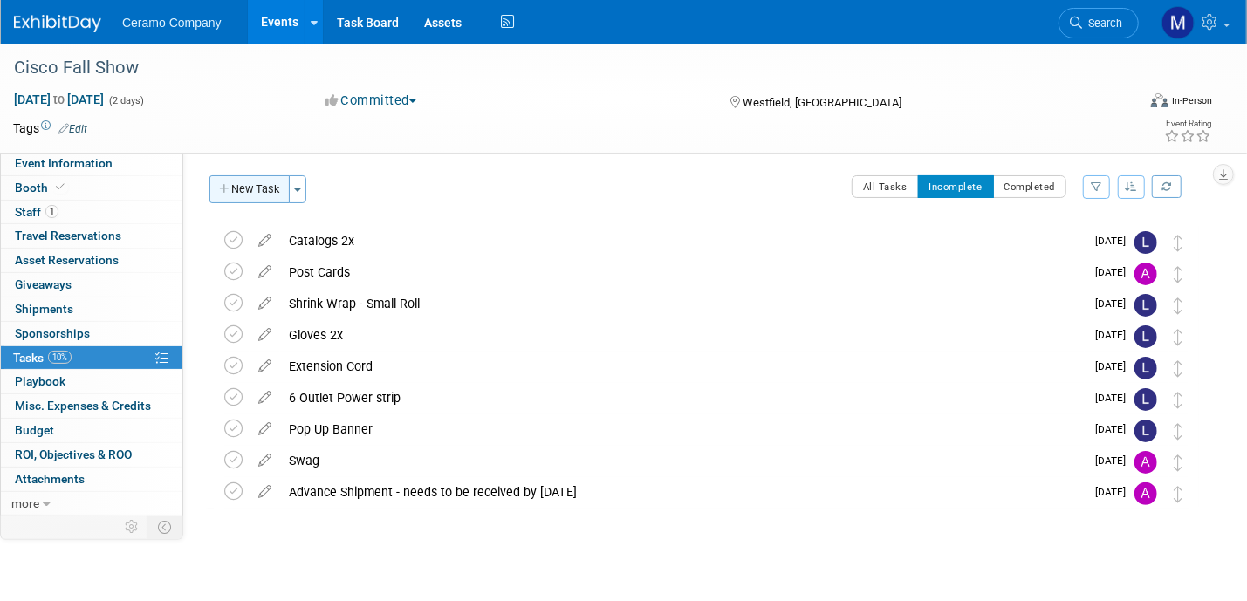
click at [251, 187] on button "New Task" at bounding box center [249, 189] width 80 height 28
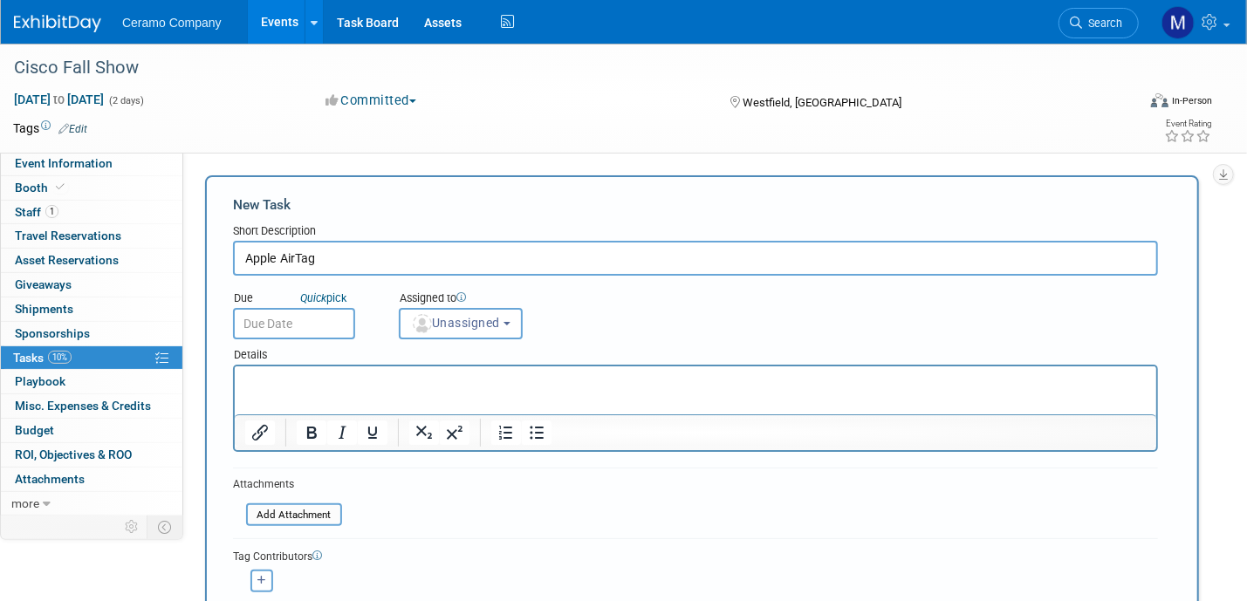
type input "Apple AirTag"
click at [312, 318] on input "text" at bounding box center [294, 323] width 122 height 31
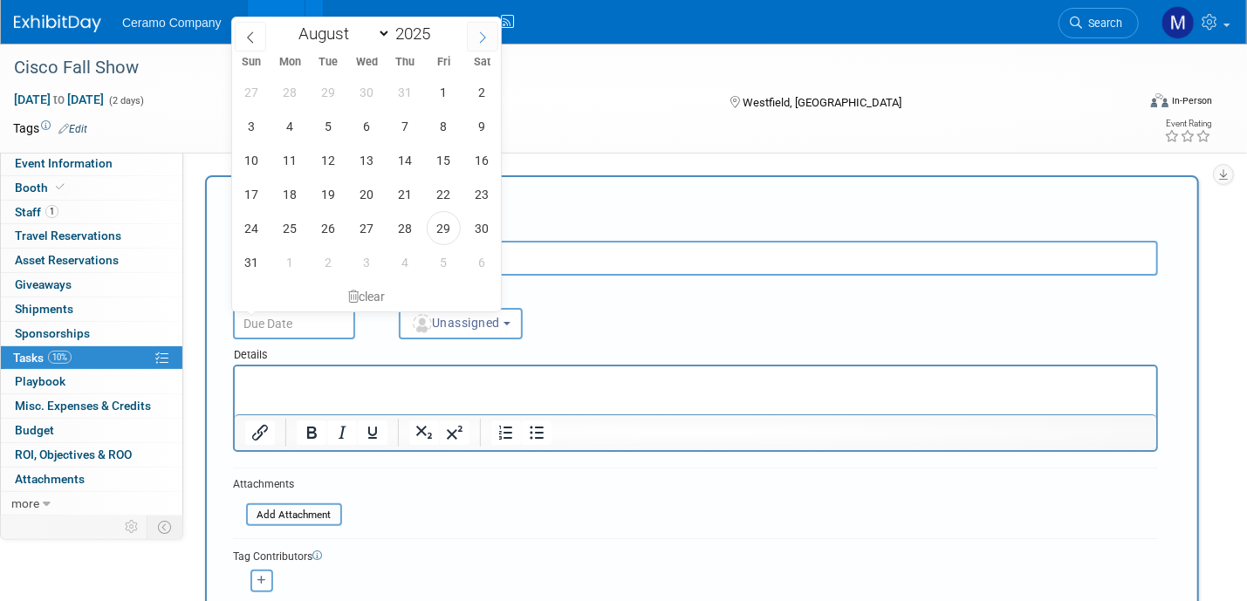
click at [478, 38] on icon at bounding box center [483, 37] width 12 height 12
select select "8"
click at [438, 128] on span "12" at bounding box center [444, 126] width 34 height 34
type input "Sep 12, 2025"
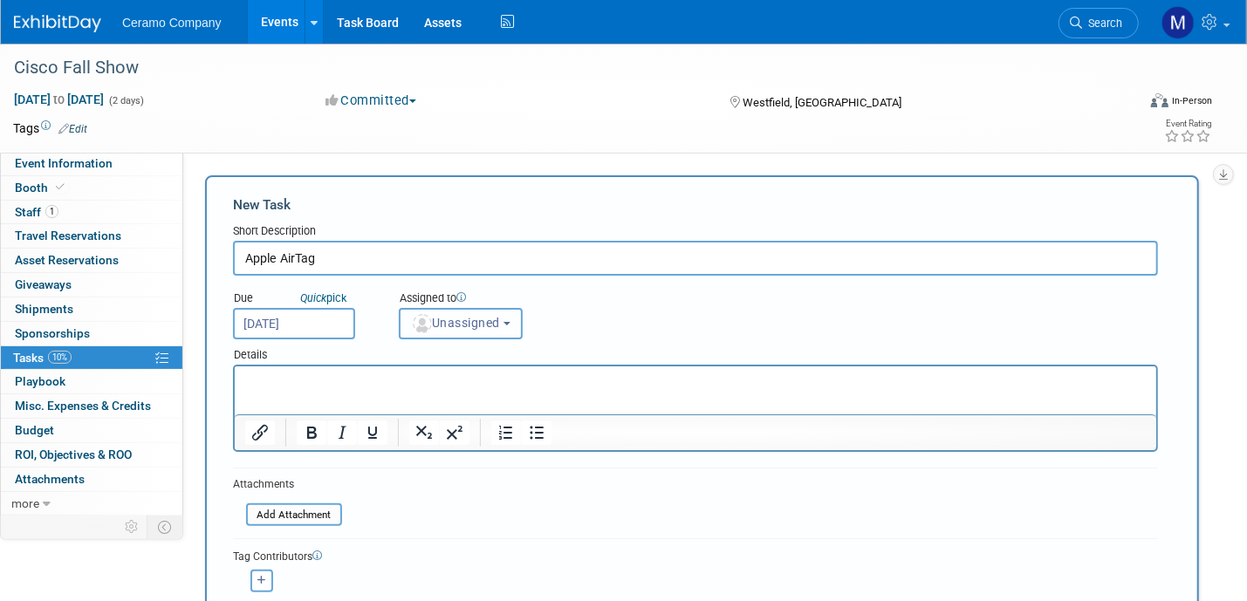
click at [452, 334] on button "Unassigned" at bounding box center [461, 323] width 124 height 31
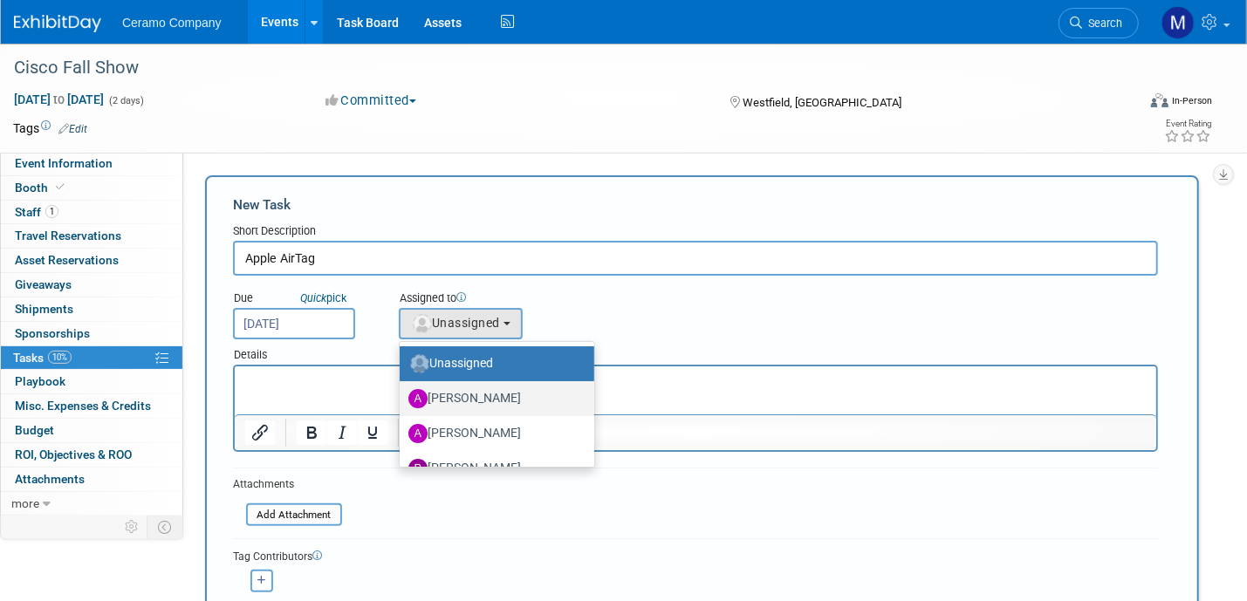
click at [455, 392] on label "April Rockett" at bounding box center [492, 399] width 168 height 28
click at [402, 392] on input "April Rockett" at bounding box center [396, 396] width 11 height 11
select select "5a03e15d-1254-4c6c-aadf-5ec0ec23b8e0"
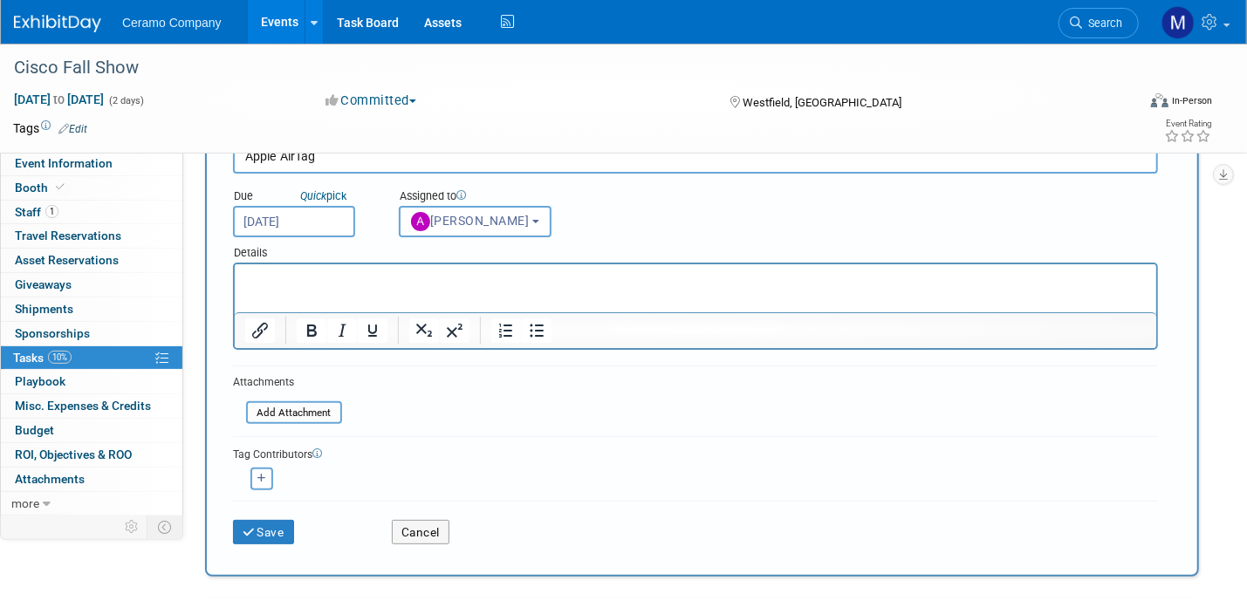
scroll to position [108, 0]
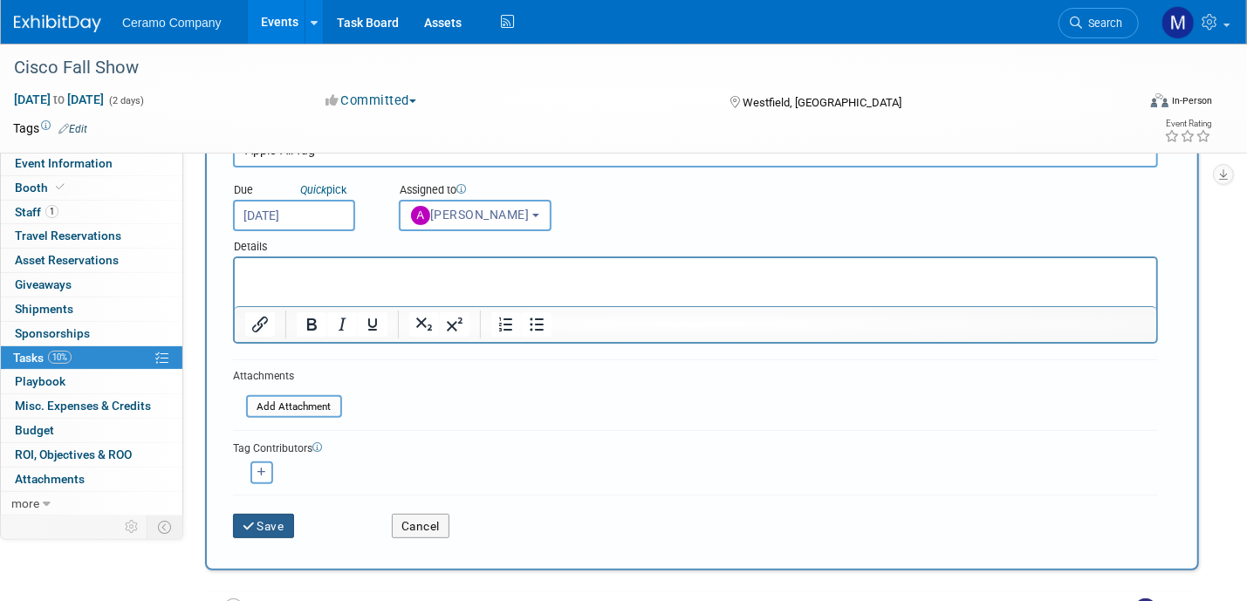
click at [260, 524] on button "Save" at bounding box center [263, 526] width 61 height 24
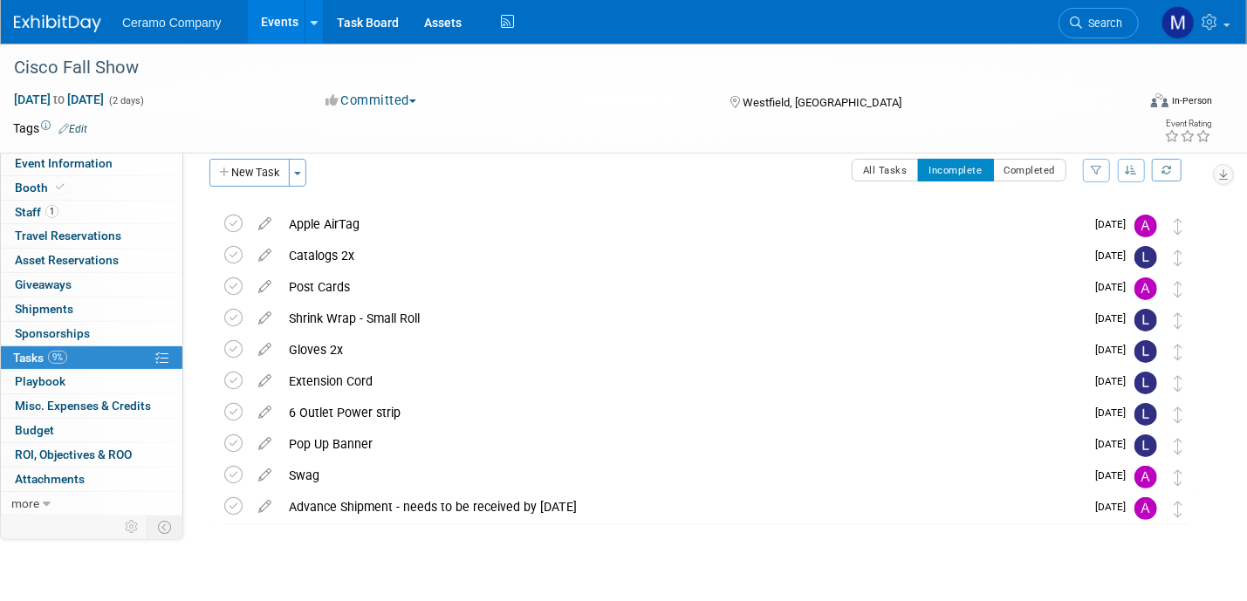
scroll to position [0, 0]
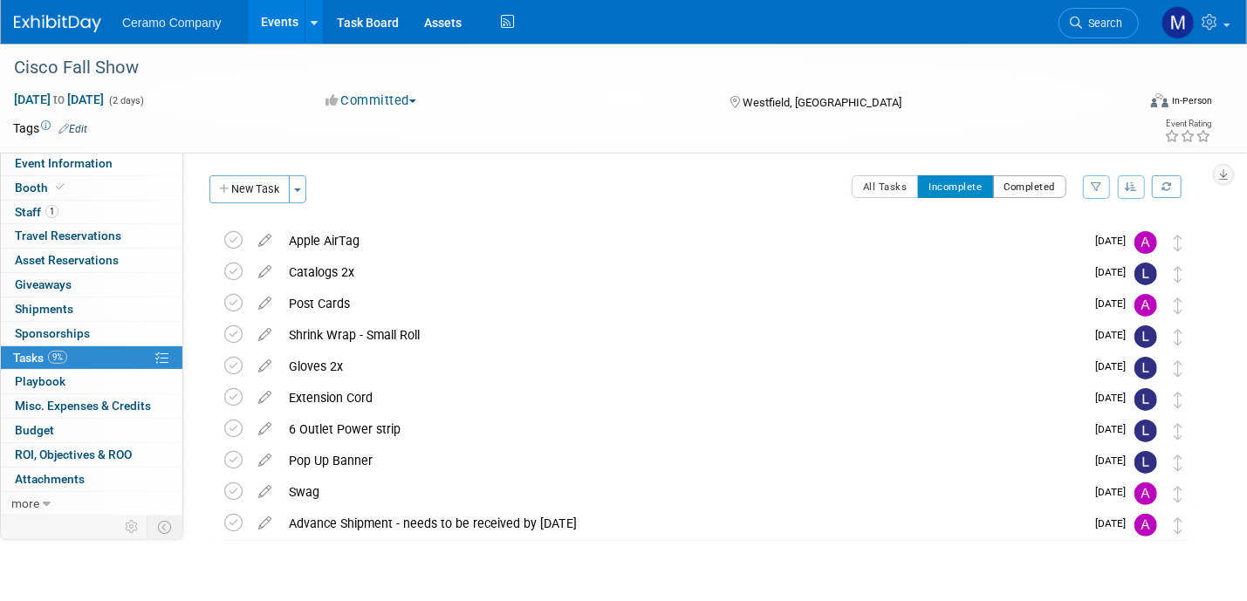
click at [1028, 183] on button "Completed" at bounding box center [1030, 186] width 74 height 23
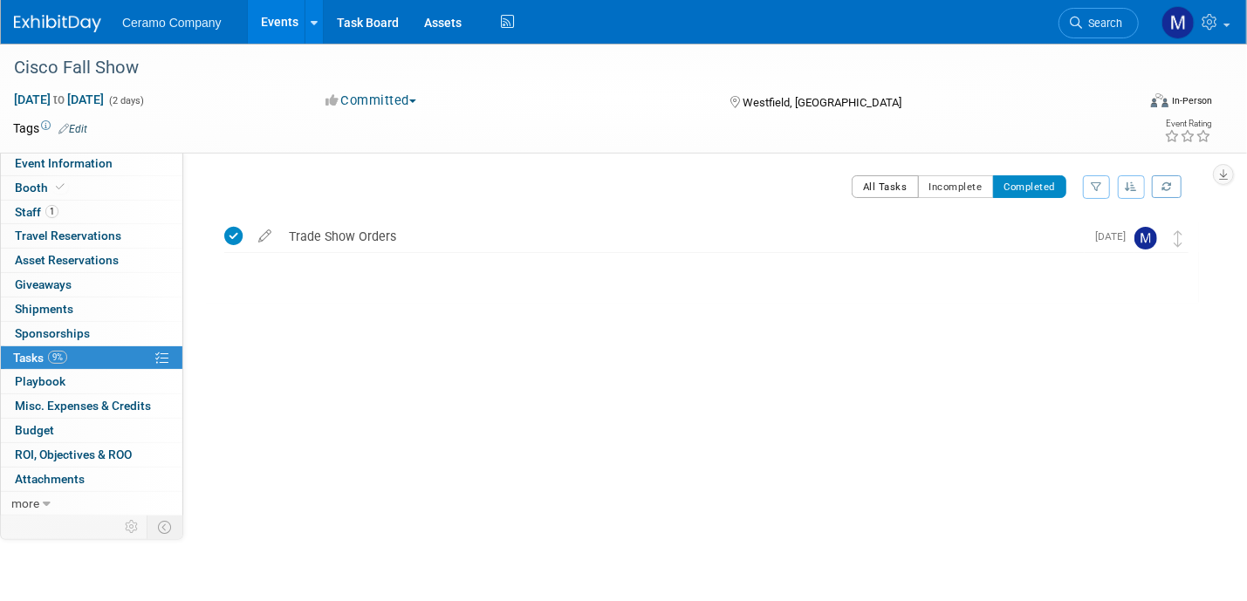
click at [887, 189] on button "All Tasks" at bounding box center [885, 186] width 67 height 23
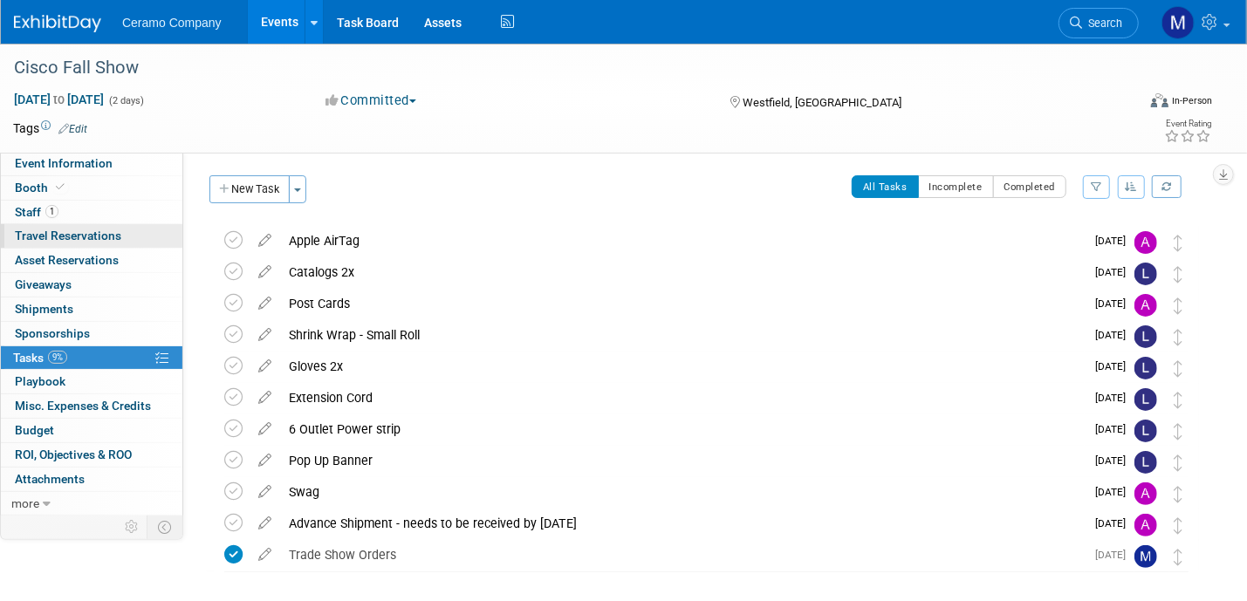
click at [82, 241] on span "Travel Reservations 0" at bounding box center [68, 236] width 106 height 14
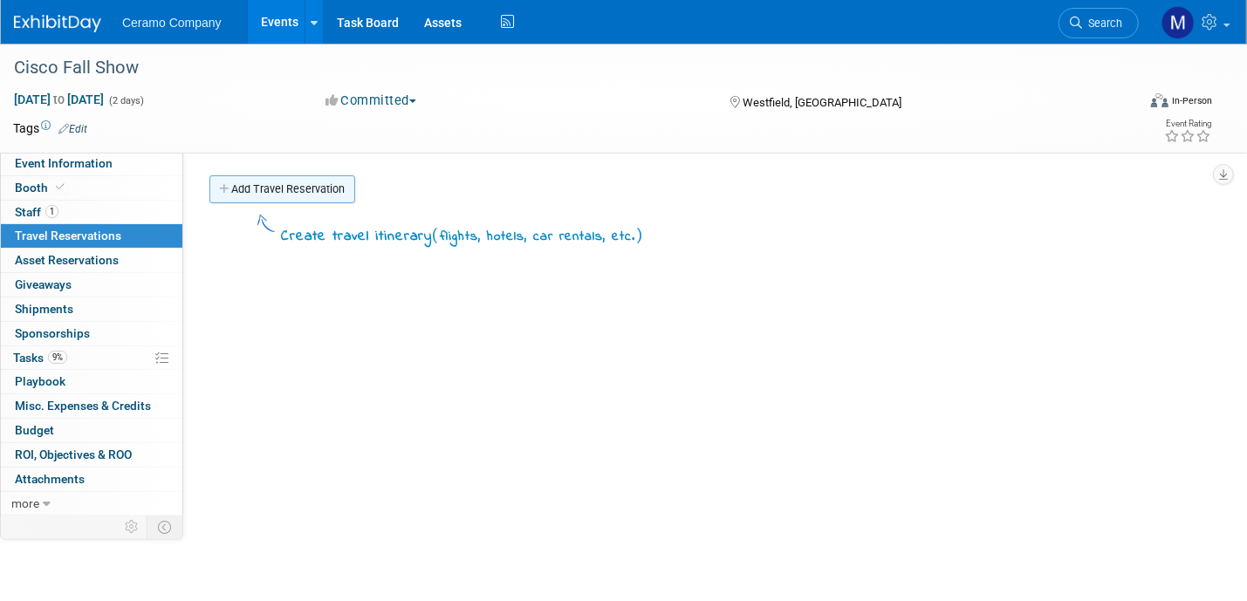
click at [272, 194] on link "Add Travel Reservation" at bounding box center [282, 189] width 146 height 28
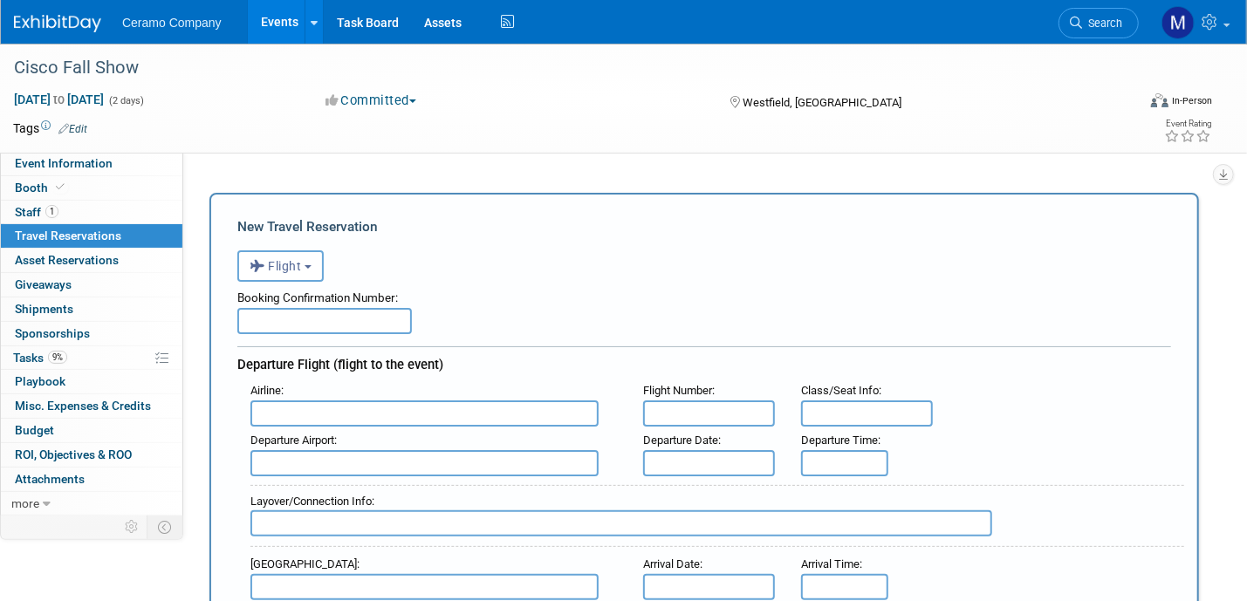
click at [329, 323] on input "text" at bounding box center [324, 321] width 175 height 26
click at [311, 265] on b "button" at bounding box center [308, 266] width 7 height 3
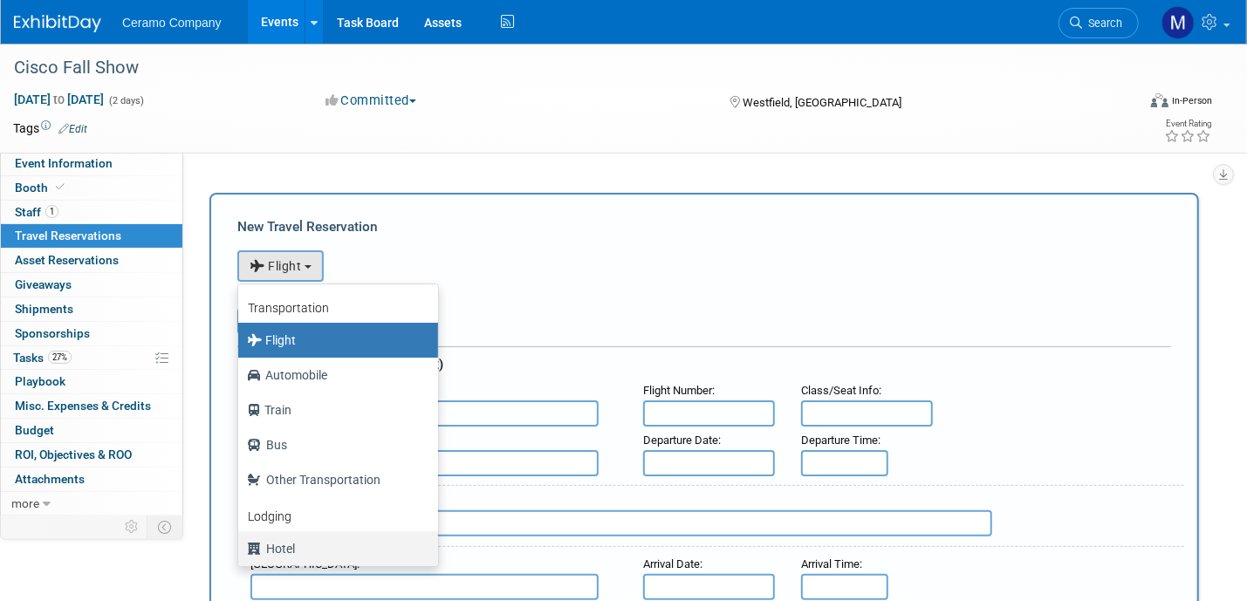
click at [296, 544] on label "Hotel" at bounding box center [334, 549] width 174 height 28
click at [241, 544] on input "Hotel" at bounding box center [235, 546] width 11 height 11
select select "6"
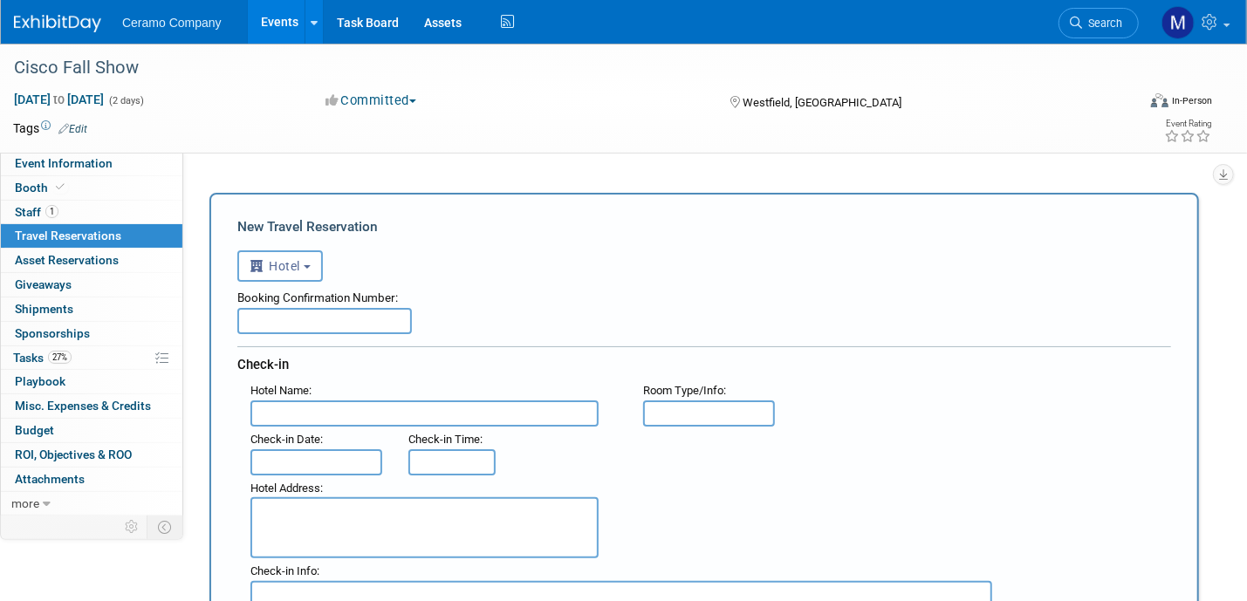
click at [280, 326] on input "text" at bounding box center [324, 321] width 175 height 26
paste input "3312900111"
type input "3312900111"
click at [317, 401] on input "text" at bounding box center [425, 414] width 348 height 26
type input "Hilton Garden Inn"
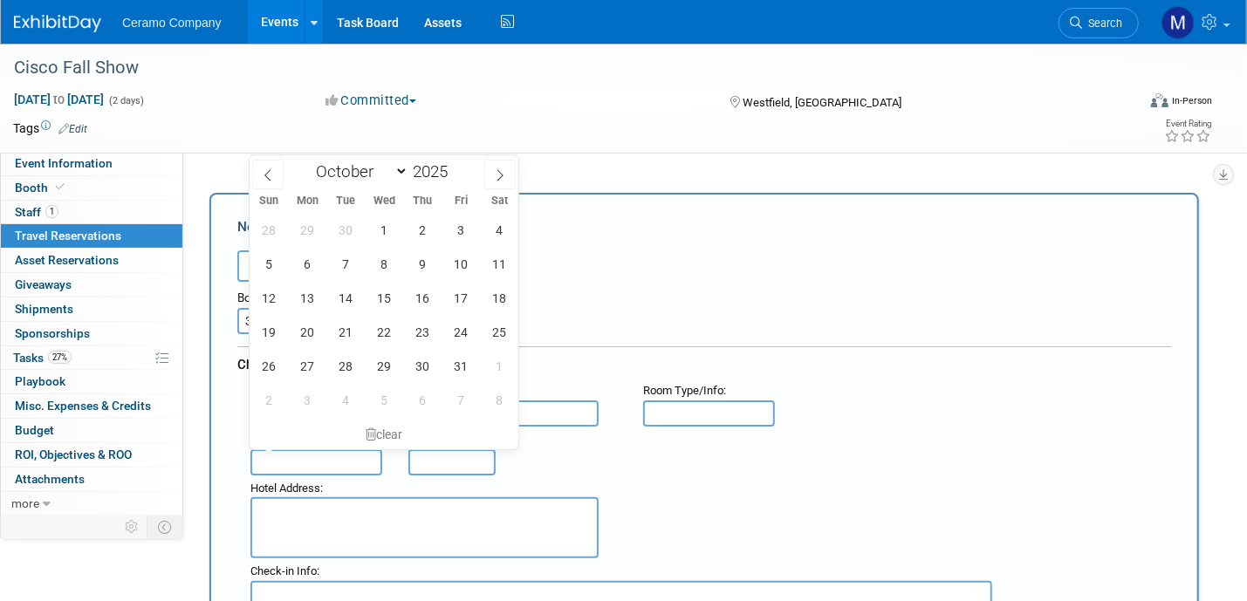
click at [312, 453] on input "text" at bounding box center [317, 463] width 132 height 26
click at [494, 182] on span at bounding box center [499, 175] width 31 height 30
select select "10"
click at [266, 402] on span "30" at bounding box center [269, 400] width 34 height 34
type input "Nov 30, 2025"
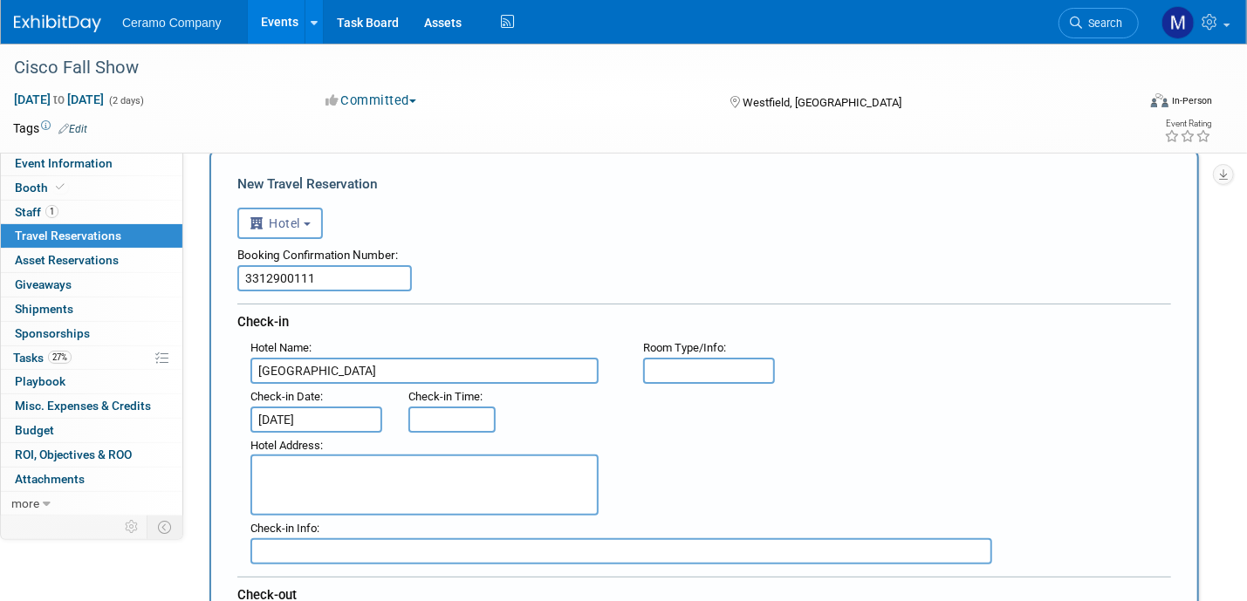
scroll to position [44, 0]
type input "3:00 PM"
click at [437, 410] on input "3:00 PM" at bounding box center [451, 419] width 87 height 26
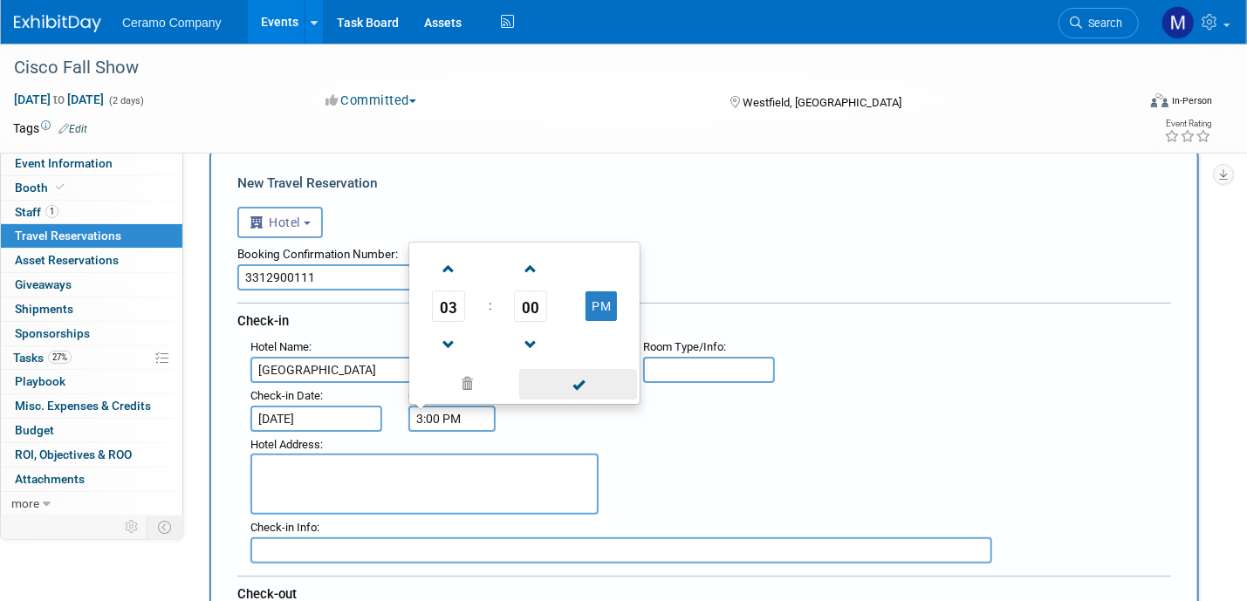
click at [570, 385] on span at bounding box center [578, 384] width 118 height 31
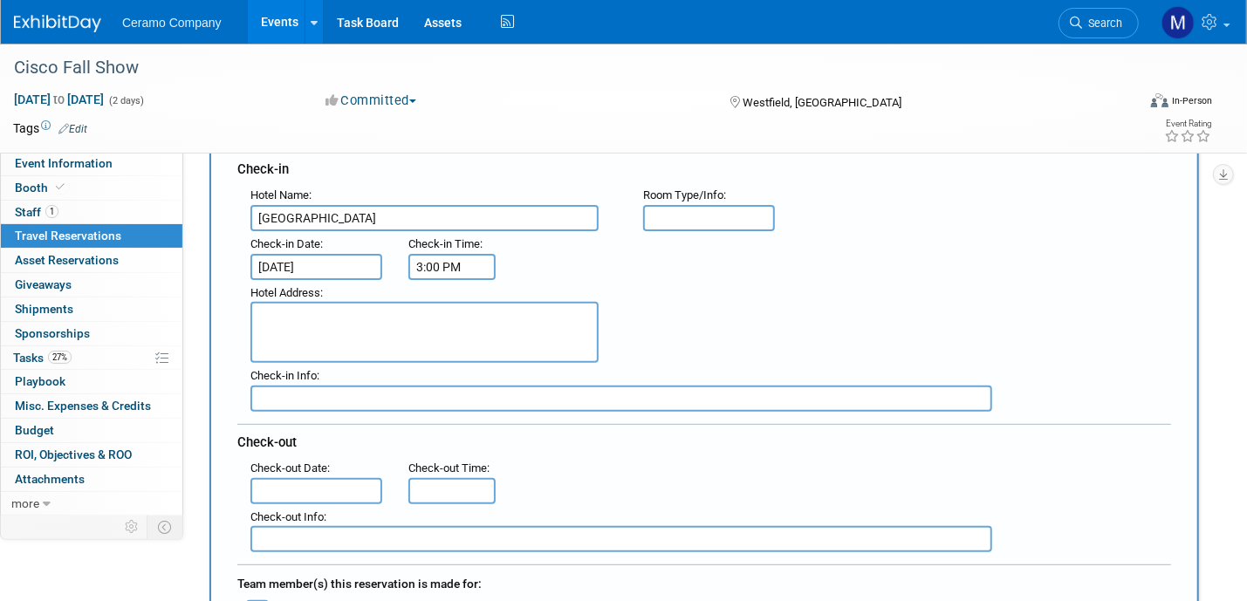
scroll to position [196, 0]
click at [306, 310] on textarea at bounding box center [425, 332] width 348 height 61
paste textarea "13090 Pennsylvania Street Carmel IN 46032 US"
type textarea "13090 Pennsylvania Street Carmel IN 46032 US"
click at [300, 484] on input "text" at bounding box center [317, 491] width 132 height 26
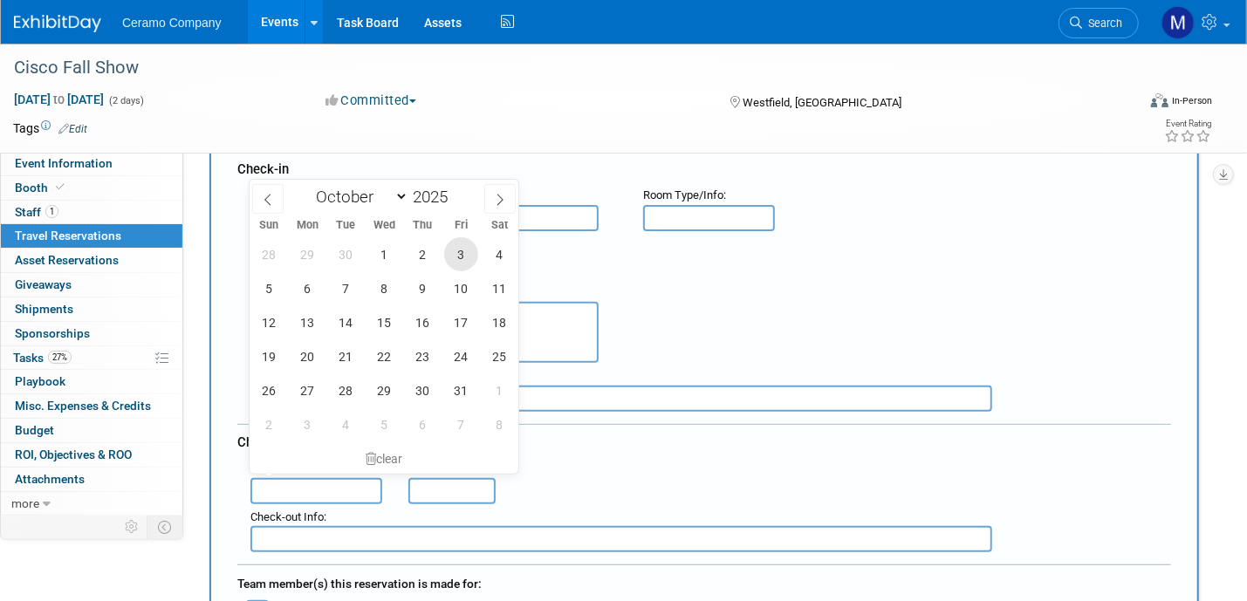
click at [458, 258] on span "3" at bounding box center [461, 254] width 34 height 34
type input "Oct 3, 2025"
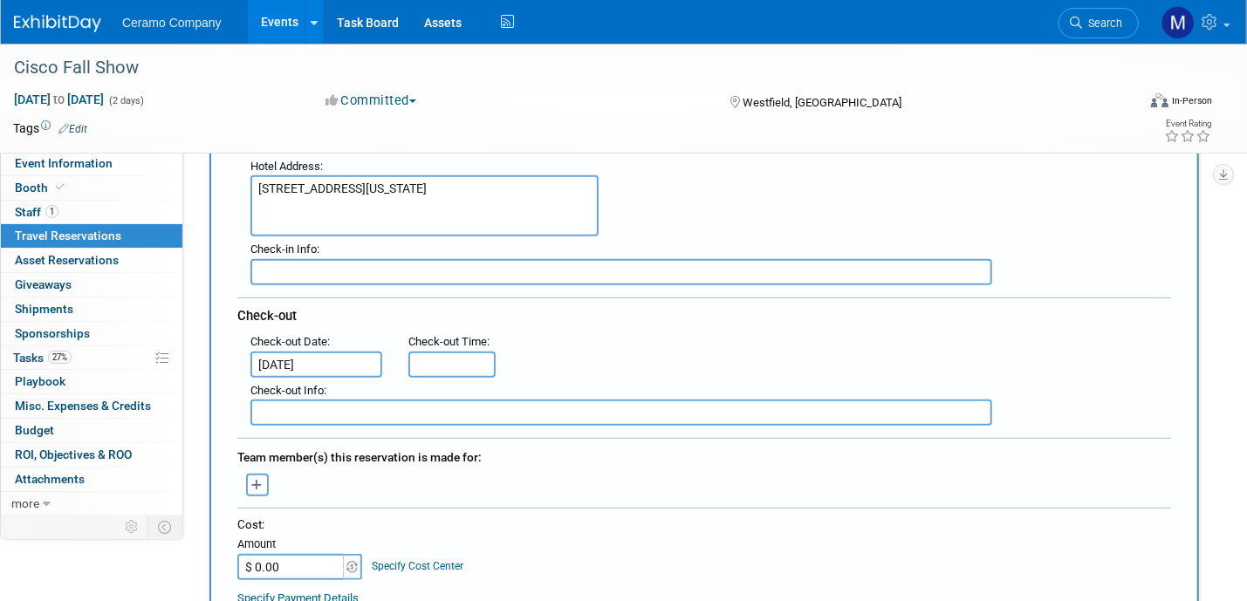
scroll to position [370, 0]
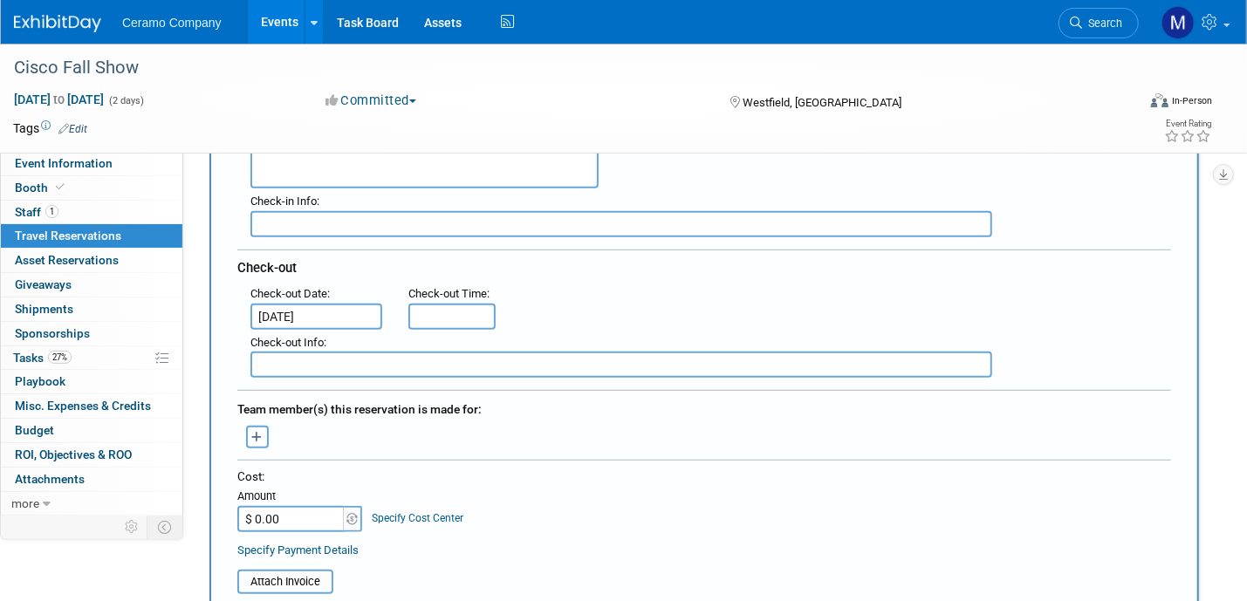
type input "11:00 AM"
click at [439, 307] on input "11:00 AM" at bounding box center [451, 317] width 87 height 26
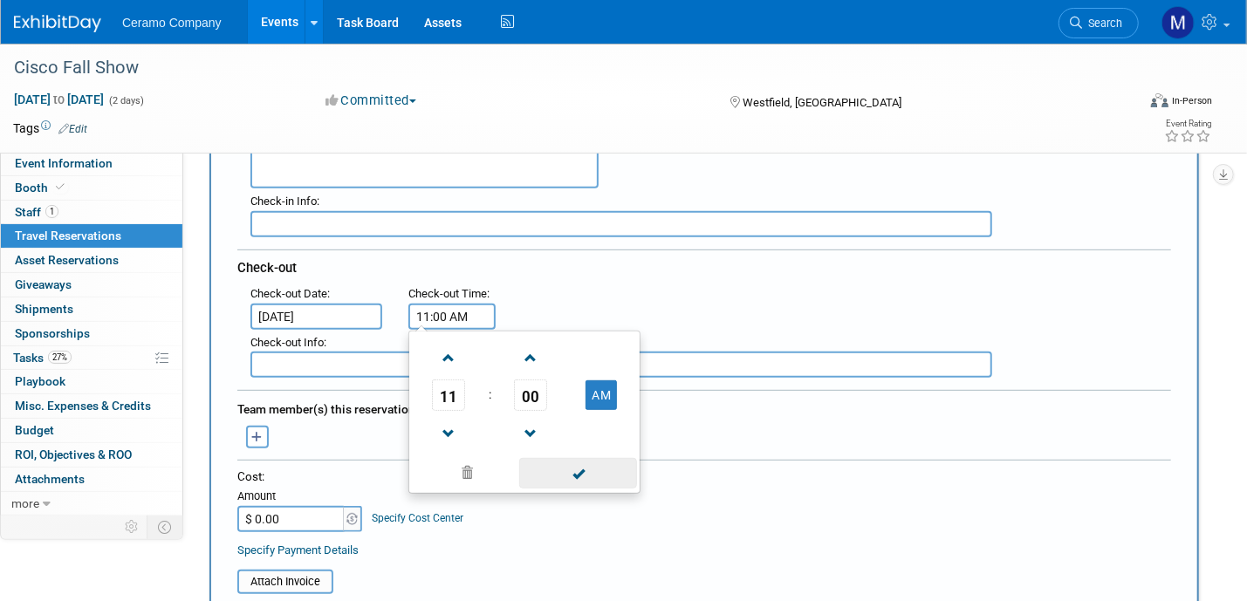
click at [584, 458] on span at bounding box center [578, 473] width 118 height 31
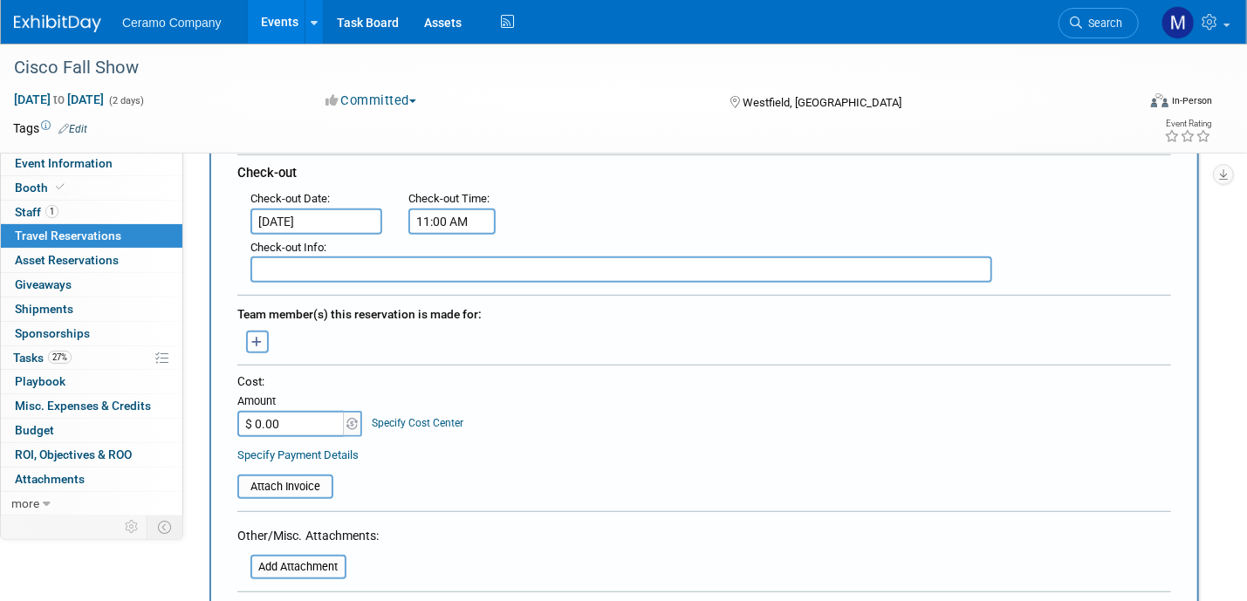
scroll to position [480, 0]
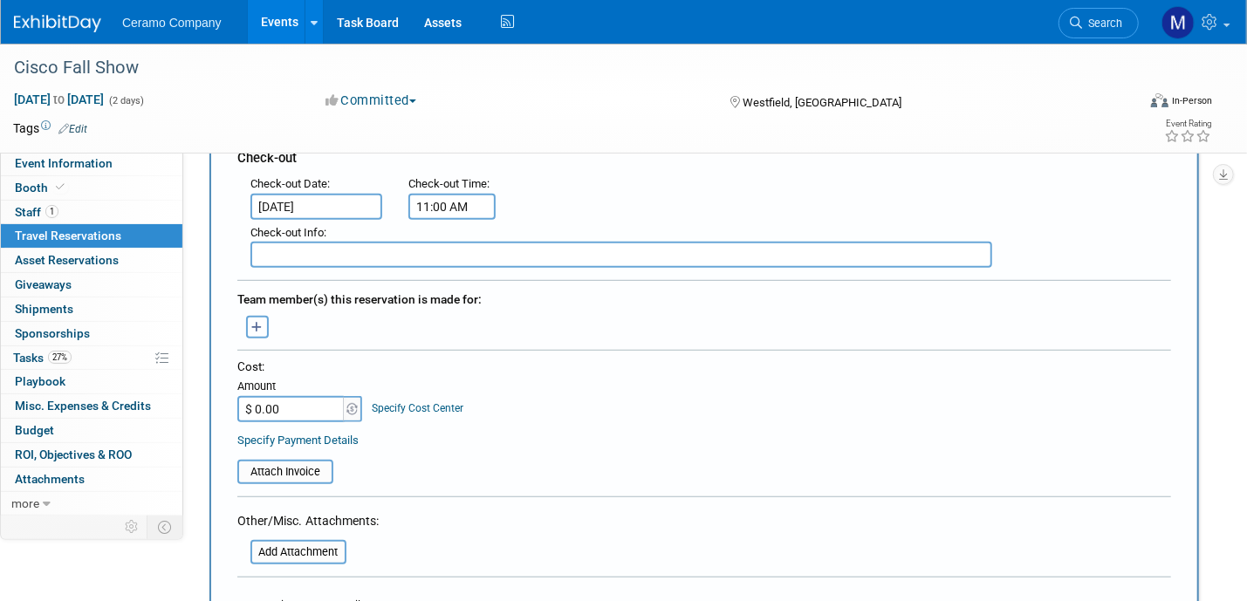
click at [259, 322] on icon "button" at bounding box center [257, 327] width 11 height 11
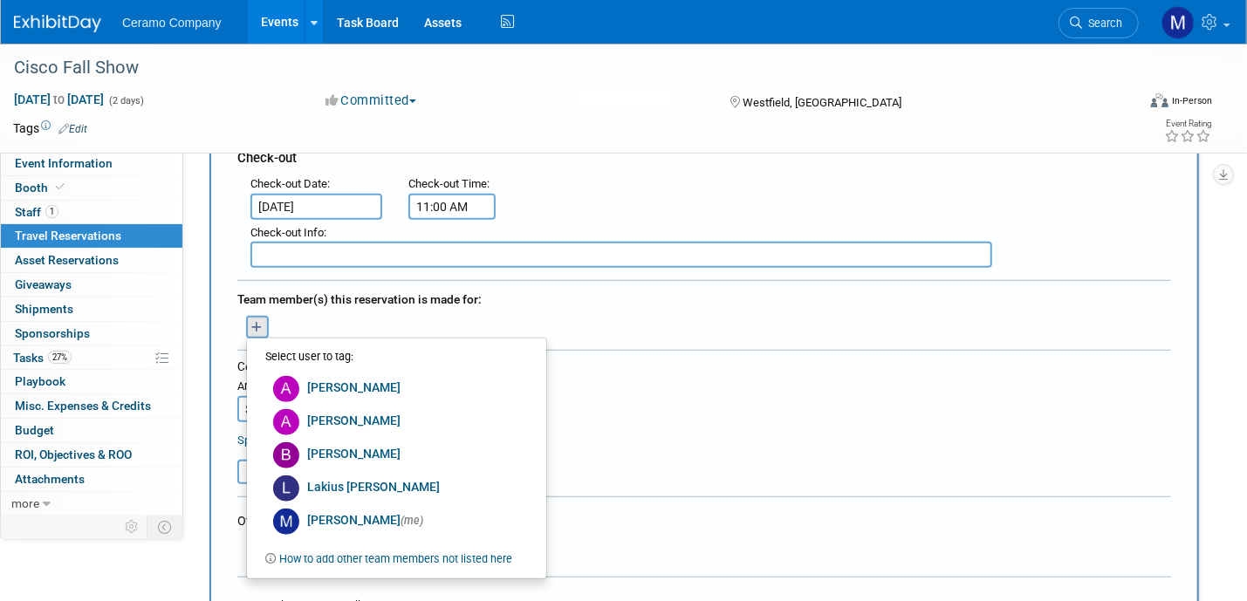
click at [338, 548] on link "How to add other team members not listed here" at bounding box center [396, 559] width 233 height 22
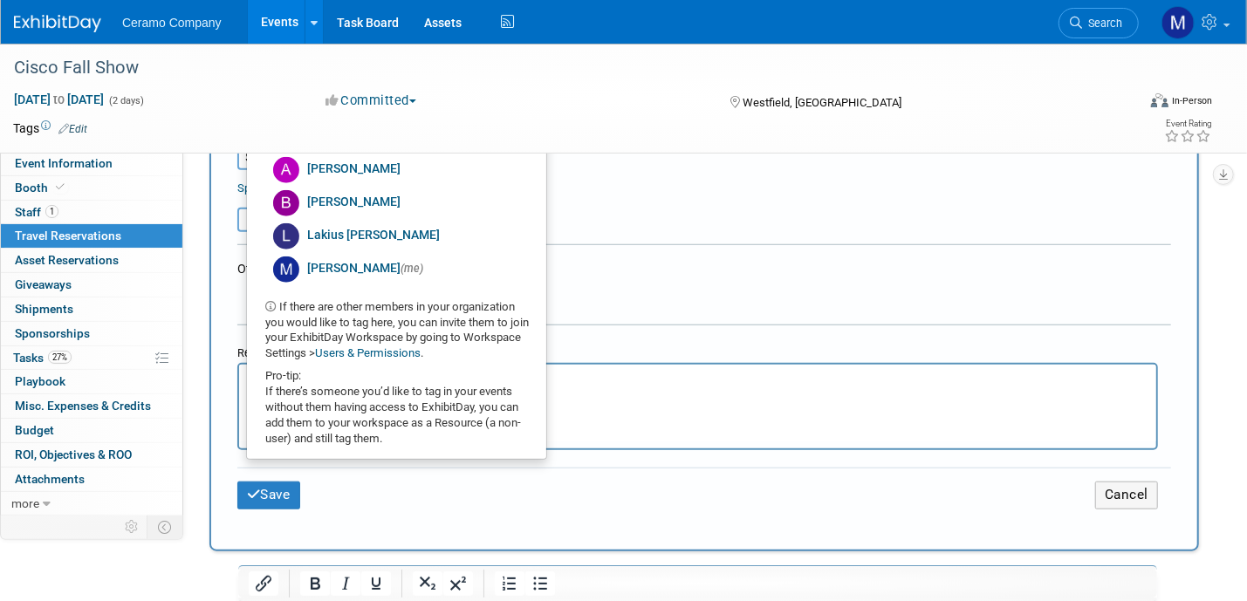
scroll to position [742, 0]
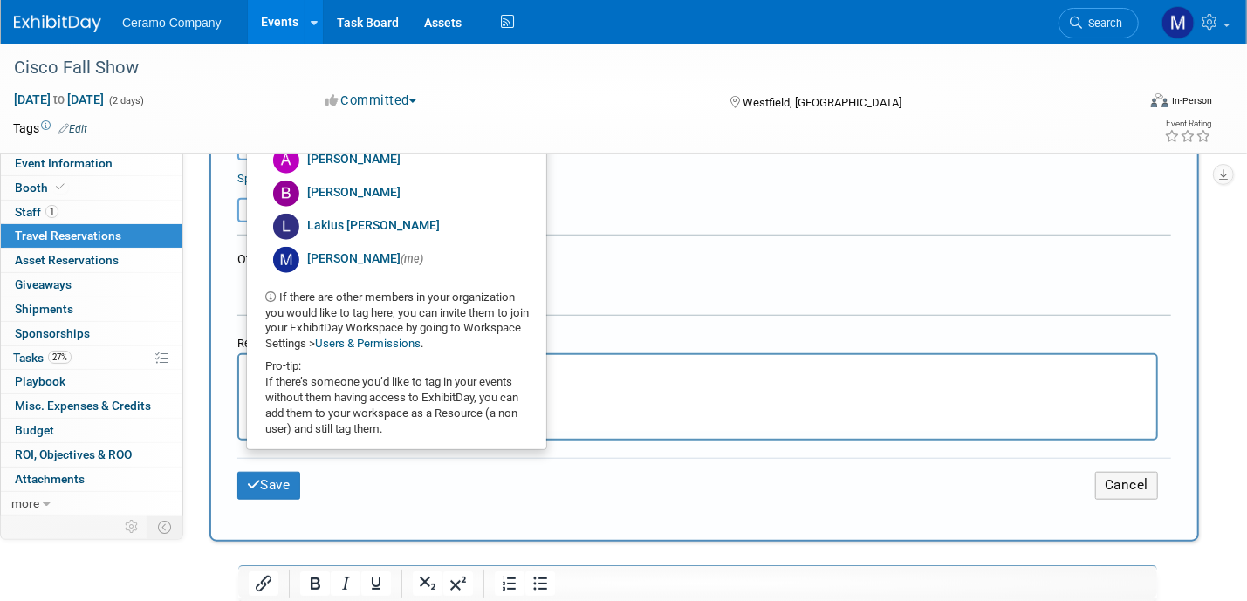
click at [54, 20] on img at bounding box center [57, 23] width 87 height 17
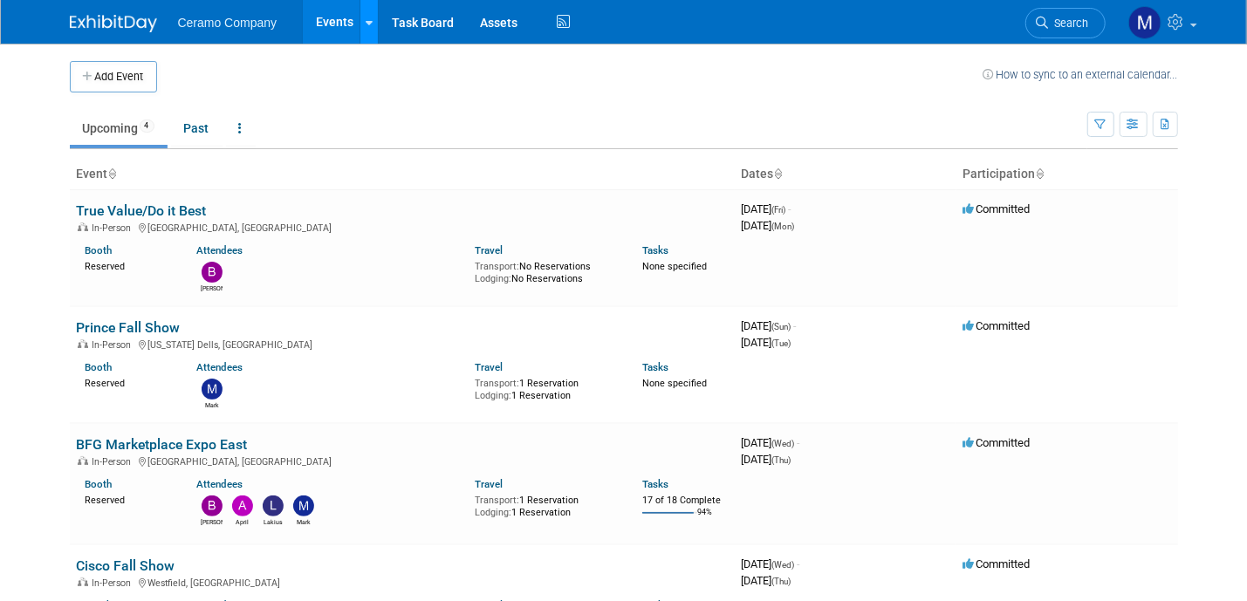
click at [366, 25] on icon at bounding box center [369, 22] width 7 height 11
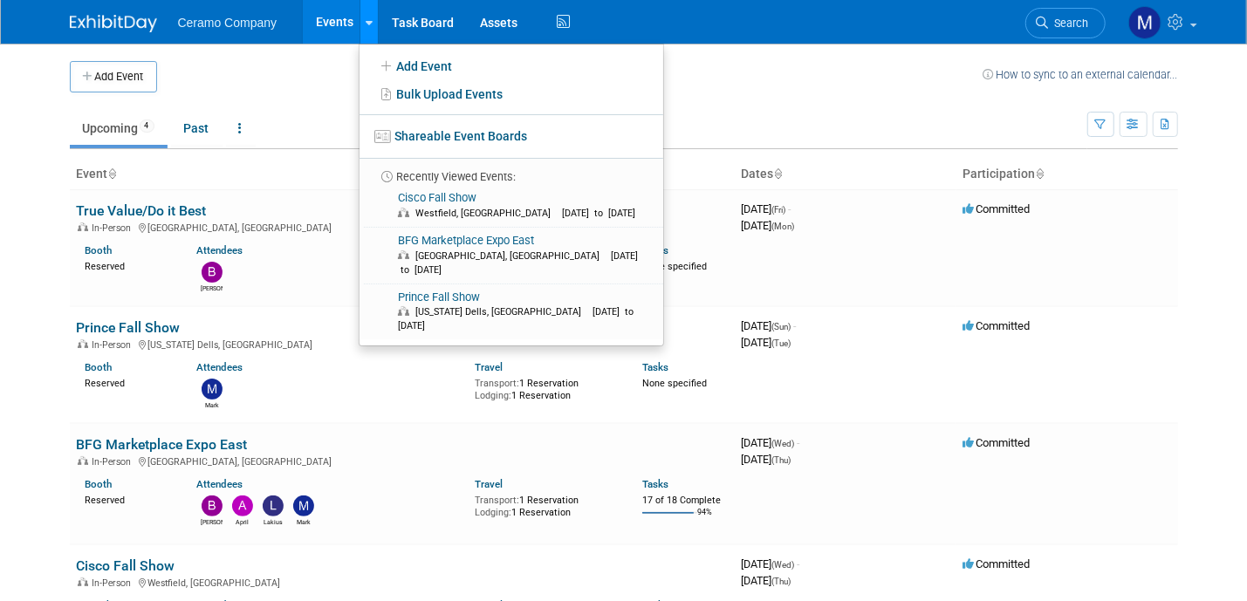
click at [366, 25] on icon at bounding box center [369, 22] width 7 height 11
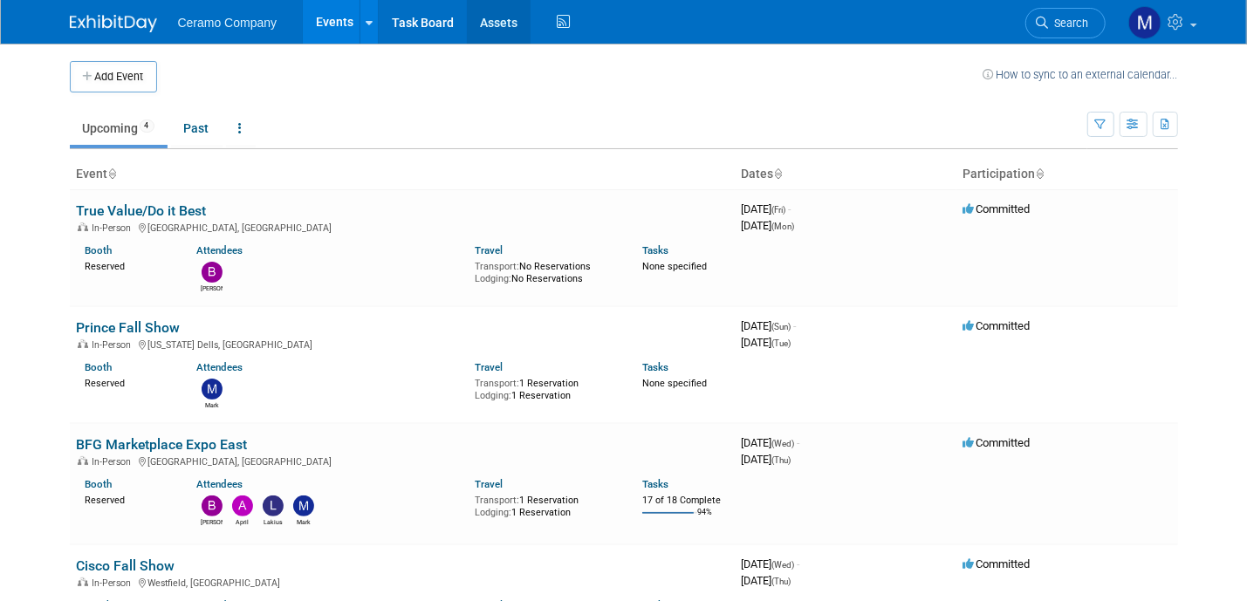
click at [499, 21] on link "Assets" at bounding box center [499, 22] width 64 height 44
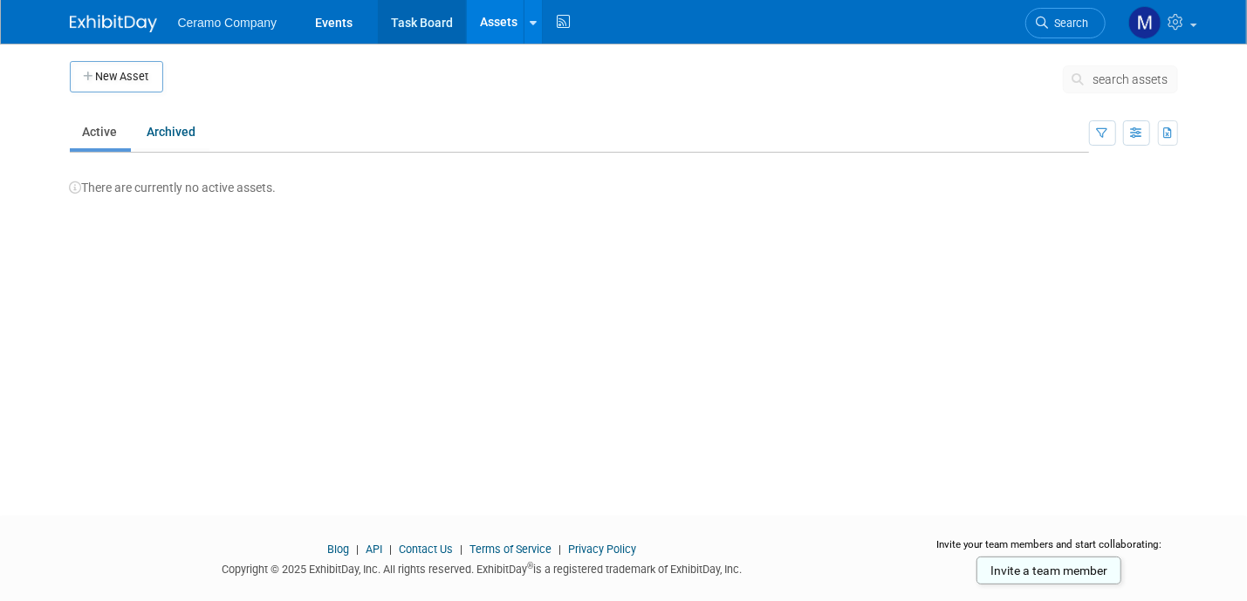
click at [439, 27] on link "Task Board" at bounding box center [422, 22] width 88 height 44
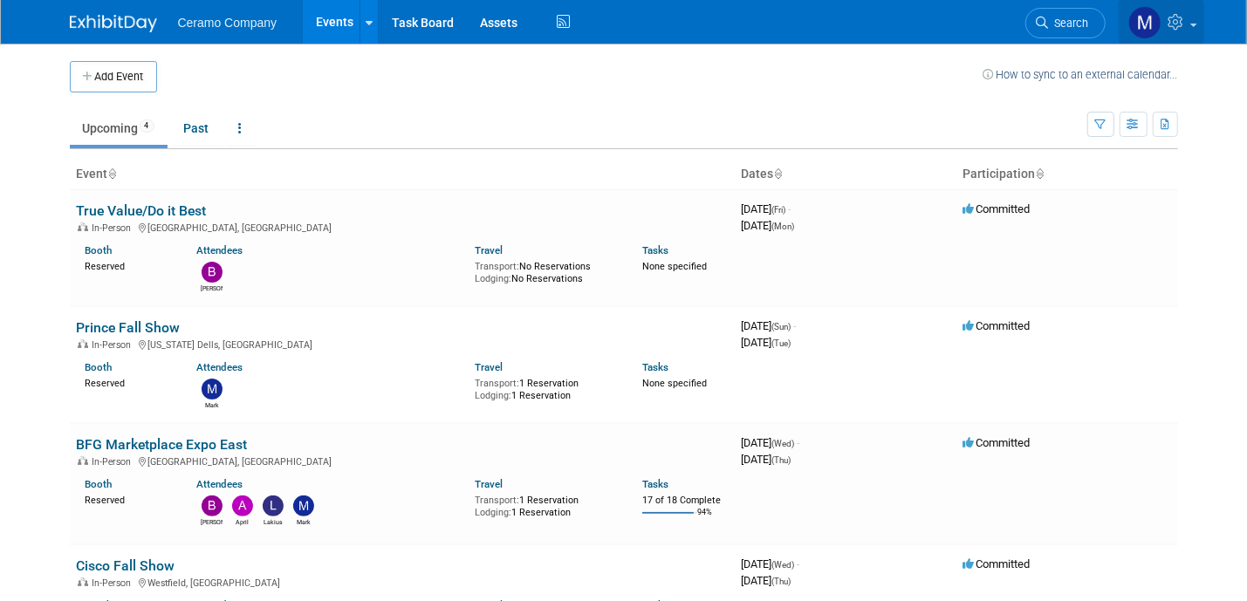
click at [1194, 29] on link at bounding box center [1162, 22] width 86 height 44
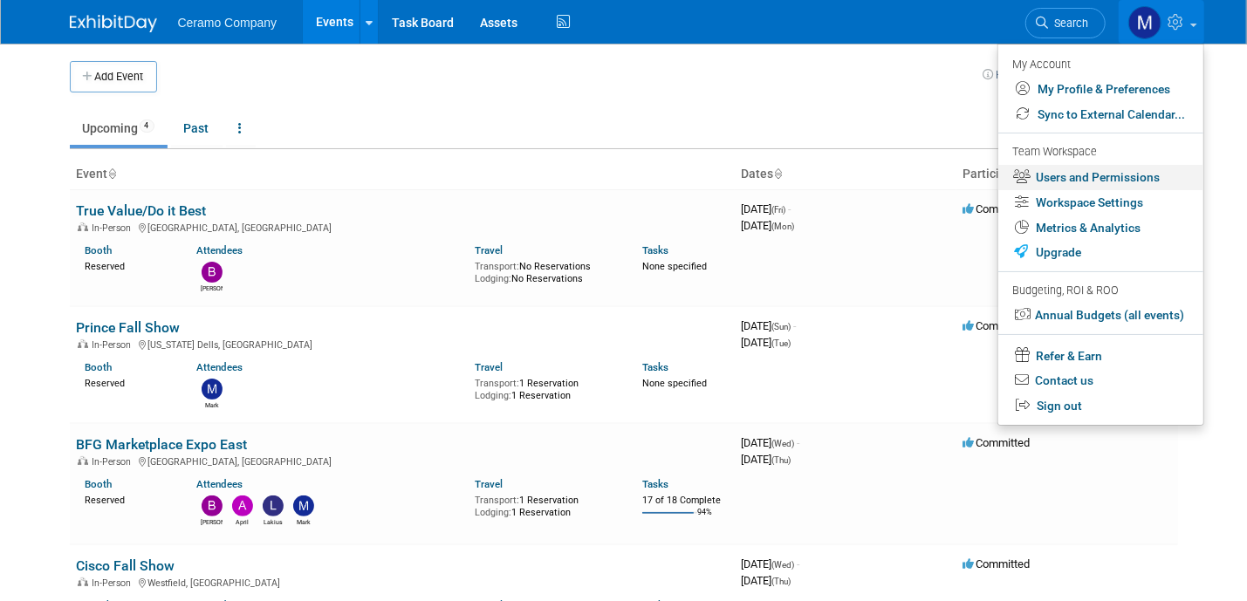
click at [1104, 179] on link "Users and Permissions" at bounding box center [1101, 177] width 205 height 25
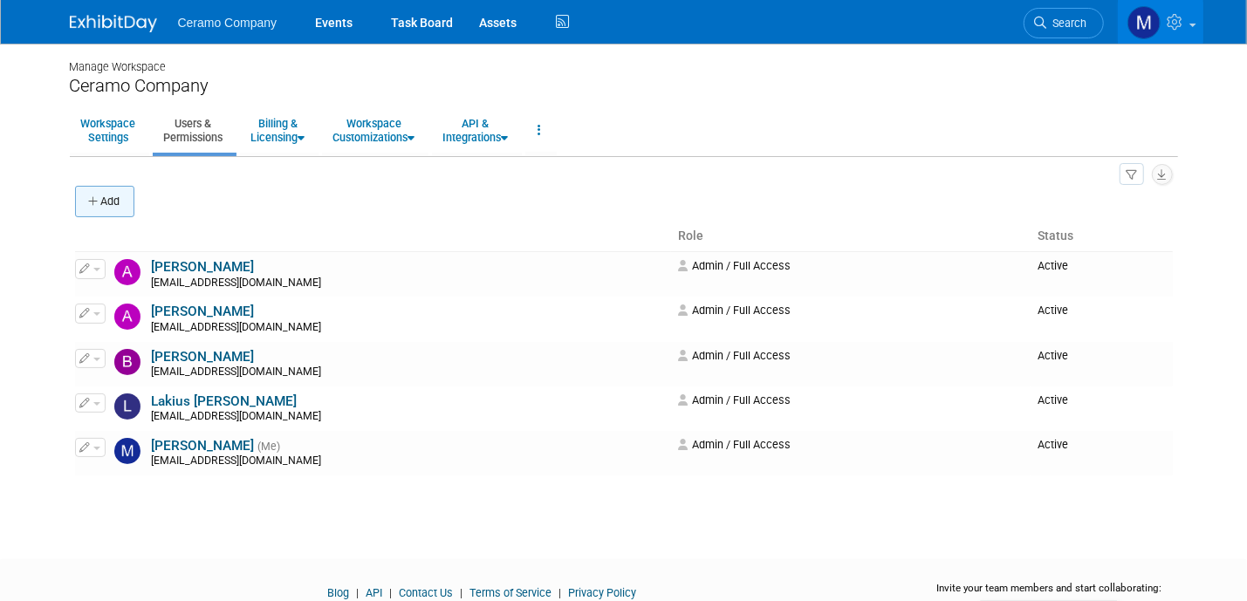
click at [107, 196] on button "Add" at bounding box center [104, 201] width 59 height 31
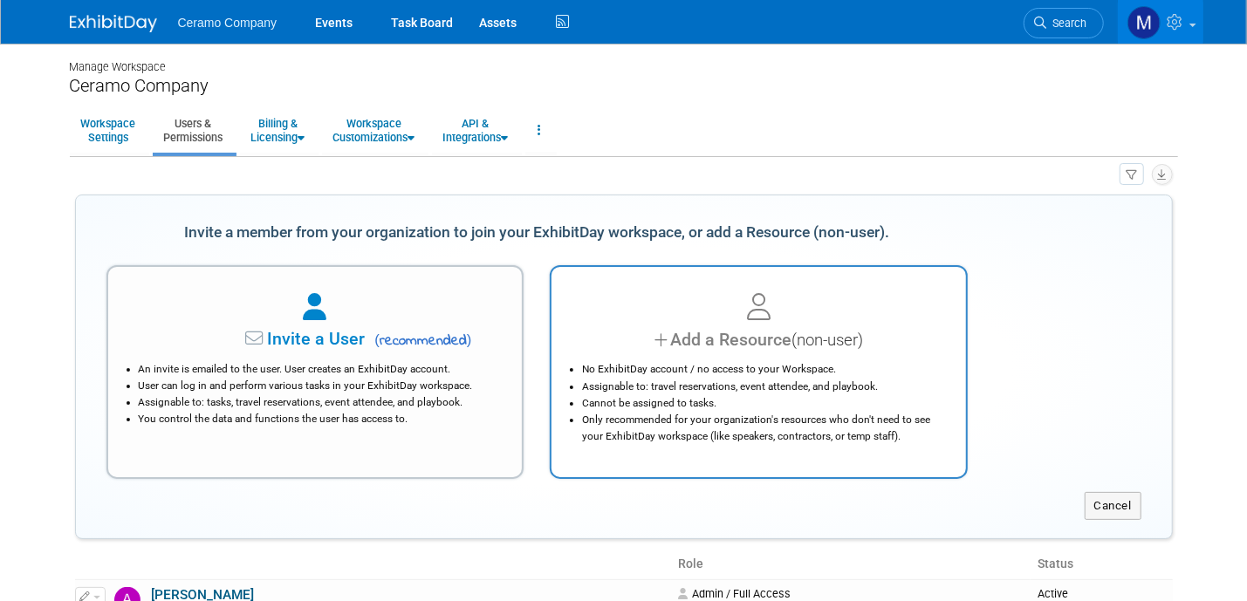
click at [684, 341] on div "Add a Resource (non-user)" at bounding box center [758, 339] width 371 height 25
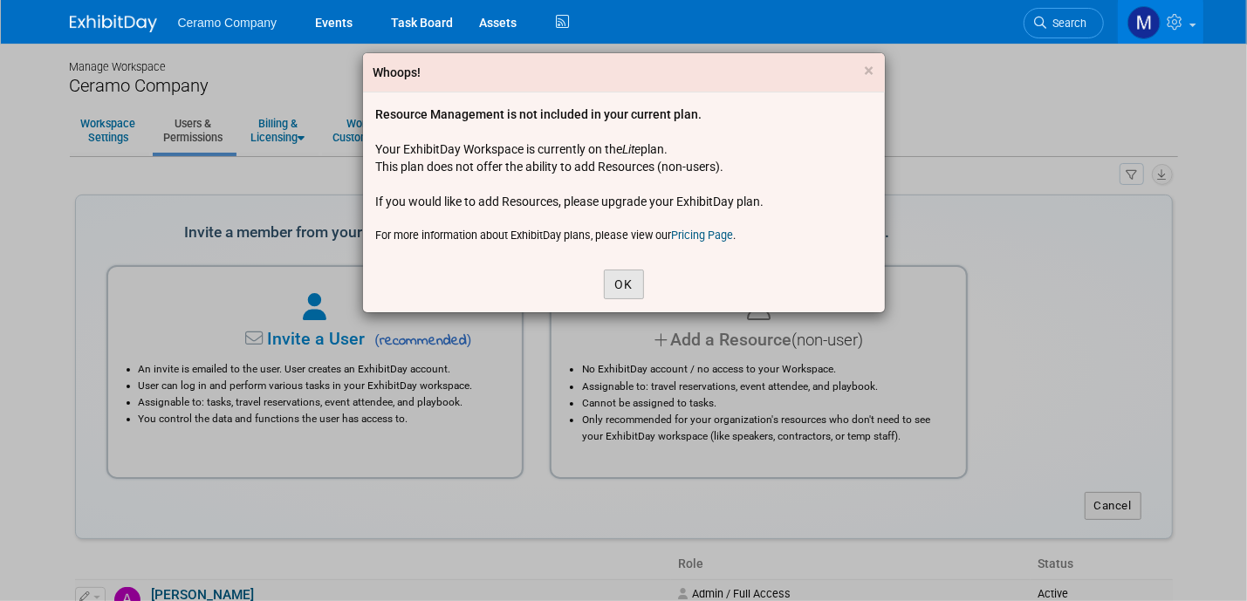
click at [621, 281] on button "OK" at bounding box center [624, 285] width 40 height 30
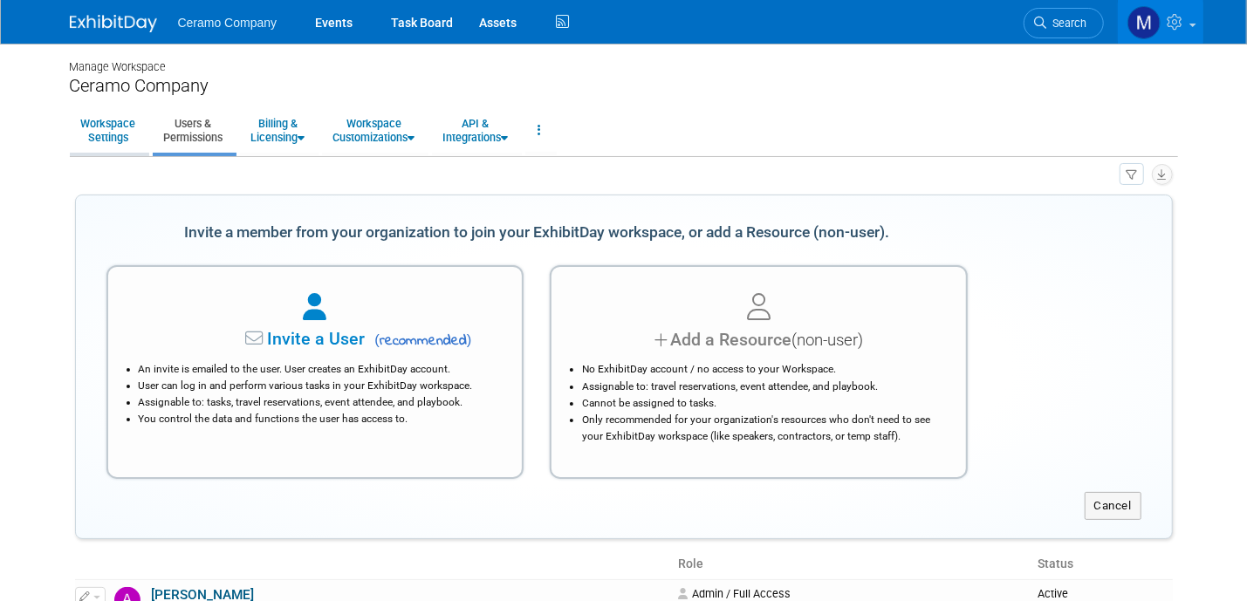
click at [102, 120] on link "Workspace Settings" at bounding box center [109, 130] width 78 height 43
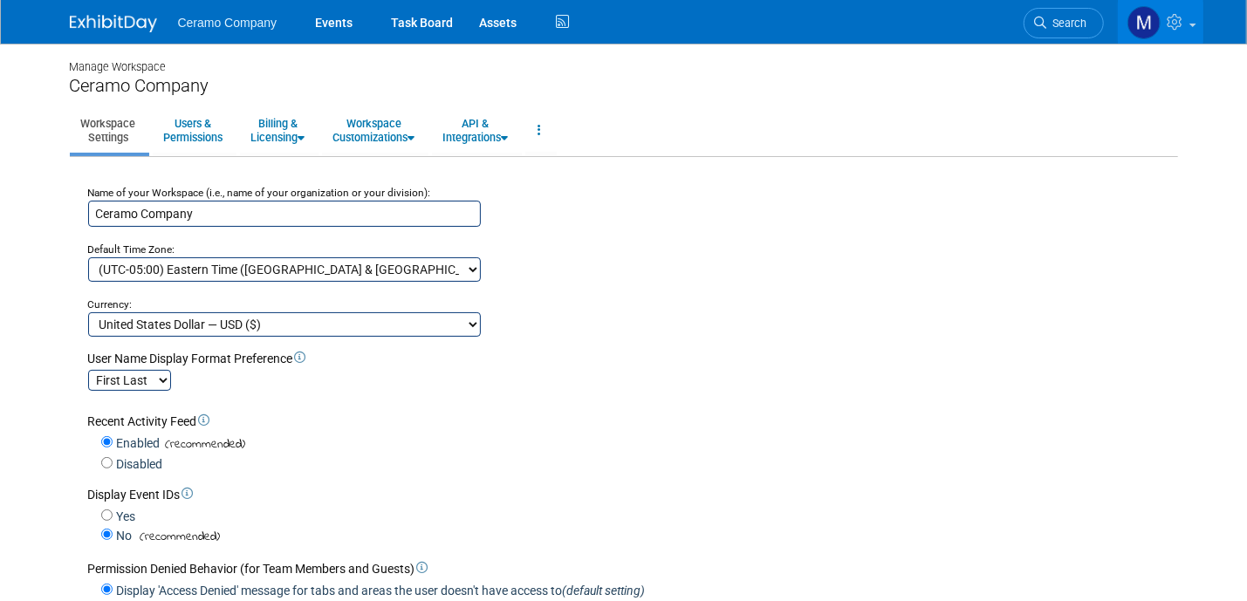
click at [470, 267] on select "(UTC-12:00) International Date Line West (UTC-11:00) Coordinated Universal Time…" at bounding box center [284, 269] width 393 height 24
select select "Central Standard Time"
click at [88, 257] on select "(UTC-12:00) International Date Line West (UTC-11:00) Coordinated Universal Time…" at bounding box center [284, 269] width 393 height 24
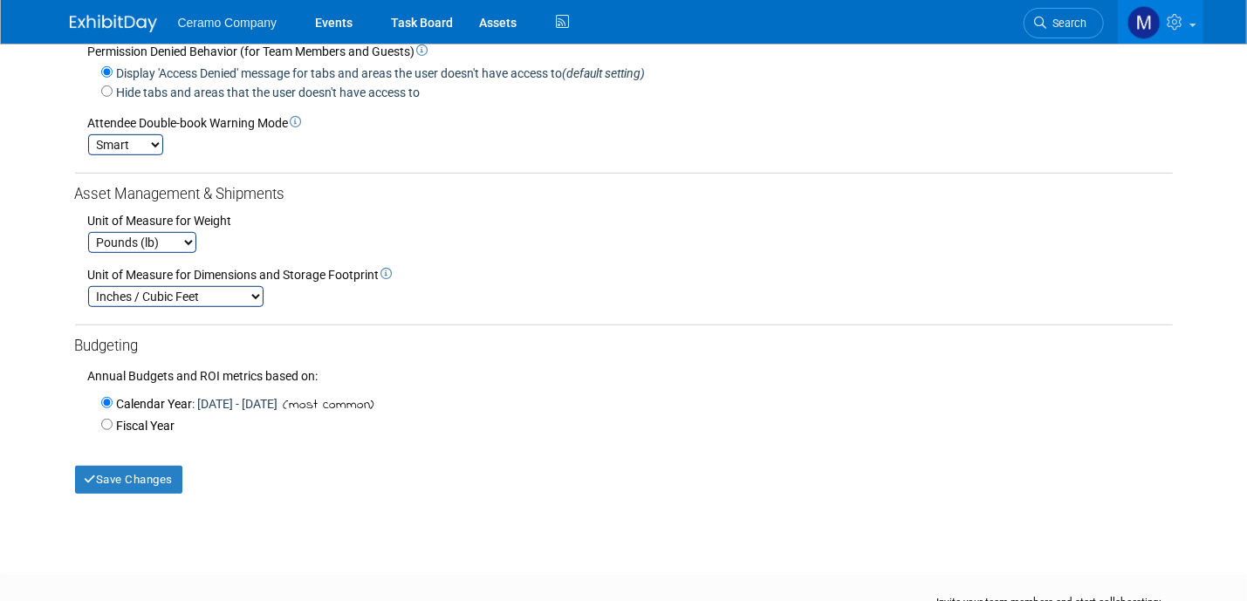
scroll to position [524, 0]
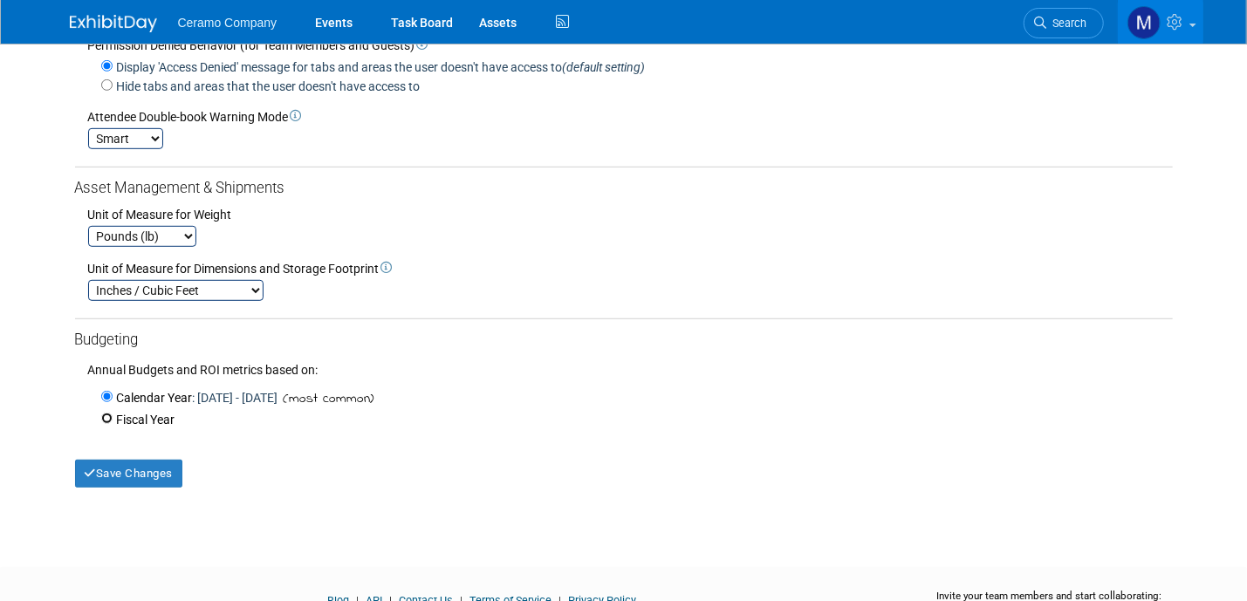
click at [109, 420] on input "Fiscal Year that starts on the first day of February March April May June July …" at bounding box center [106, 418] width 11 height 11
radio input "true"
click at [396, 422] on select "February March April May June July August September October November December" at bounding box center [369, 420] width 76 height 18
select select "7"
click at [335, 411] on select "February March April May June July August September October November December" at bounding box center [369, 420] width 76 height 18
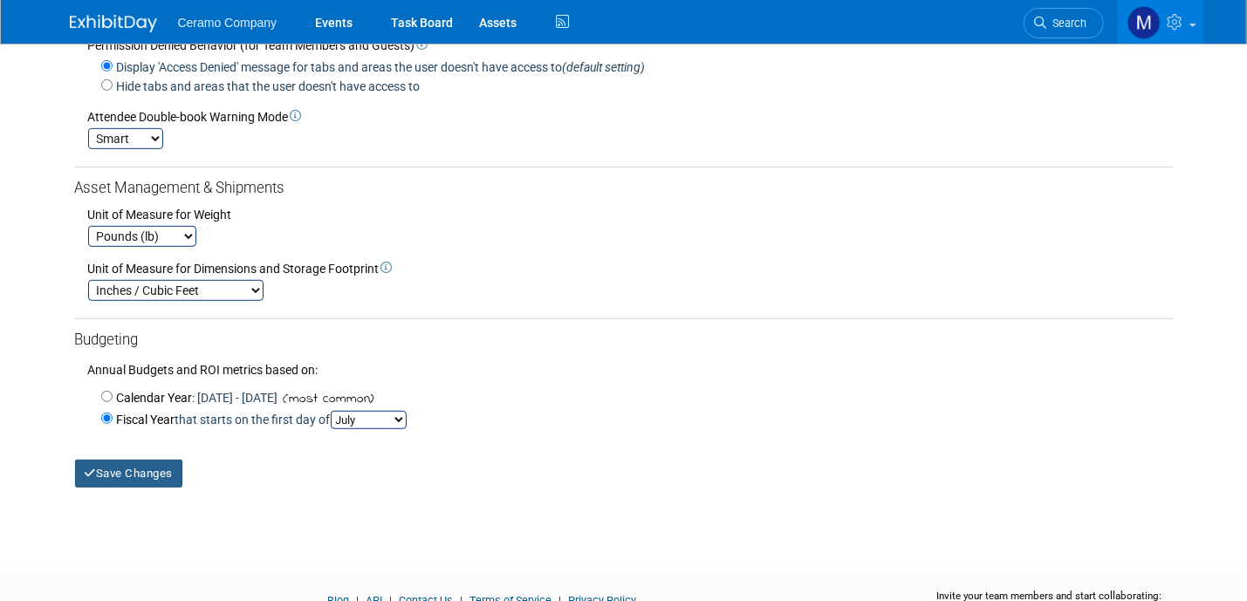
click at [140, 473] on button "Save Changes" at bounding box center [129, 474] width 108 height 28
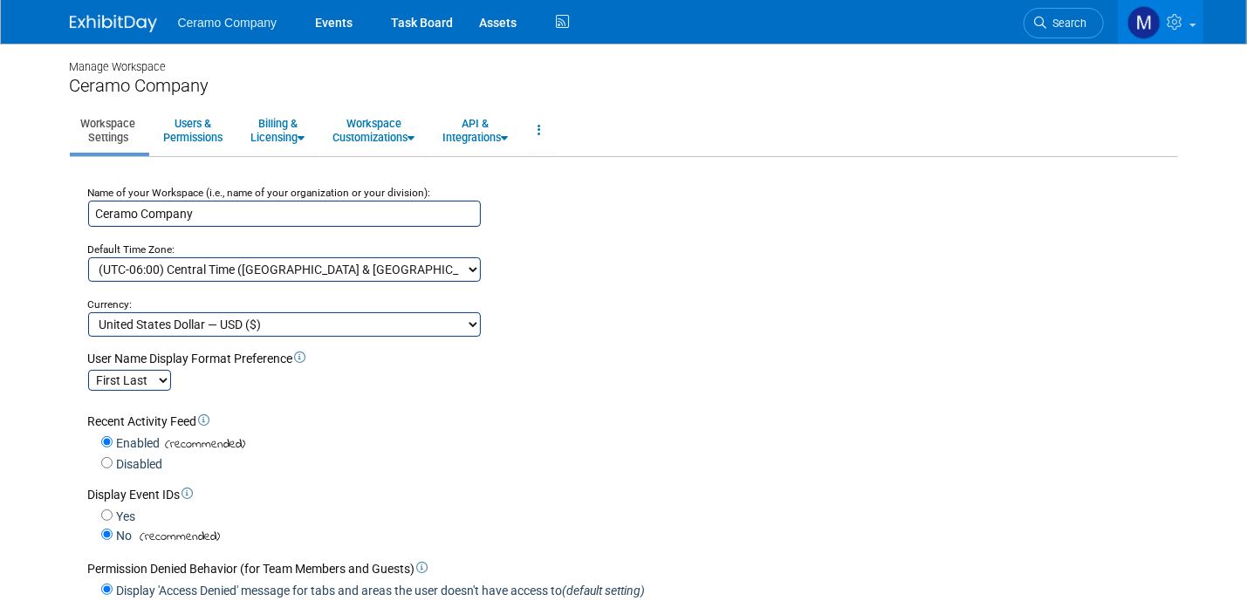
click at [119, 27] on img at bounding box center [113, 23] width 87 height 17
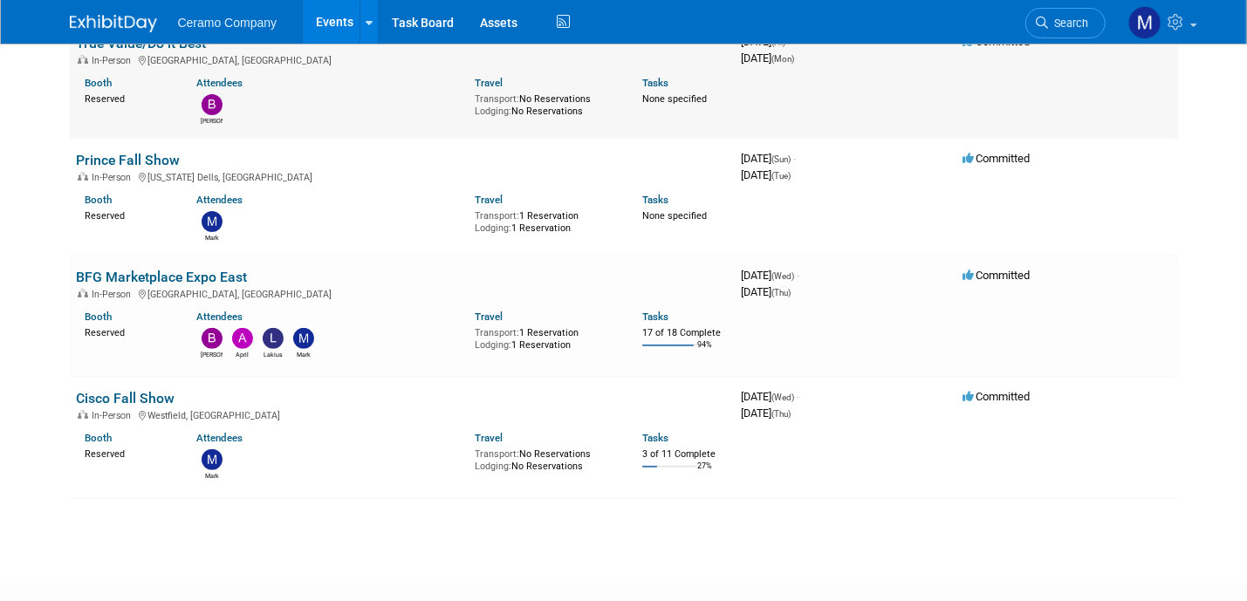
scroll to position [153, 0]
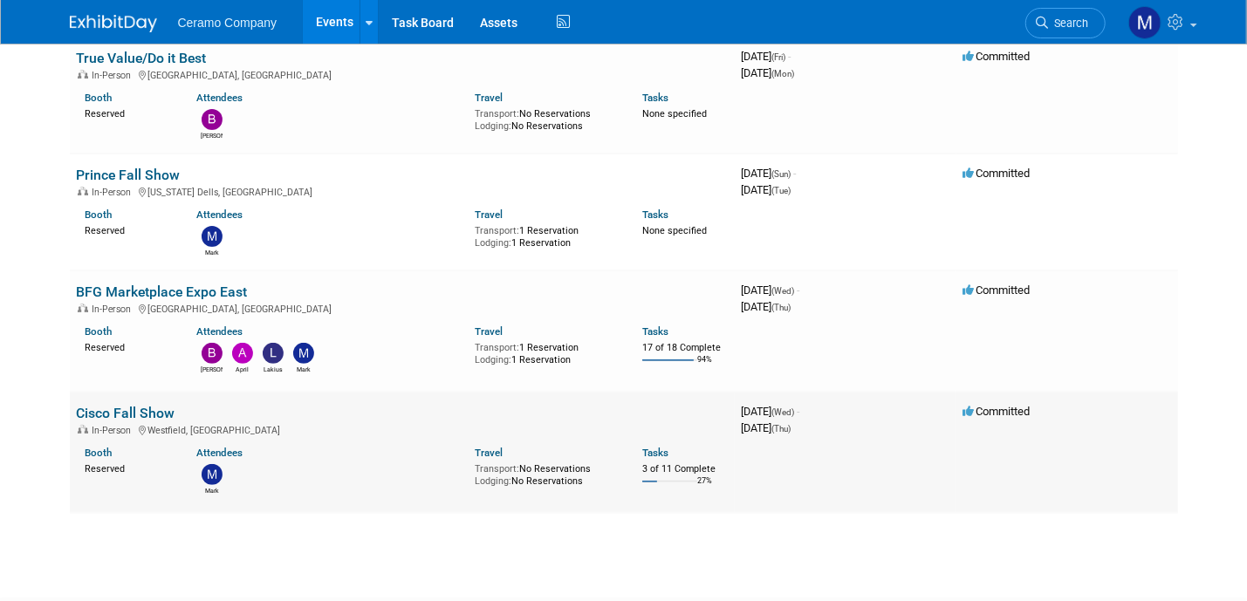
click at [119, 411] on link "Cisco Fall Show" at bounding box center [126, 413] width 99 height 17
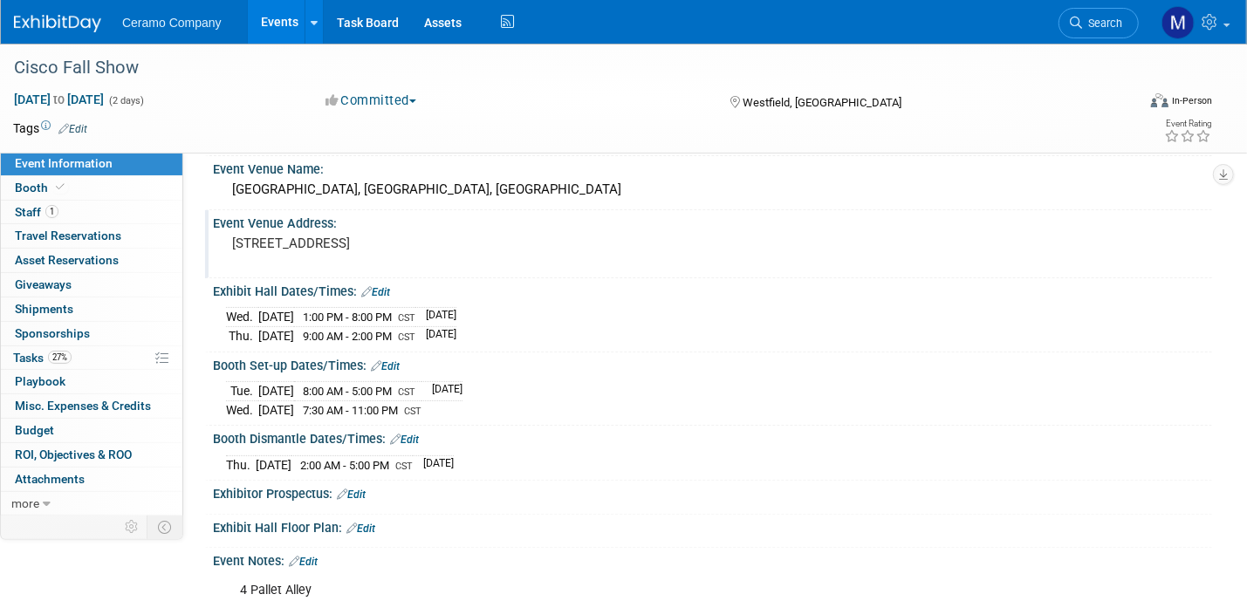
scroll to position [175, 0]
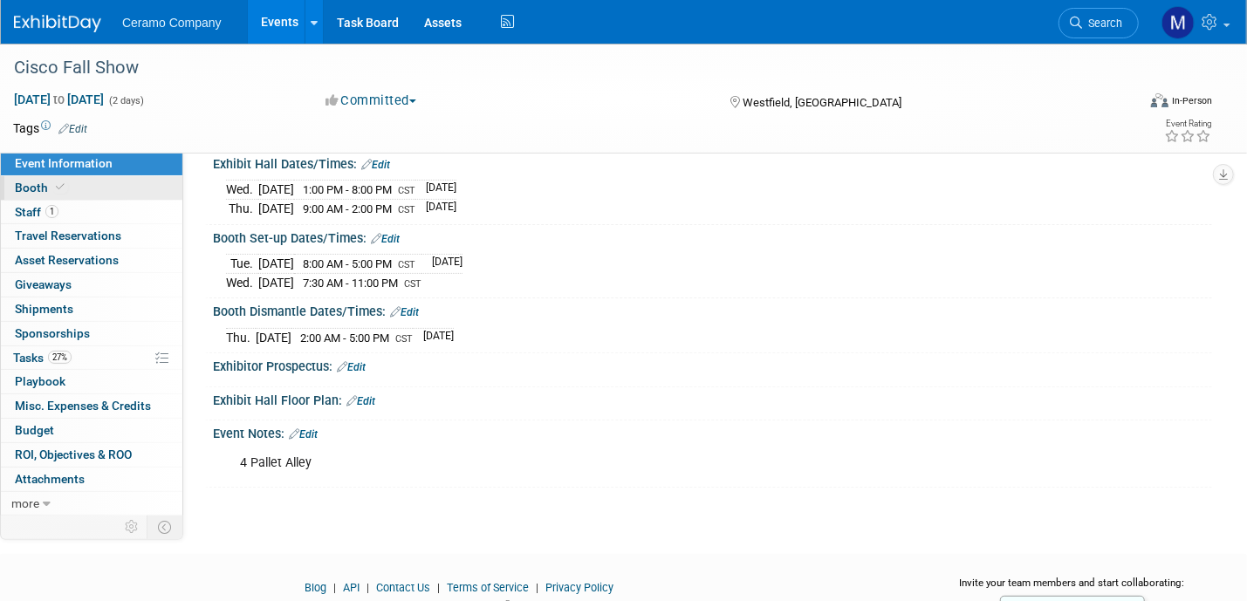
click at [65, 189] on span at bounding box center [60, 187] width 16 height 13
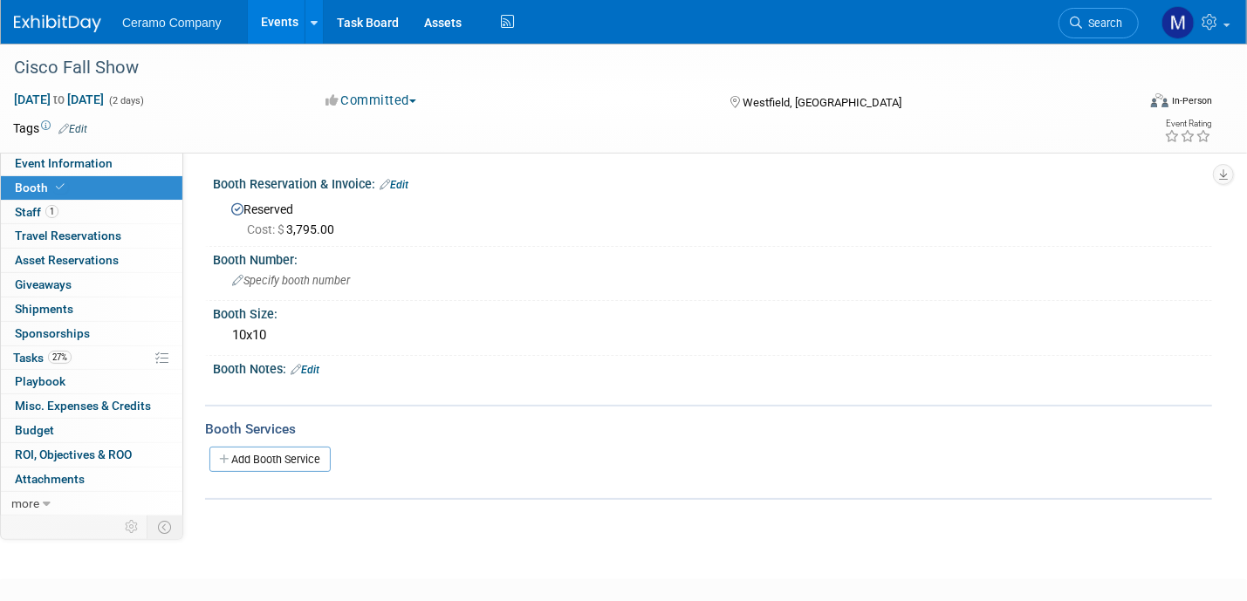
click at [315, 366] on link "Edit" at bounding box center [305, 370] width 29 height 12
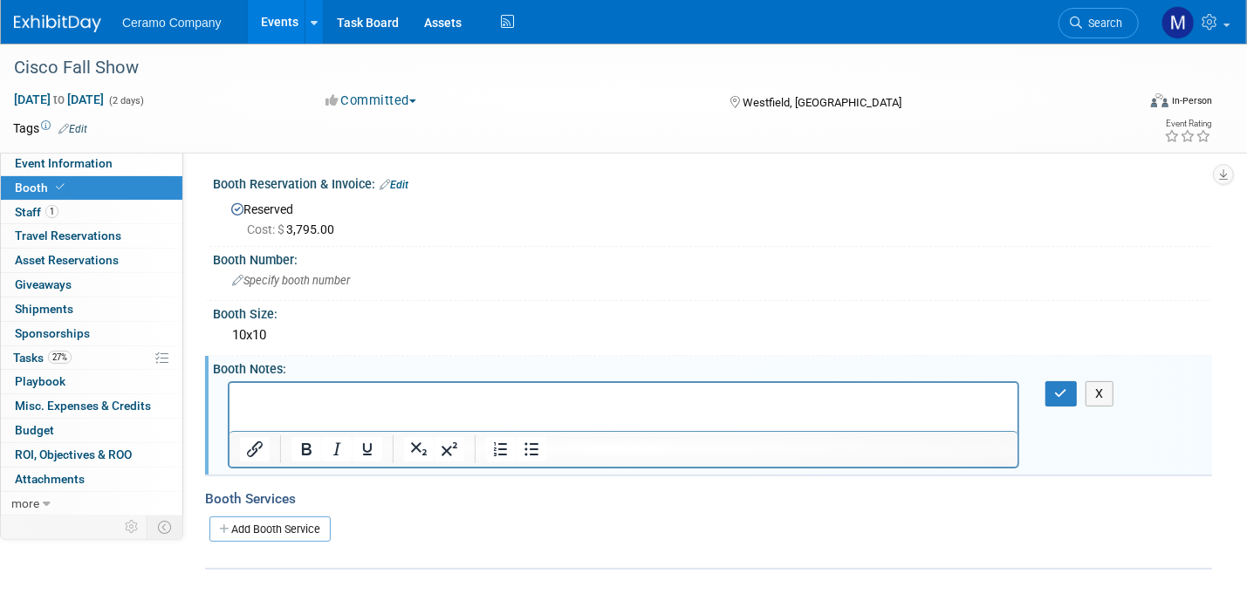
click at [320, 407] on html at bounding box center [623, 394] width 788 height 24
click at [1061, 388] on icon "button" at bounding box center [1061, 394] width 13 height 12
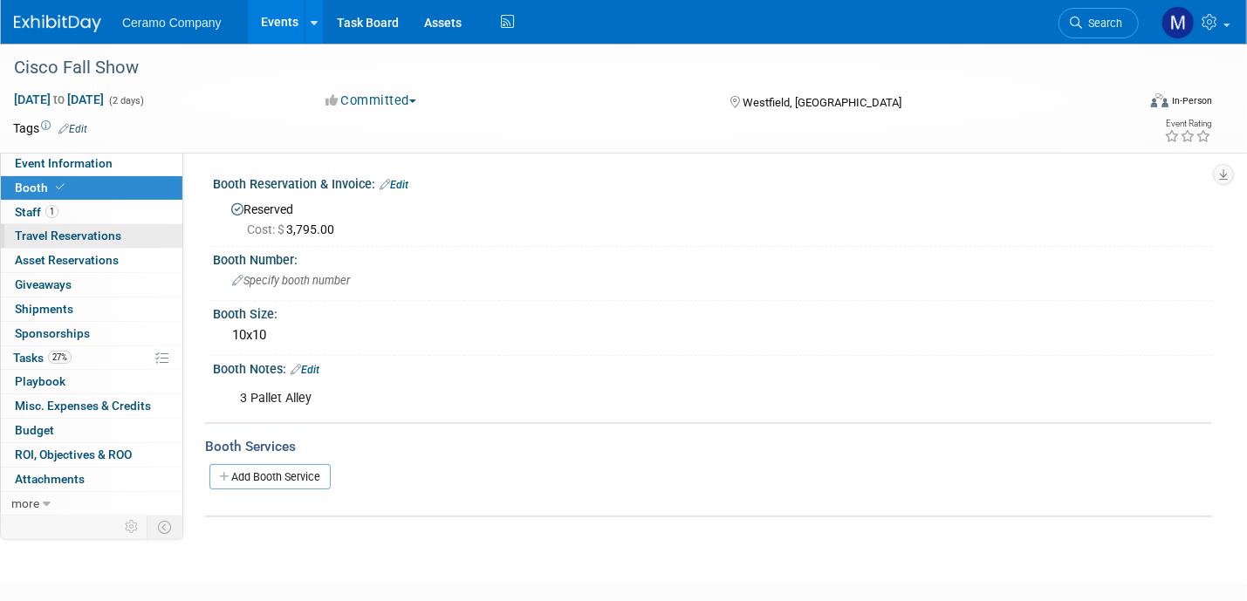
click at [104, 233] on span "Travel Reservations 0" at bounding box center [68, 236] width 106 height 14
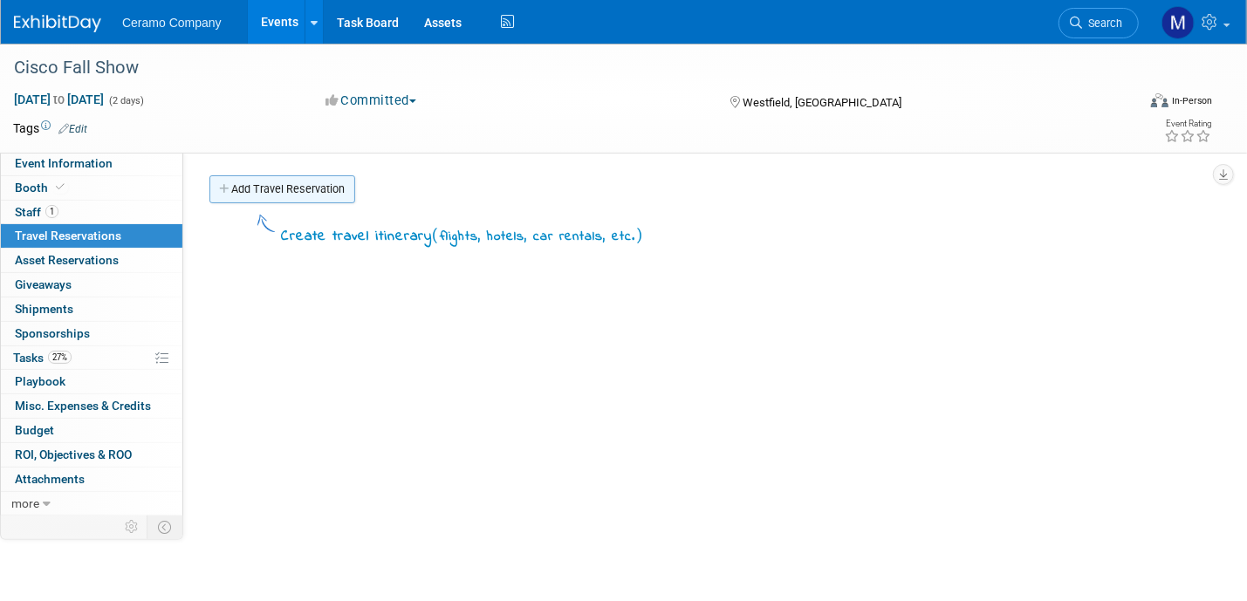
click at [270, 188] on link "Add Travel Reservation" at bounding box center [282, 189] width 146 height 28
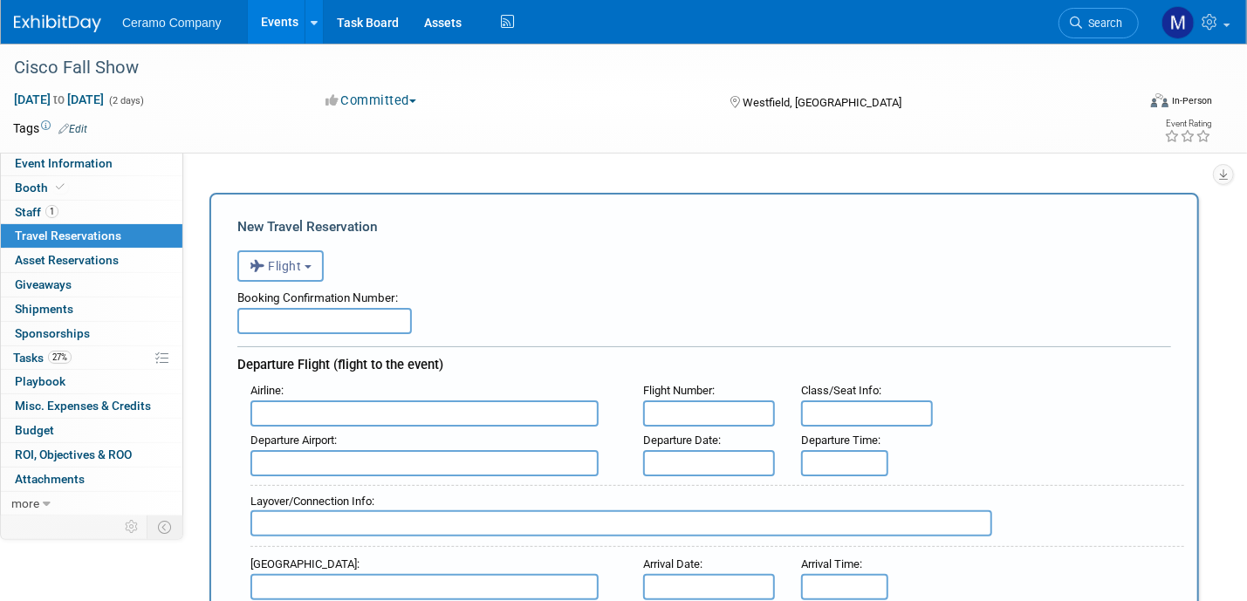
click at [296, 265] on span "Flight" at bounding box center [276, 266] width 52 height 14
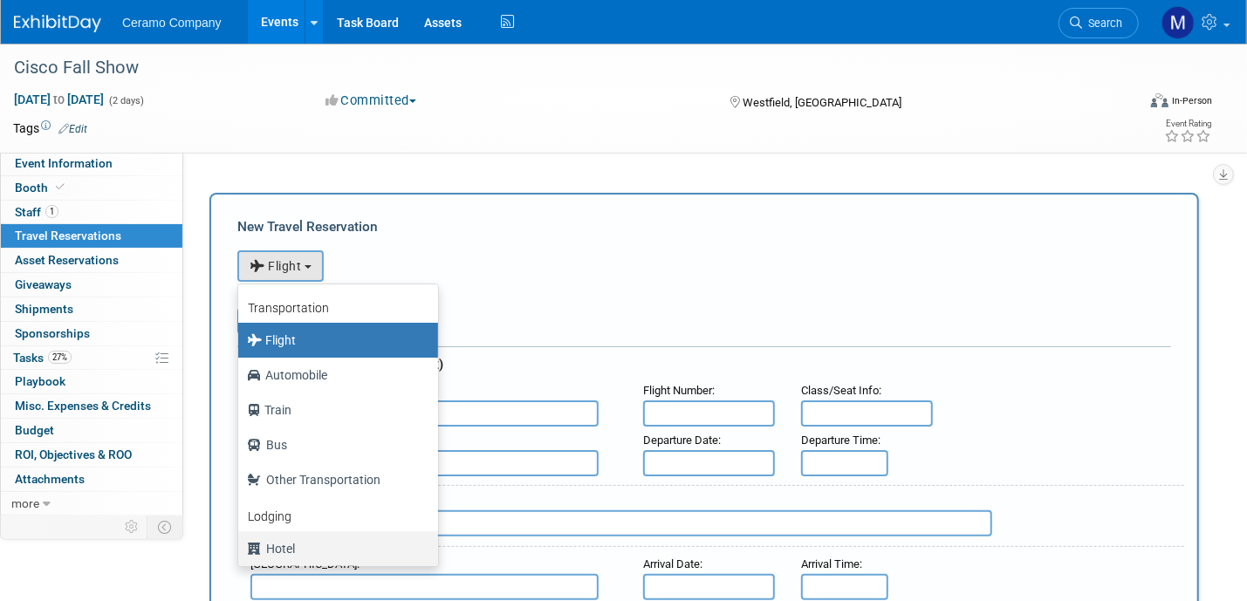
click at [295, 547] on label "Hotel" at bounding box center [334, 549] width 174 height 28
click at [241, 547] on input "Hotel" at bounding box center [235, 546] width 11 height 11
select select "6"
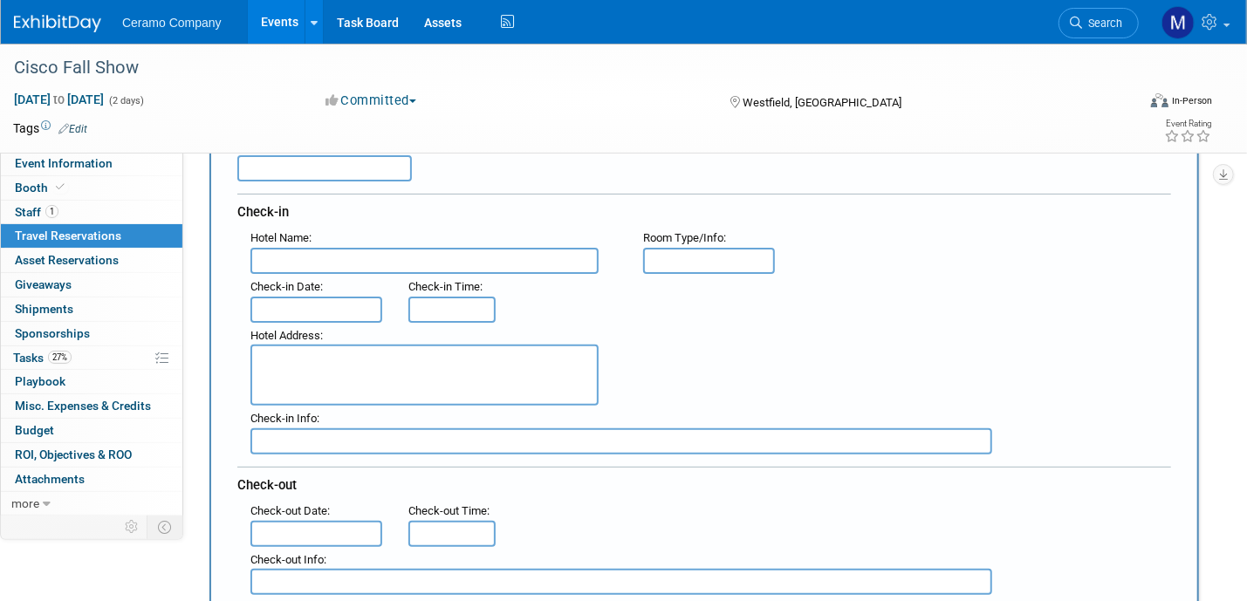
scroll to position [131, 0]
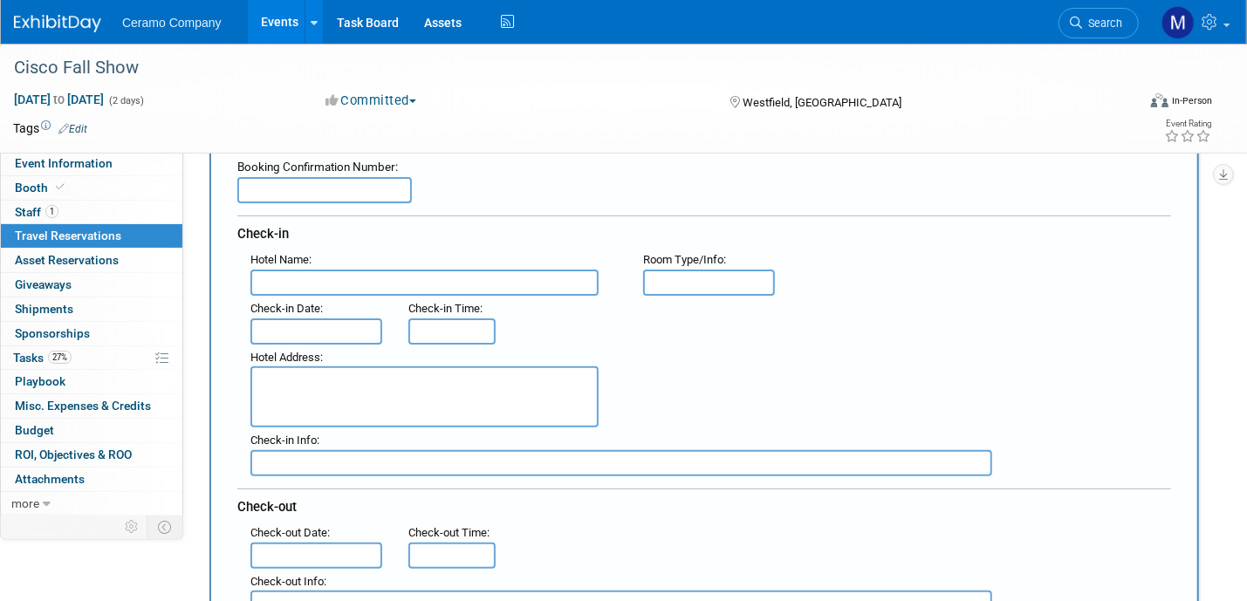
click at [292, 189] on input "text" at bounding box center [324, 190] width 175 height 26
paste input "3312900111"
type input "3312900111"
click at [324, 278] on input "text" at bounding box center [425, 283] width 348 height 26
type input "[GEOGRAPHIC_DATA]"
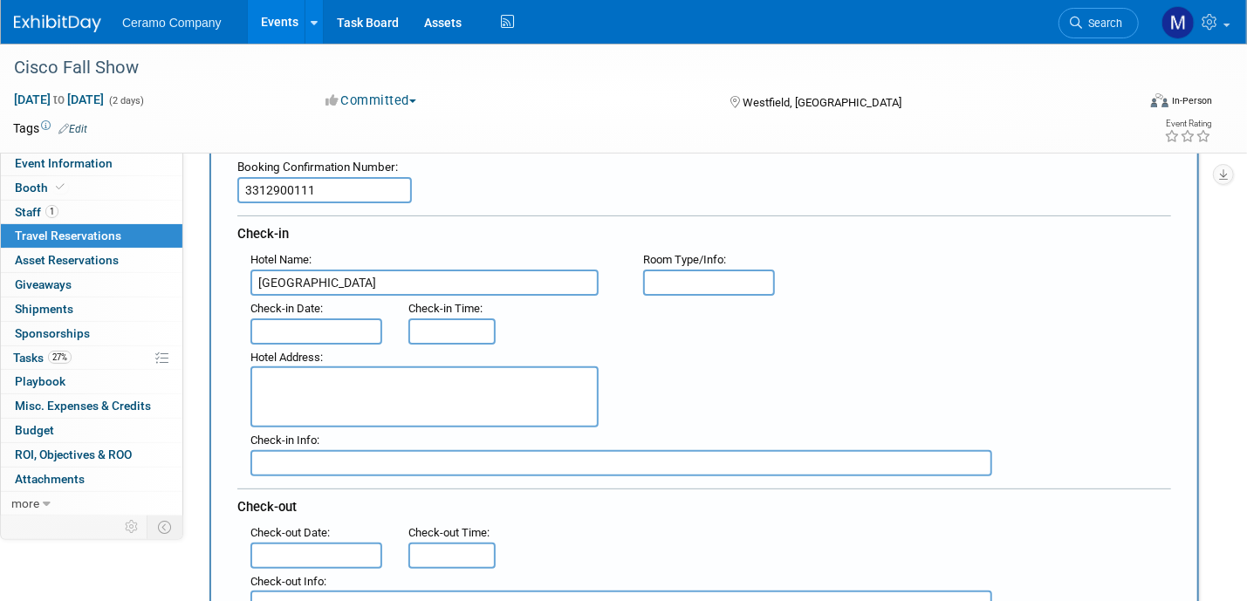
click at [311, 327] on input "text" at bounding box center [317, 332] width 132 height 26
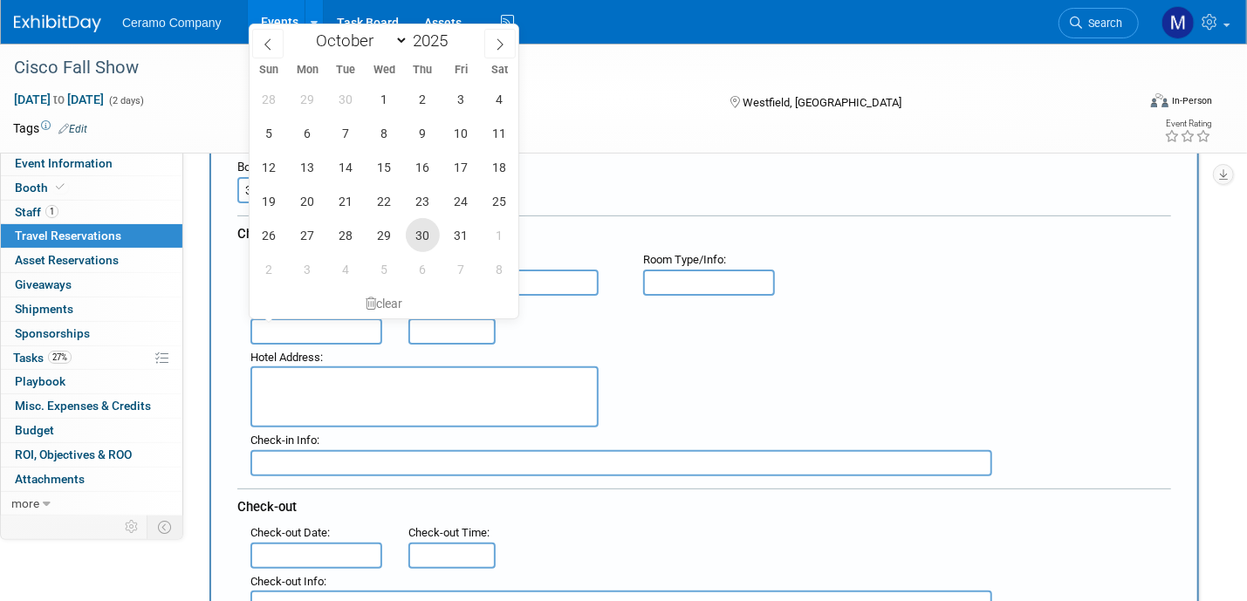
click at [431, 230] on span "30" at bounding box center [423, 235] width 34 height 34
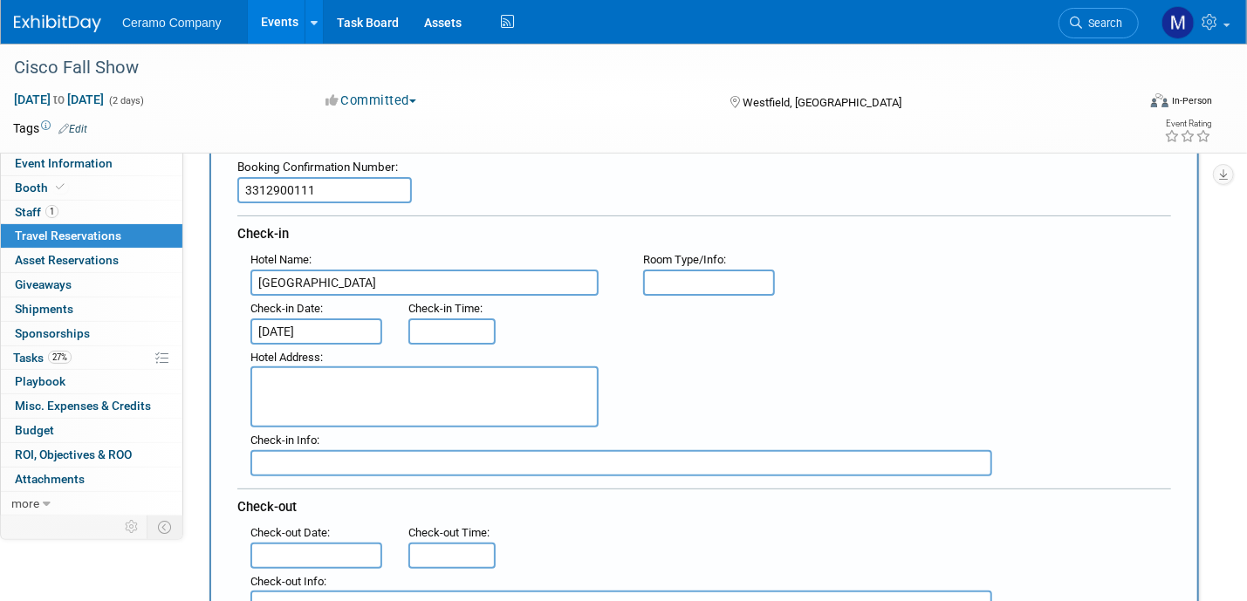
click at [363, 321] on input "Oct 30, 2025" at bounding box center [317, 332] width 132 height 26
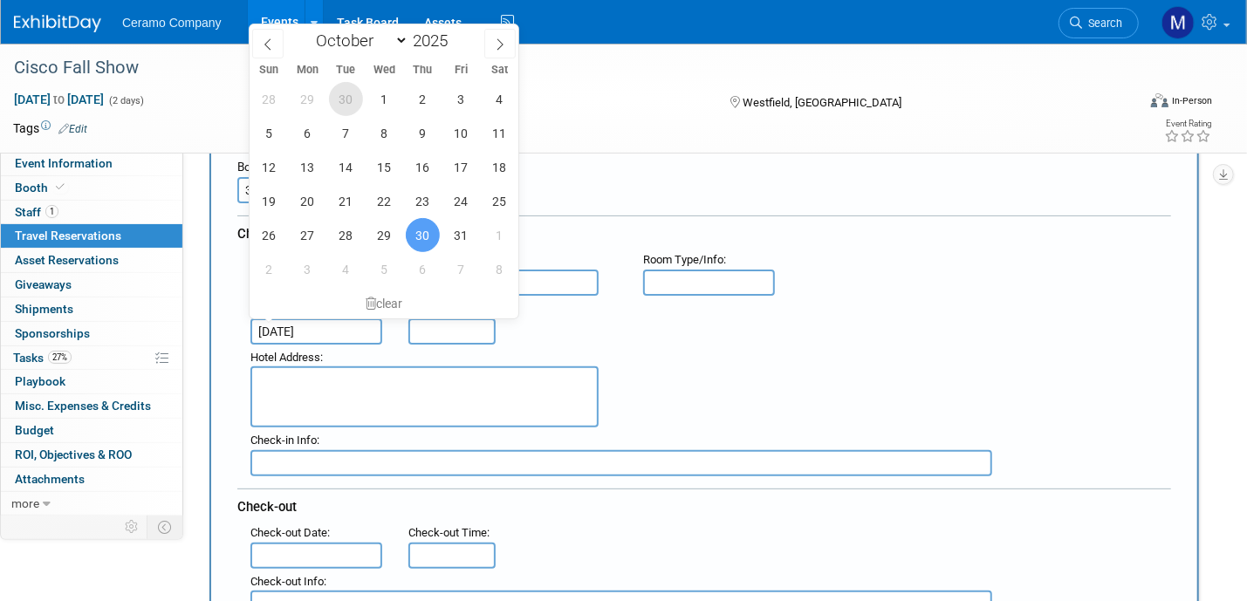
click at [354, 99] on span "30" at bounding box center [346, 99] width 34 height 34
type input "Sep 30, 2025"
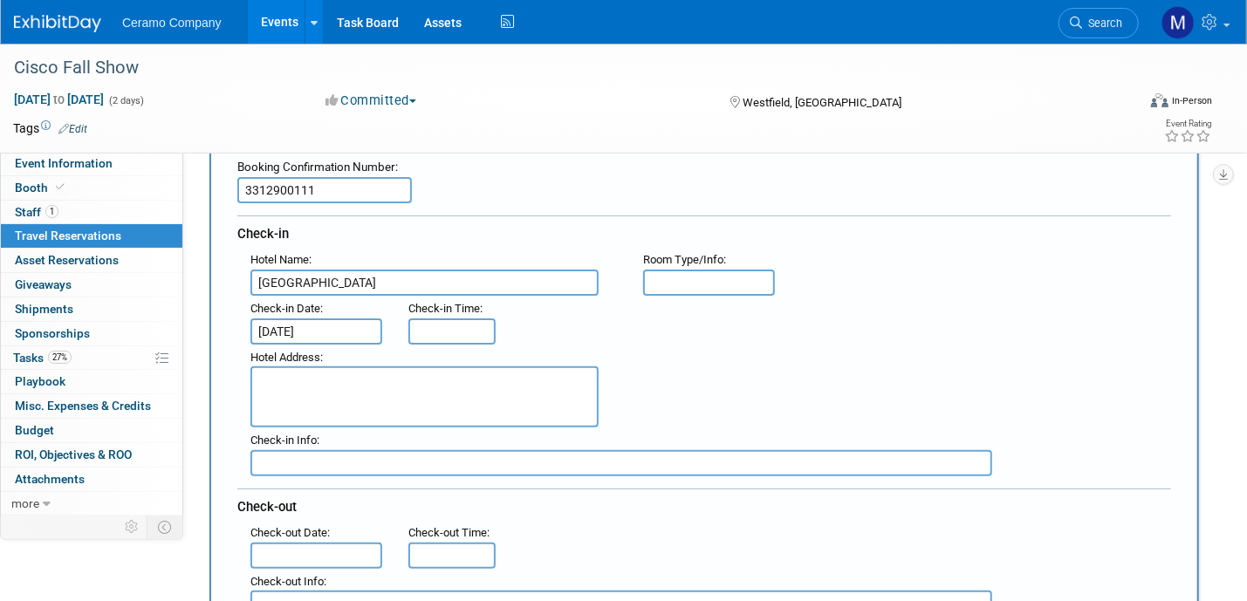
type input "3:00 PM"
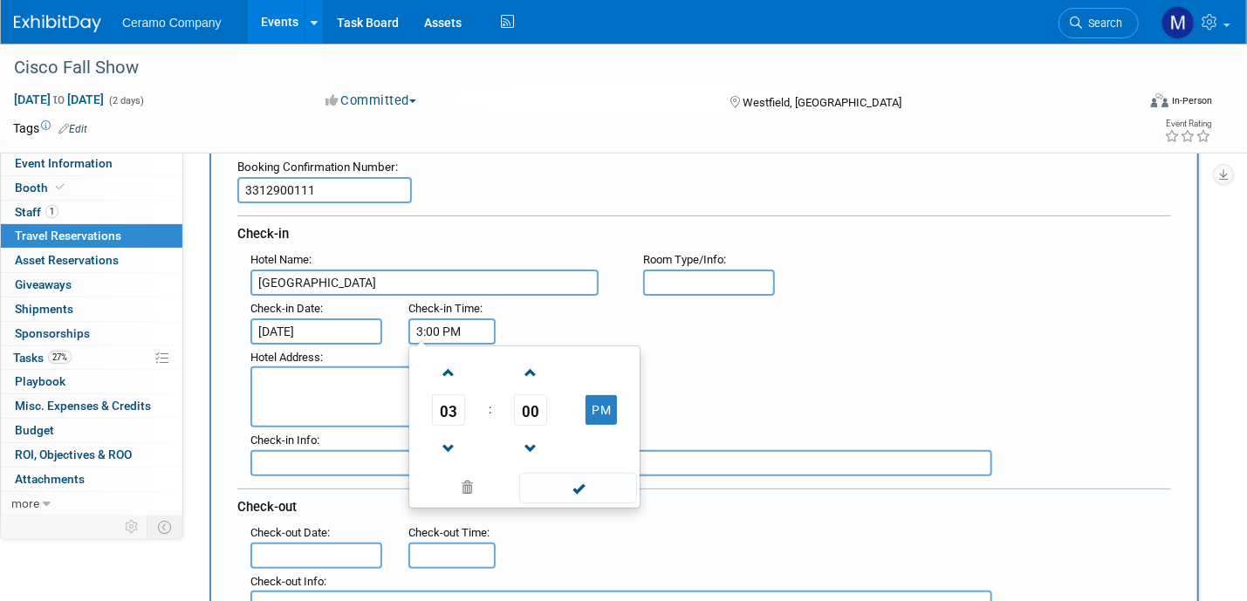
click at [437, 329] on input "3:00 PM" at bounding box center [451, 332] width 87 height 26
click at [566, 487] on span at bounding box center [578, 488] width 118 height 31
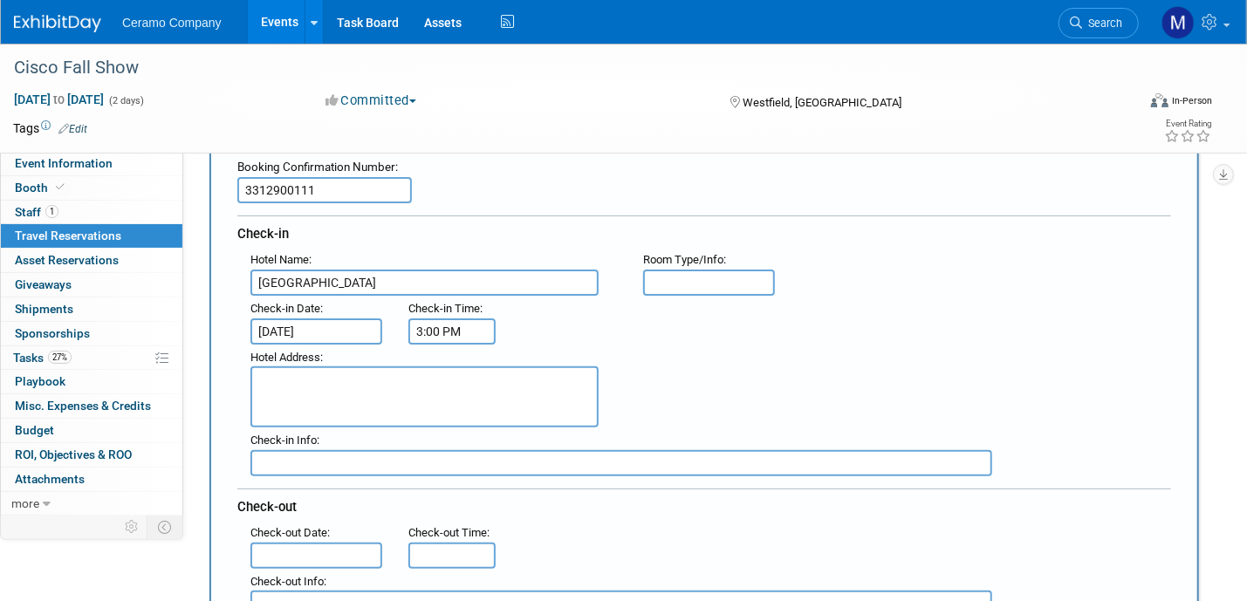
click at [310, 386] on textarea at bounding box center [425, 397] width 348 height 61
paste textarea "13090 Pennsylvania Street Carmel IN 46032 US"
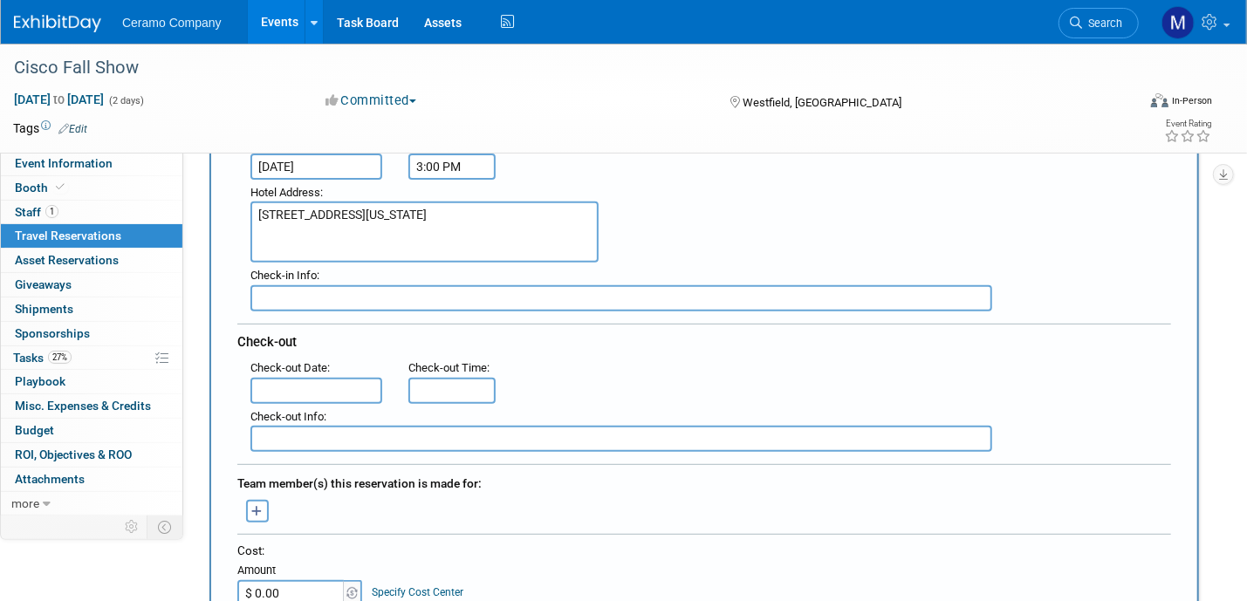
scroll to position [306, 0]
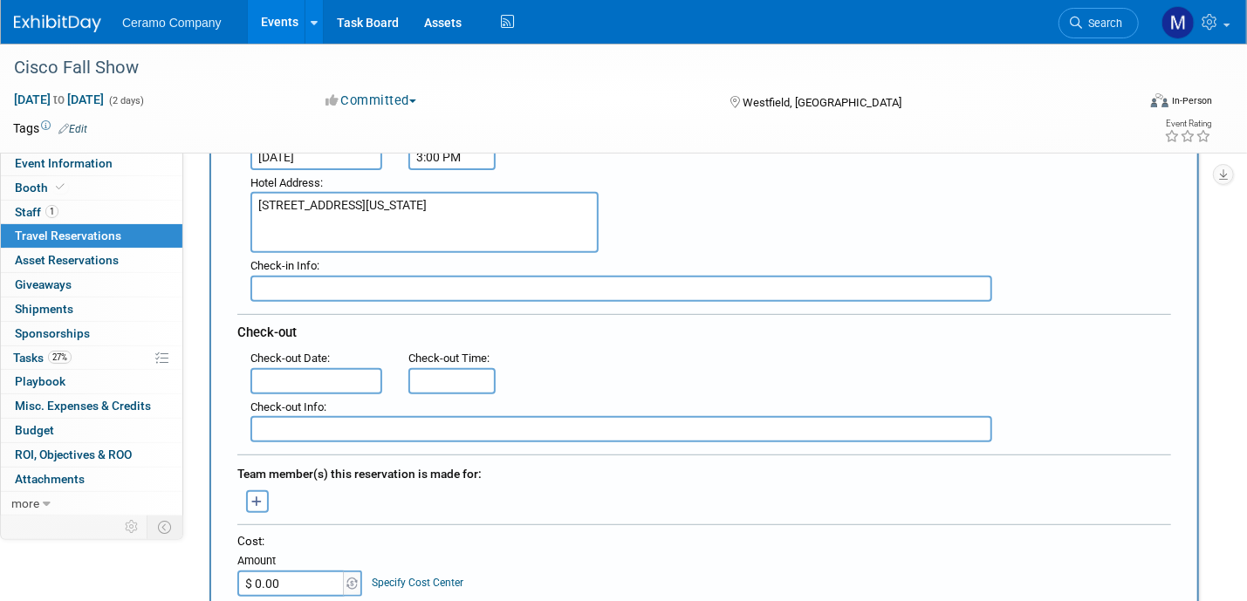
type textarea "13090 Pennsylvania Street Carmel IN 46032 US"
click at [300, 372] on input "text" at bounding box center [317, 381] width 132 height 26
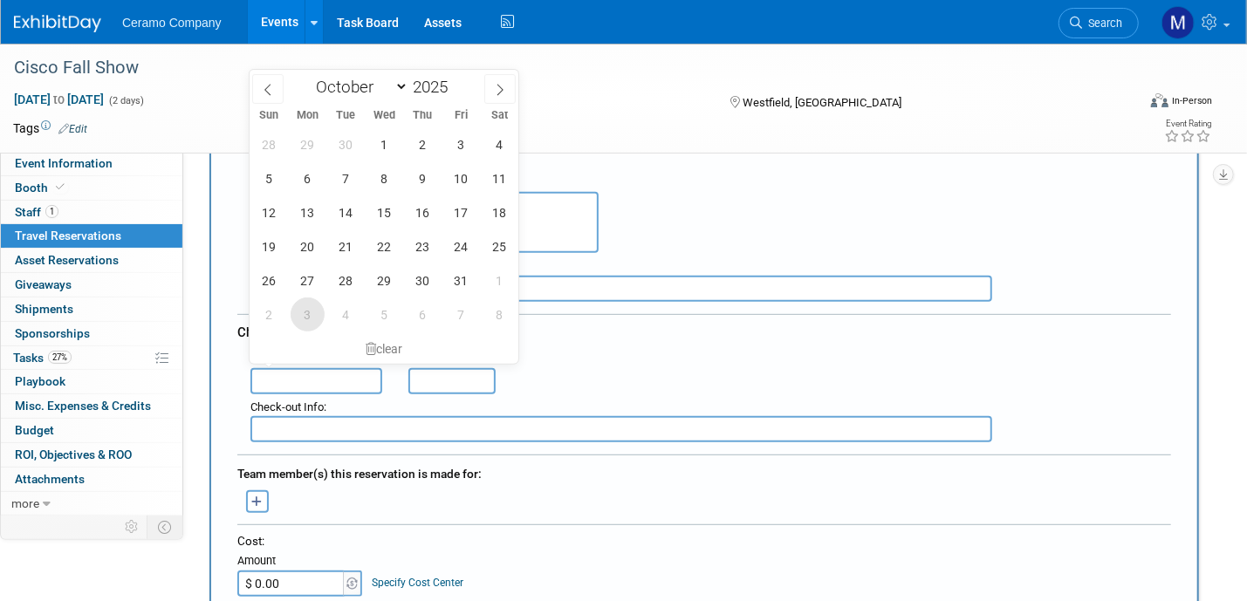
click at [313, 317] on span "3" at bounding box center [308, 315] width 34 height 34
type input "Nov 3, 2025"
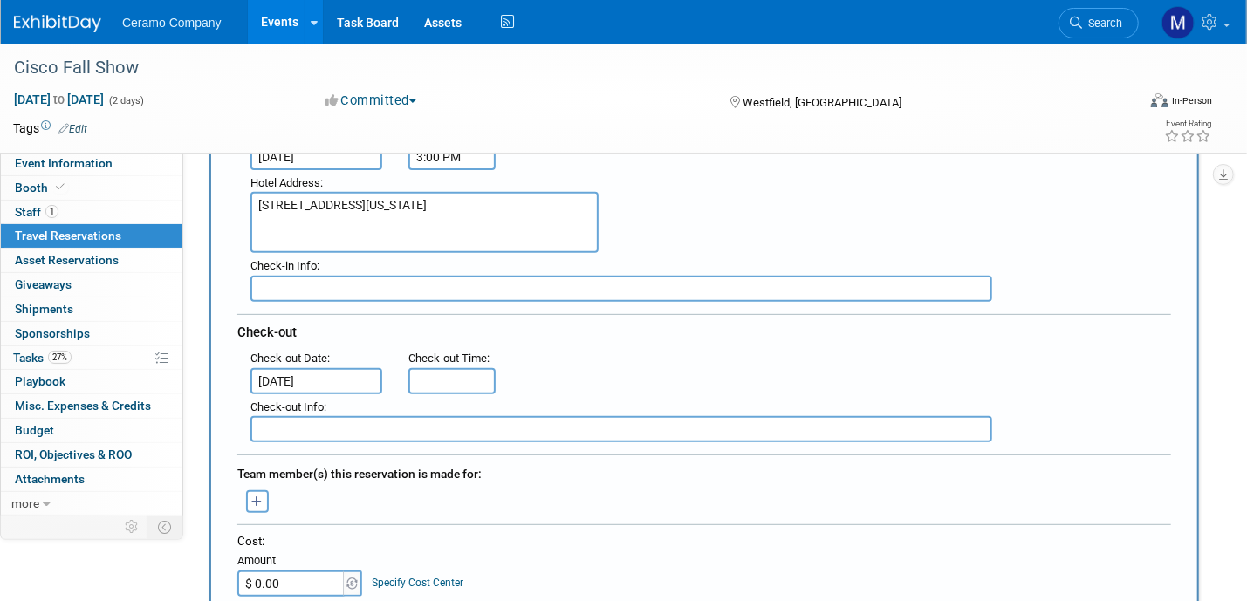
type input "11:00 AM"
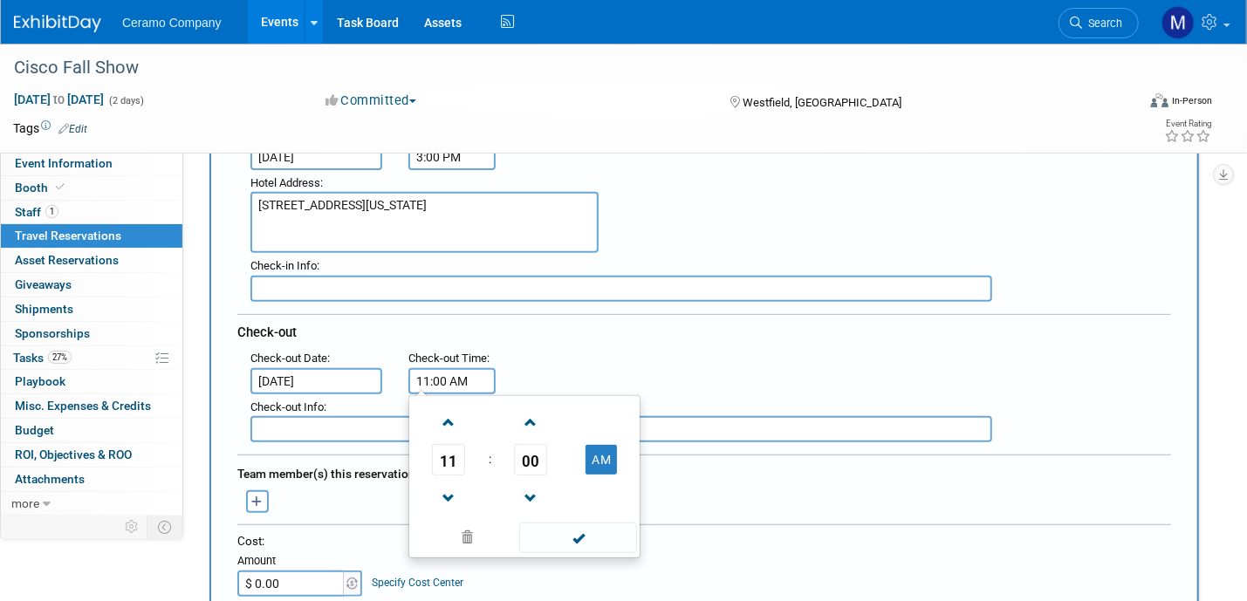
click at [443, 372] on input "11:00 AM" at bounding box center [451, 381] width 87 height 26
click at [564, 531] on span at bounding box center [578, 538] width 118 height 31
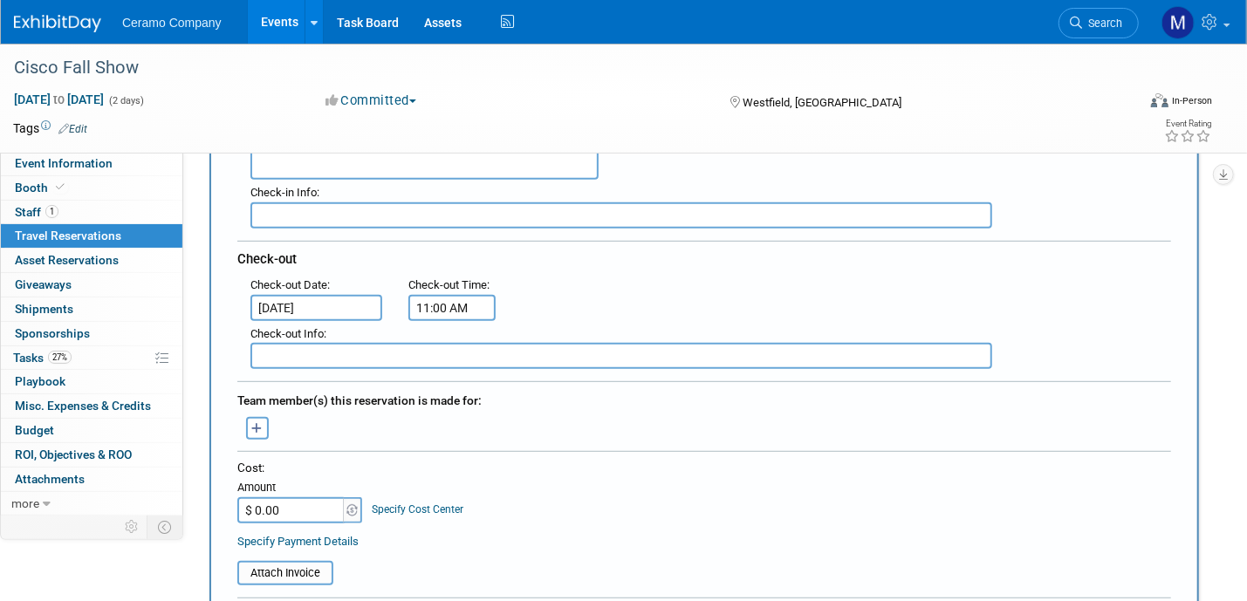
scroll to position [436, 0]
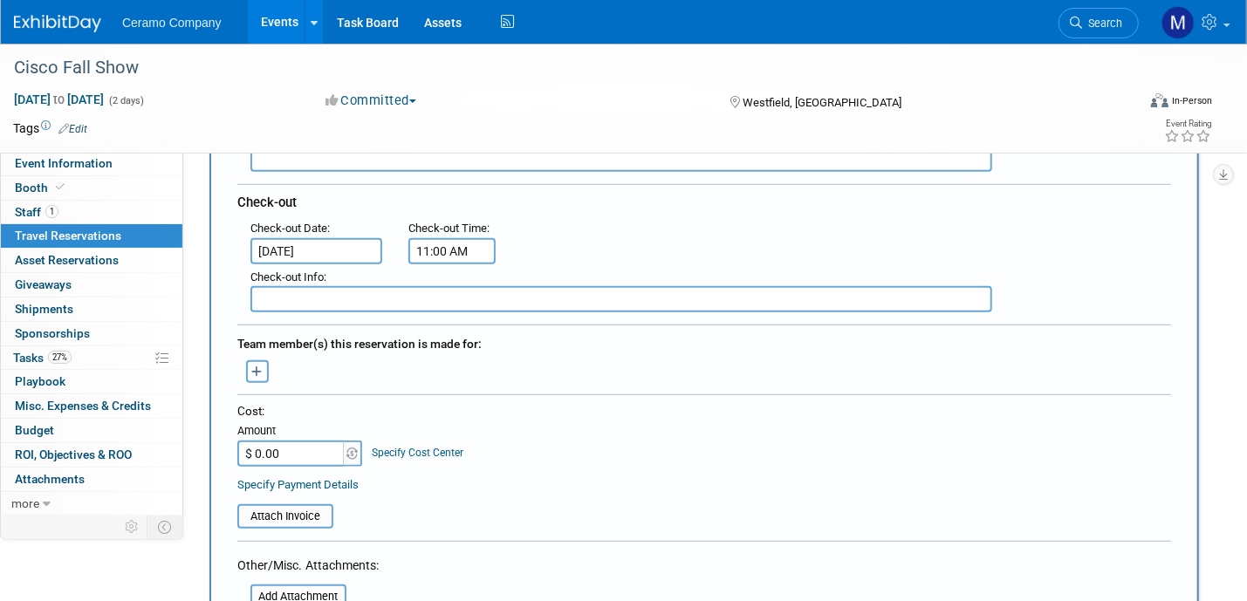
click at [264, 360] on button "button" at bounding box center [257, 371] width 23 height 23
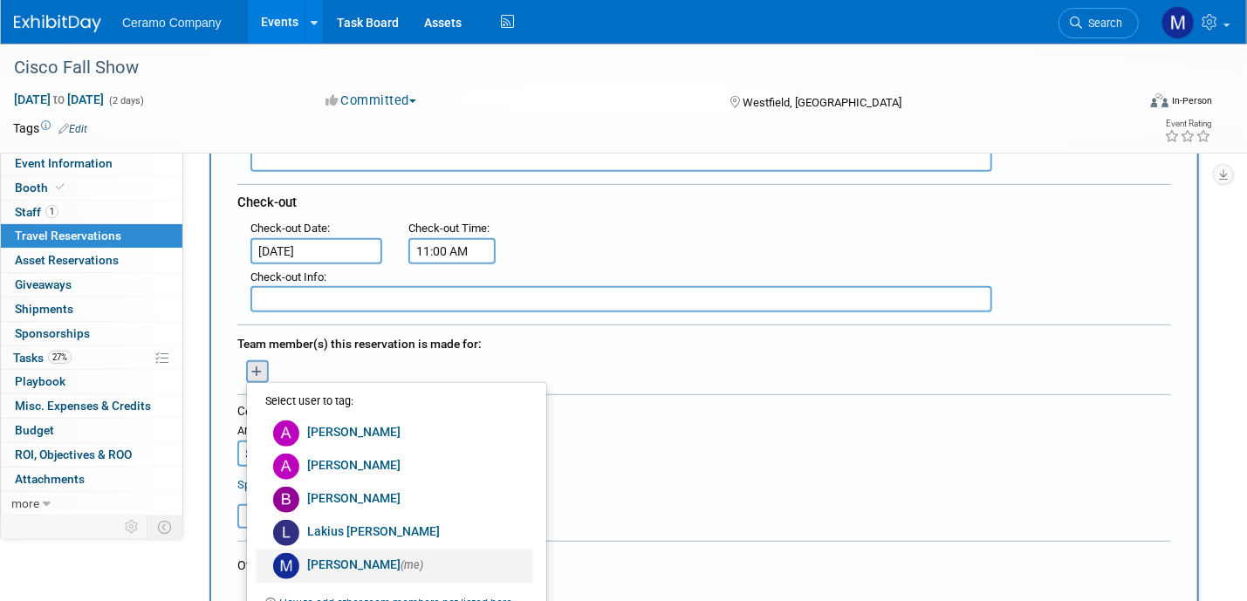
click at [367, 550] on link "Mark Ries (me)" at bounding box center [395, 566] width 278 height 33
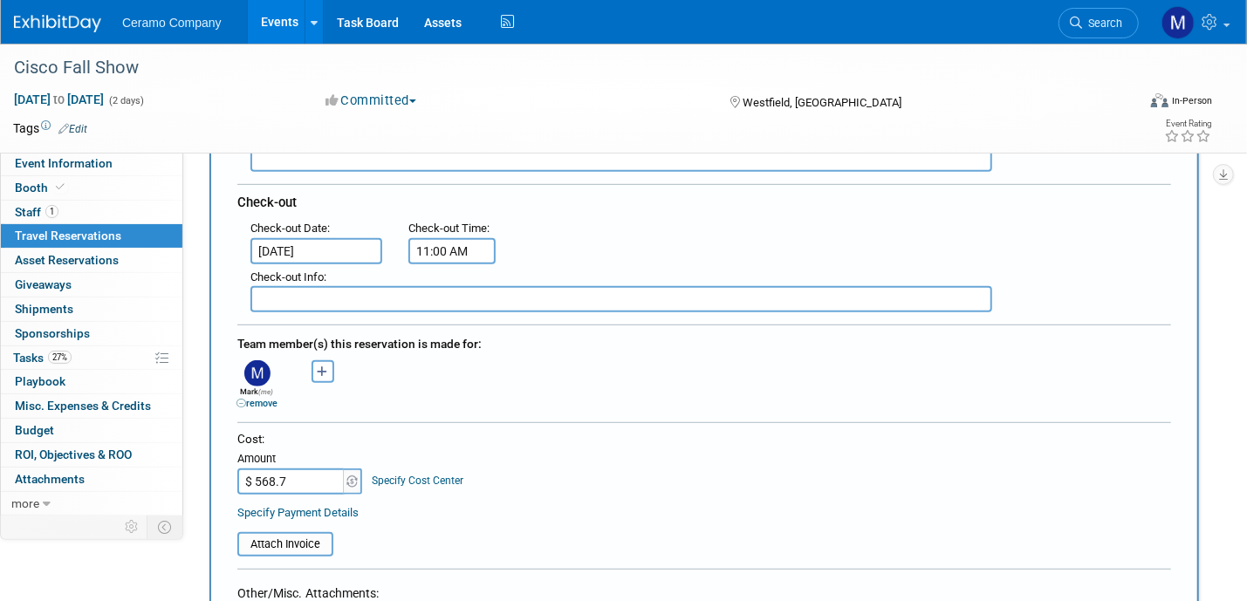
type input "$ 568.79"
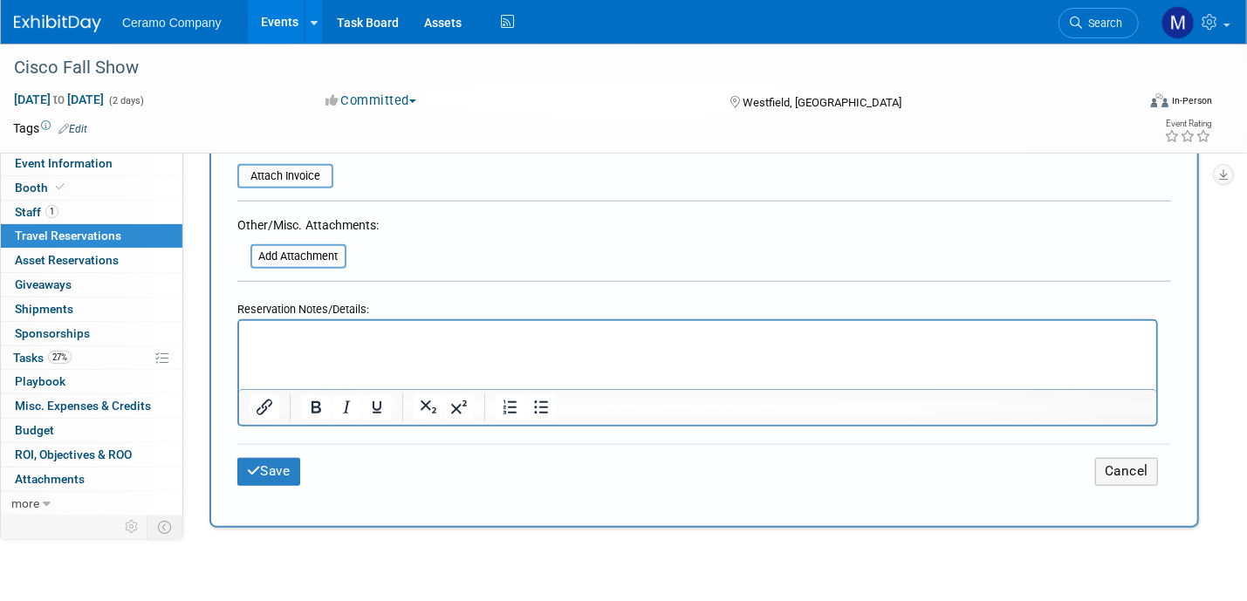
scroll to position [807, 0]
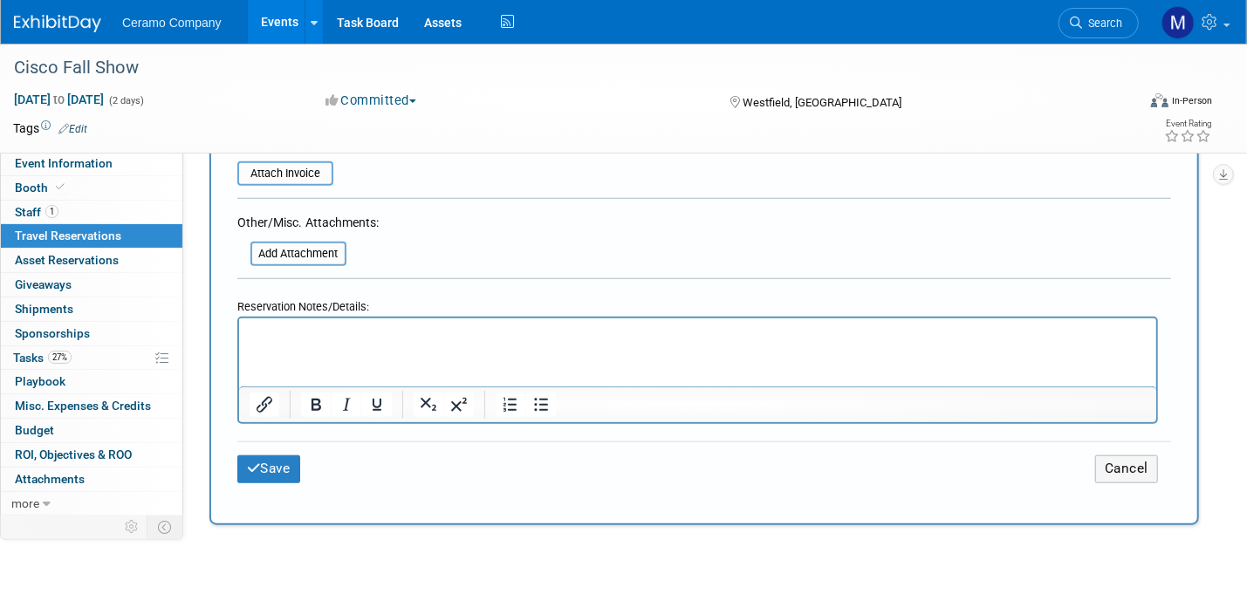
click at [316, 344] on html at bounding box center [696, 331] width 917 height 25
click at [280, 456] on button "Save" at bounding box center [268, 469] width 63 height 27
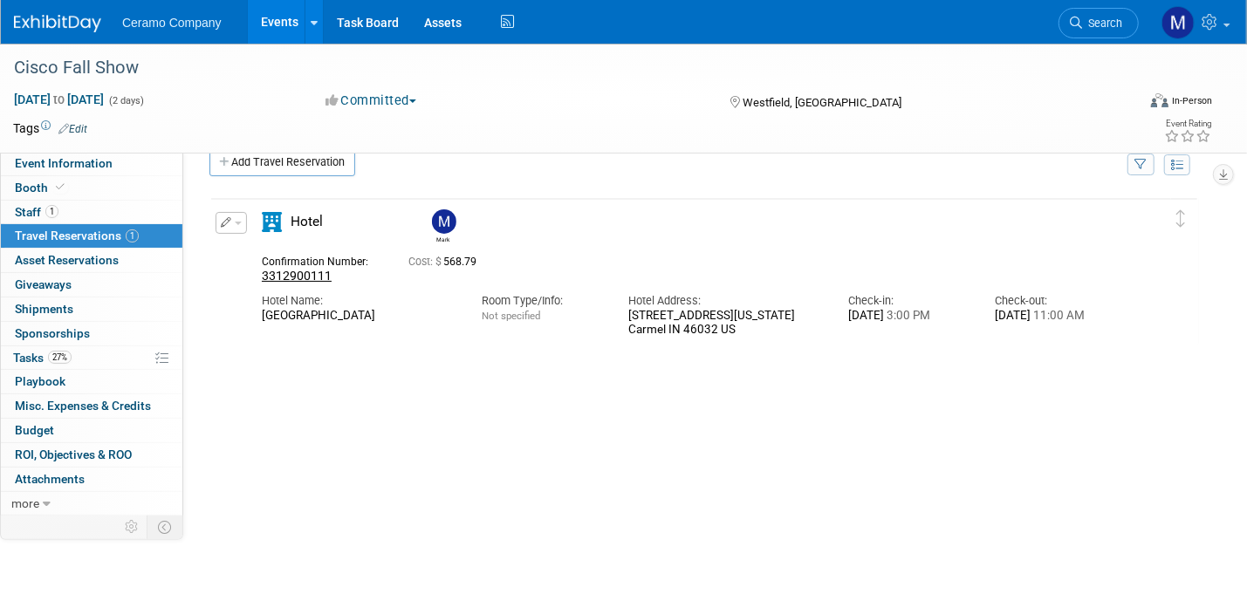
scroll to position [0, 0]
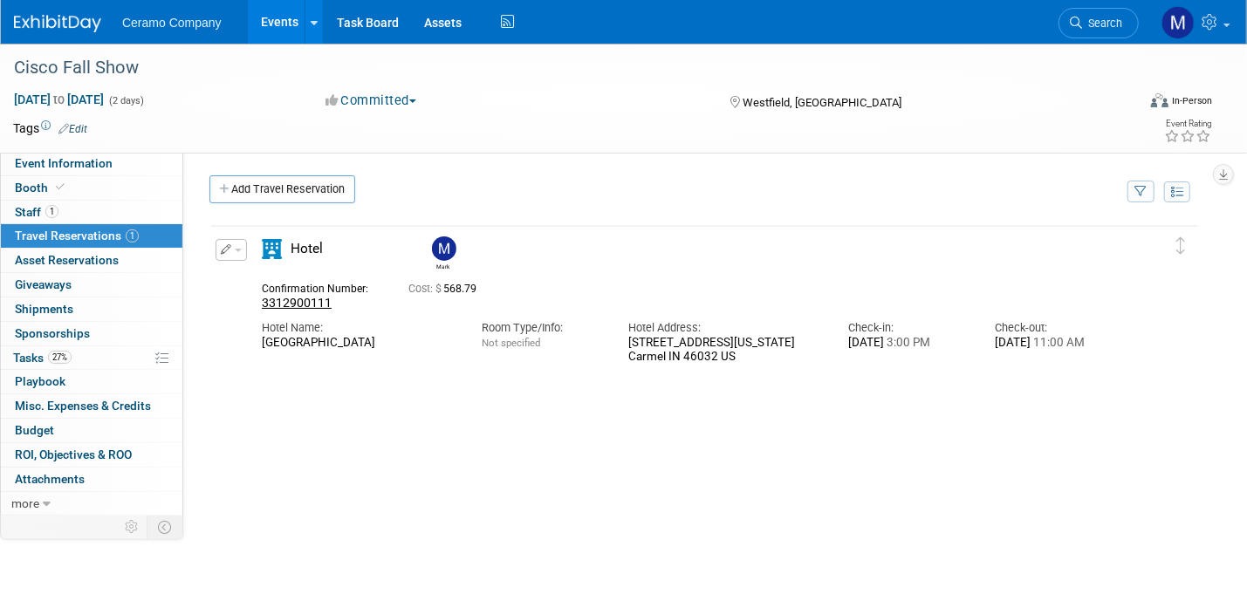
click at [77, 28] on img at bounding box center [57, 23] width 87 height 17
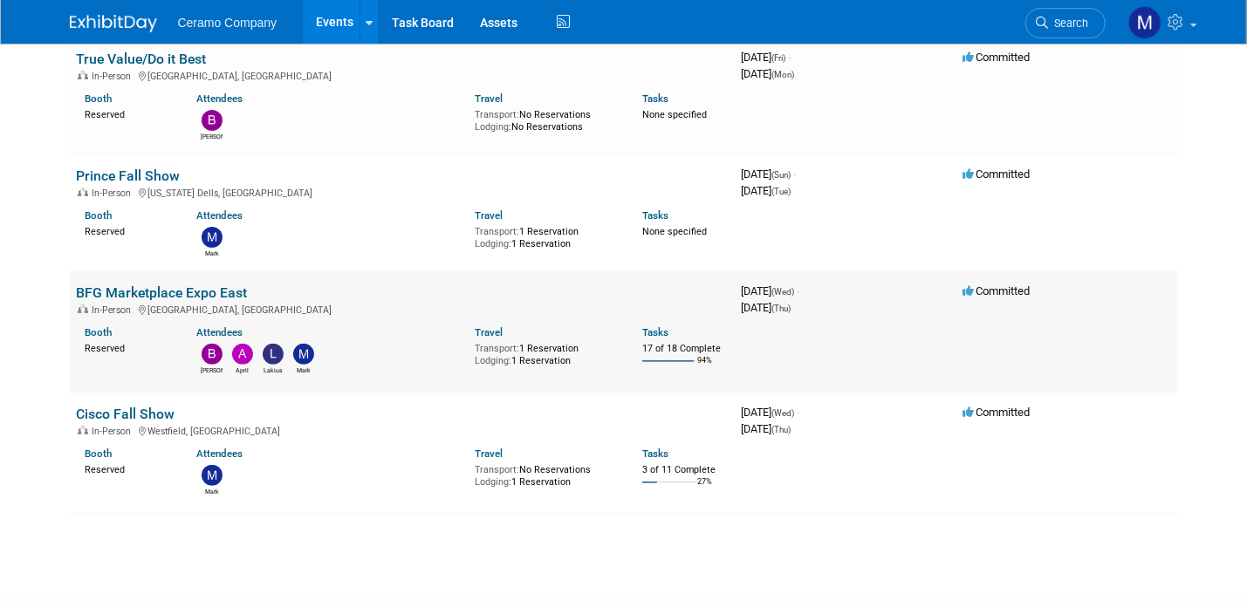
scroll to position [153, 0]
click at [145, 405] on link "Cisco Fall Show" at bounding box center [126, 413] width 99 height 17
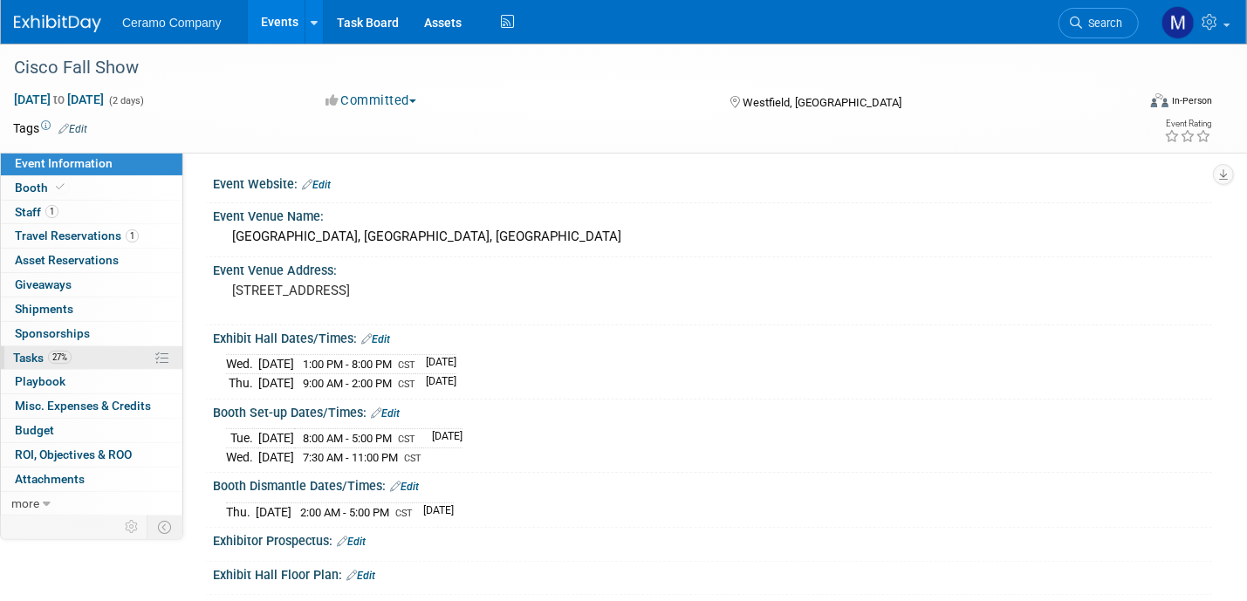
click at [44, 351] on span "Tasks 27%" at bounding box center [42, 358] width 58 height 14
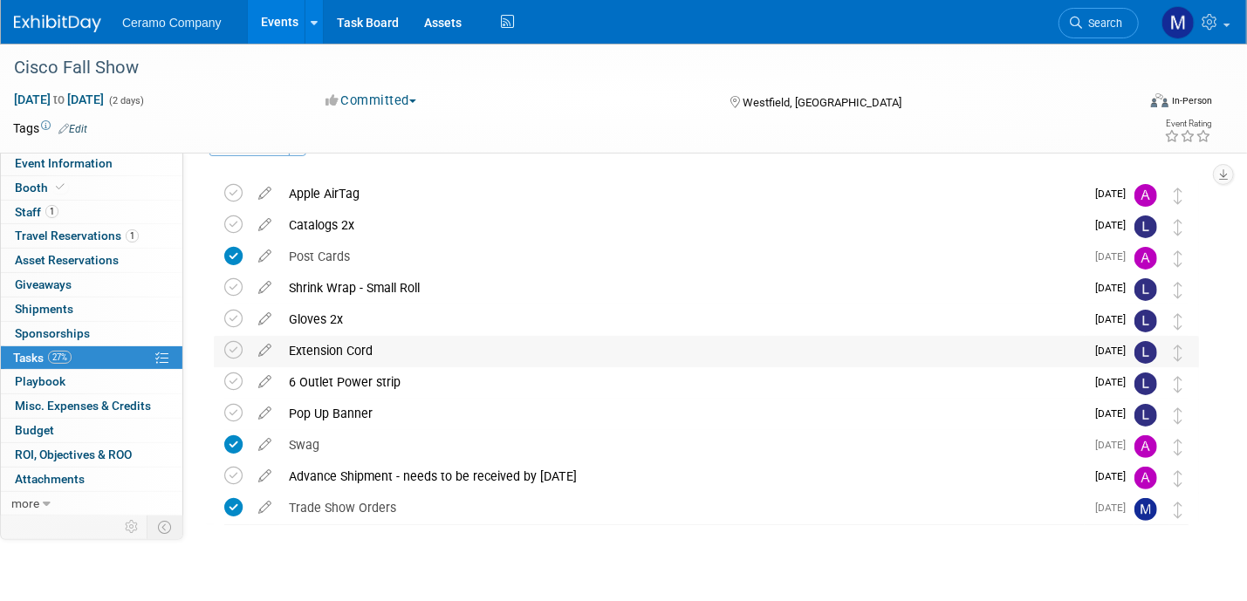
scroll to position [65, 0]
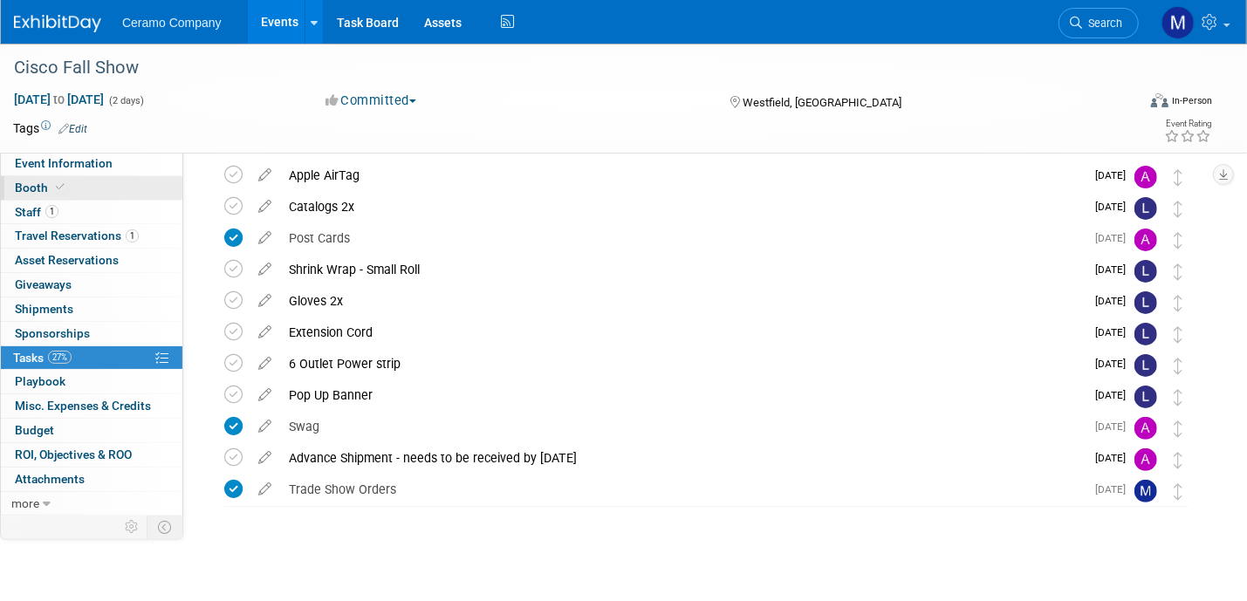
click at [73, 189] on link "Booth" at bounding box center [92, 188] width 182 height 24
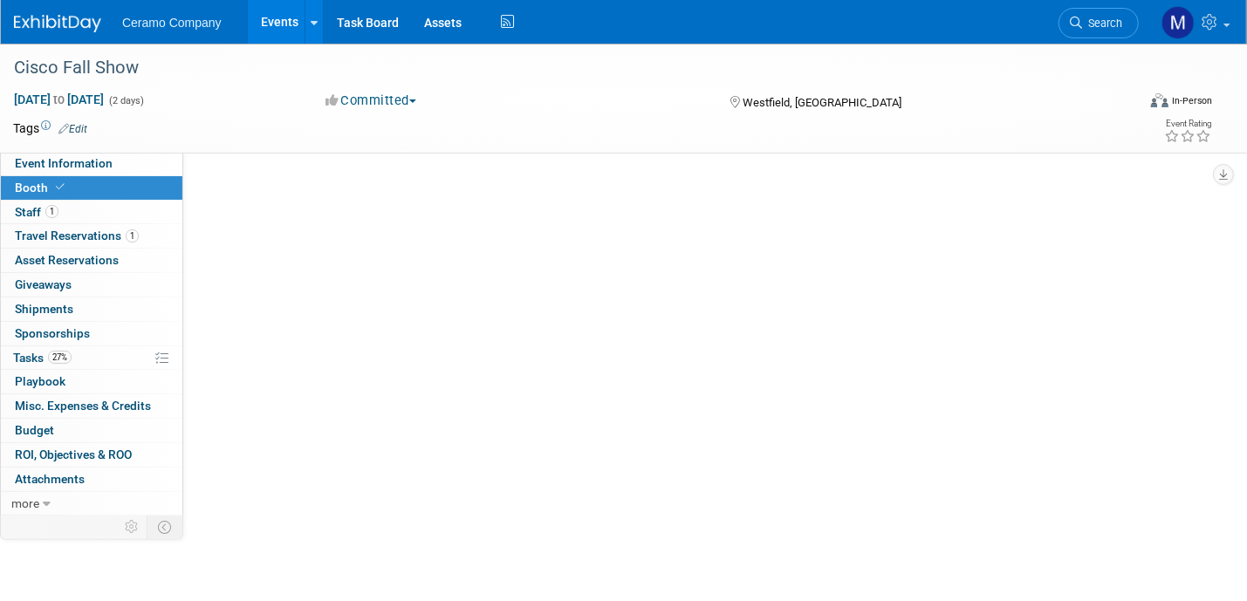
scroll to position [0, 0]
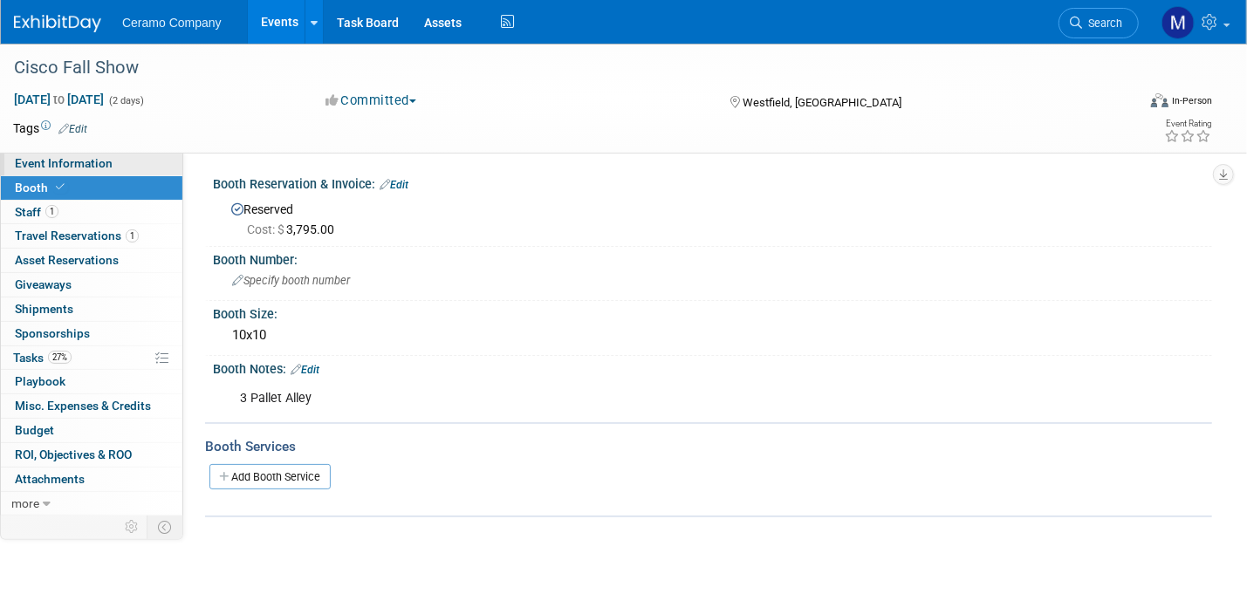
click at [93, 162] on span "Event Information" at bounding box center [64, 163] width 98 height 14
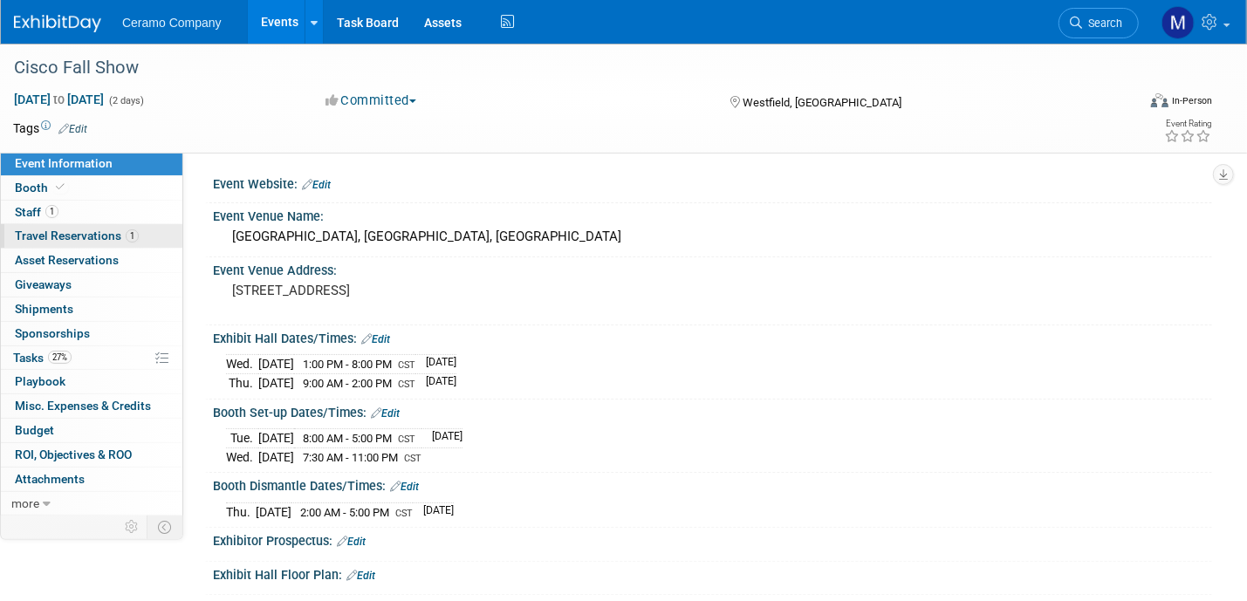
click at [70, 237] on span "Travel Reservations 1" at bounding box center [77, 236] width 124 height 14
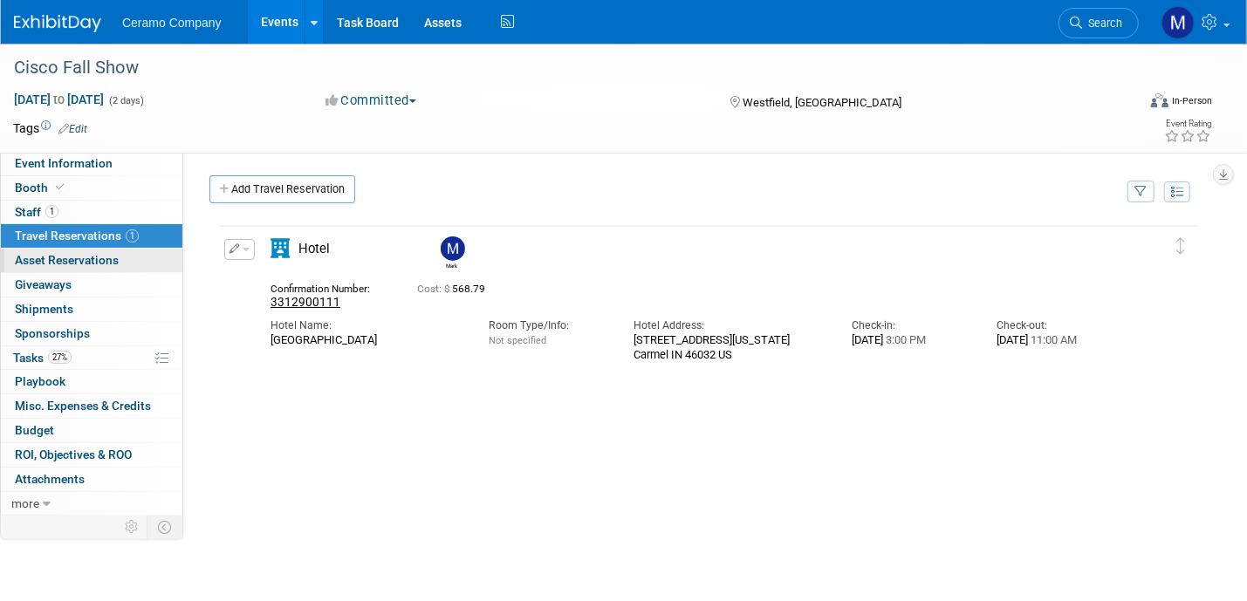
click at [72, 264] on span "Asset Reservations 0" at bounding box center [67, 260] width 104 height 14
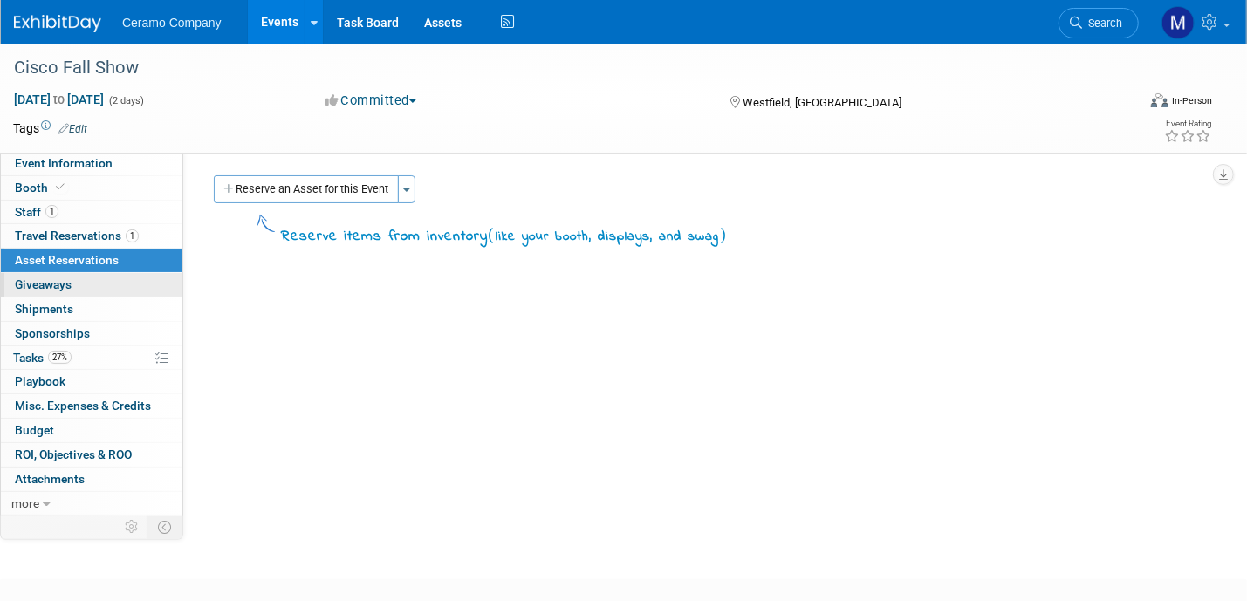
click at [61, 289] on span "Giveaways 0" at bounding box center [43, 285] width 57 height 14
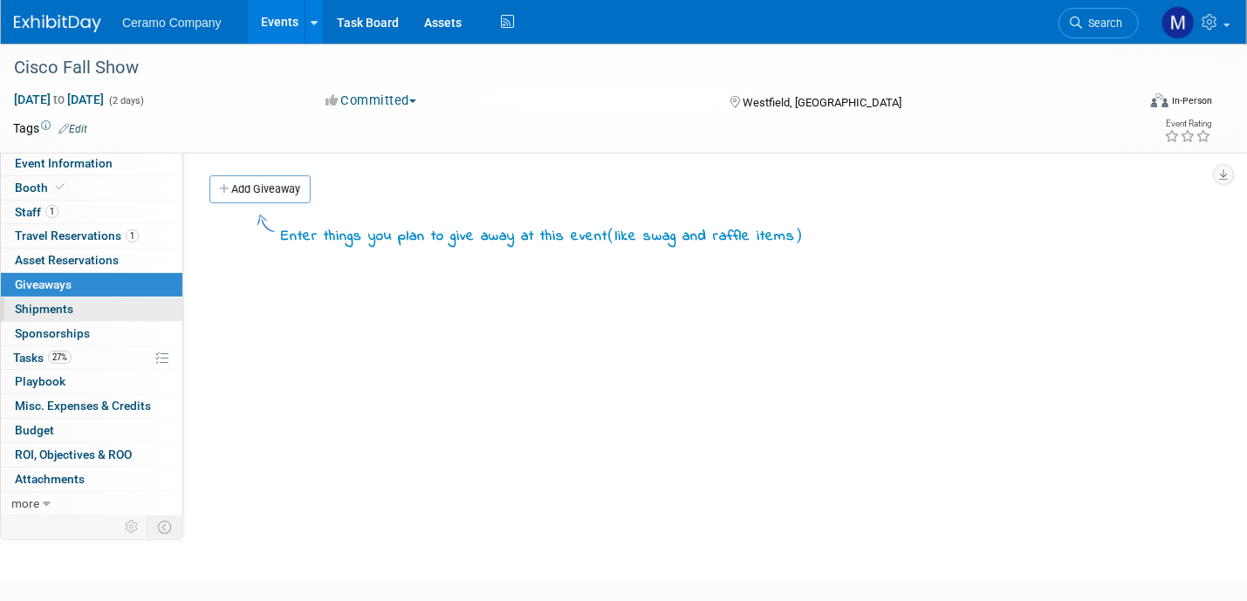
click at [61, 311] on span "Shipments 0" at bounding box center [44, 309] width 58 height 14
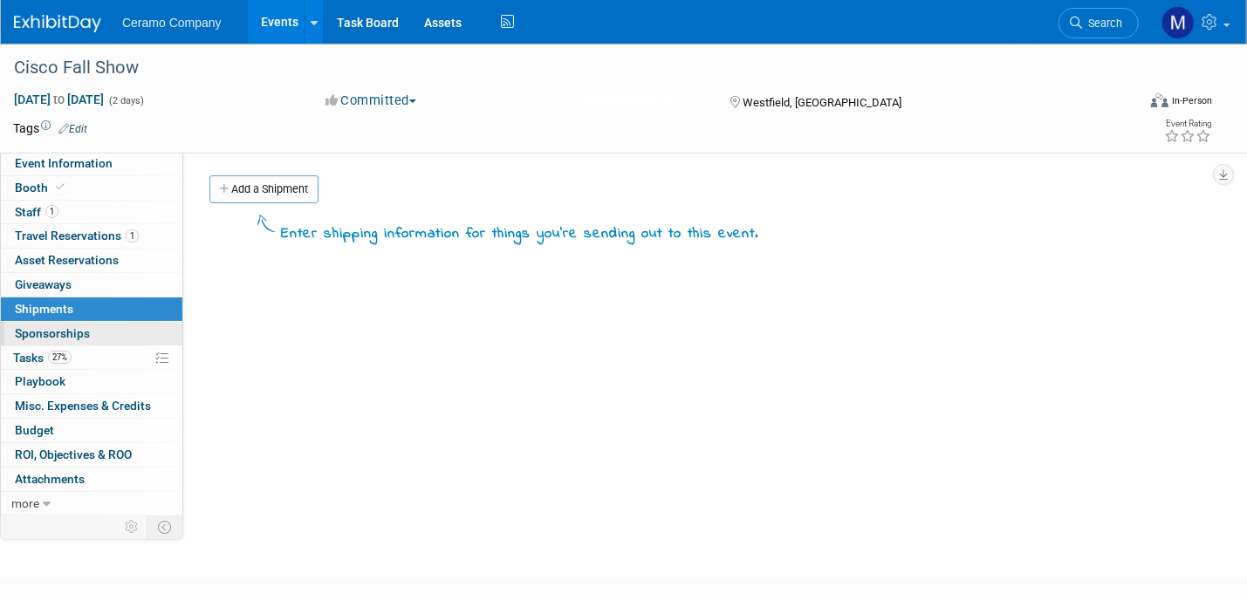
click at [65, 326] on span "Sponsorships 0" at bounding box center [52, 333] width 75 height 14
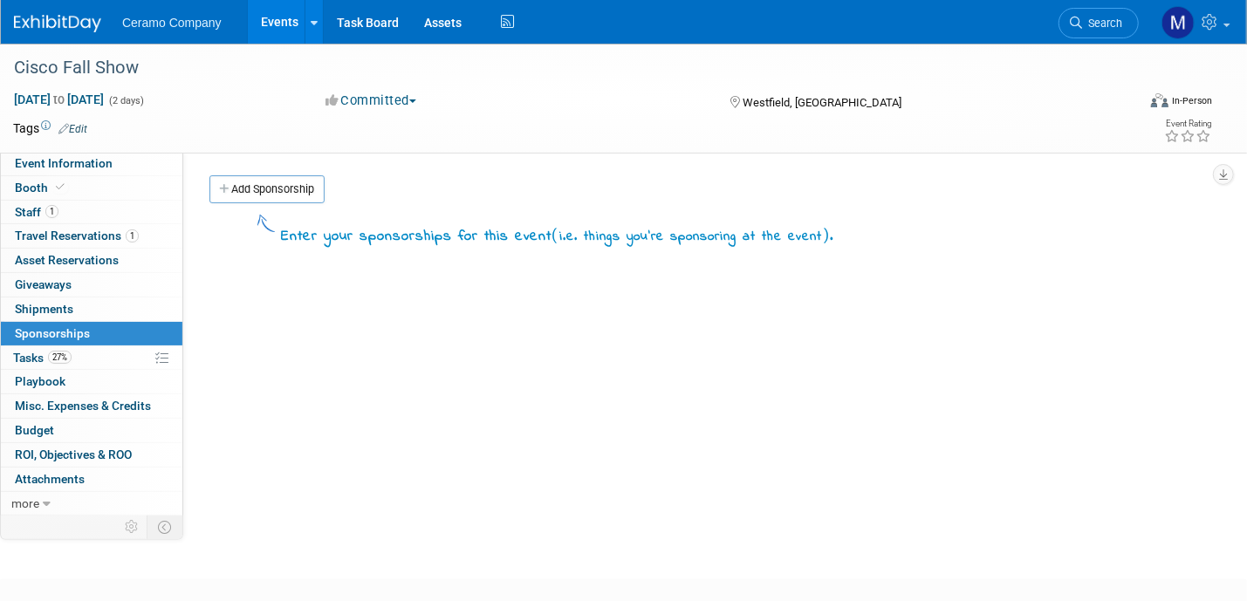
click at [274, 22] on link "Events" at bounding box center [280, 22] width 64 height 44
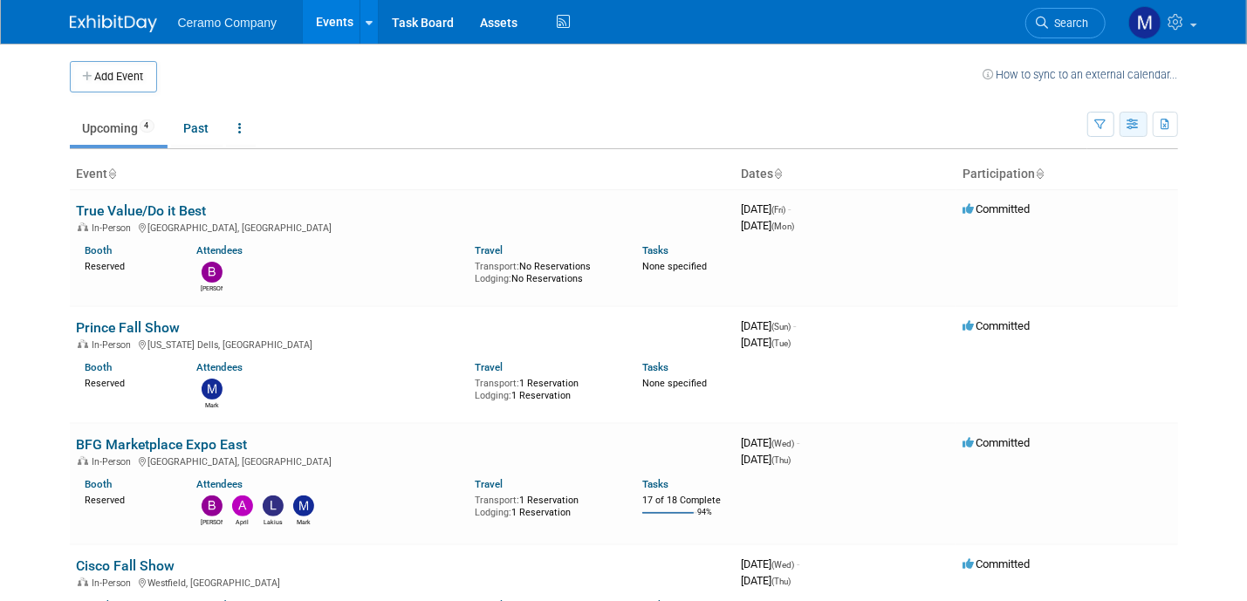
click at [1137, 122] on icon "button" at bounding box center [1134, 125] width 13 height 11
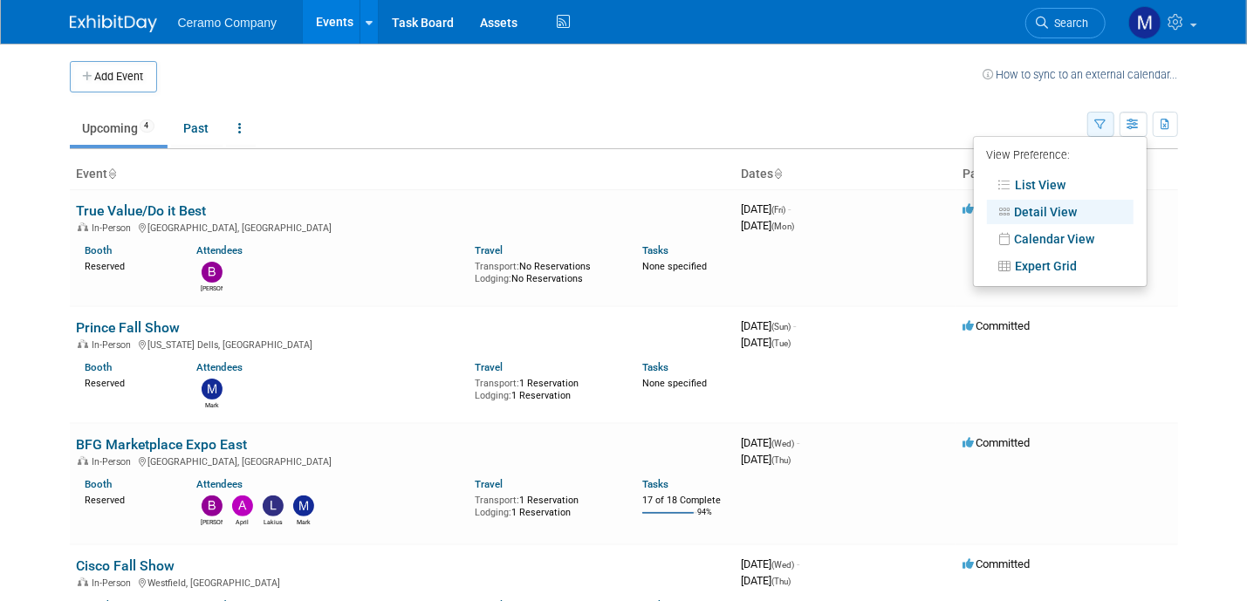
click at [1095, 121] on icon "button" at bounding box center [1100, 125] width 11 height 11
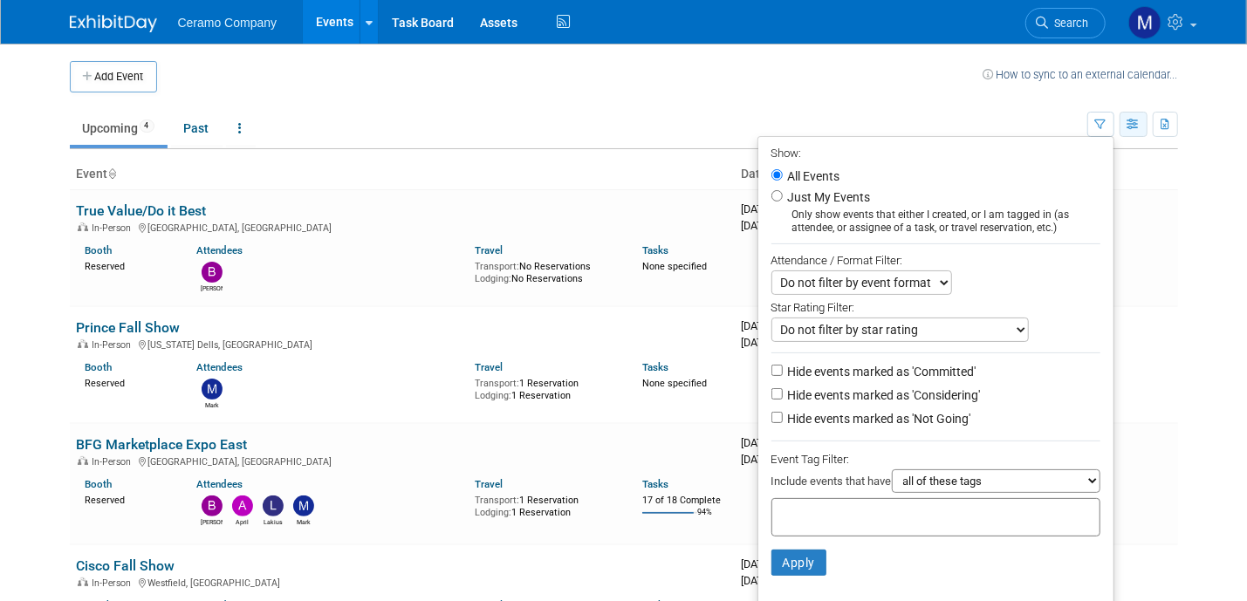
click at [1126, 117] on button "button" at bounding box center [1134, 124] width 28 height 25
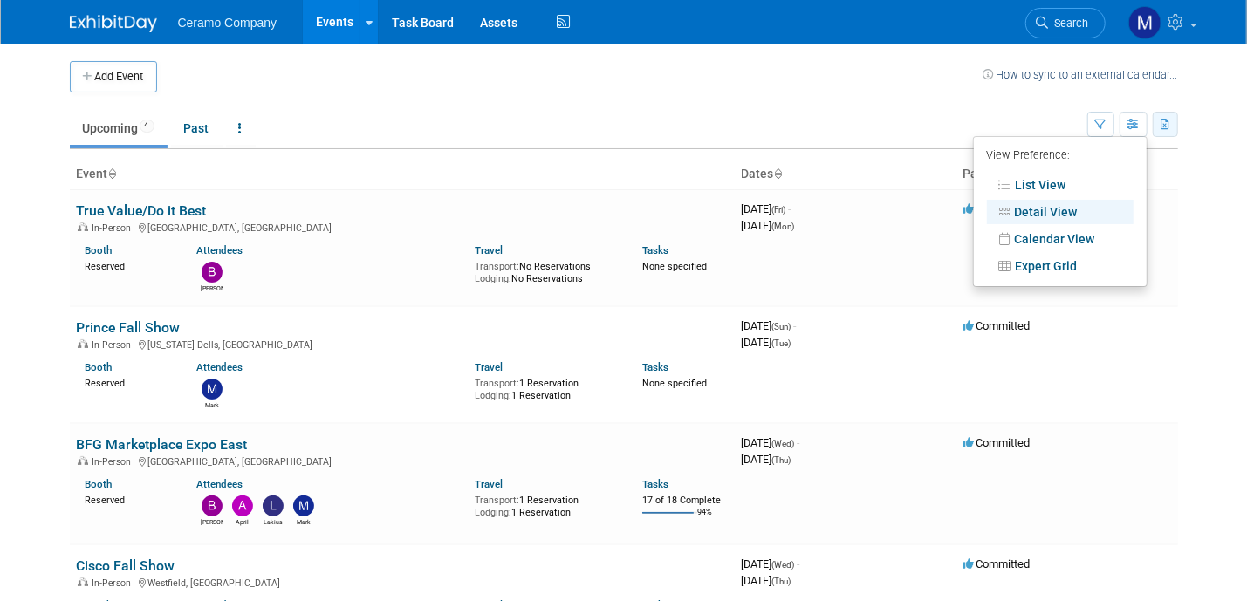
click at [1159, 122] on button "button" at bounding box center [1165, 124] width 25 height 25
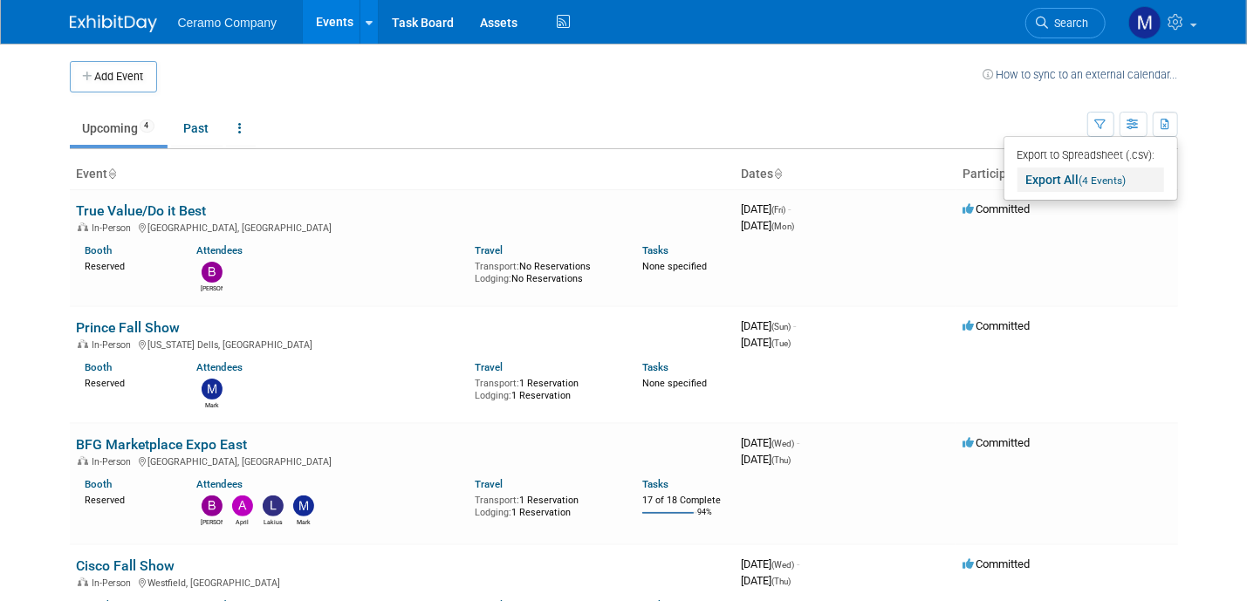
click at [1060, 181] on link "Export All (4 Events)" at bounding box center [1091, 180] width 147 height 24
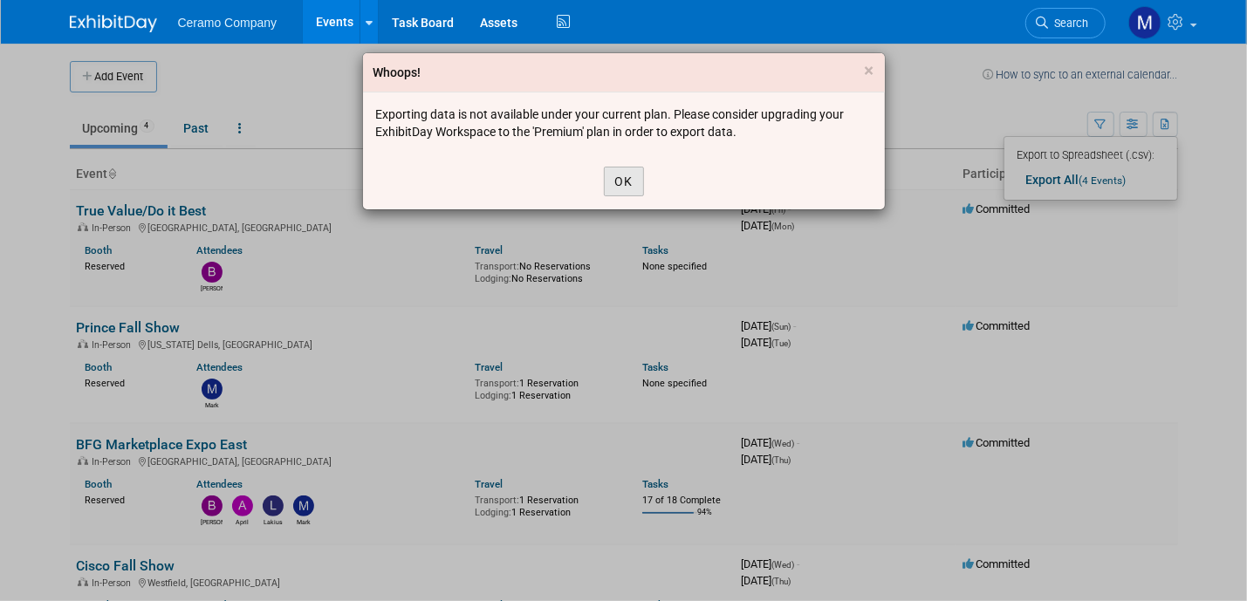
click at [621, 182] on button "OK" at bounding box center [624, 182] width 40 height 30
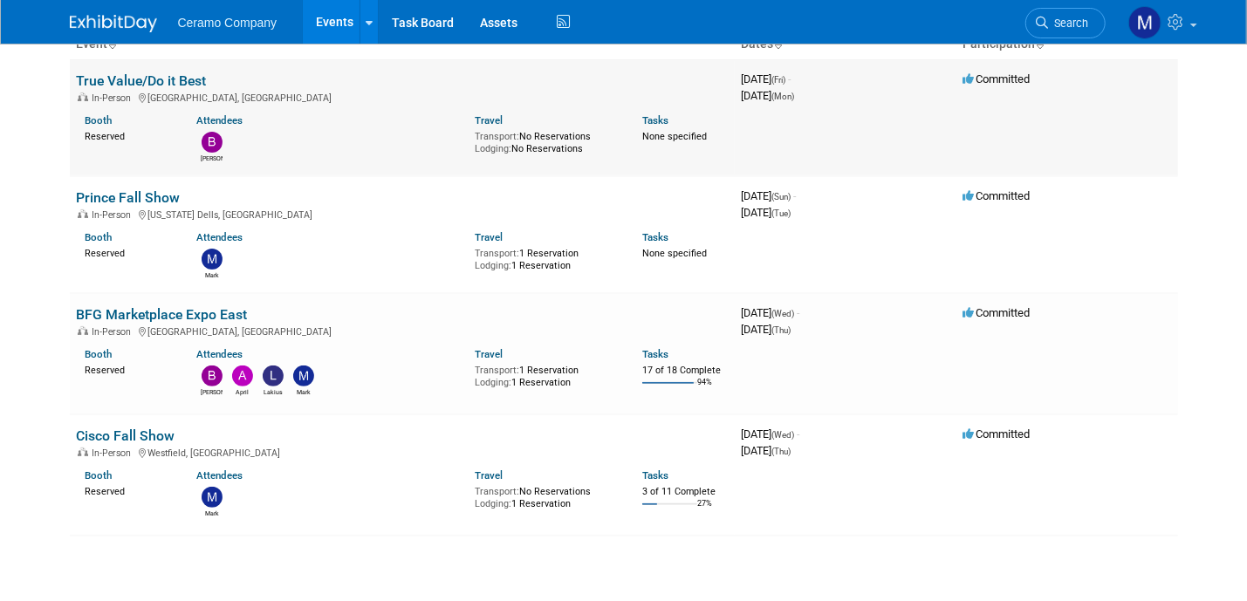
scroll to position [131, 0]
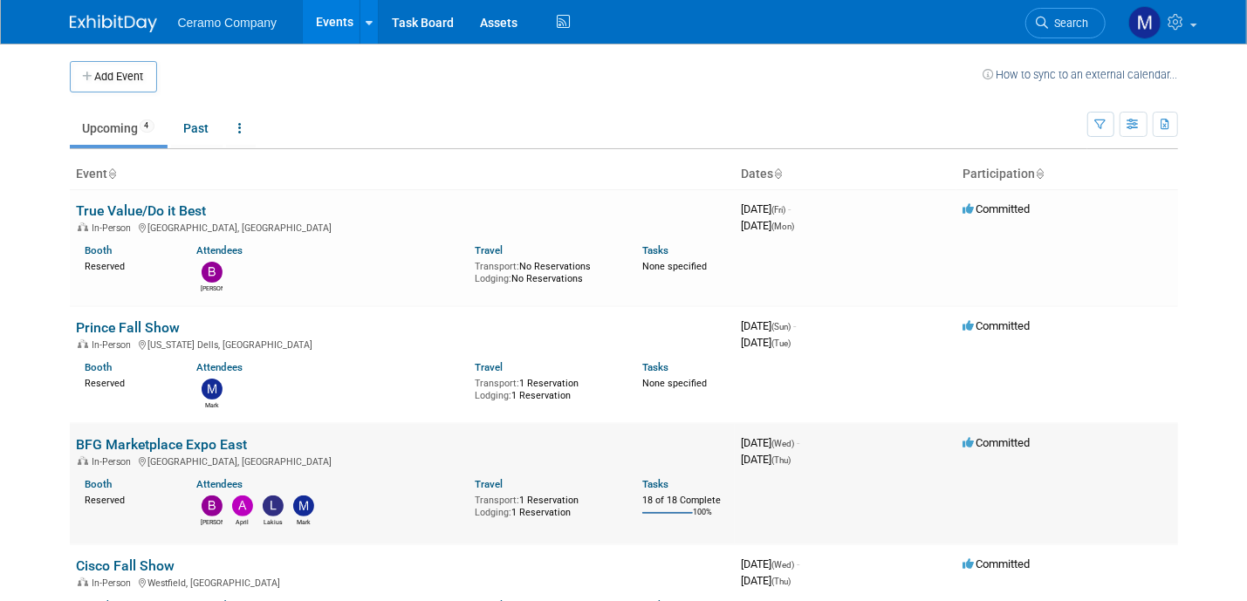
click at [155, 448] on link "BFG Marketplace Expo East" at bounding box center [162, 444] width 171 height 17
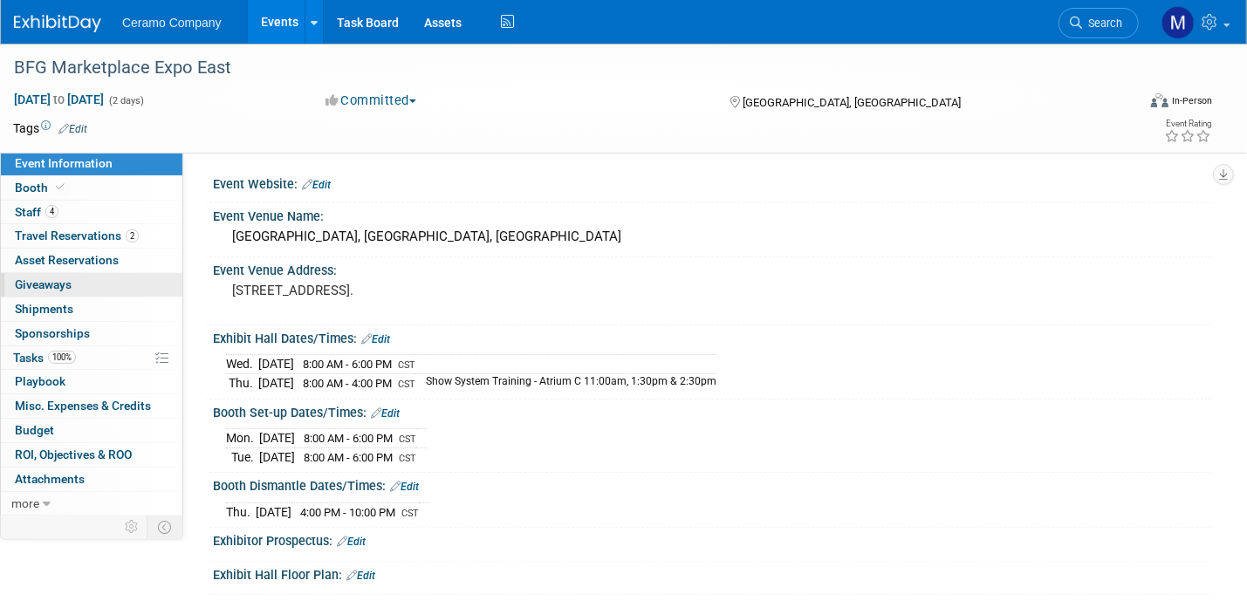
click at [68, 284] on span "Giveaways 0" at bounding box center [43, 285] width 57 height 14
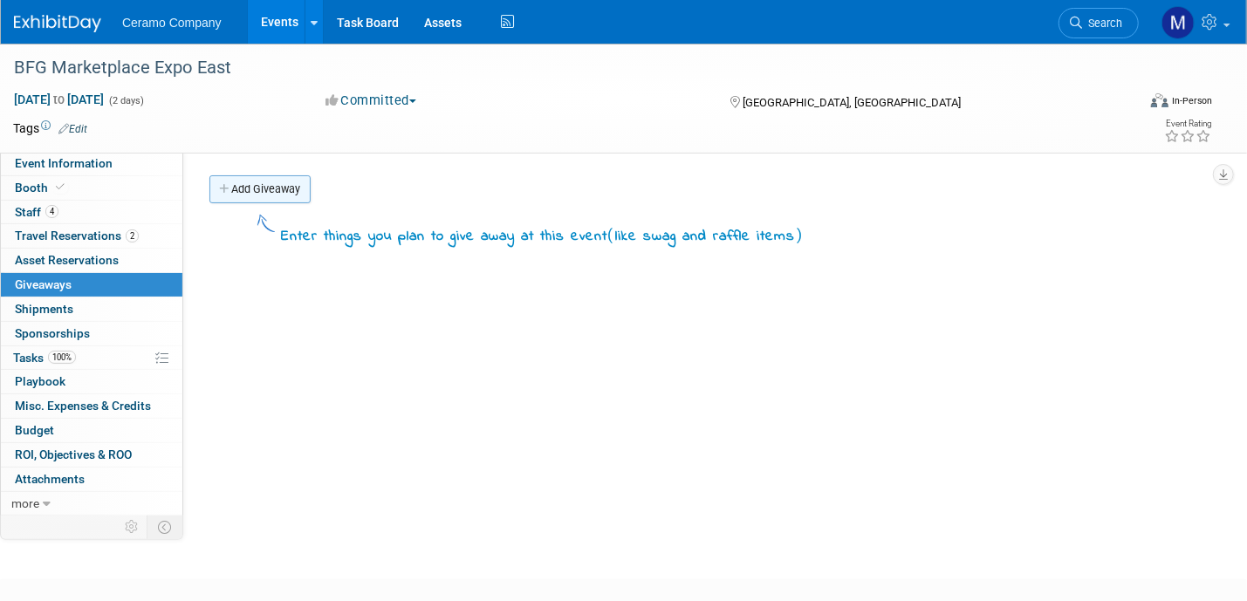
click at [257, 197] on link "Add Giveaway" at bounding box center [259, 189] width 101 height 28
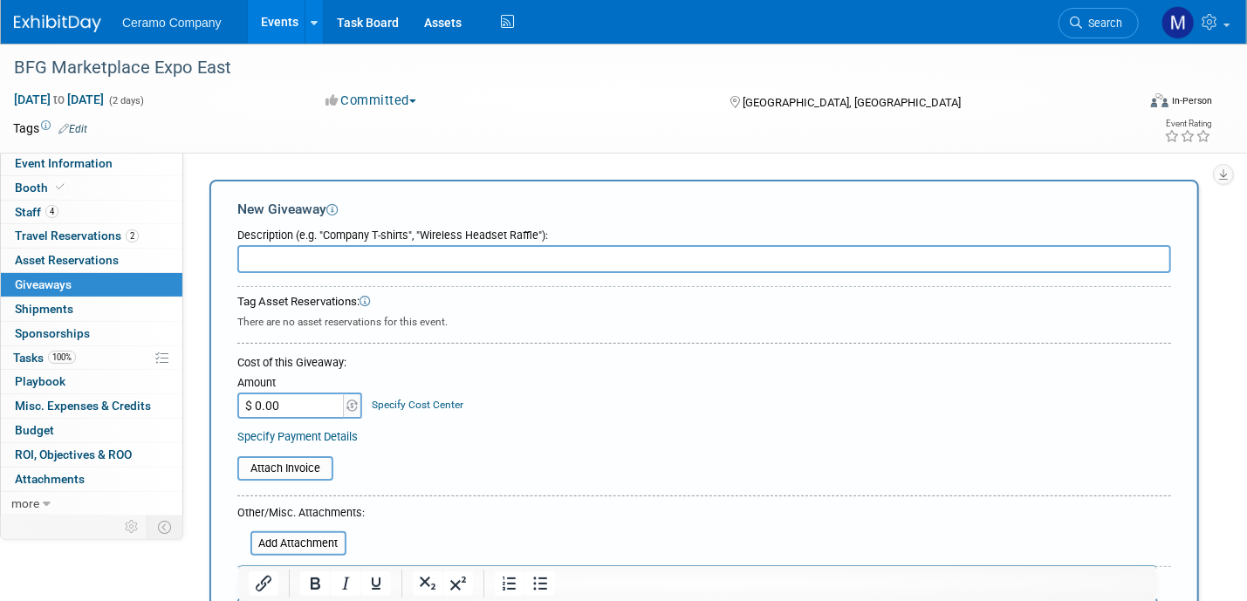
click at [306, 262] on input "text" at bounding box center [704, 259] width 934 height 28
click at [308, 254] on input "Picture" at bounding box center [704, 259] width 934 height 28
click at [242, 262] on input "Picture" at bounding box center [704, 259] width 934 height 28
type input "Digital Picture Frame"
click at [309, 408] on input "$ 0.00" at bounding box center [291, 406] width 109 height 26
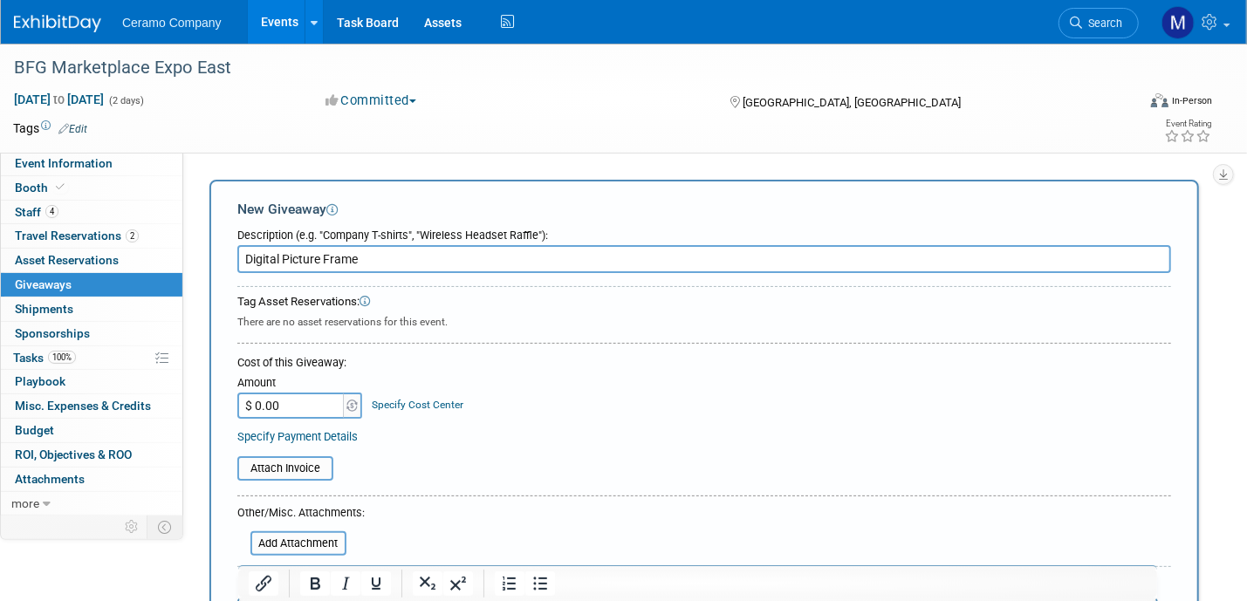
click at [309, 408] on input "$ 0.00" at bounding box center [291, 406] width 109 height 26
type input "$ 189.99"
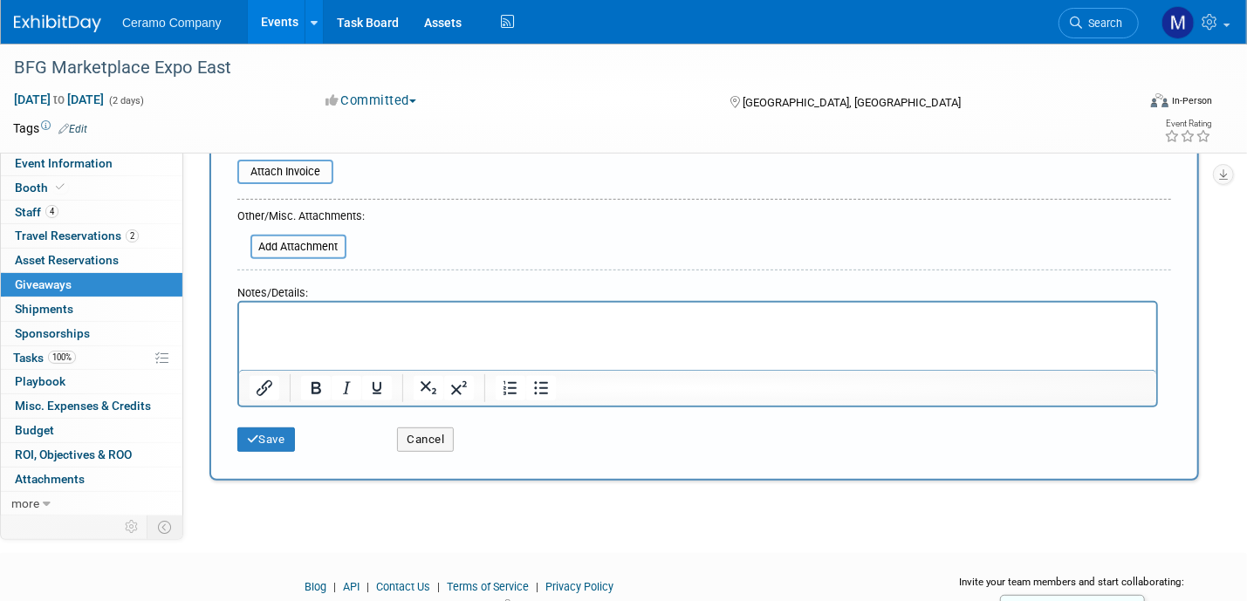
scroll to position [306, 0]
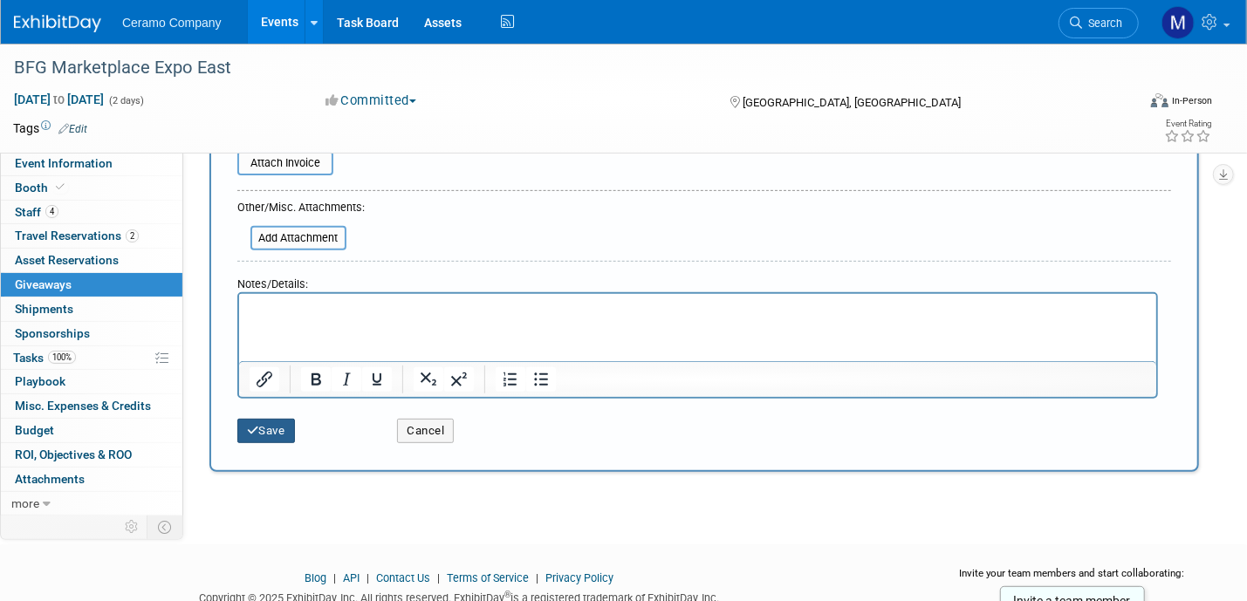
click at [271, 424] on button "Save" at bounding box center [266, 431] width 58 height 24
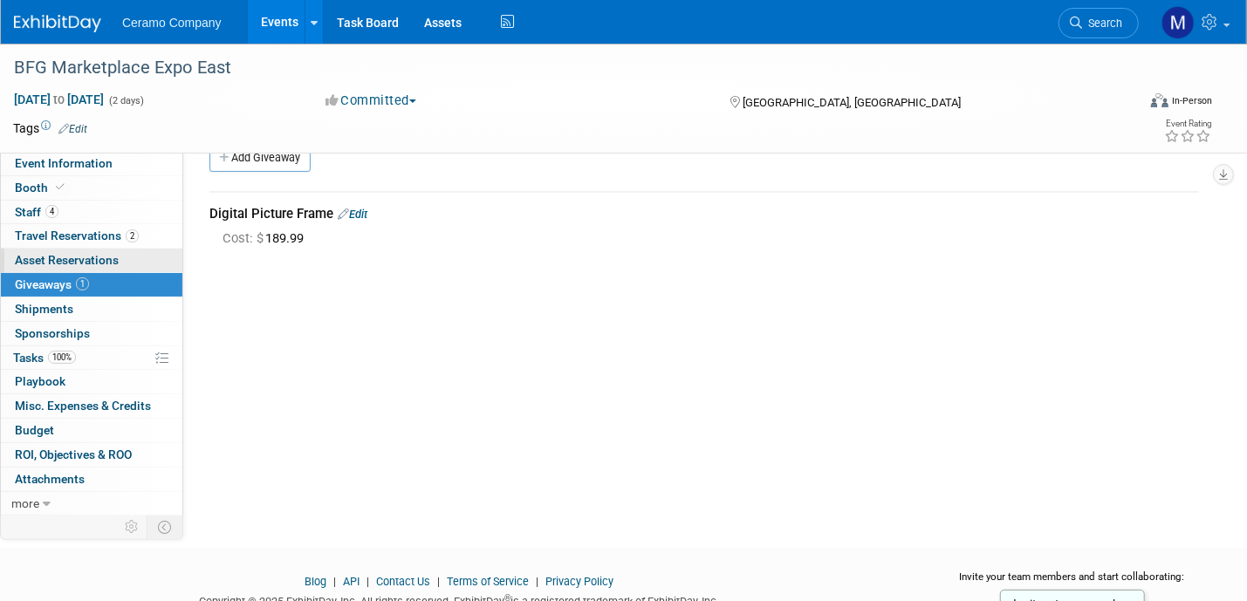
scroll to position [0, 0]
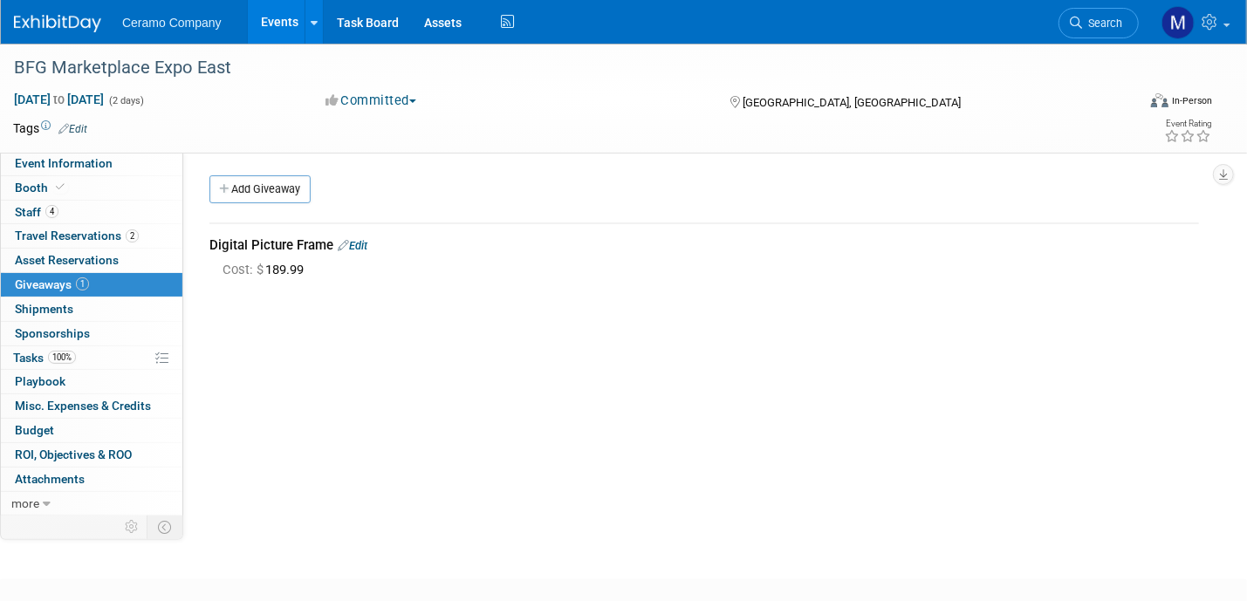
click at [279, 25] on link "Events" at bounding box center [280, 22] width 64 height 44
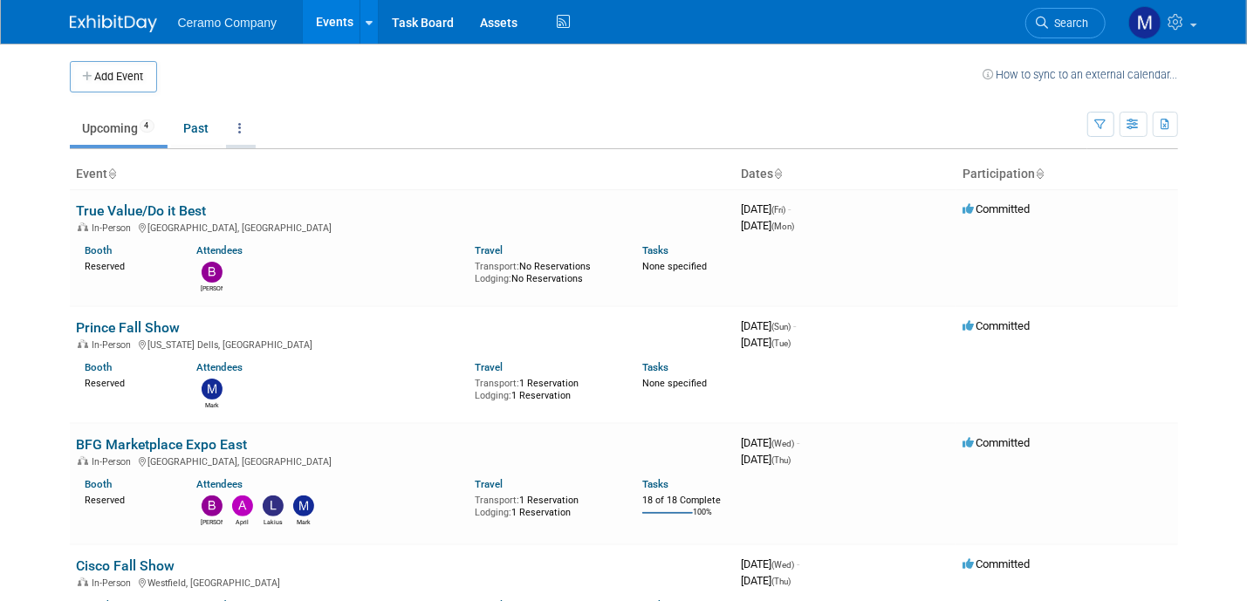
click at [238, 127] on link at bounding box center [241, 128] width 30 height 33
click at [34, 344] on body "Ceramo Company Events Add Event Bulk Upload Events Shareable Event Boards Recen…" at bounding box center [623, 300] width 1247 height 601
